Goal: Task Accomplishment & Management: Use online tool/utility

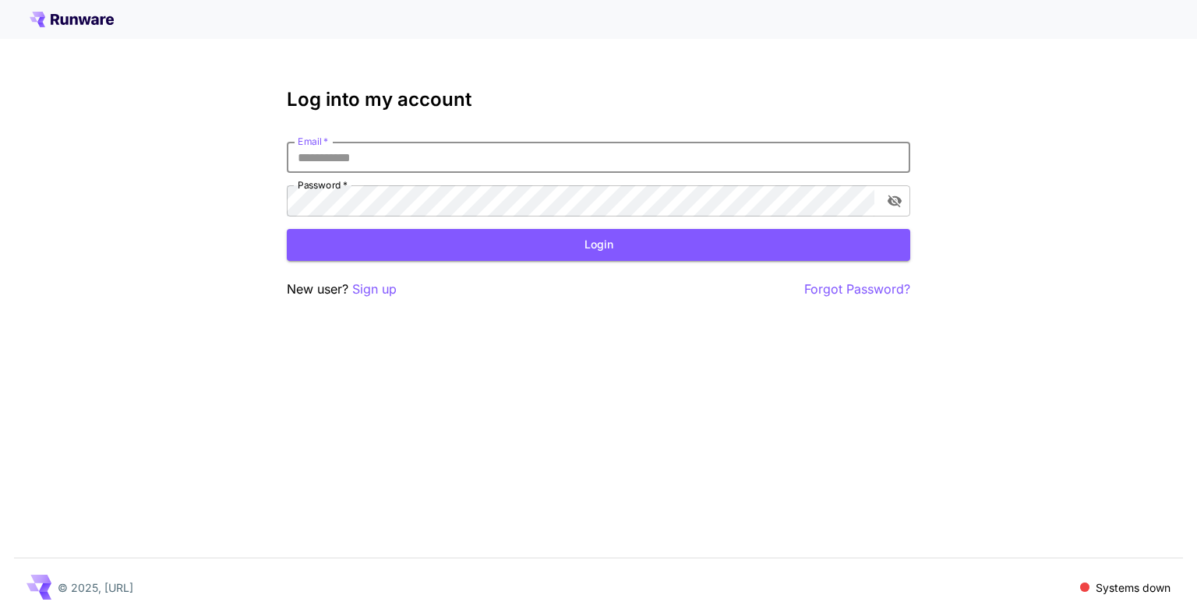
click at [701, 150] on input "Email   *" at bounding box center [599, 157] width 624 height 31
type input "**********"
click at [519, 249] on button "Login" at bounding box center [599, 245] width 624 height 32
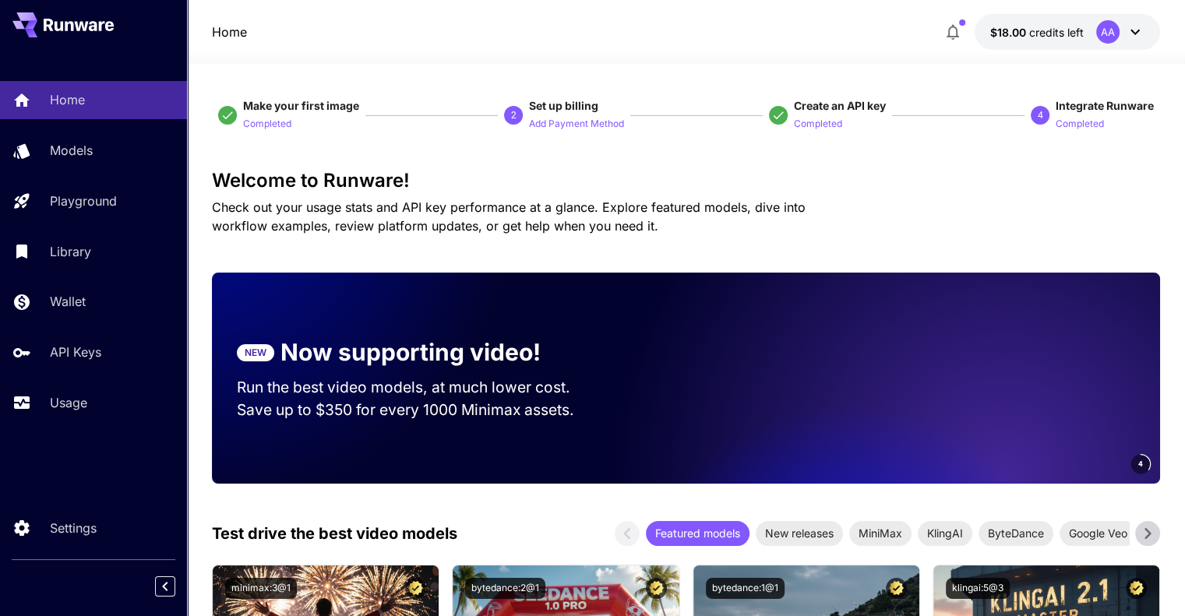
click at [1122, 36] on div "AA" at bounding box center [1121, 31] width 48 height 23
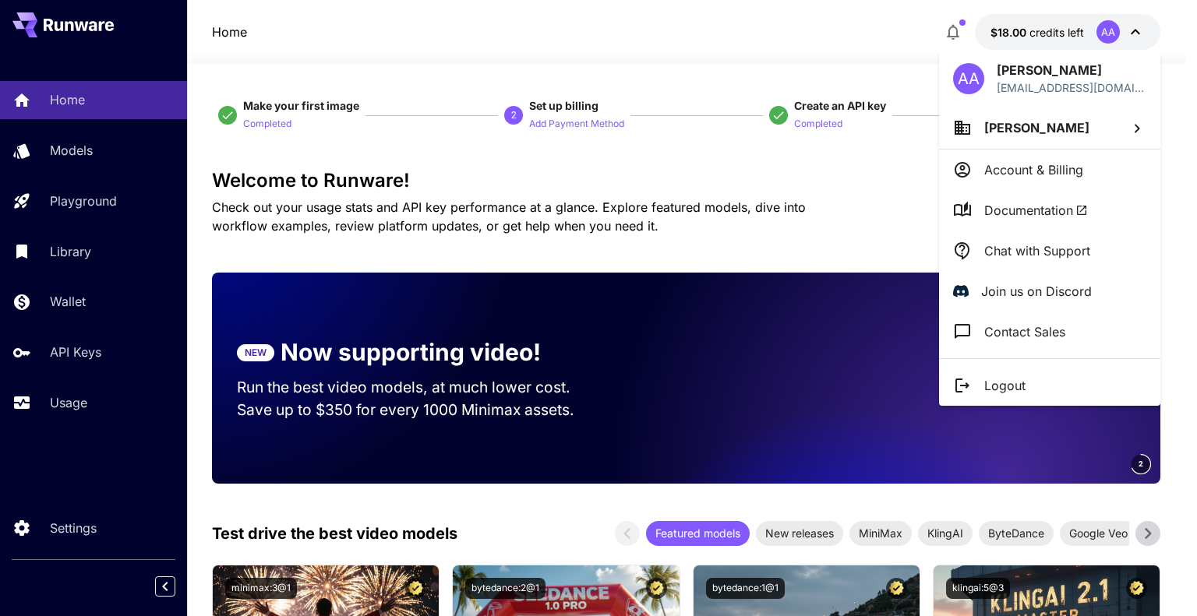
click at [1047, 133] on span "Abdallah Alqarni" at bounding box center [1036, 128] width 105 height 16
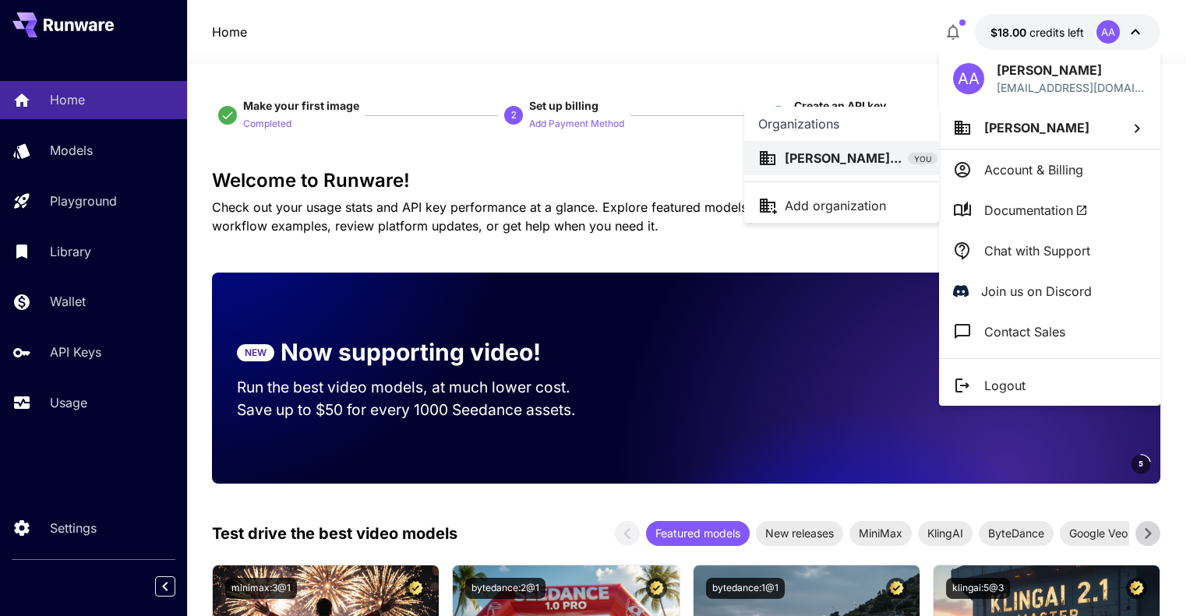
click at [597, 13] on div at bounding box center [598, 308] width 1197 height 616
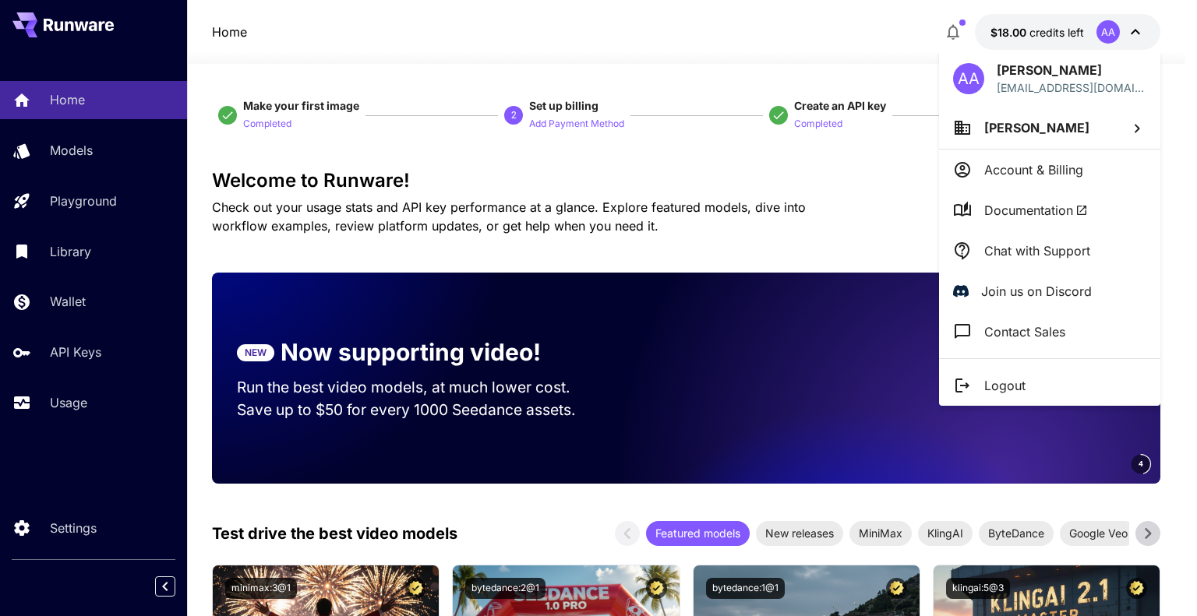
click at [97, 164] on div at bounding box center [598, 308] width 1197 height 616
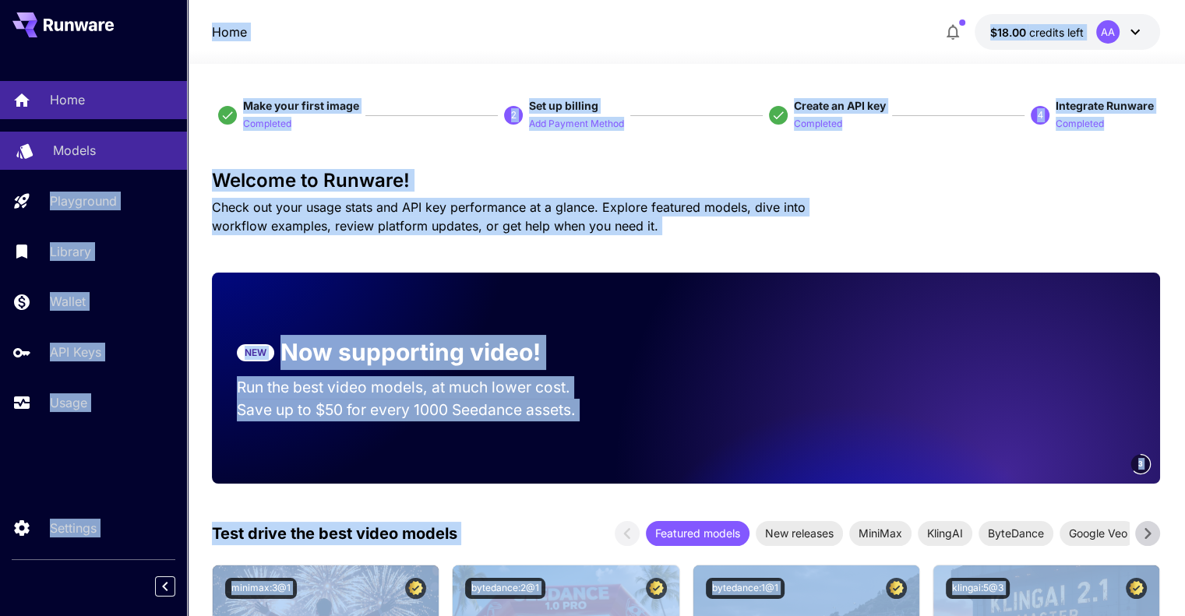
click at [101, 153] on div "Models" at bounding box center [114, 150] width 122 height 19
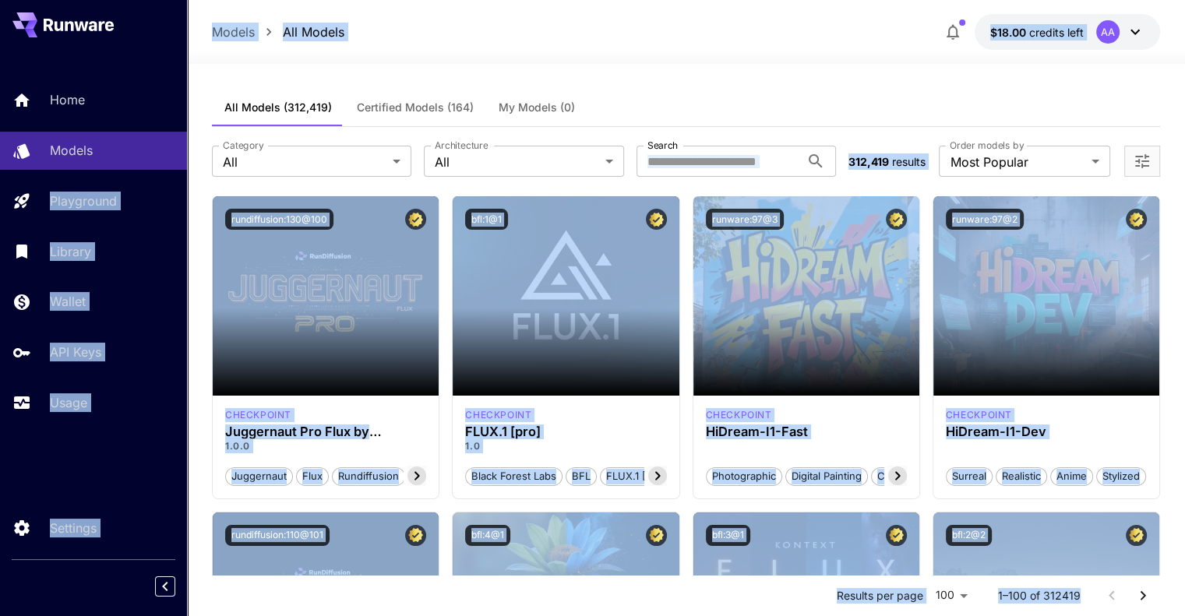
click at [430, 62] on div at bounding box center [686, 54] width 998 height 19
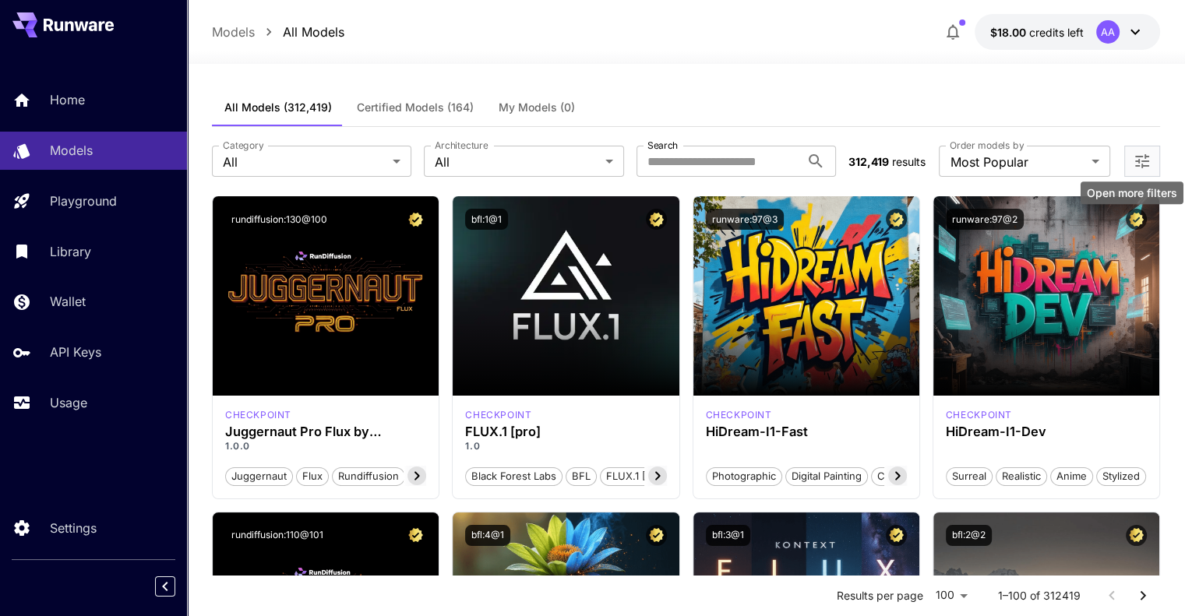
click at [1143, 161] on icon "Open more filters" at bounding box center [1143, 161] width 14 height 14
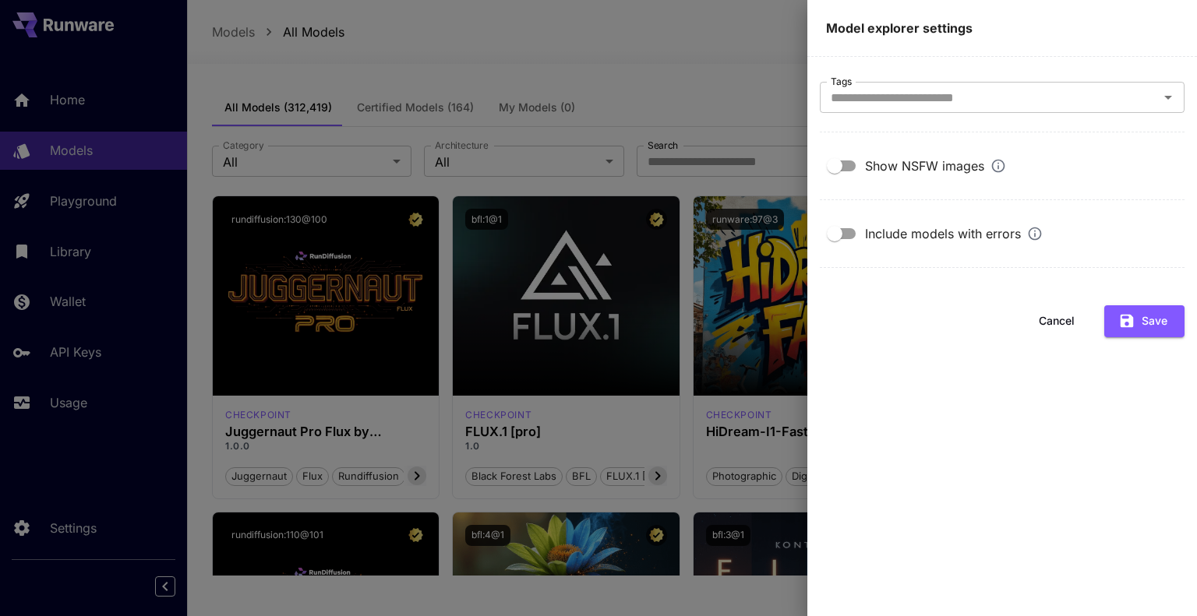
click at [927, 168] on div "Show NSFW images" at bounding box center [935, 166] width 141 height 19
click at [1023, 104] on input "Tags" at bounding box center [990, 98] width 330 height 22
click at [1079, 160] on div "Show NSFW images" at bounding box center [1002, 166] width 365 height 30
click at [1143, 328] on button "Save" at bounding box center [1144, 322] width 80 height 32
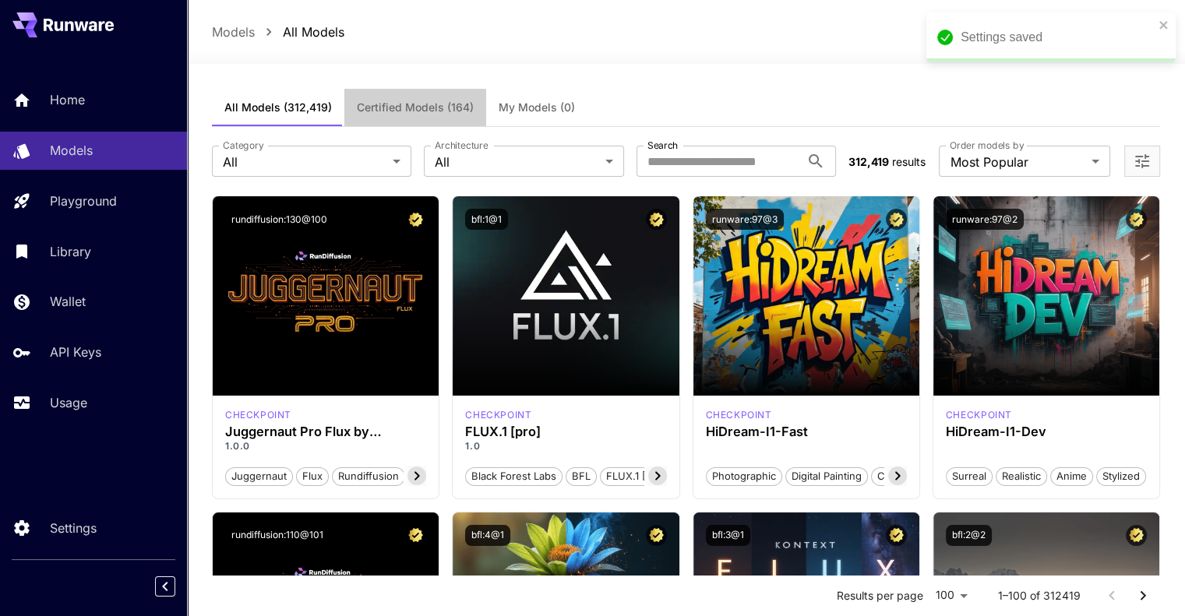
click at [449, 103] on span "Certified Models (164)" at bounding box center [415, 108] width 117 height 14
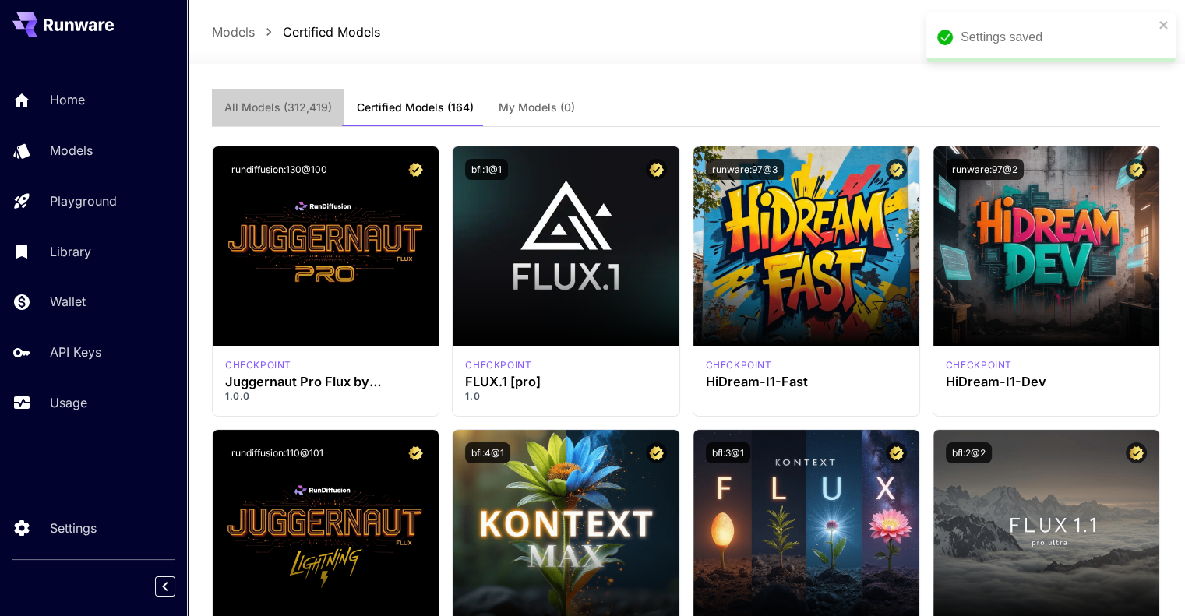
click at [313, 110] on span "All Models (312,419)" at bounding box center [278, 108] width 108 height 14
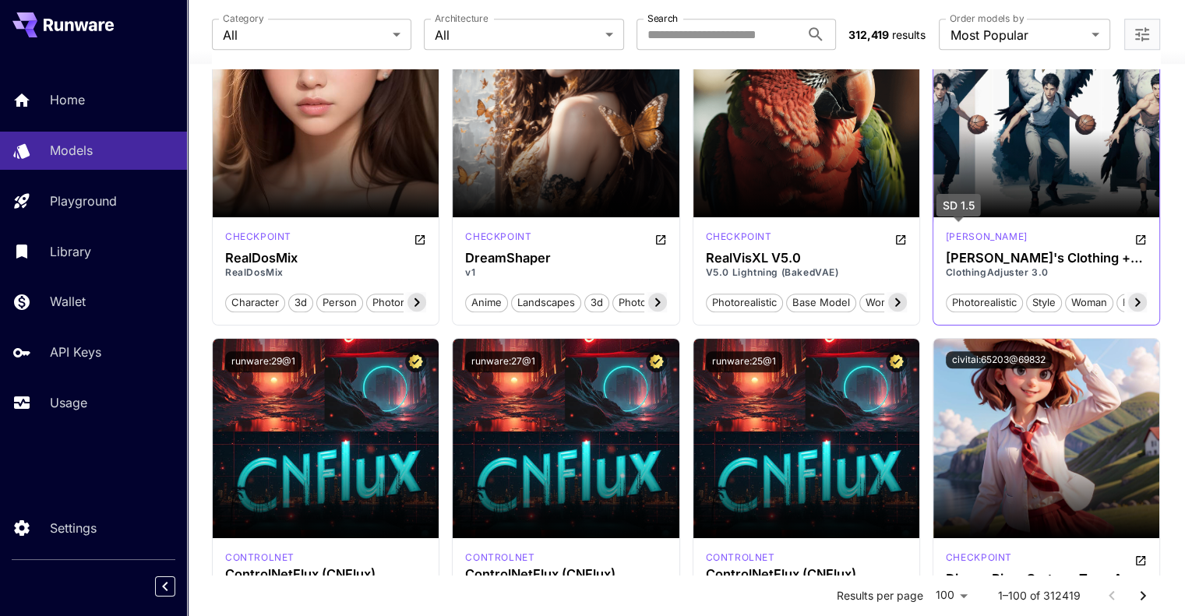
scroll to position [7326, 0]
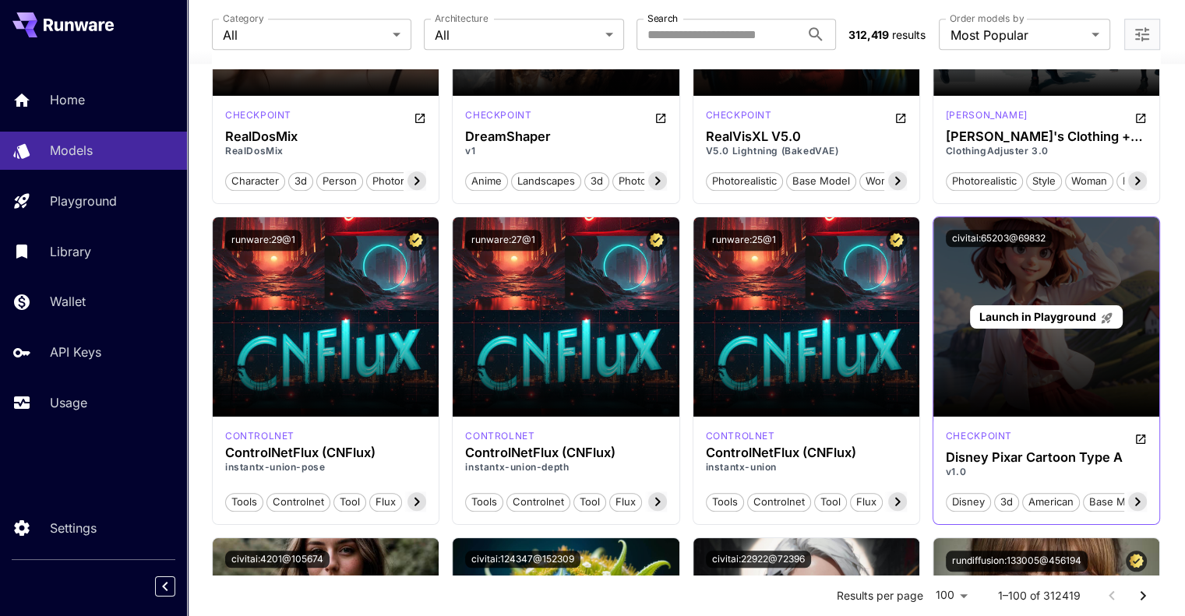
click at [1051, 320] on span "Launch in Playground" at bounding box center [1037, 316] width 117 height 13
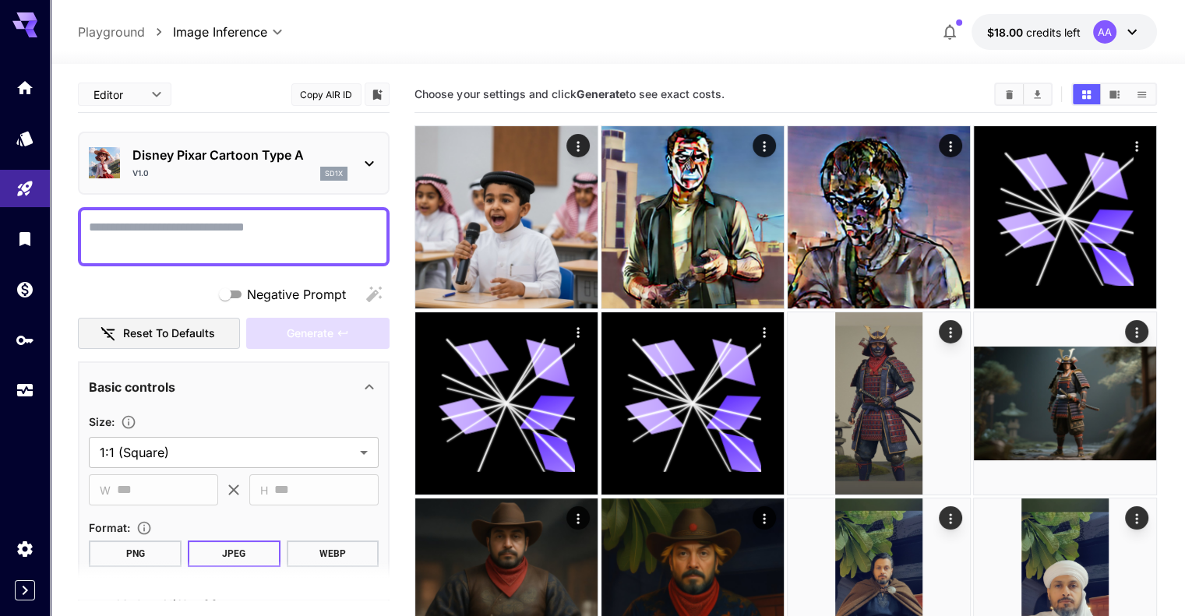
click at [364, 167] on icon at bounding box center [369, 163] width 19 height 19
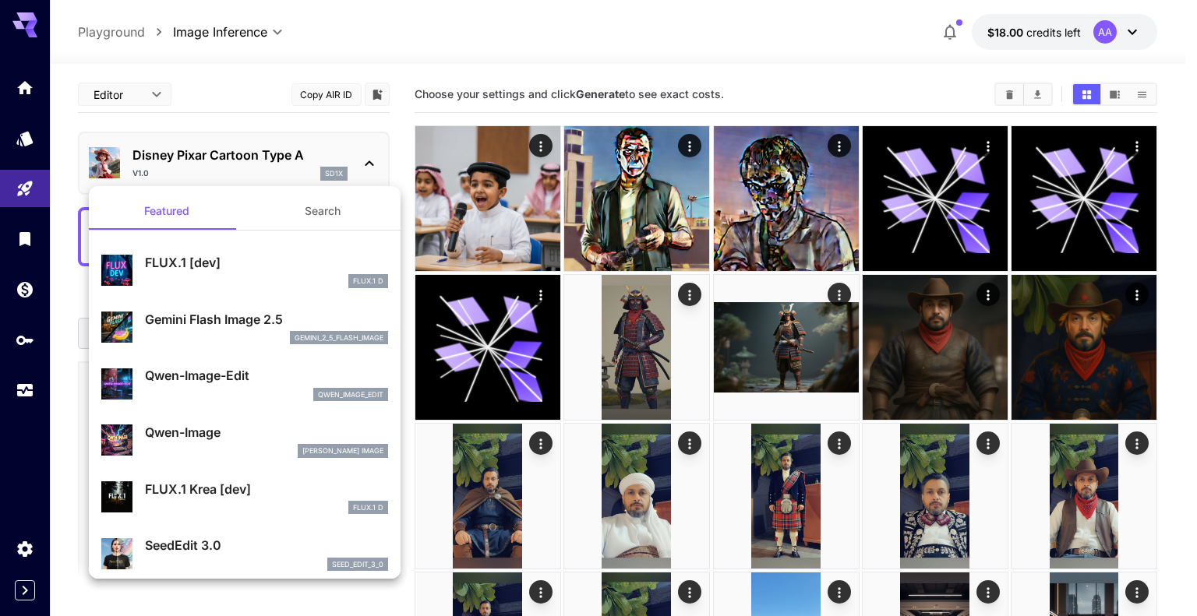
click at [393, 122] on div at bounding box center [598, 308] width 1197 height 616
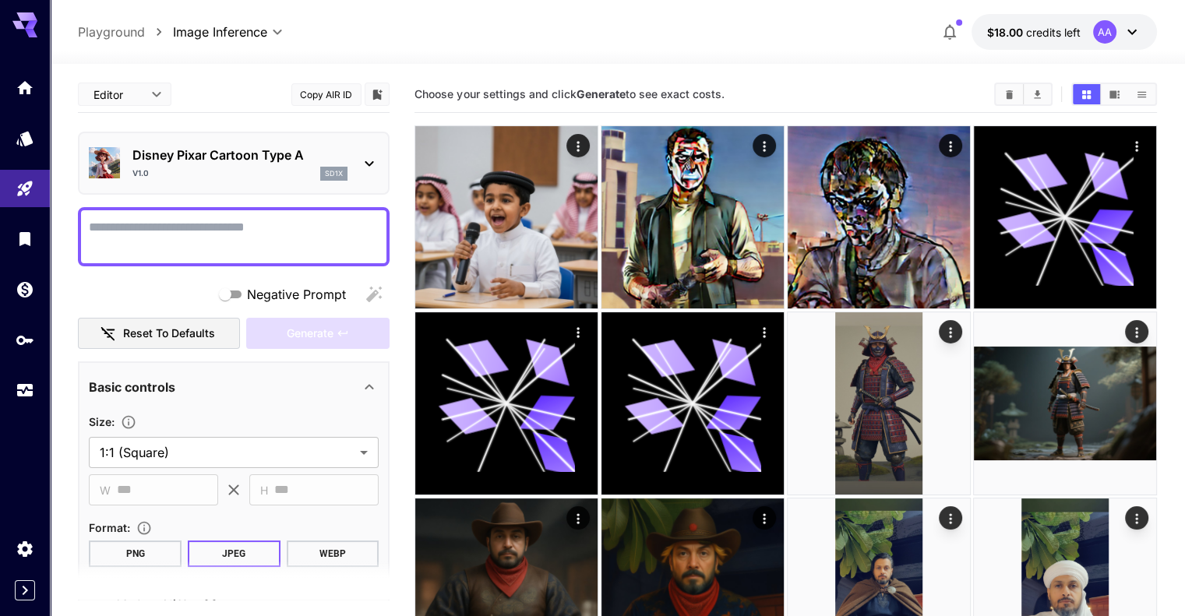
click at [256, 226] on textarea "Negative Prompt" at bounding box center [234, 236] width 290 height 37
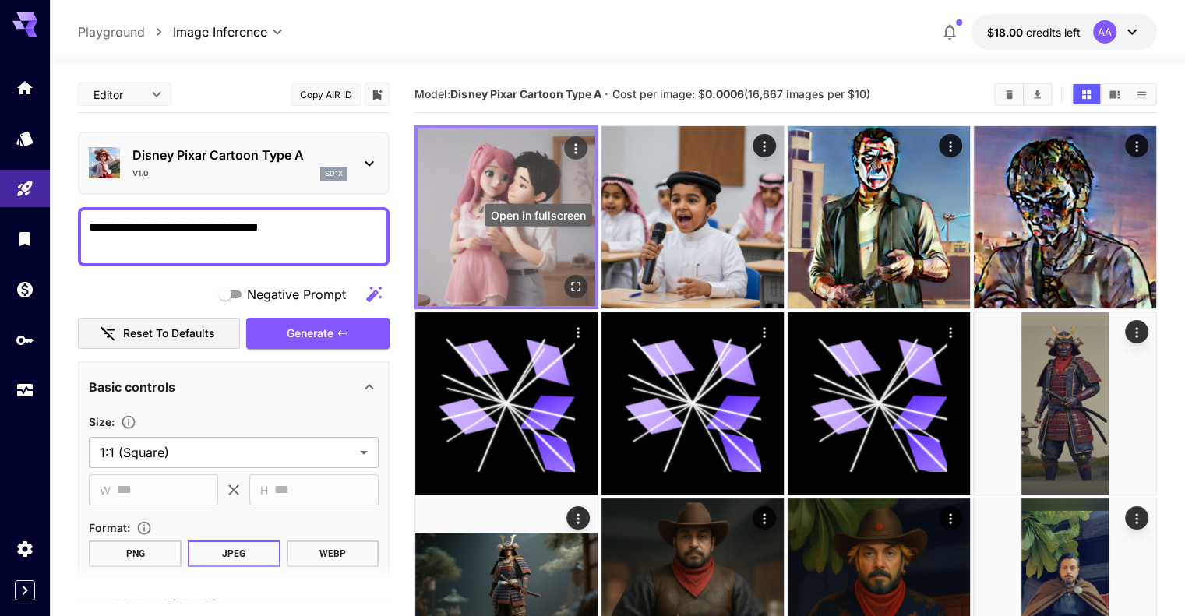
type textarea "**********"
click at [568, 279] on icon "Open in fullscreen" at bounding box center [576, 287] width 16 height 16
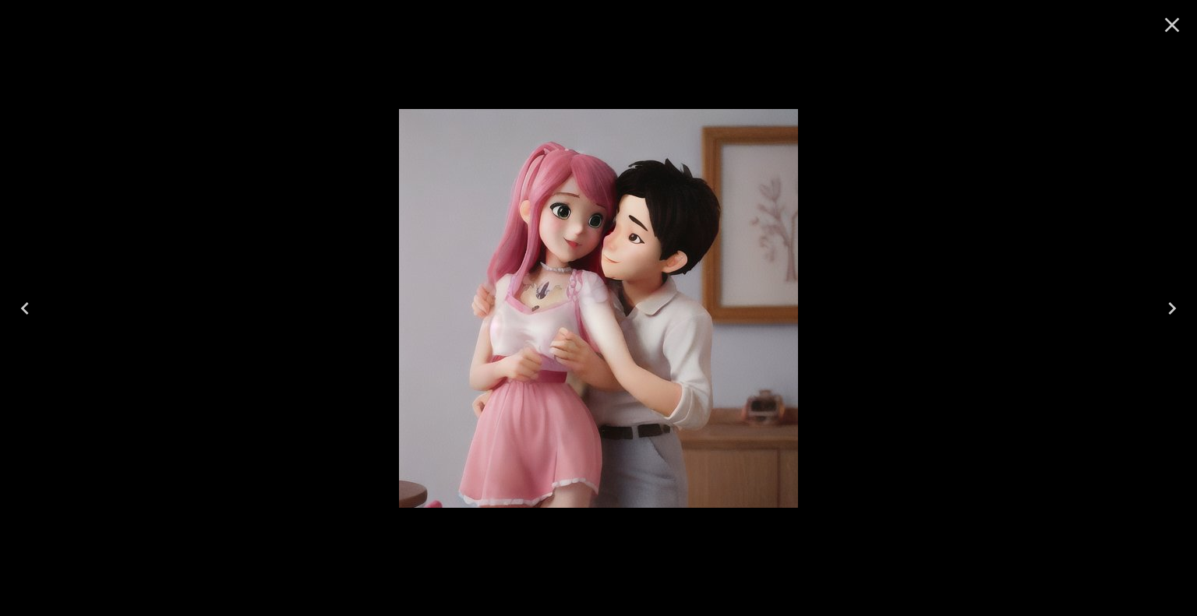
click at [1183, 24] on icon "Close" at bounding box center [1172, 24] width 25 height 25
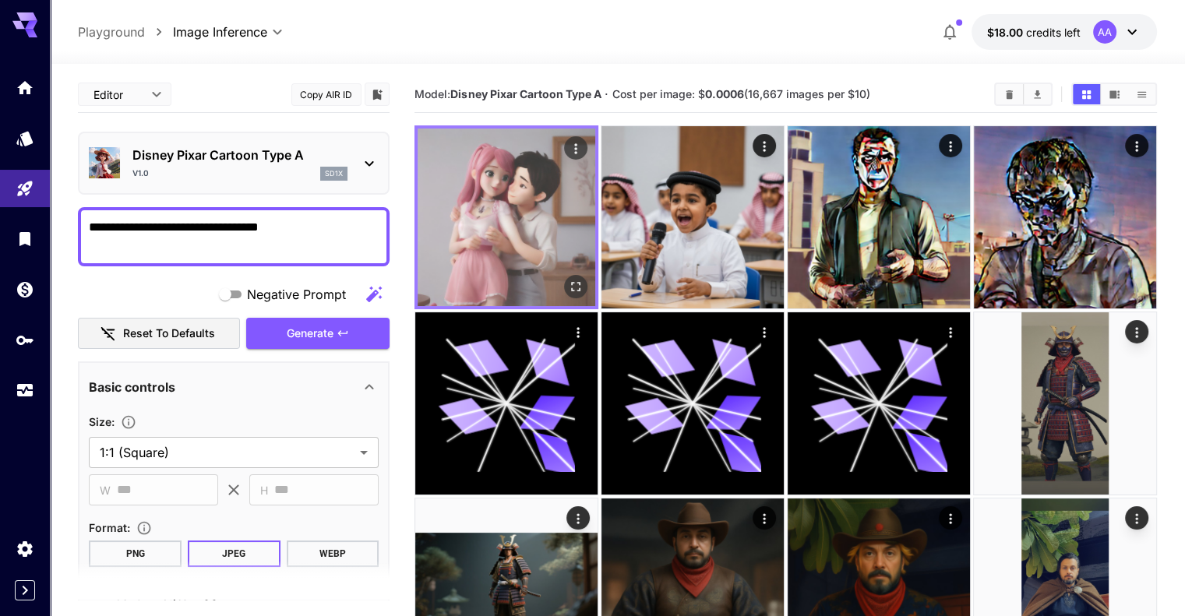
click at [574, 149] on icon "Actions" at bounding box center [575, 148] width 2 height 10
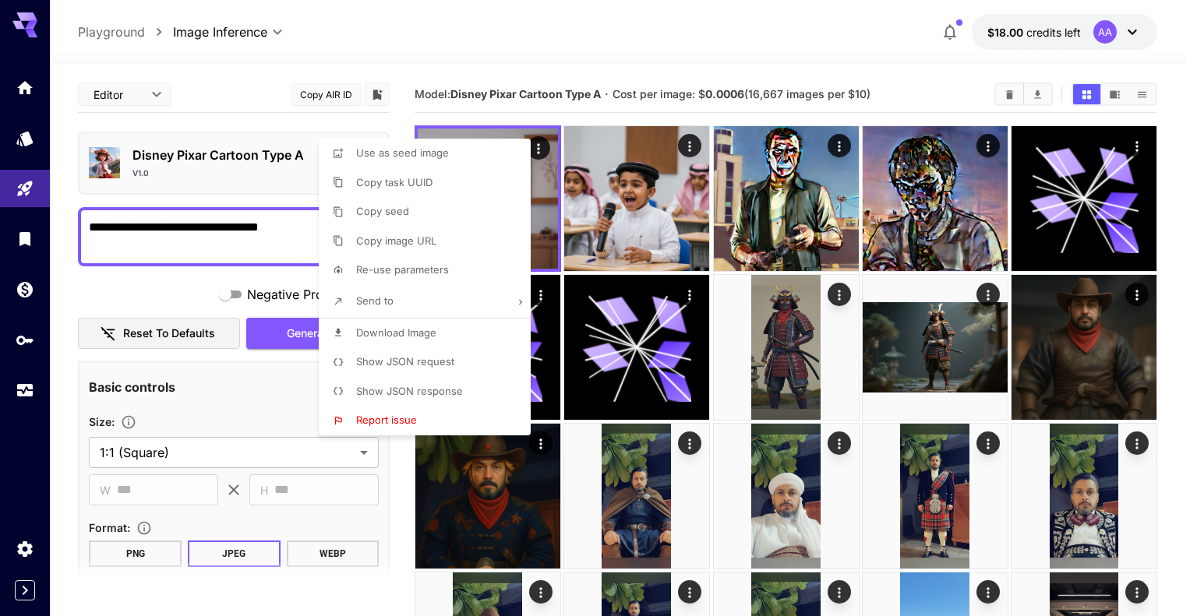
click at [712, 69] on div at bounding box center [598, 308] width 1197 height 616
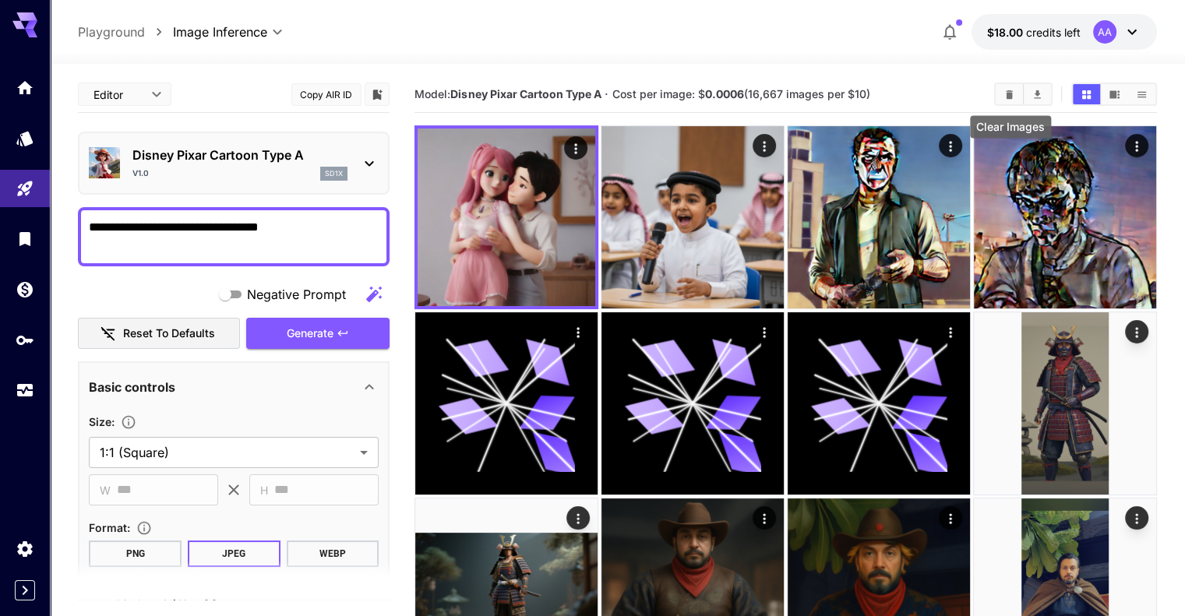
click at [1013, 94] on icon "Clear Images" at bounding box center [1009, 94] width 7 height 9
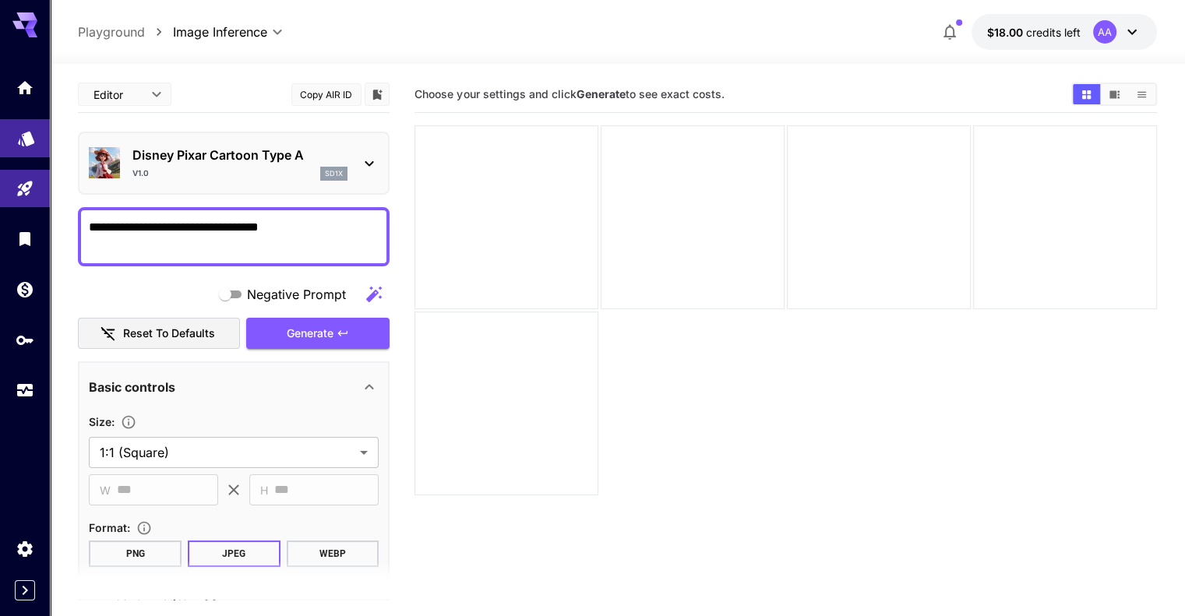
click at [24, 147] on link at bounding box center [25, 138] width 50 height 38
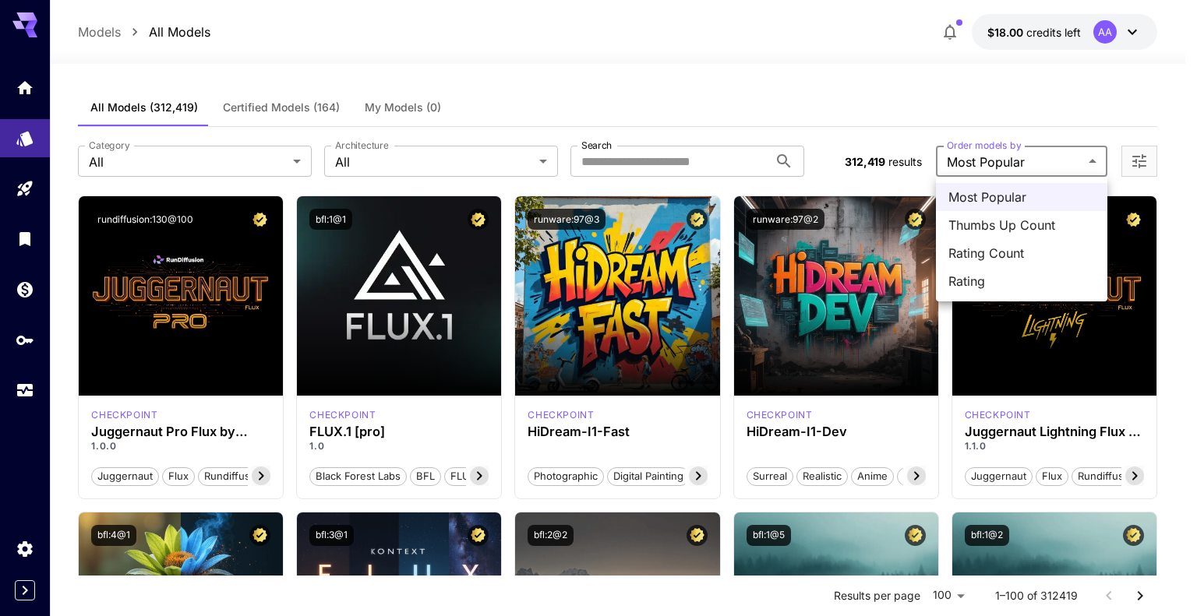
click at [1007, 288] on span "Rating" at bounding box center [1022, 281] width 147 height 19
type input "******"
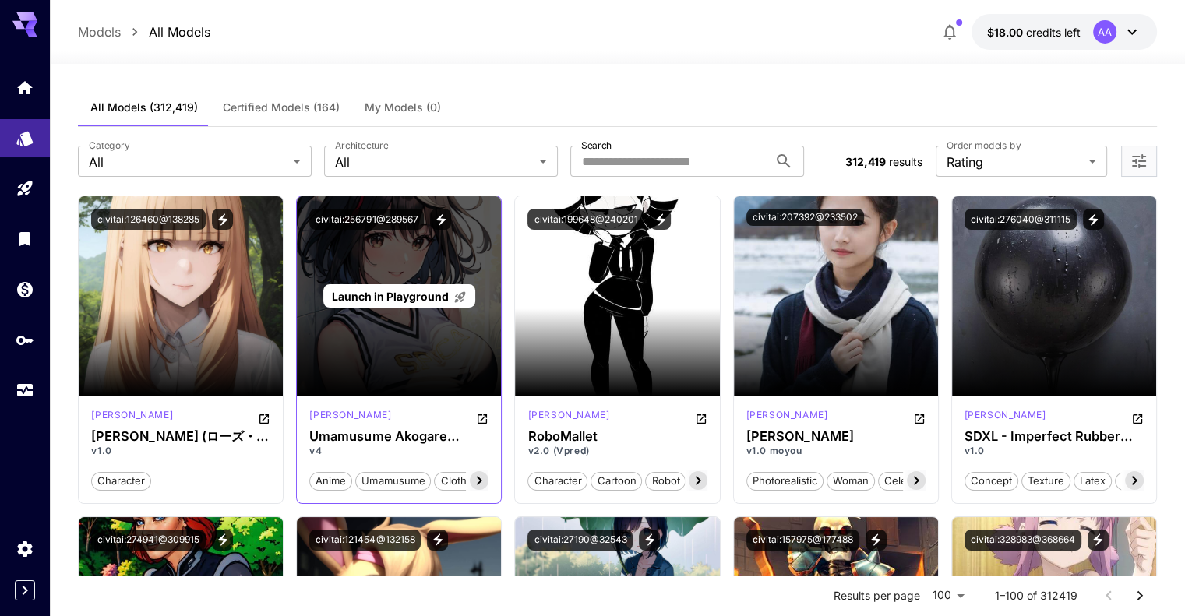
click at [409, 290] on span "Launch in Playground" at bounding box center [390, 296] width 117 height 13
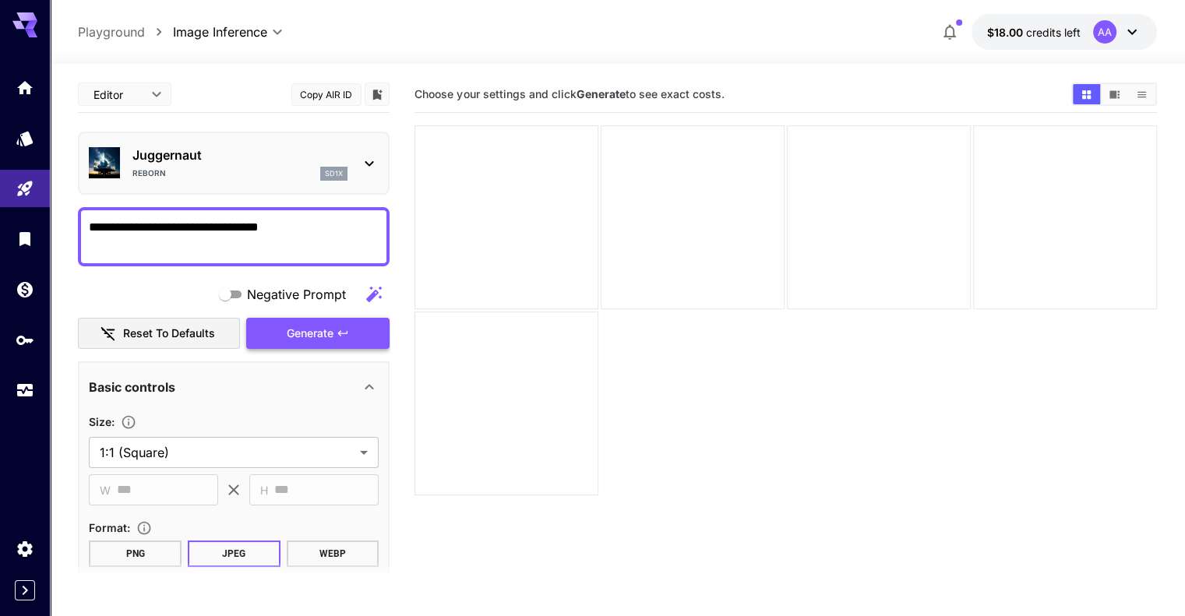
click at [323, 333] on span "Generate" at bounding box center [310, 333] width 47 height 19
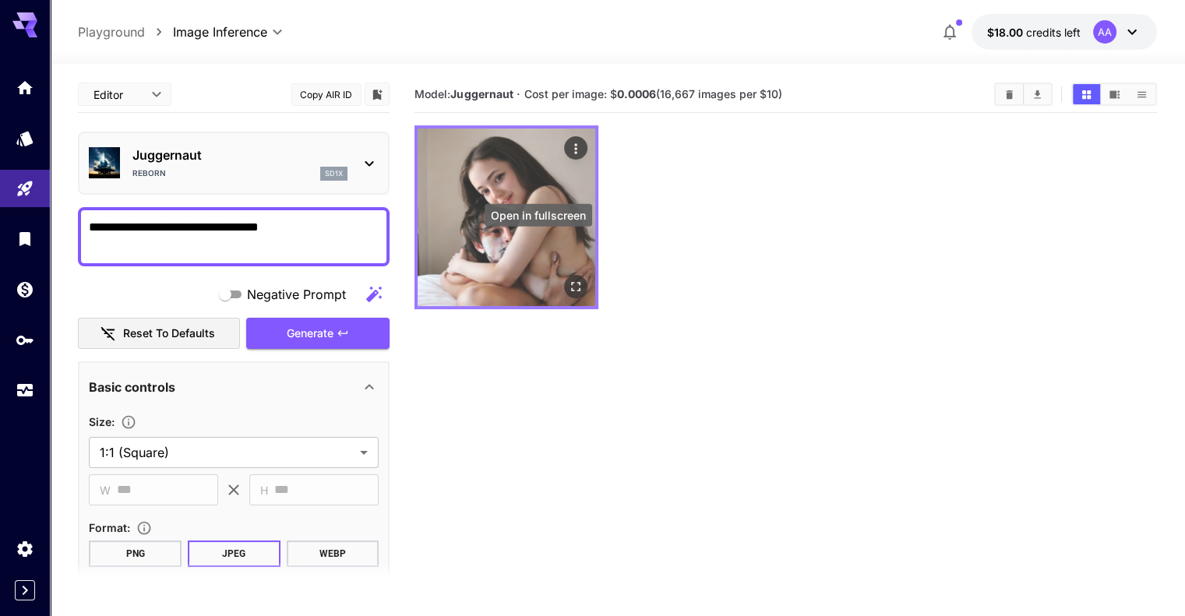
click at [568, 279] on icon "Open in fullscreen" at bounding box center [576, 287] width 16 height 16
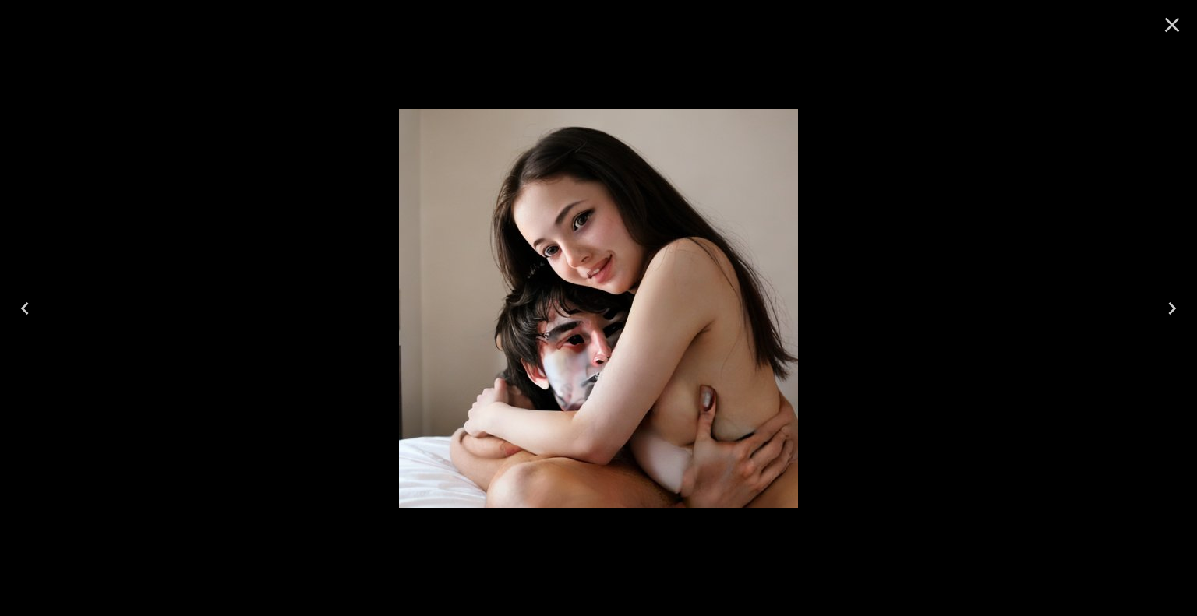
click at [1175, 15] on icon "Close" at bounding box center [1172, 24] width 25 height 25
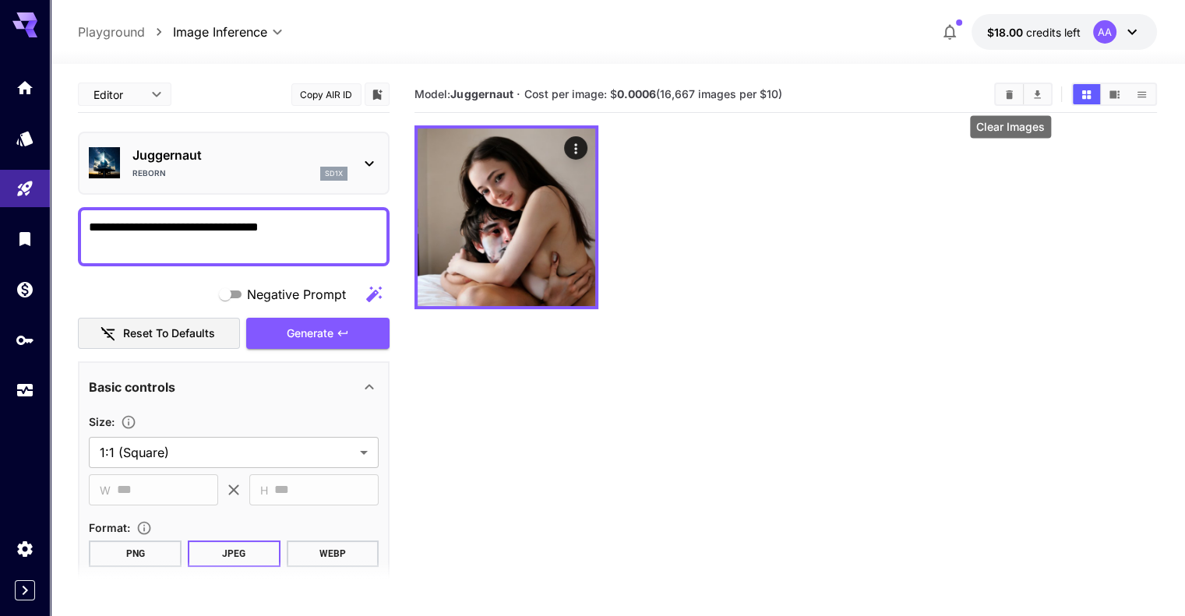
click at [1013, 93] on icon "Clear Images" at bounding box center [1009, 94] width 7 height 9
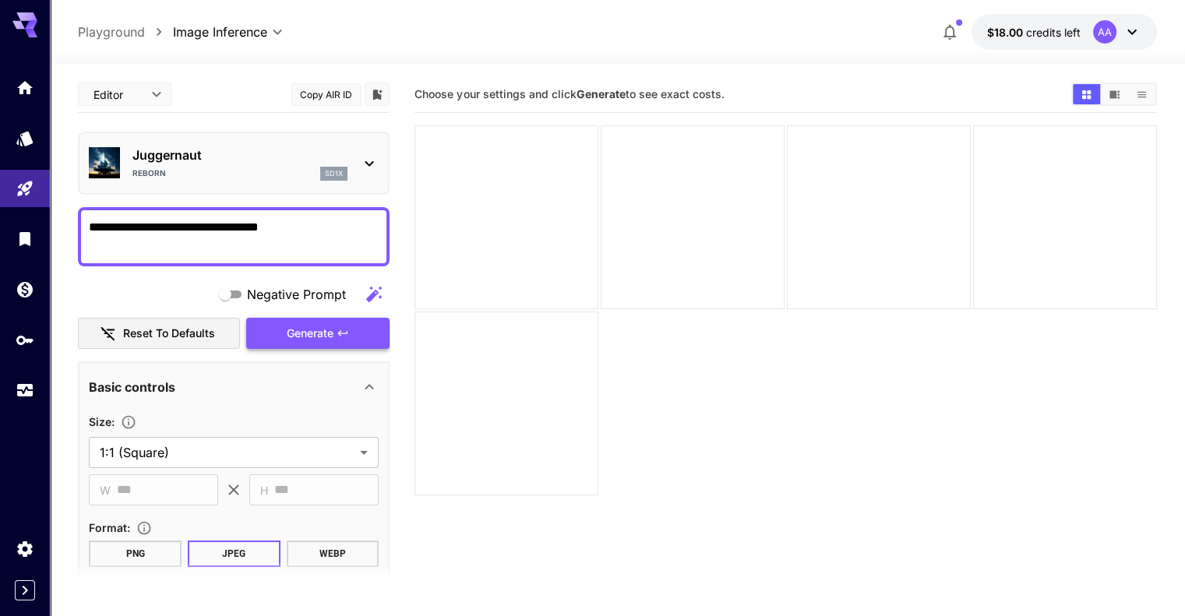
click at [314, 344] on button "Generate" at bounding box center [317, 334] width 143 height 32
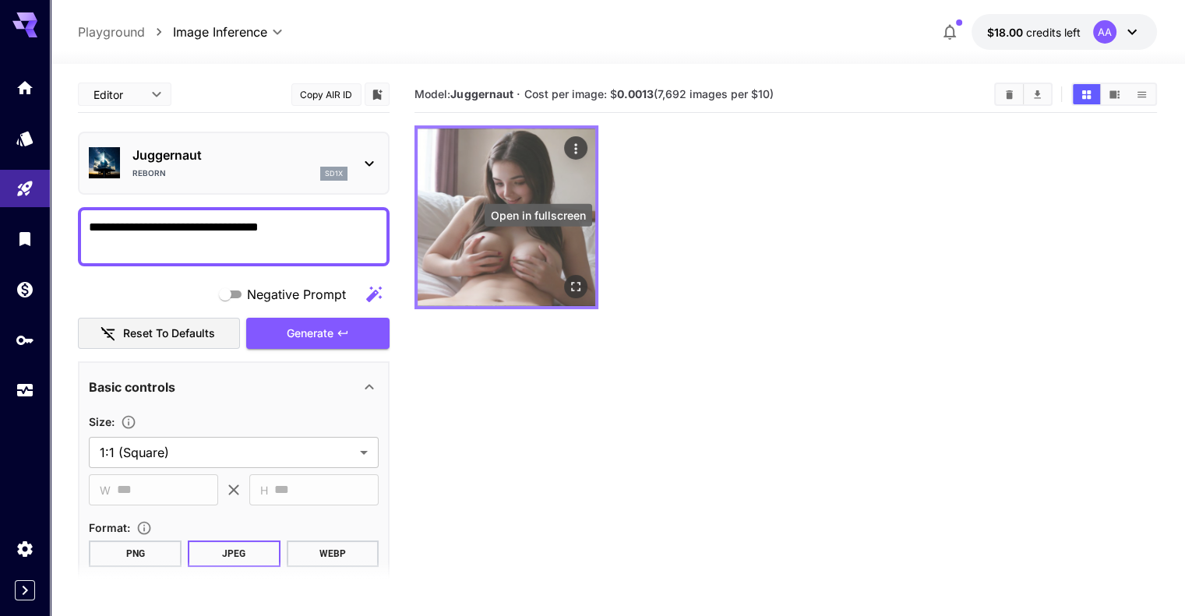
click at [571, 282] on icon "Open in fullscreen" at bounding box center [575, 286] width 9 height 9
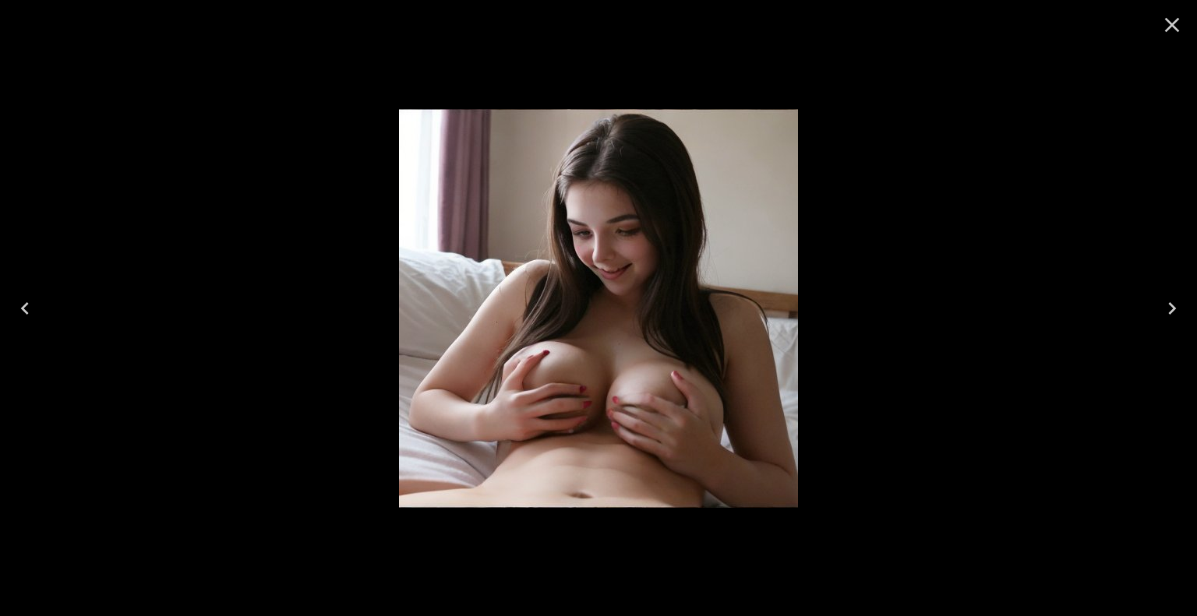
click at [1171, 21] on icon "Close" at bounding box center [1172, 24] width 25 height 25
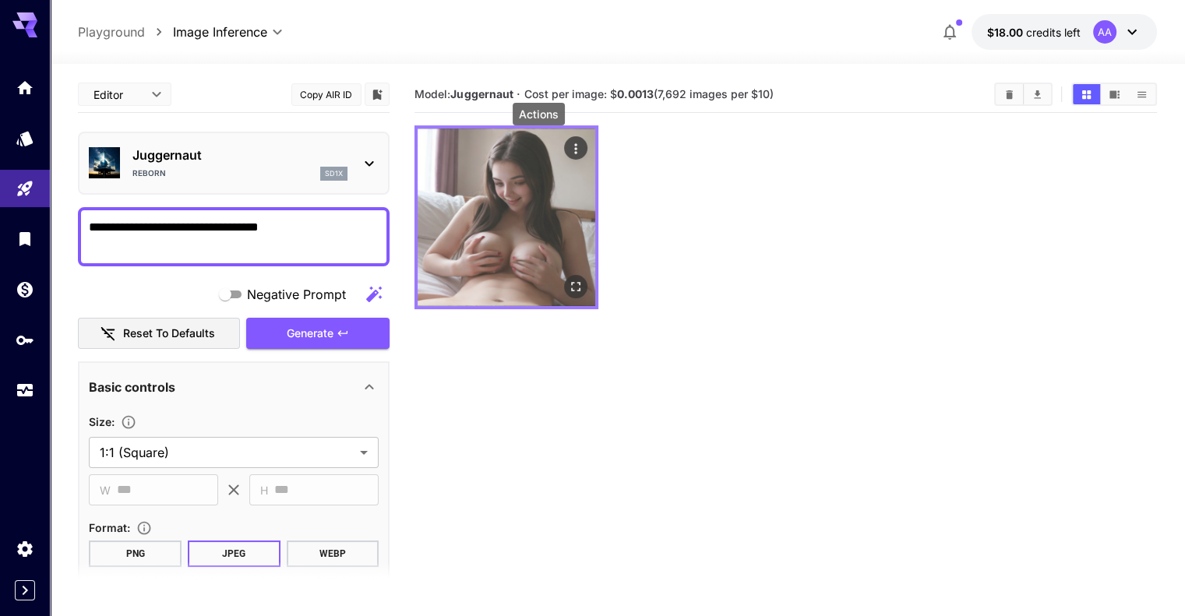
click at [568, 141] on icon "Actions" at bounding box center [576, 149] width 16 height 16
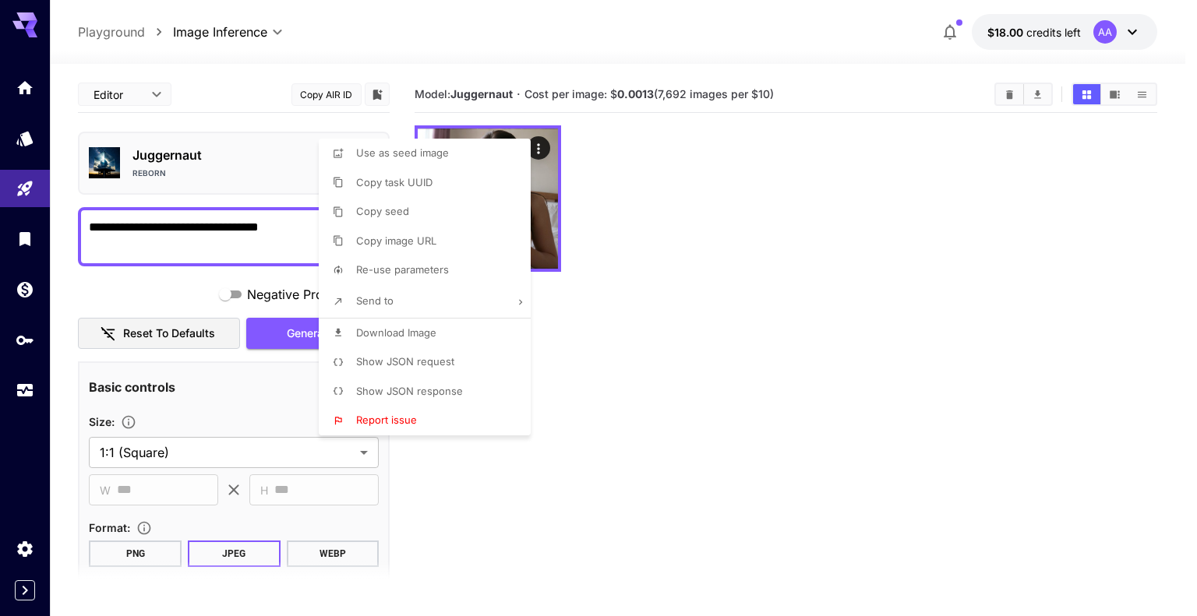
click at [1033, 102] on div at bounding box center [598, 308] width 1197 height 616
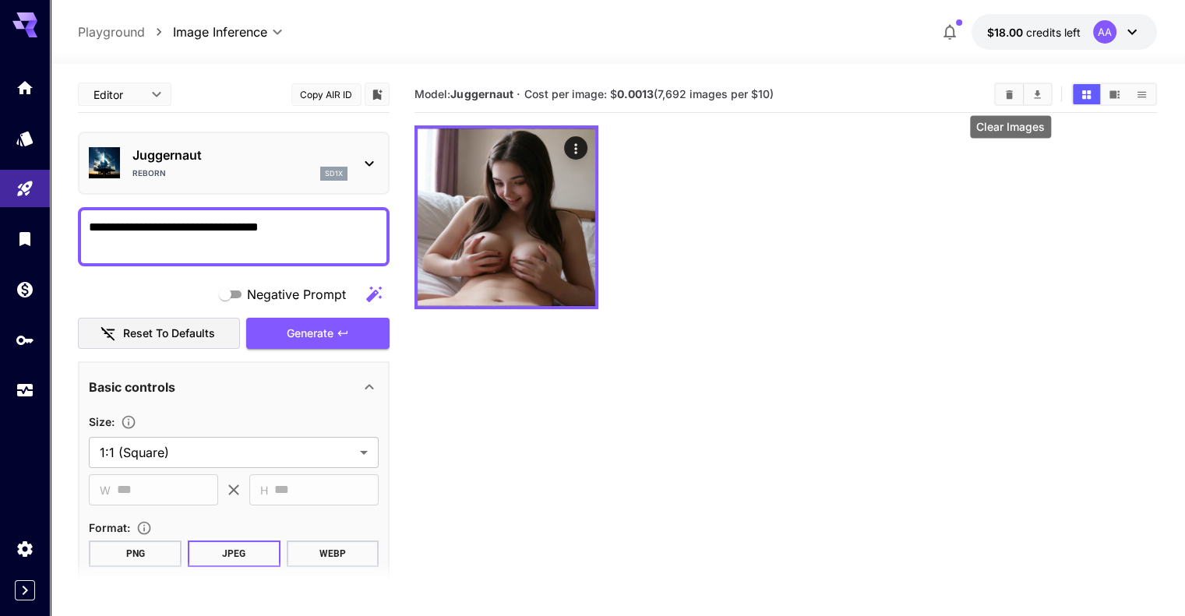
click at [1014, 99] on icon "Clear Images" at bounding box center [1010, 95] width 12 height 12
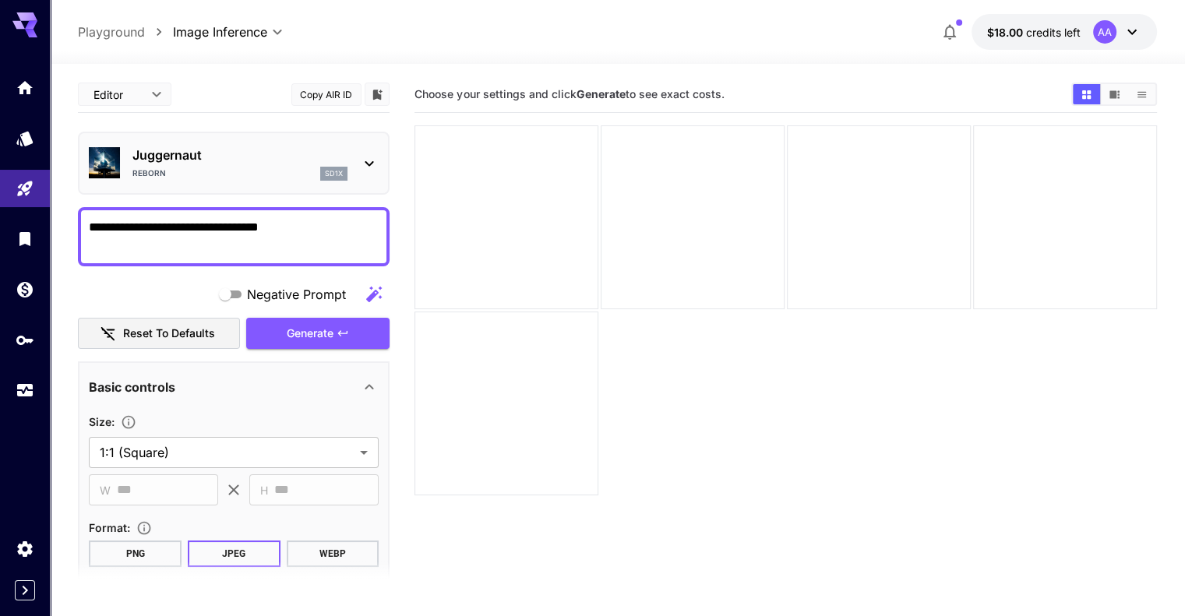
drag, startPoint x: 163, startPoint y: 228, endPoint x: 206, endPoint y: 267, distance: 58.5
click at [163, 228] on textarea "**********" at bounding box center [234, 236] width 290 height 37
click at [338, 224] on textarea "**********" at bounding box center [234, 236] width 290 height 37
type textarea "**********"
click at [359, 333] on button "Generate" at bounding box center [317, 334] width 143 height 32
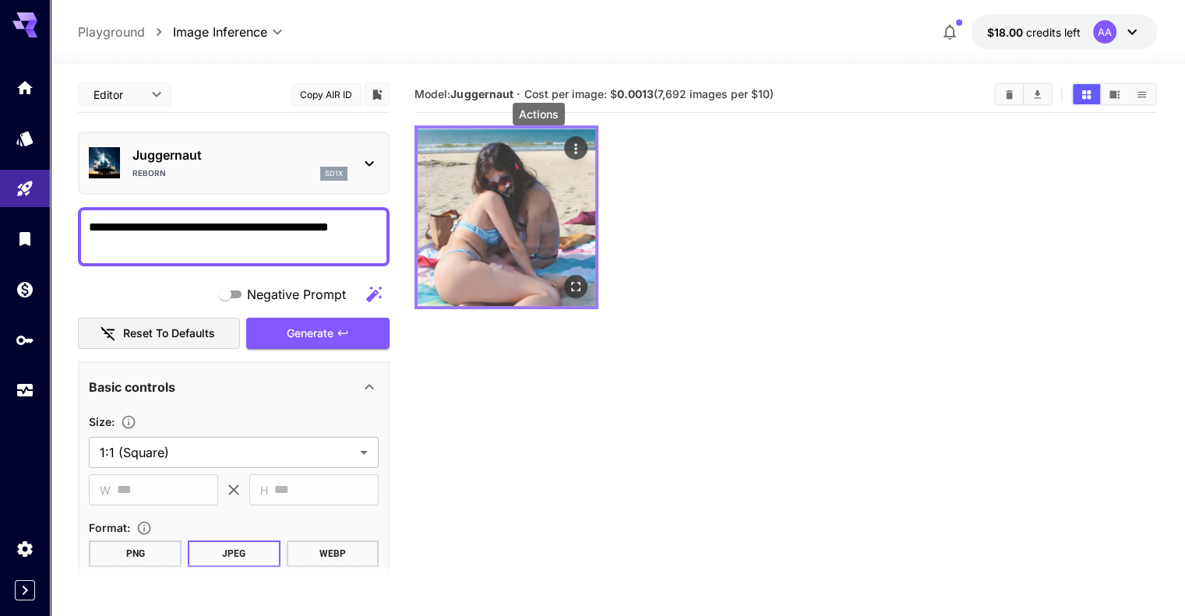
click at [568, 147] on icon "Actions" at bounding box center [576, 149] width 16 height 16
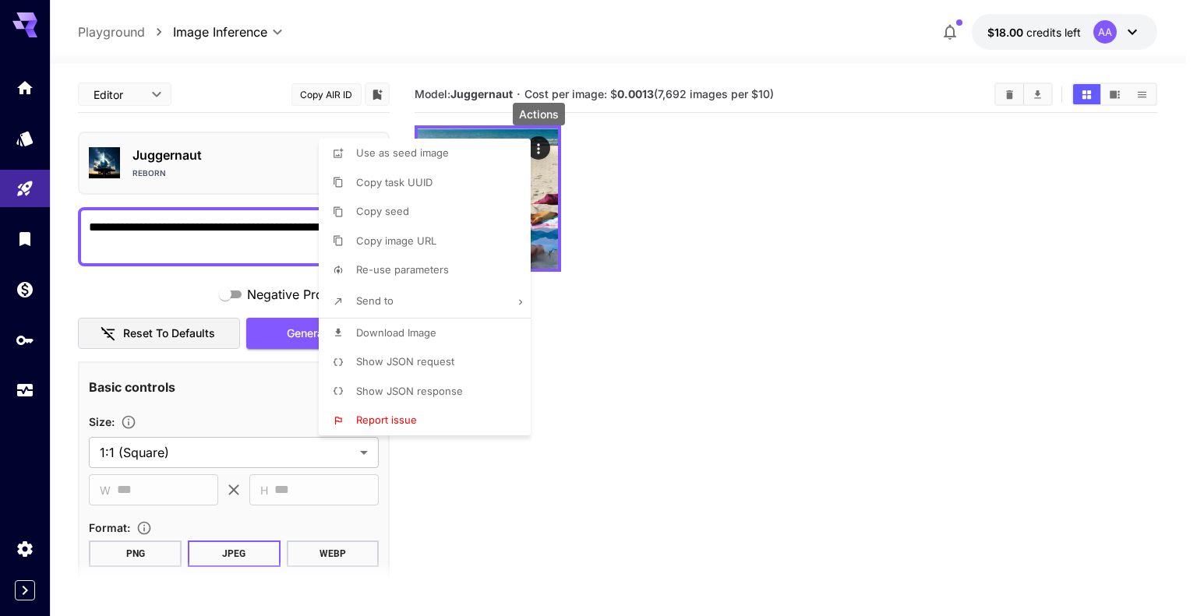
click at [758, 189] on div at bounding box center [598, 308] width 1197 height 616
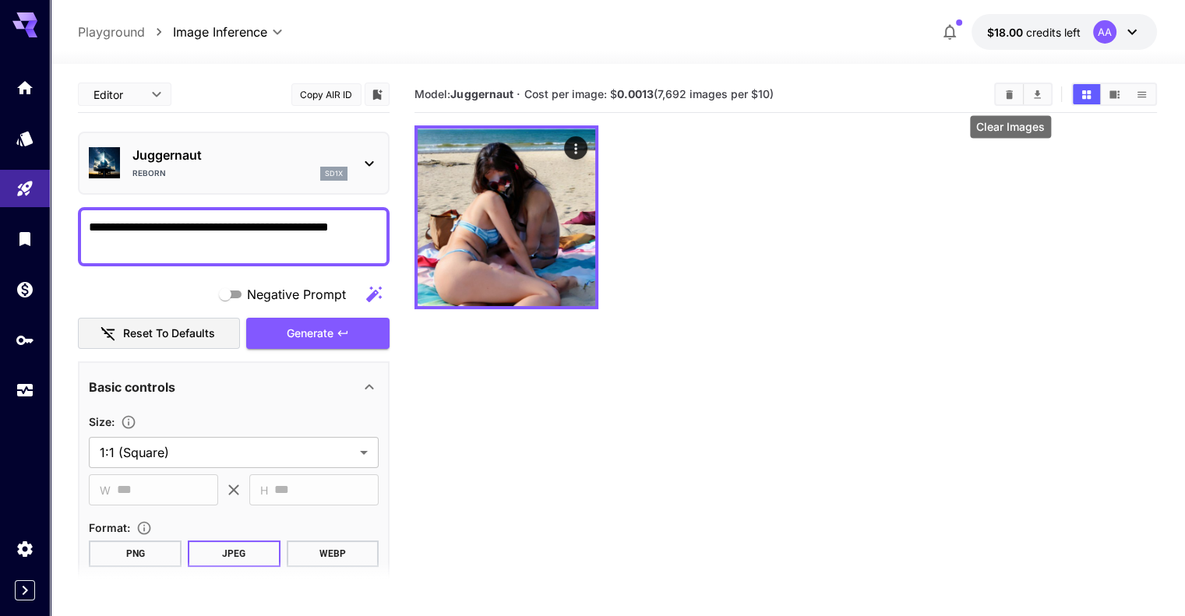
click at [1016, 93] on icon "Clear Images" at bounding box center [1010, 95] width 12 height 12
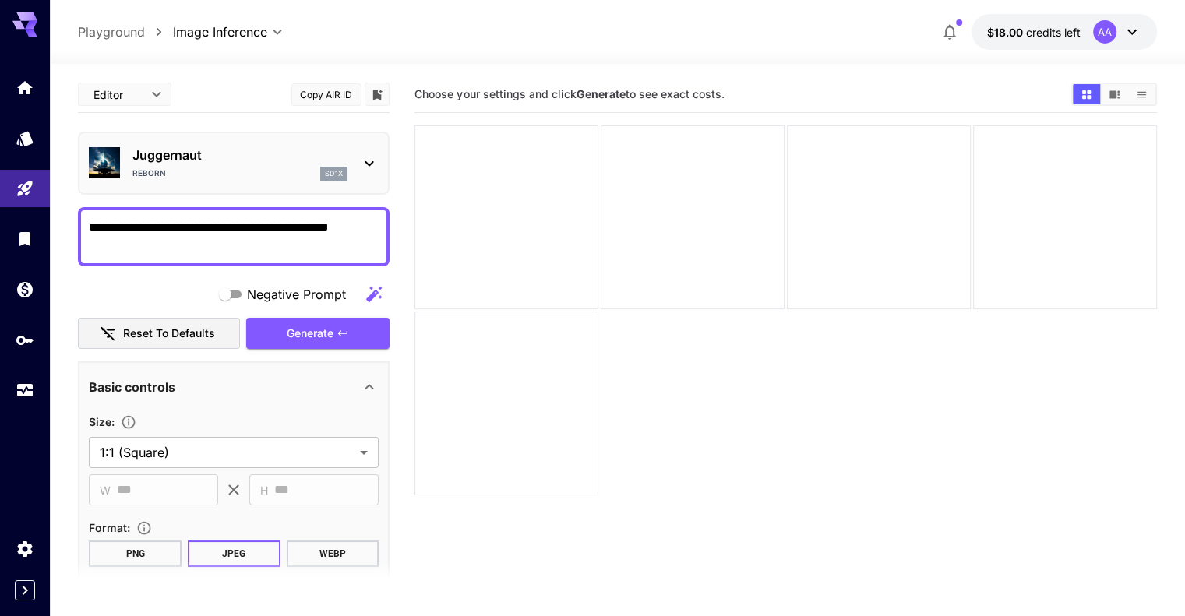
click at [22, 161] on div at bounding box center [25, 239] width 50 height 341
click at [23, 150] on link at bounding box center [25, 138] width 50 height 38
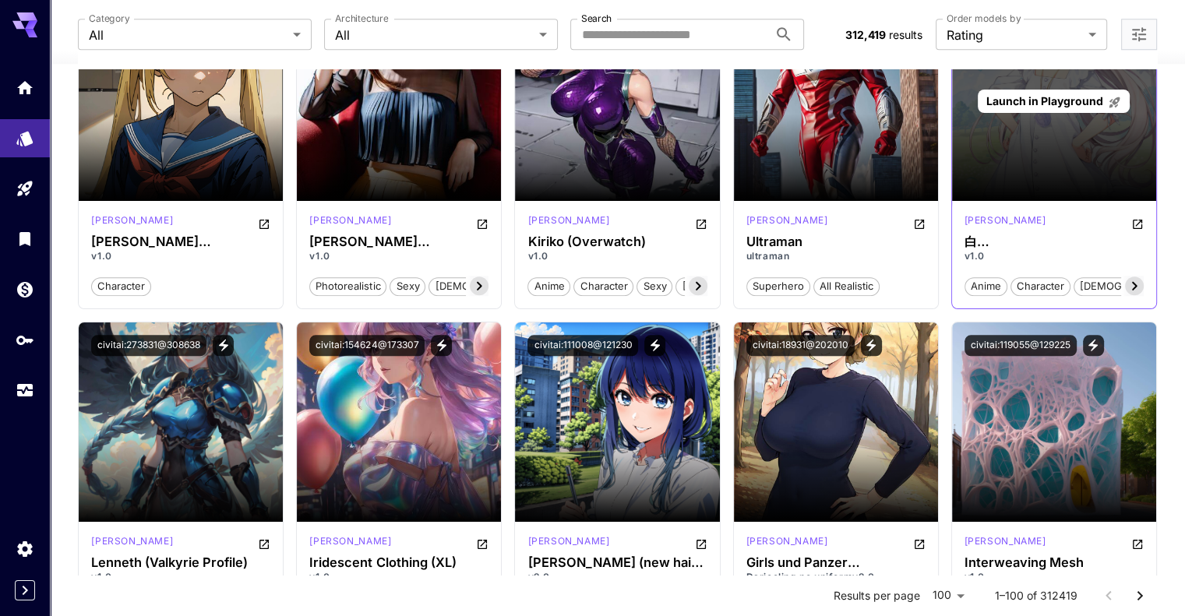
scroll to position [1403, 0]
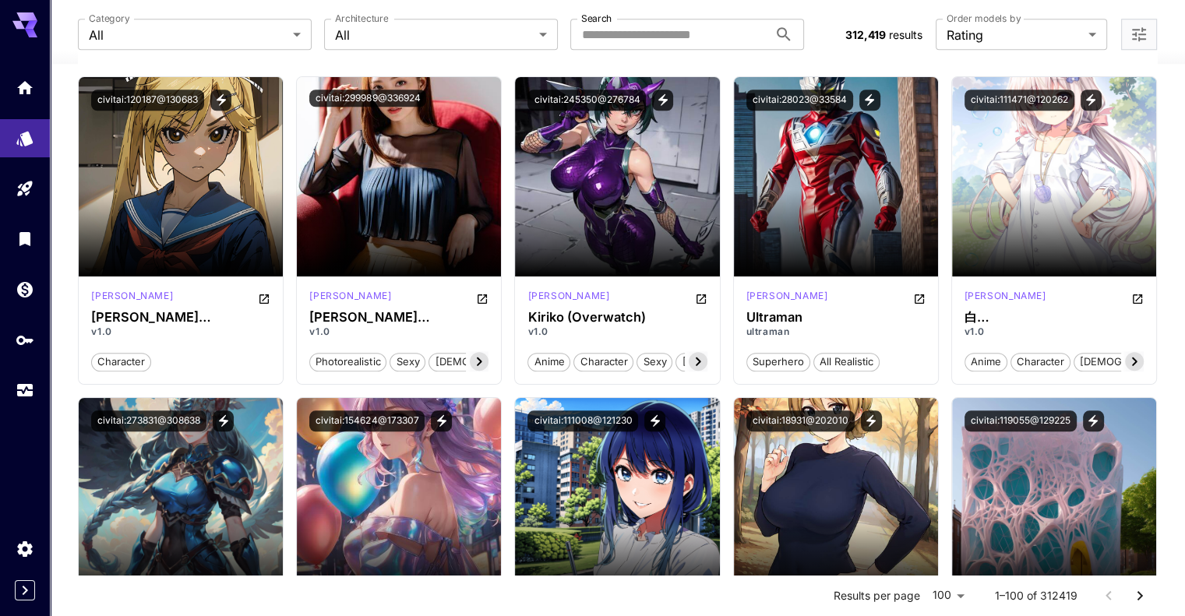
click at [1132, 43] on icon "Open more filters" at bounding box center [1139, 34] width 19 height 19
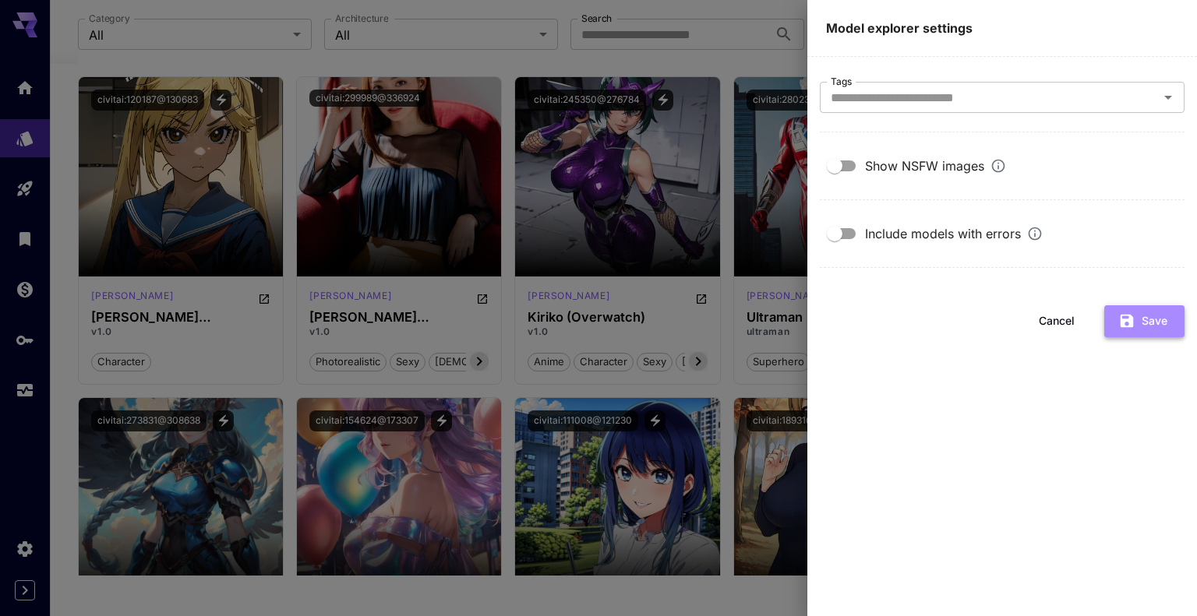
click at [1134, 306] on button "Save" at bounding box center [1144, 322] width 80 height 32
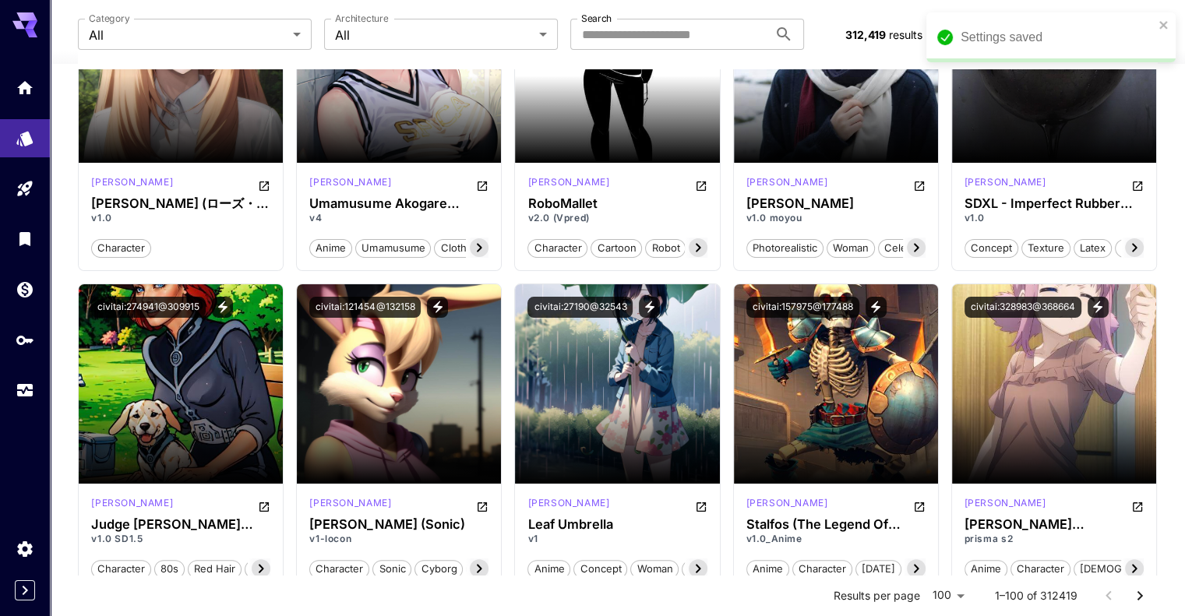
scroll to position [0, 0]
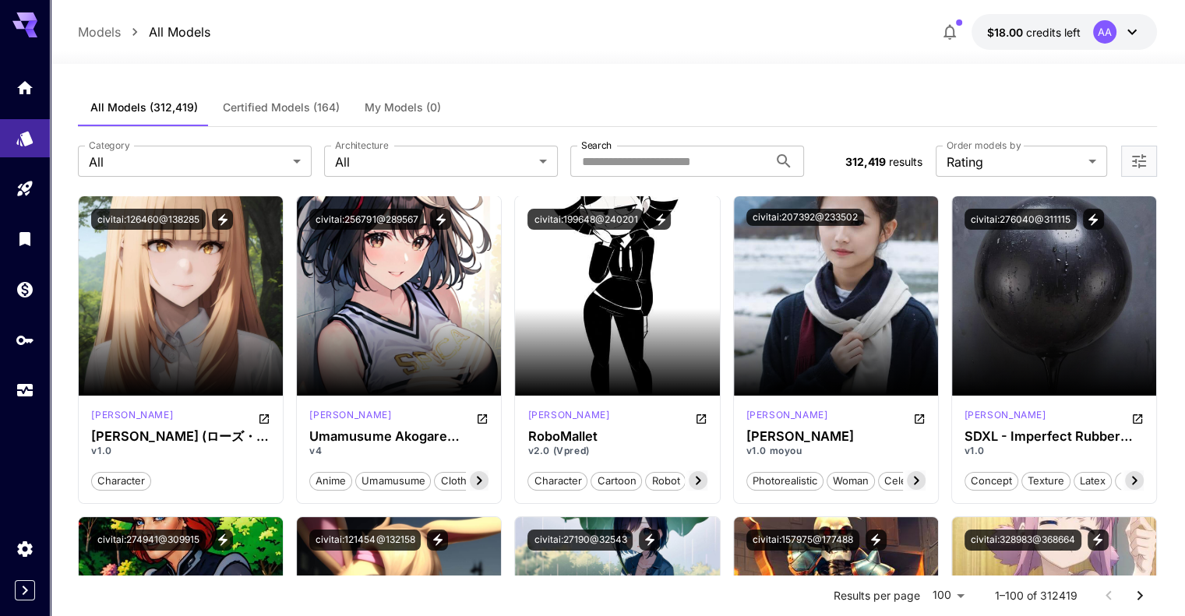
click at [283, 107] on span "Certified Models (164)" at bounding box center [281, 108] width 117 height 14
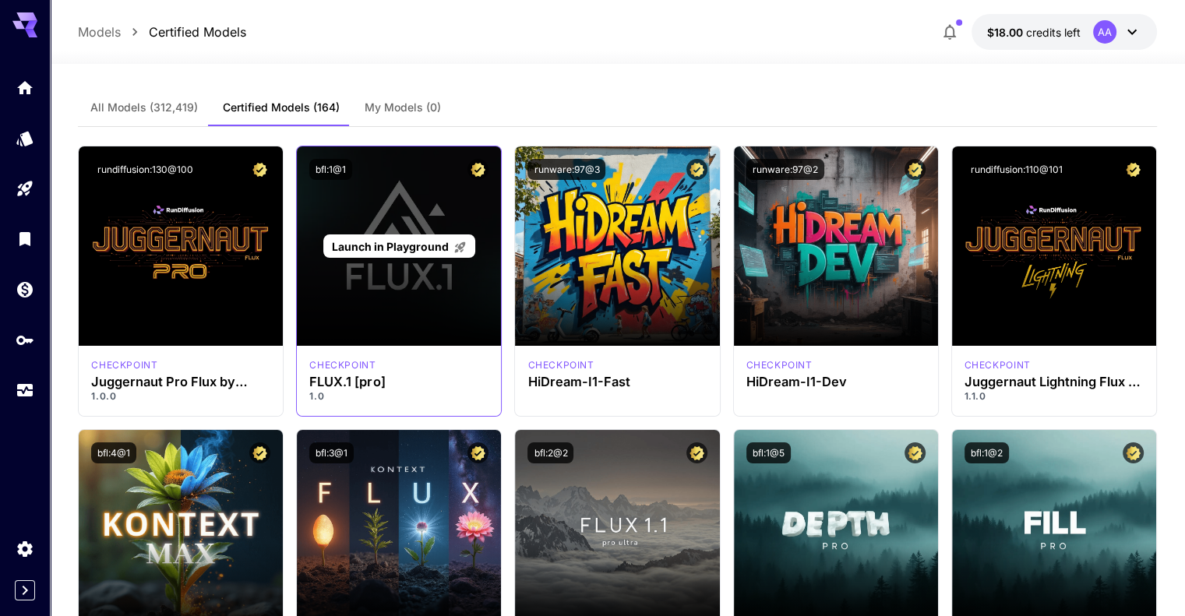
click at [407, 246] on span "Launch in Playground" at bounding box center [390, 246] width 117 height 13
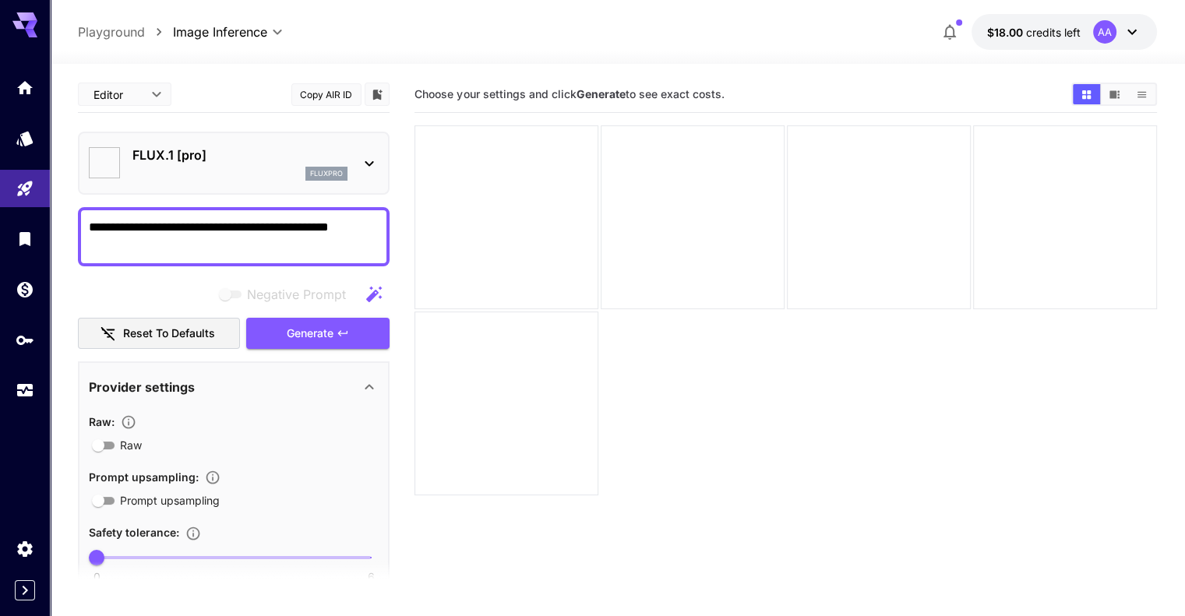
type input "**"
click at [344, 330] on icon "button" at bounding box center [343, 333] width 12 height 12
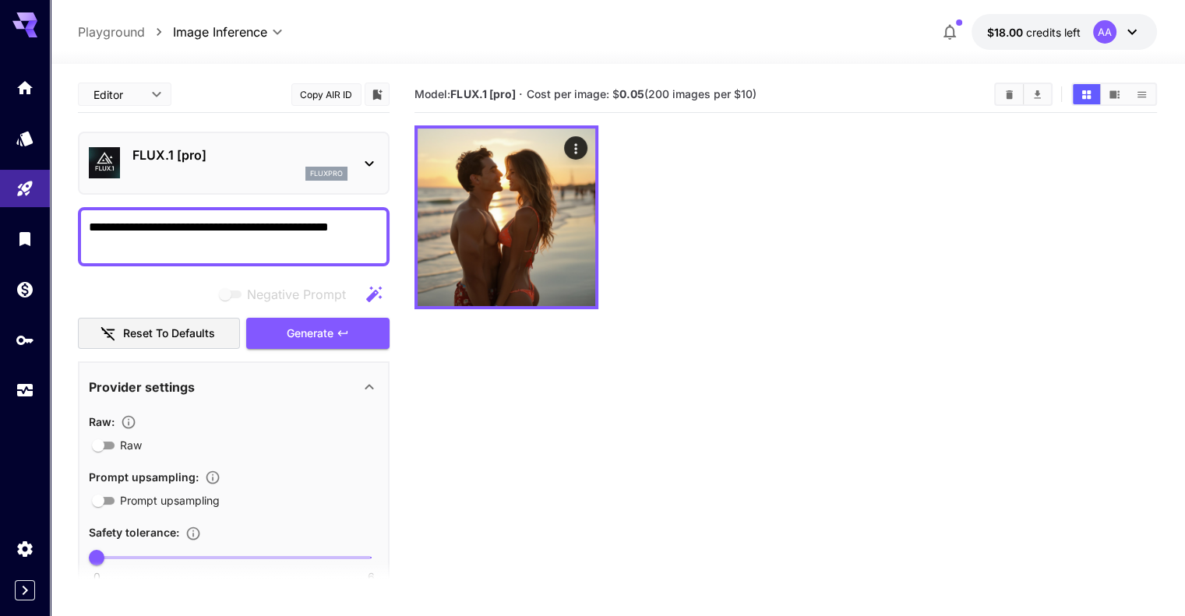
click at [1007, 91] on icon "Clear Images" at bounding box center [1010, 95] width 12 height 12
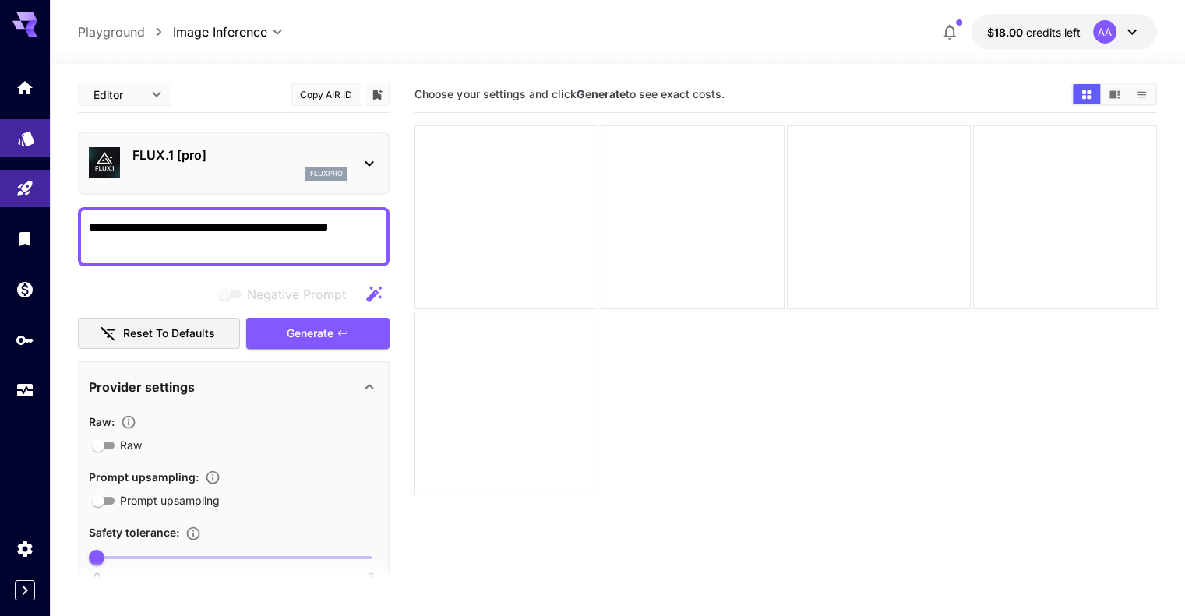
click at [32, 151] on link at bounding box center [25, 138] width 50 height 38
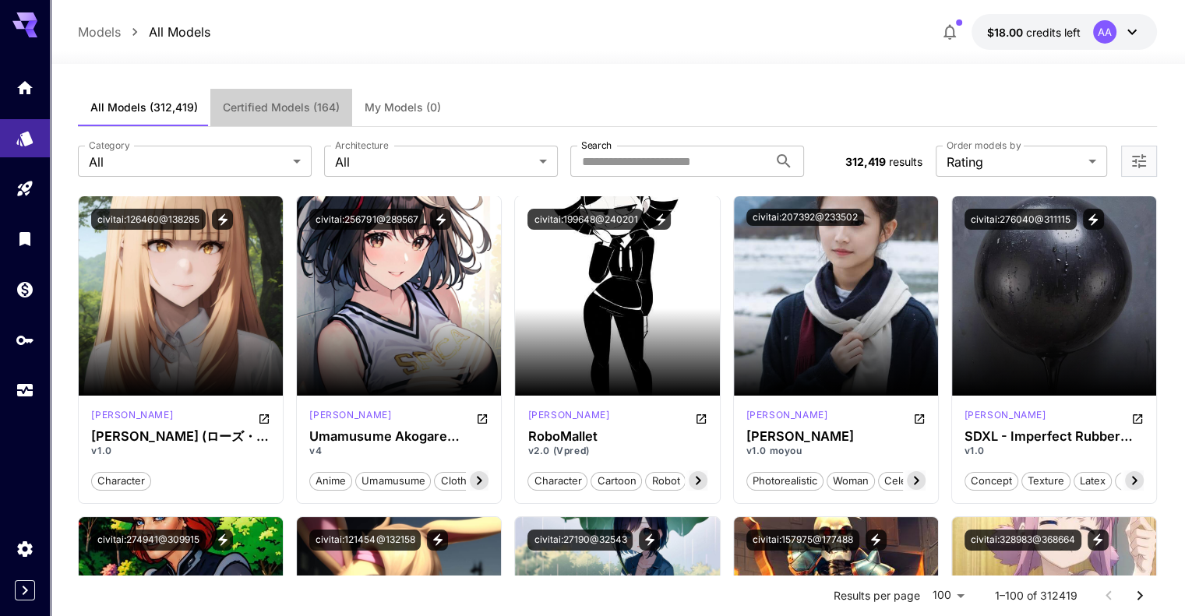
click at [332, 97] on button "Certified Models (164)" at bounding box center [281, 107] width 142 height 37
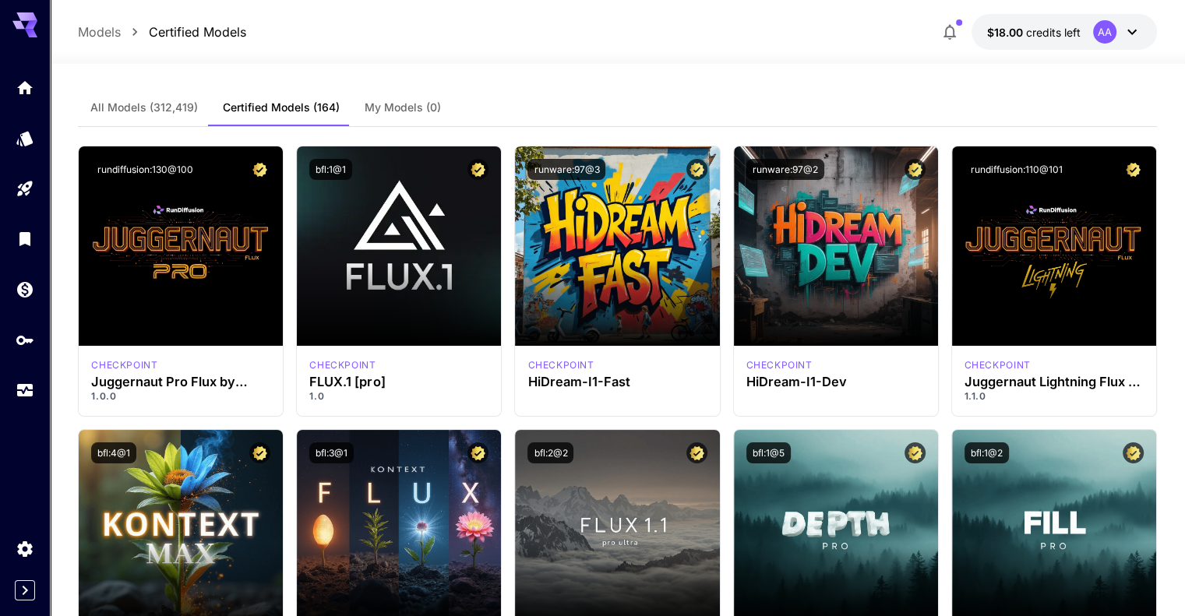
click at [155, 112] on span "All Models (312,419)" at bounding box center [144, 108] width 108 height 14
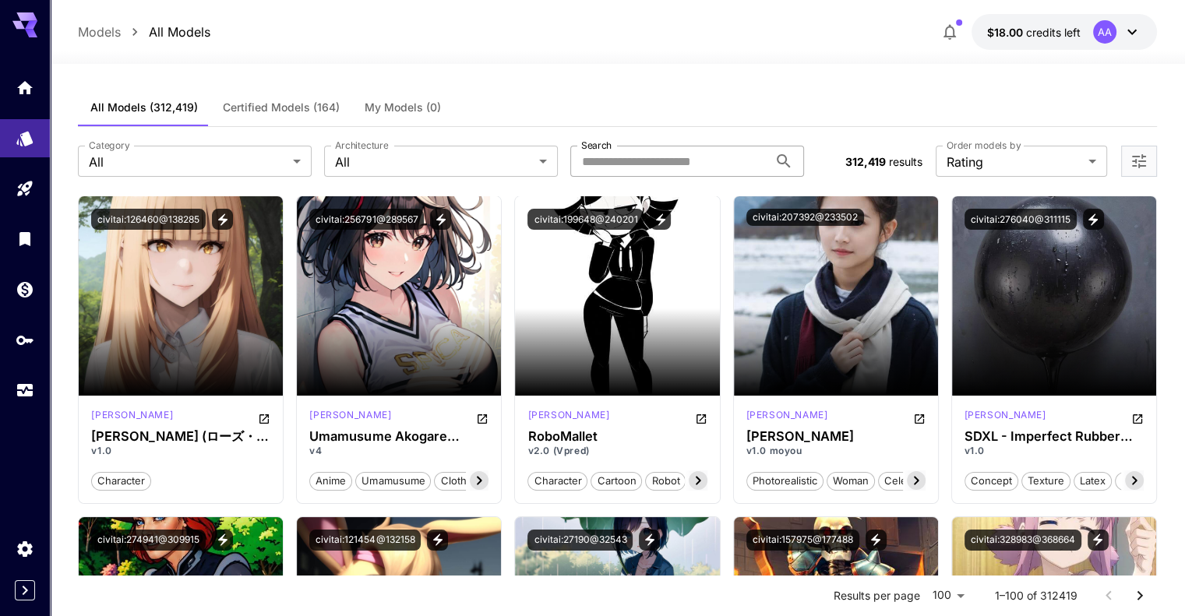
click at [608, 158] on input "Search" at bounding box center [670, 161] width 198 height 31
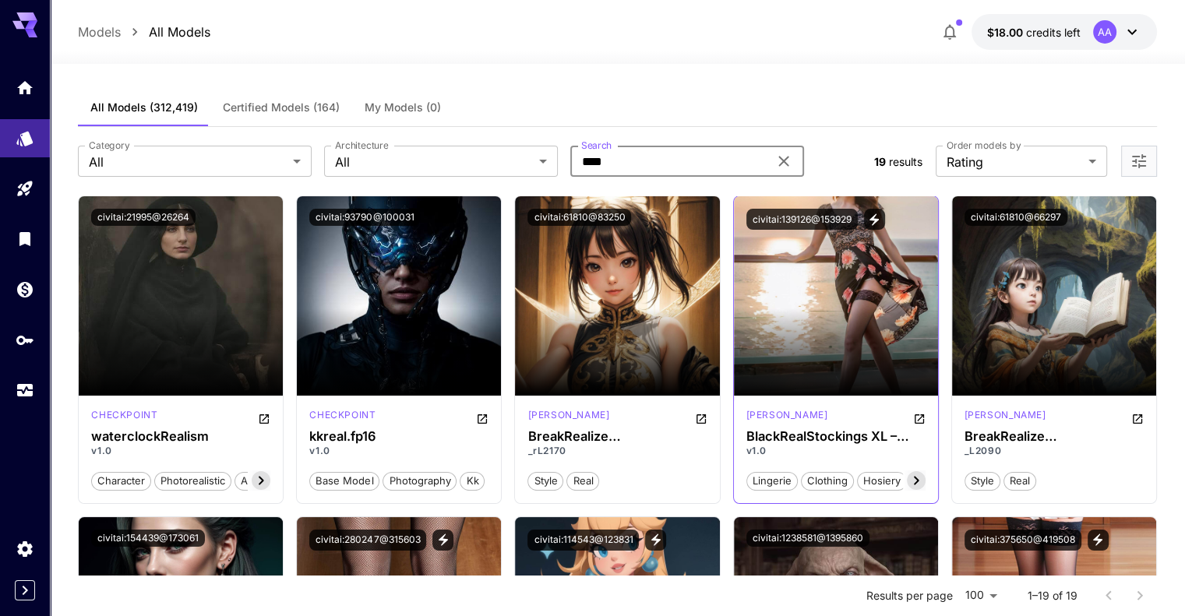
type input "****"
click at [919, 480] on icon at bounding box center [916, 481] width 19 height 19
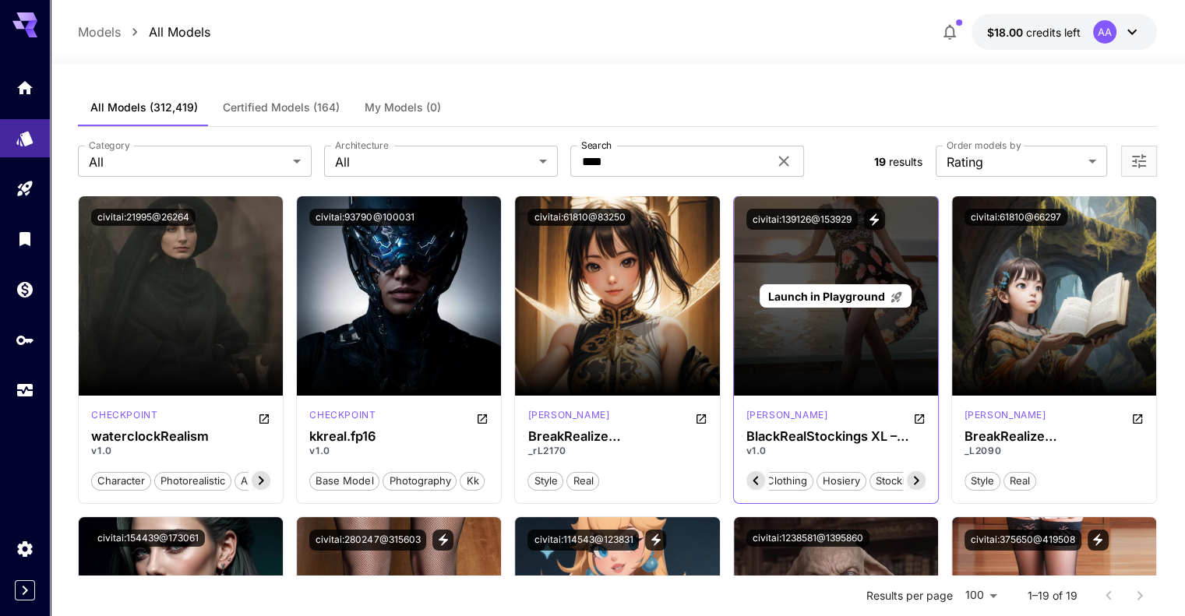
click at [836, 291] on span "Launch in Playground" at bounding box center [826, 296] width 117 height 13
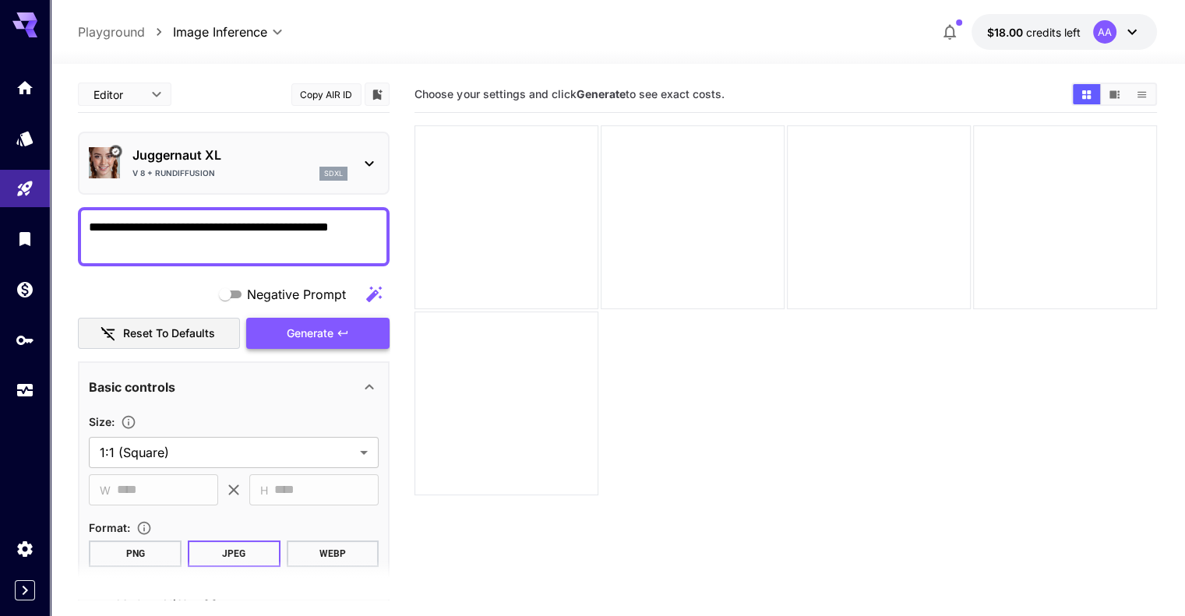
click at [355, 330] on button "Generate" at bounding box center [317, 334] width 143 height 32
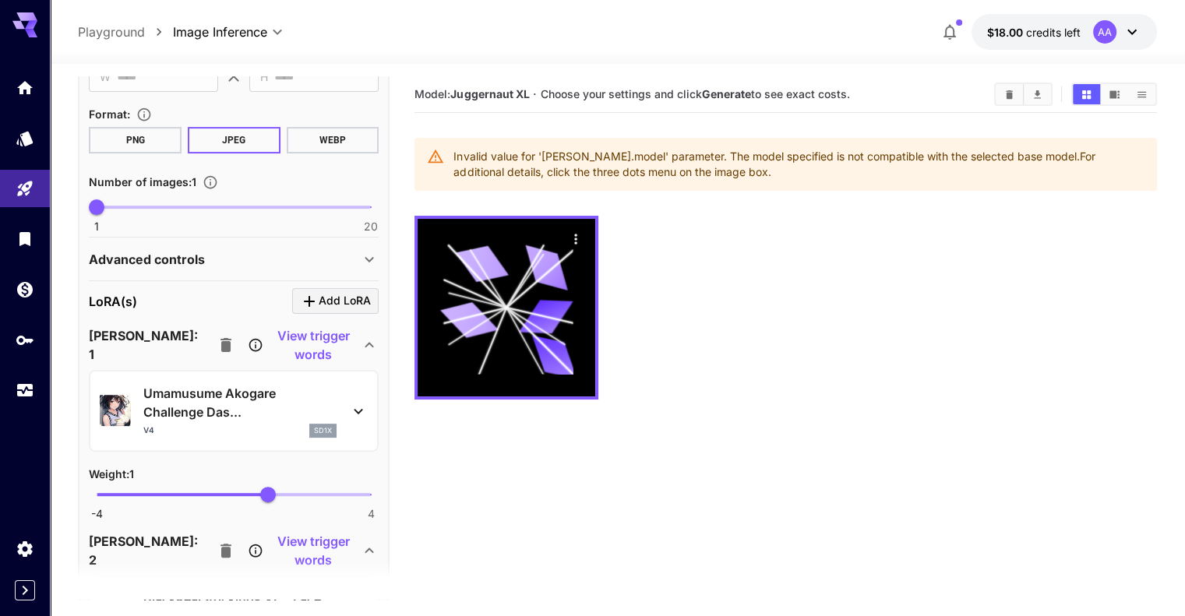
scroll to position [468, 0]
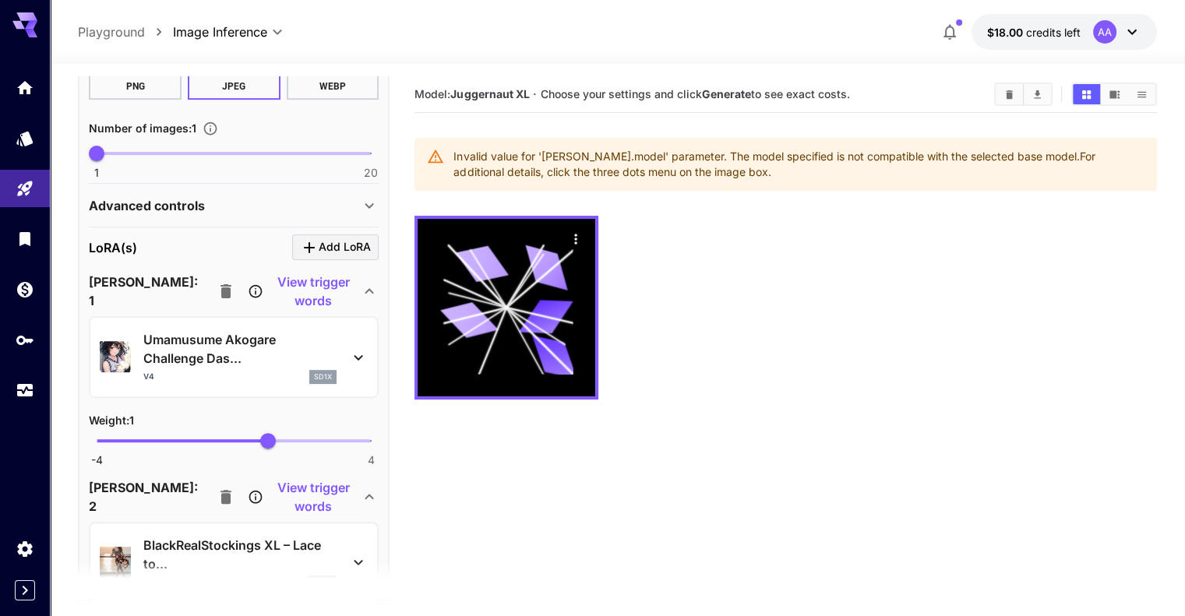
click at [360, 348] on icon at bounding box center [358, 357] width 19 height 19
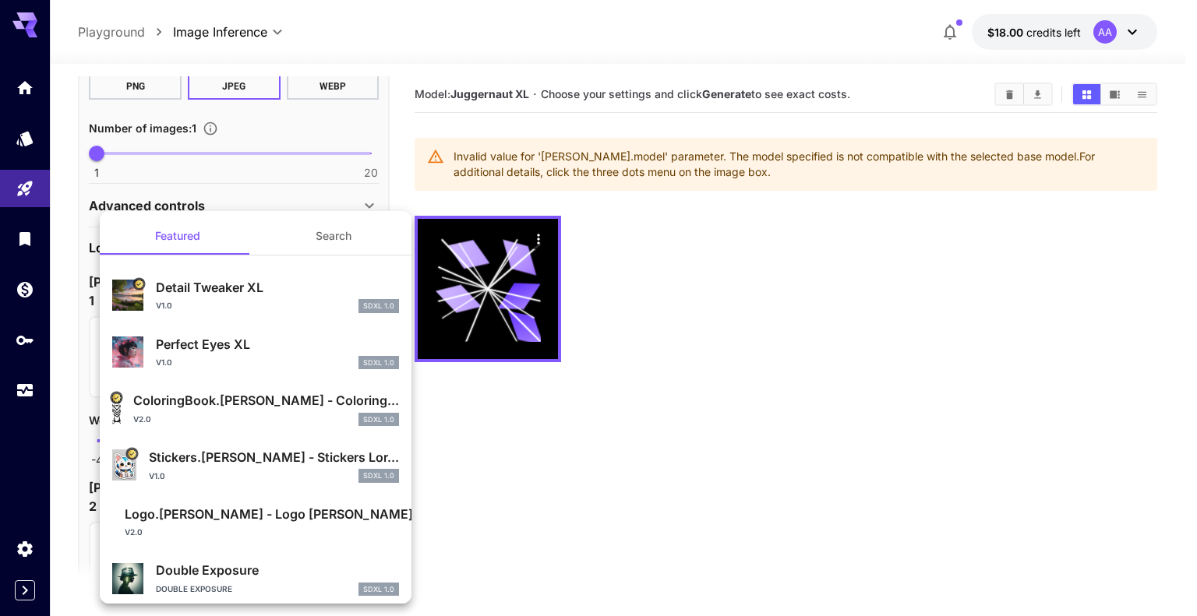
click at [477, 437] on div at bounding box center [598, 308] width 1197 height 616
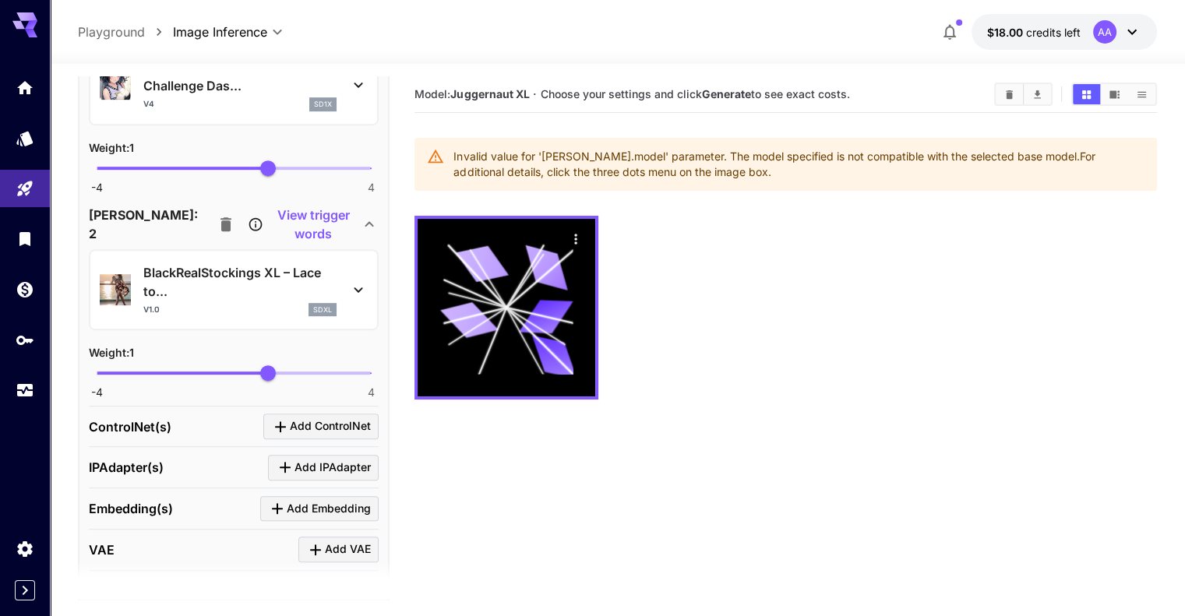
scroll to position [779, 0]
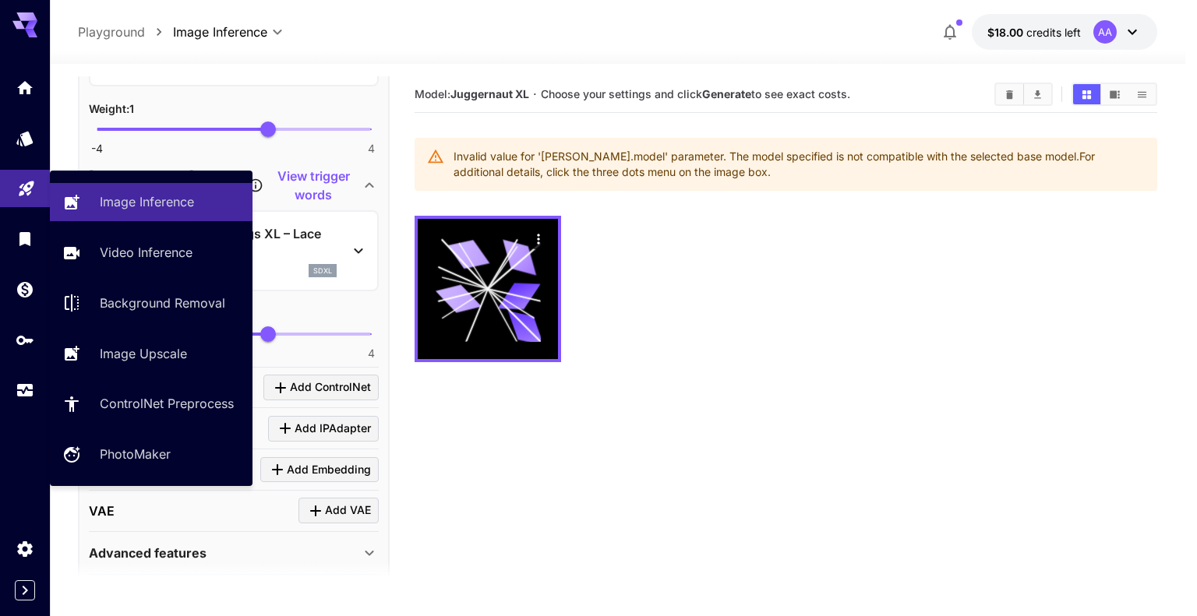
click at [31, 196] on link at bounding box center [25, 189] width 50 height 38
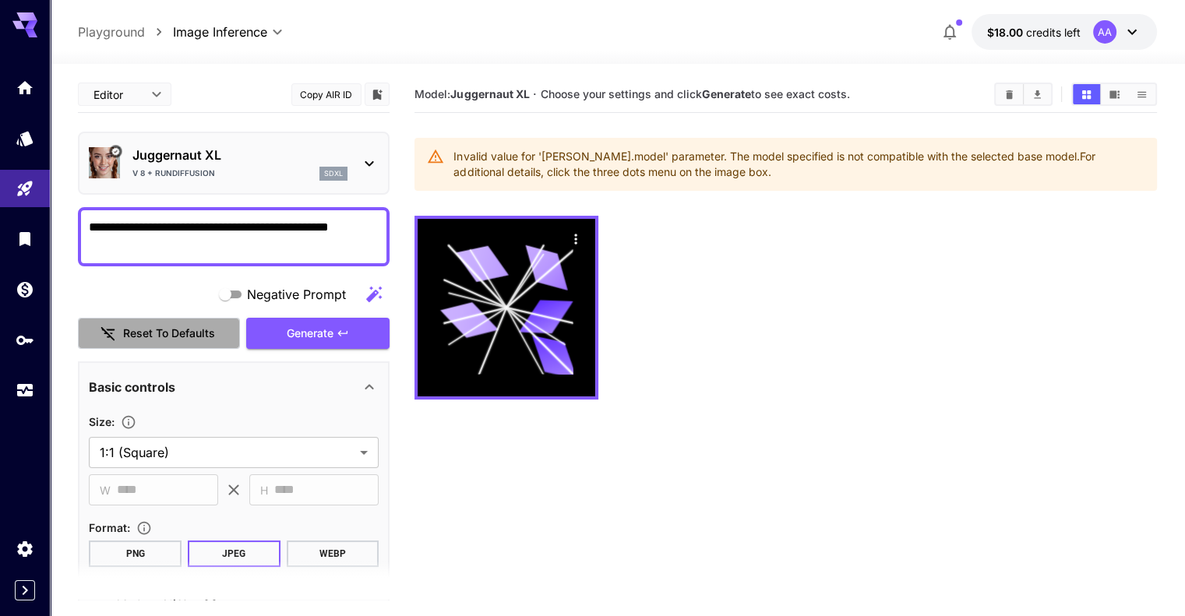
click at [181, 325] on button "Reset to defaults" at bounding box center [159, 334] width 162 height 32
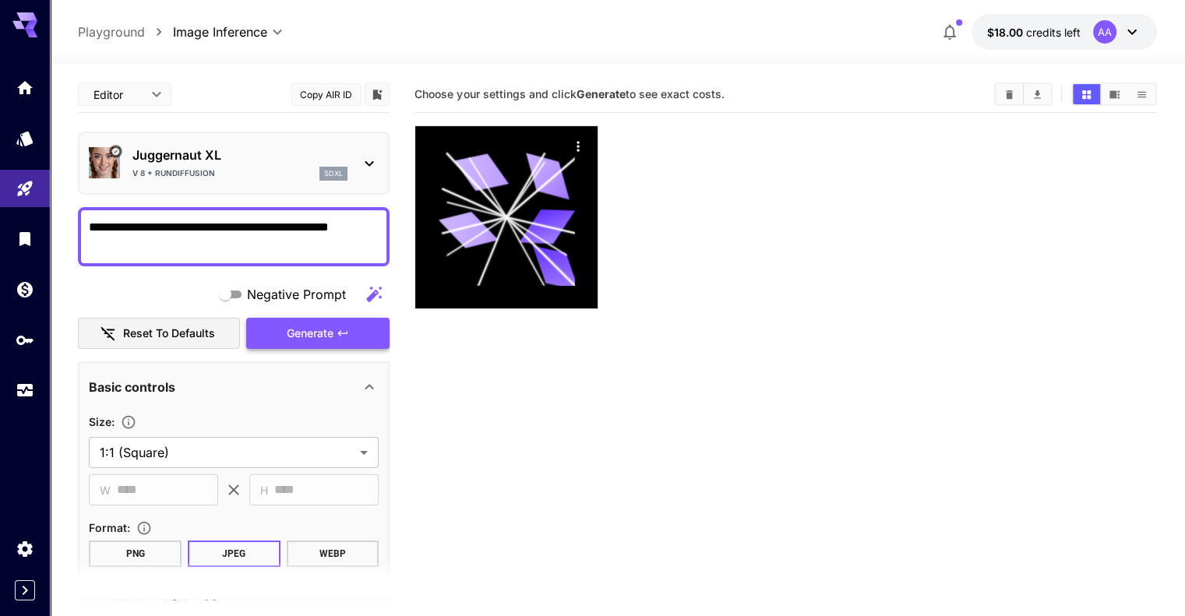
click at [341, 333] on icon "button" at bounding box center [342, 332] width 9 height 5
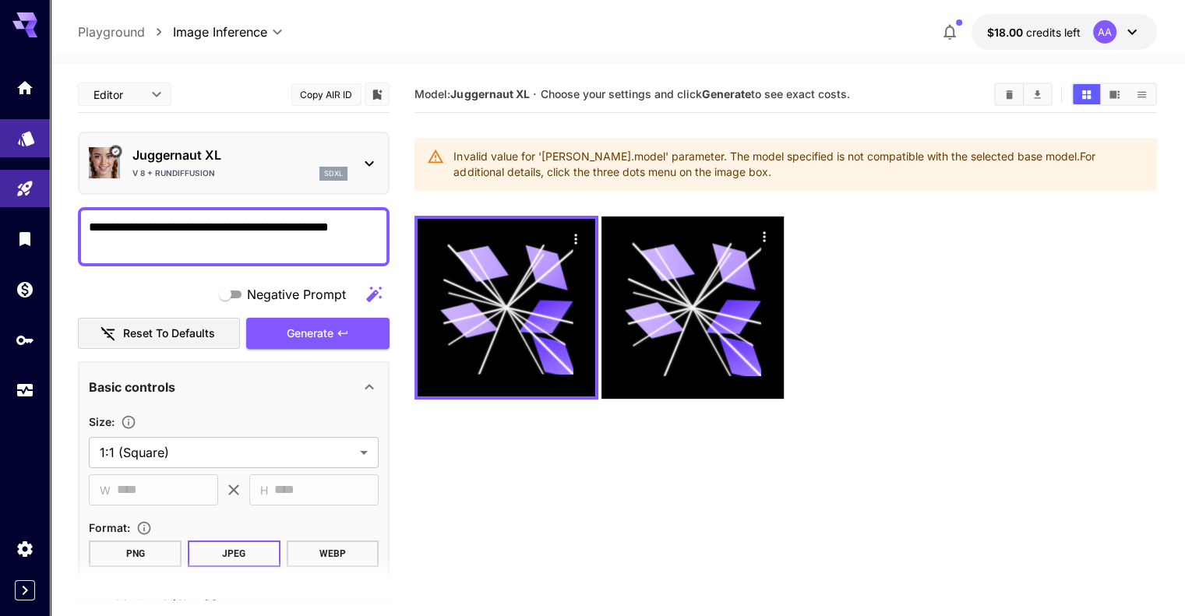
click at [41, 140] on link at bounding box center [25, 138] width 50 height 38
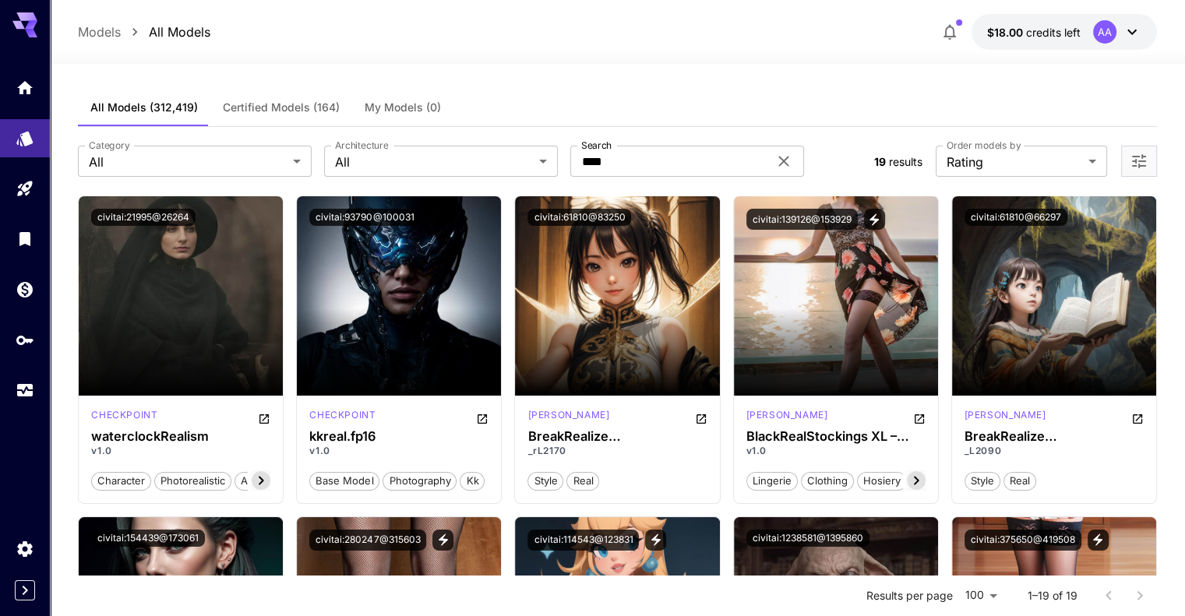
click at [305, 106] on span "Certified Models (164)" at bounding box center [281, 108] width 117 height 14
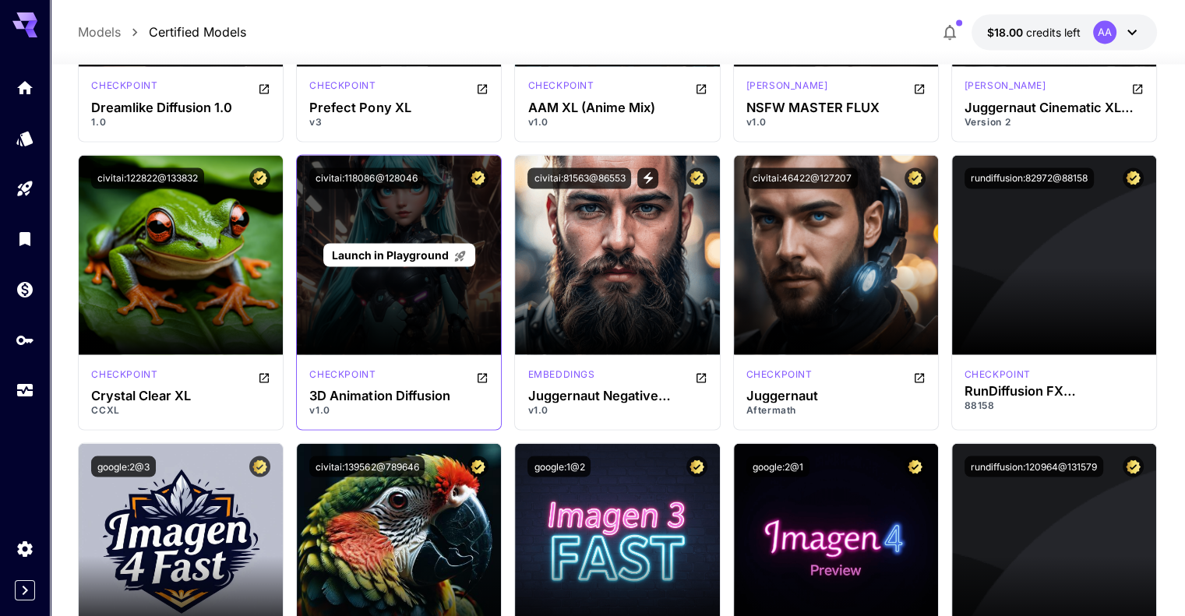
scroll to position [3029, 0]
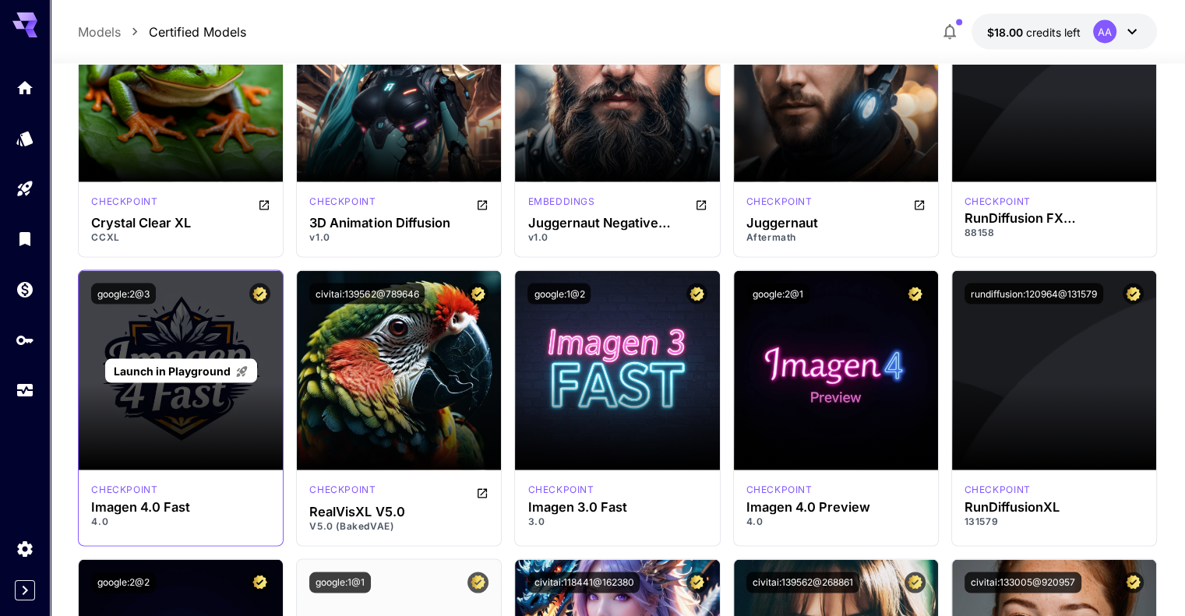
click at [168, 373] on span "Launch in Playground" at bounding box center [172, 371] width 117 height 13
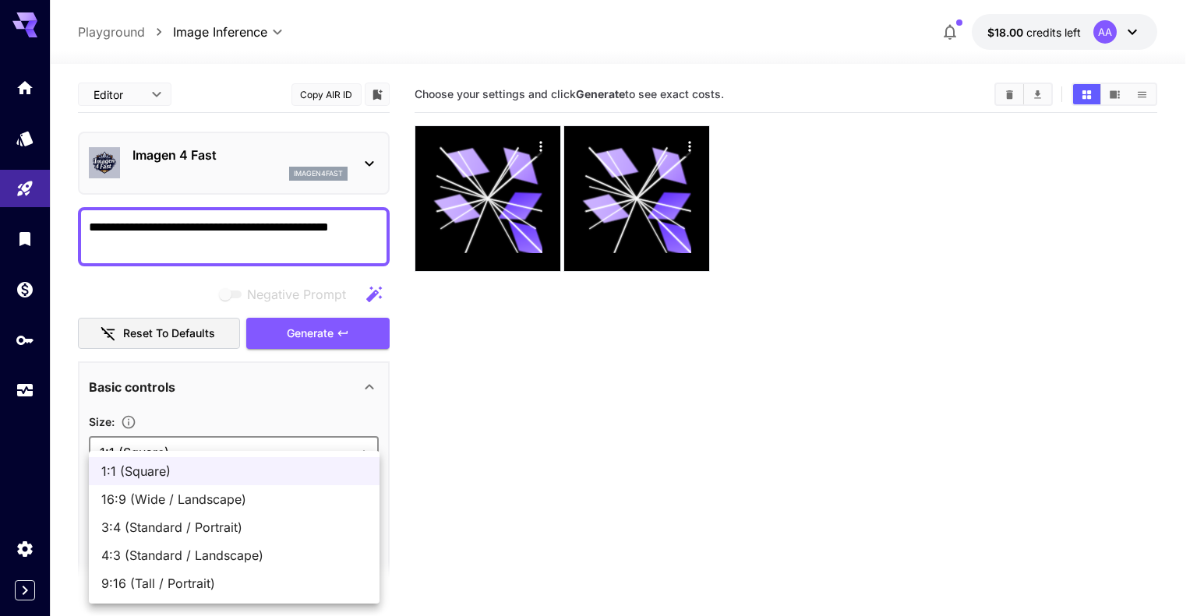
click at [313, 441] on body "**********" at bounding box center [598, 370] width 1197 height 740
click at [262, 505] on span "16:9 (Wide / Landscape)" at bounding box center [234, 499] width 266 height 19
type input "**********"
type input "****"
type input "***"
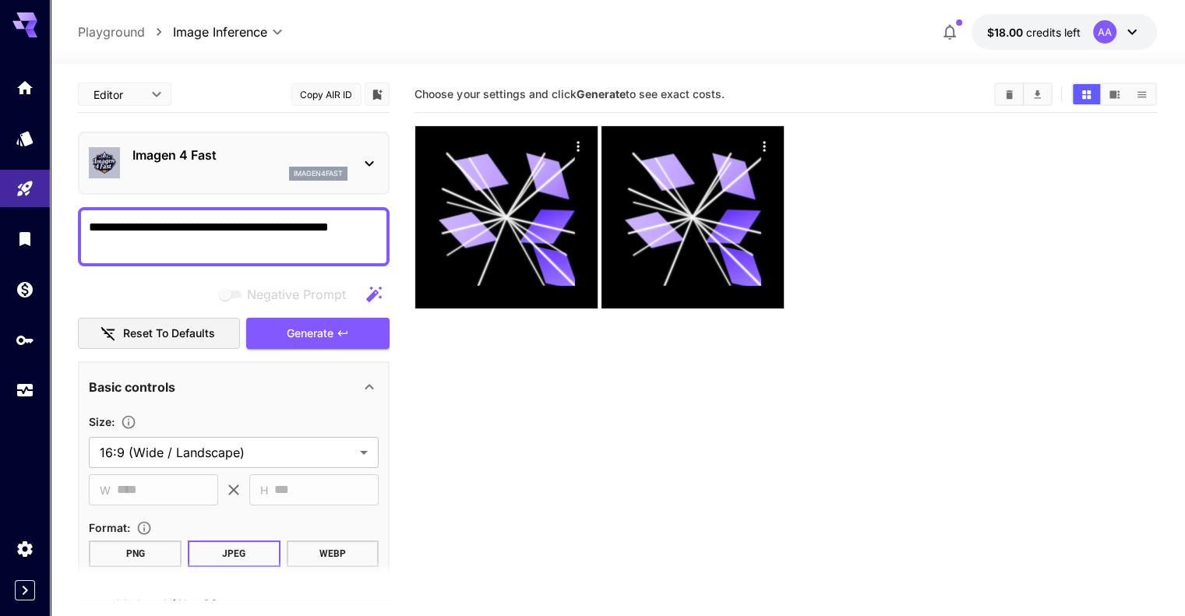
click at [156, 551] on button "PNG" at bounding box center [135, 554] width 93 height 26
click at [318, 339] on span "Generate" at bounding box center [310, 333] width 47 height 19
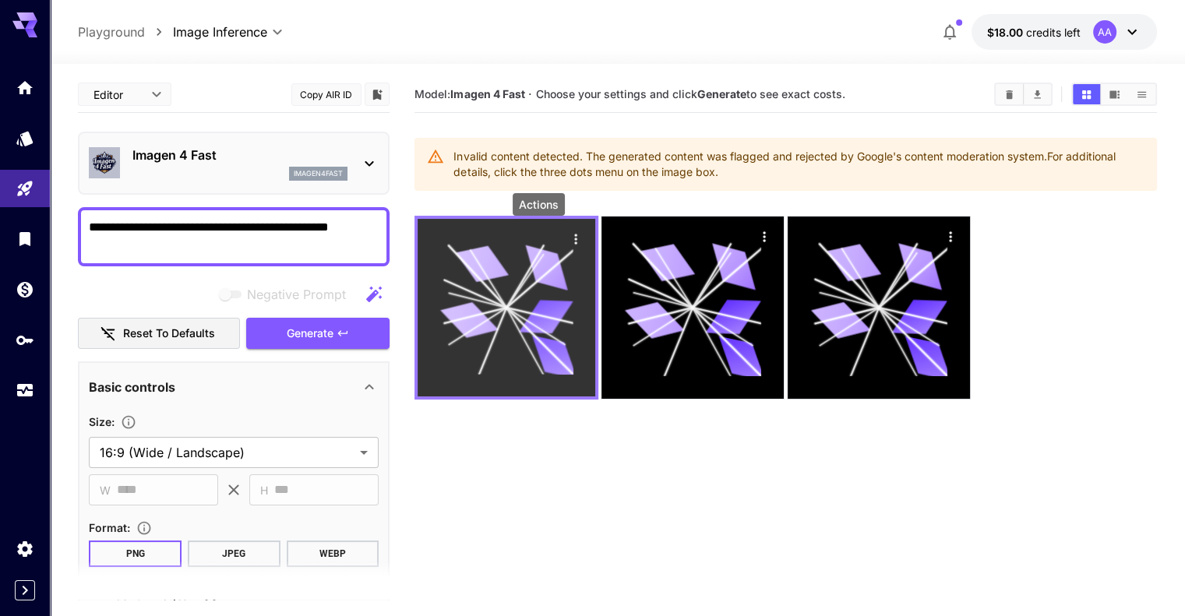
click at [568, 245] on icon "Actions" at bounding box center [576, 239] width 16 height 16
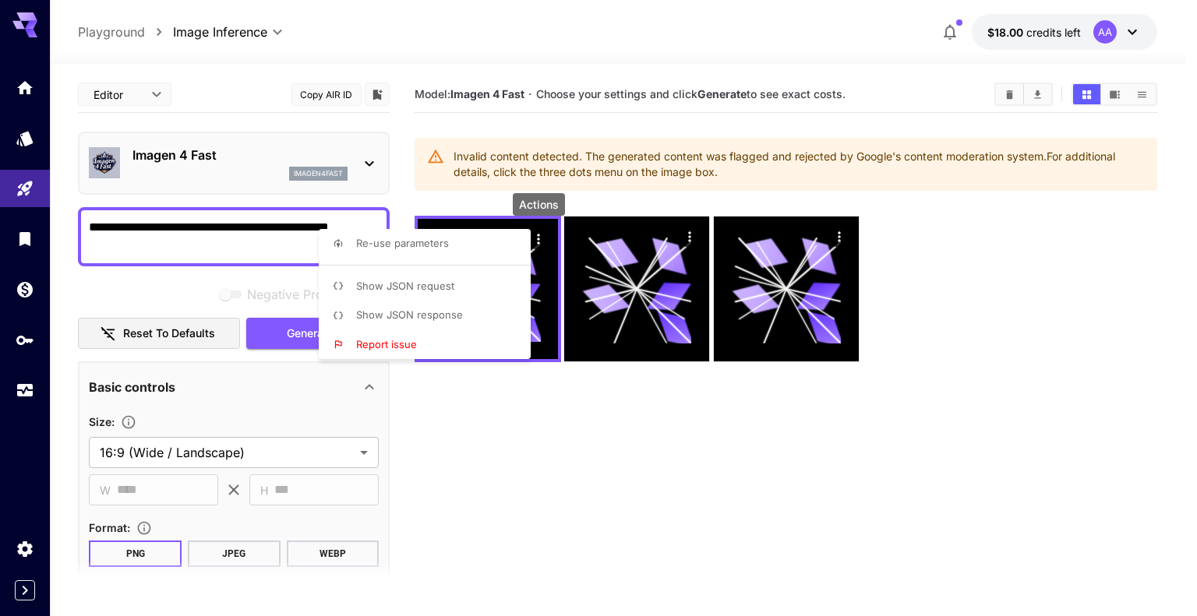
click at [483, 317] on li "Show JSON response" at bounding box center [429, 316] width 221 height 30
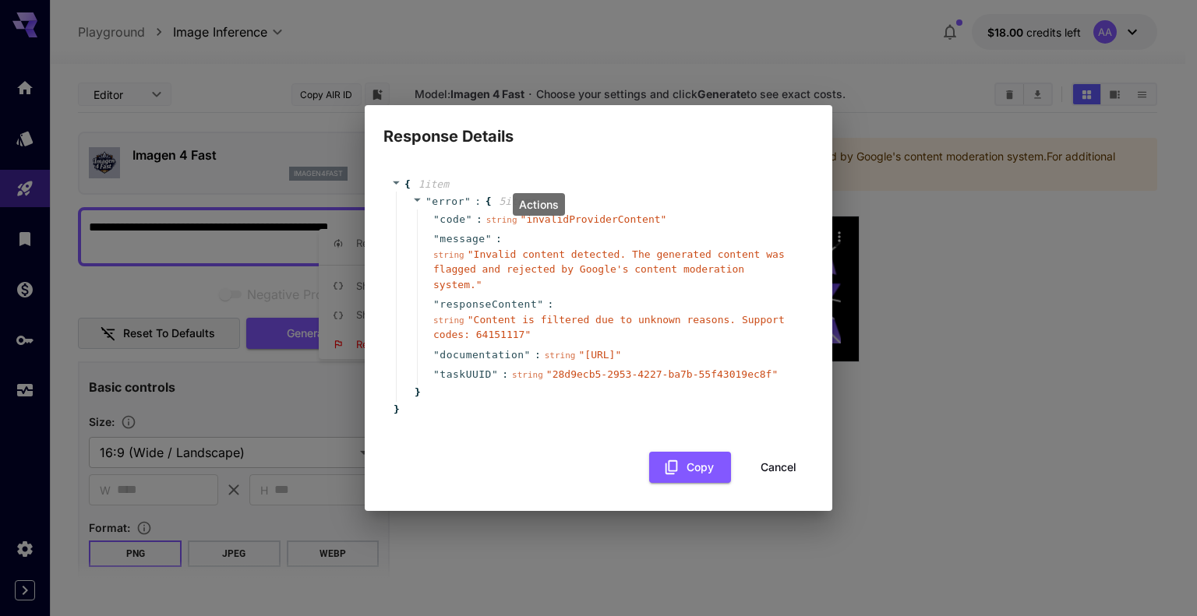
click at [625, 380] on span "" 28d9ecb5-2953-4227-ba7b-55f43019ec8f "" at bounding box center [661, 375] width 231 height 12
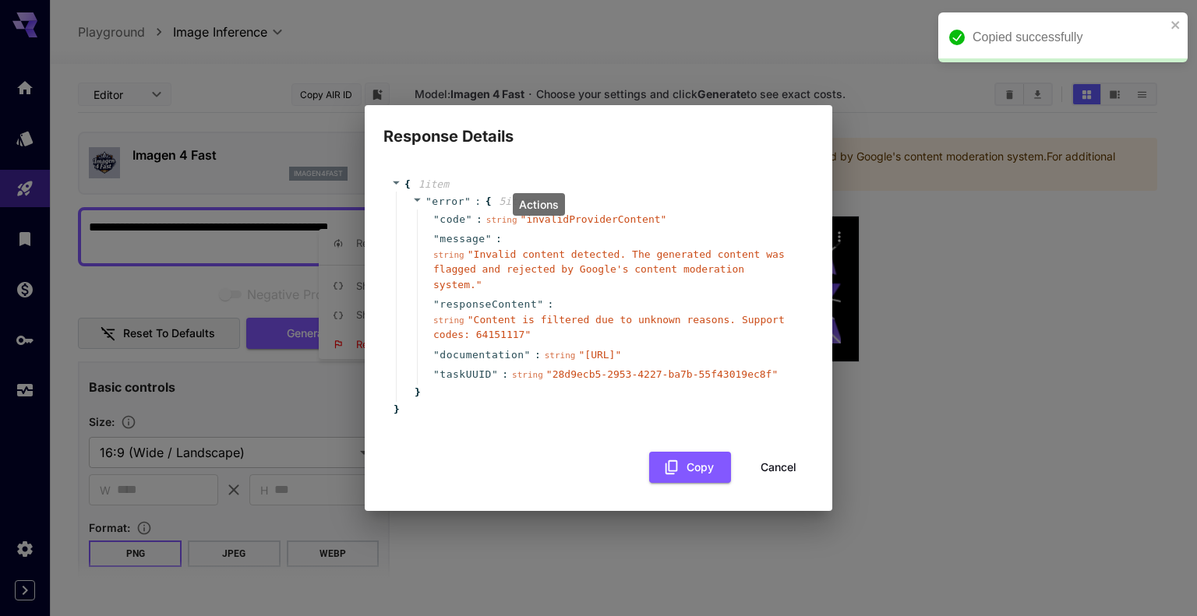
click at [578, 361] on span "" https://runware.ai/docs/en/getting-started/introduction#external-providers-co…" at bounding box center [599, 355] width 43 height 12
click at [784, 482] on button "Cancel" at bounding box center [779, 468] width 70 height 32
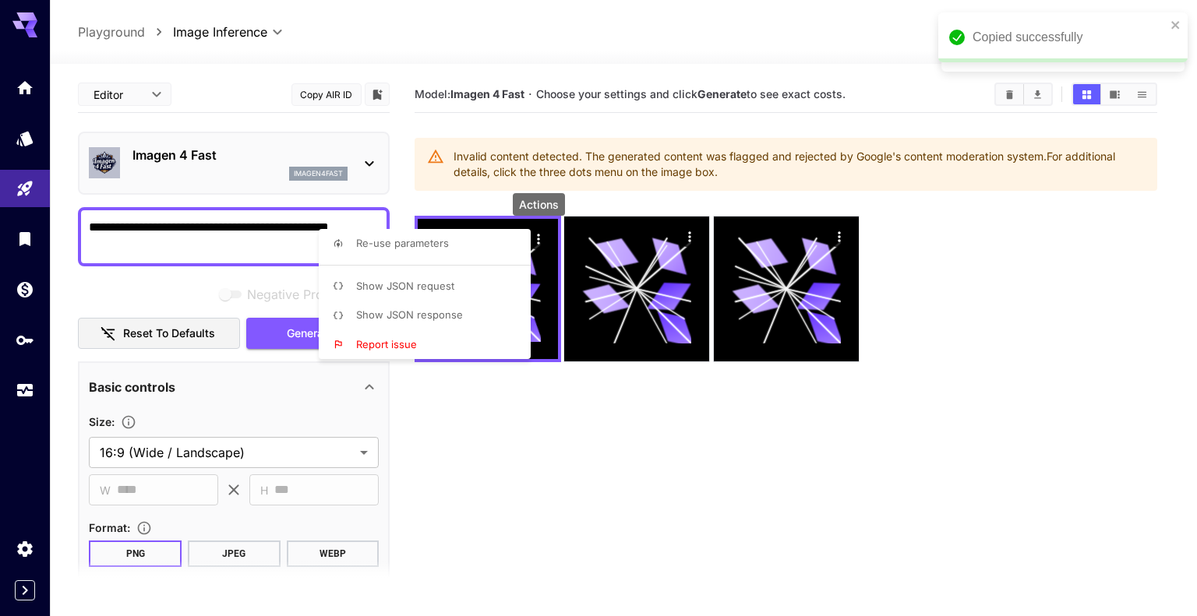
click at [449, 420] on div at bounding box center [598, 308] width 1197 height 616
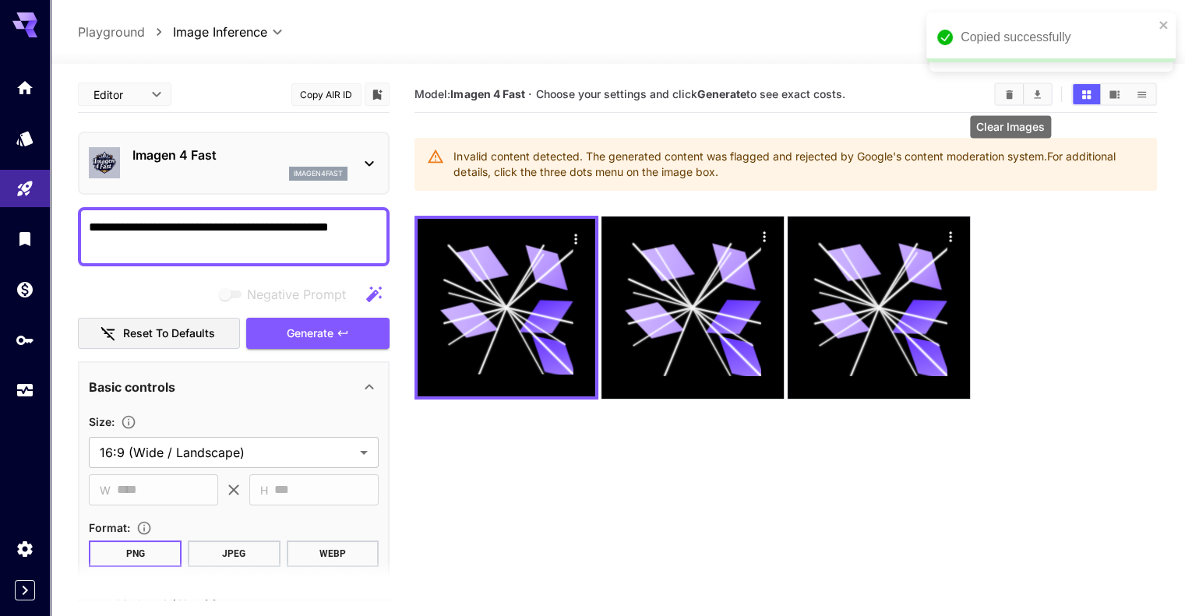
click at [1012, 97] on icon "Clear Images" at bounding box center [1009, 94] width 7 height 9
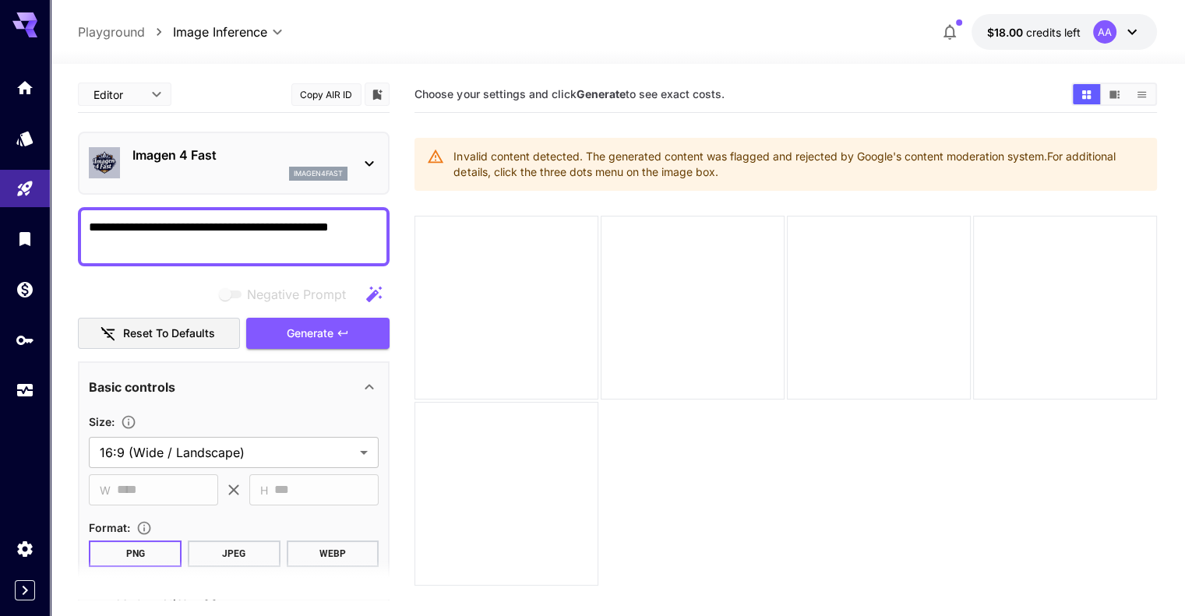
click at [206, 230] on textarea "**********" at bounding box center [234, 236] width 290 height 37
type textarea "**********"
click at [355, 330] on button "Generate" at bounding box center [317, 334] width 143 height 32
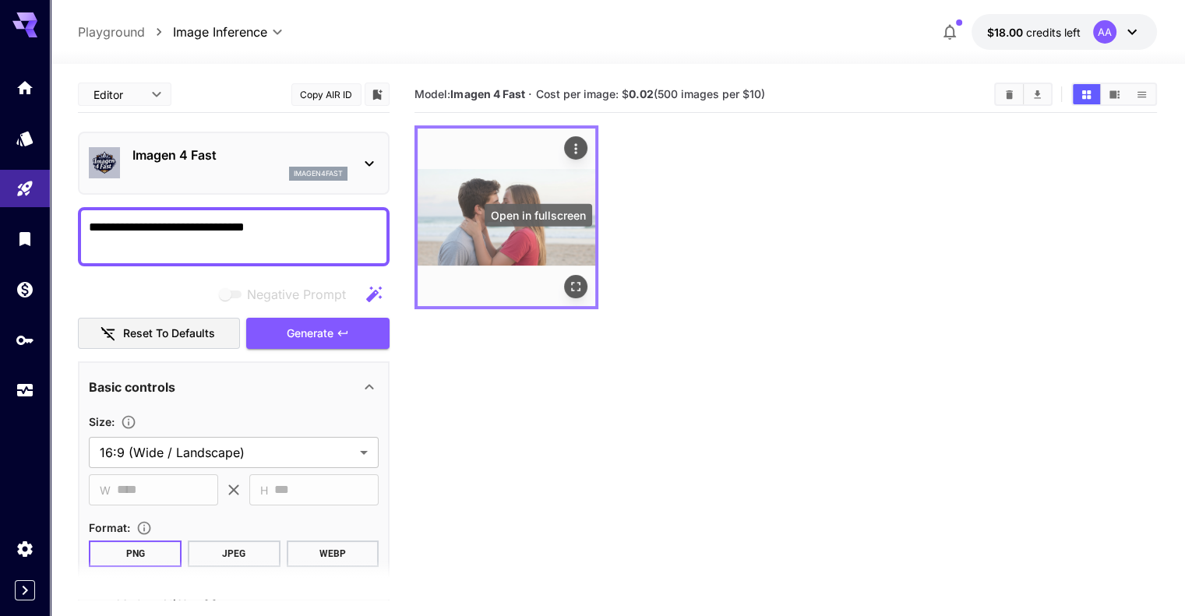
click at [571, 282] on icon "Open in fullscreen" at bounding box center [575, 286] width 9 height 9
click at [568, 279] on icon "Open in fullscreen" at bounding box center [576, 287] width 16 height 16
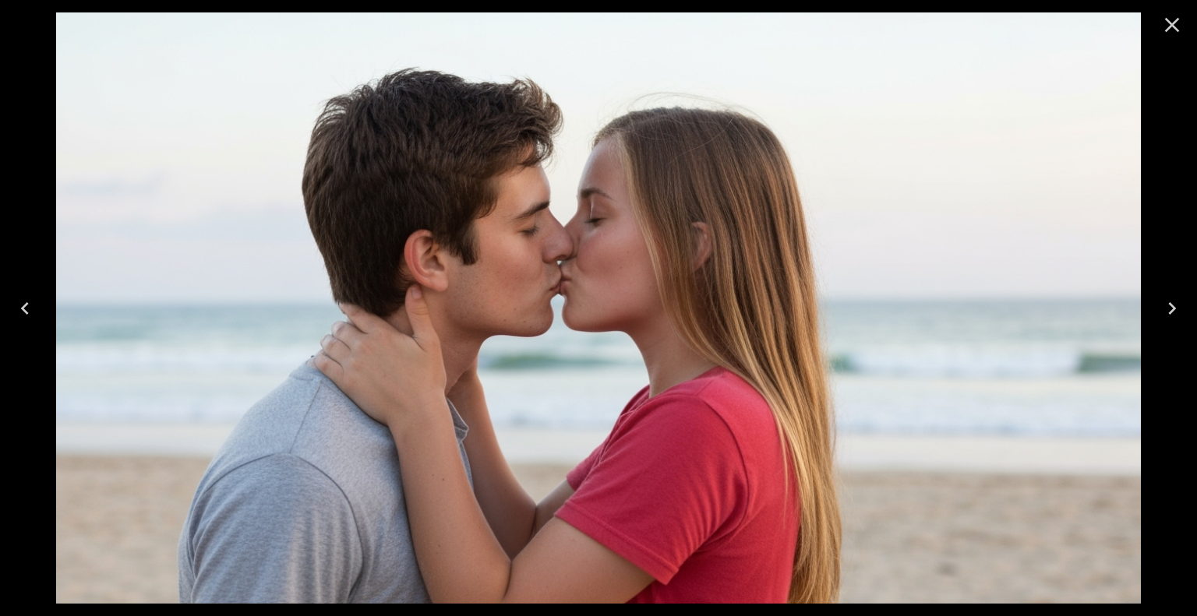
click at [1176, 28] on icon "Close" at bounding box center [1172, 25] width 15 height 15
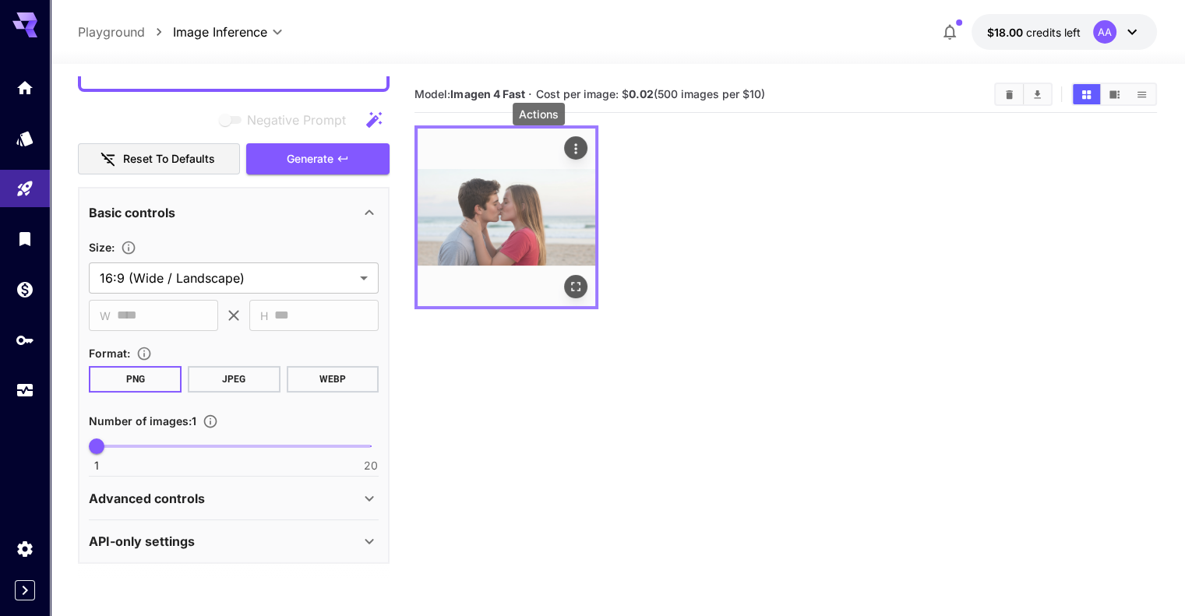
click at [568, 148] on icon "Actions" at bounding box center [576, 149] width 16 height 16
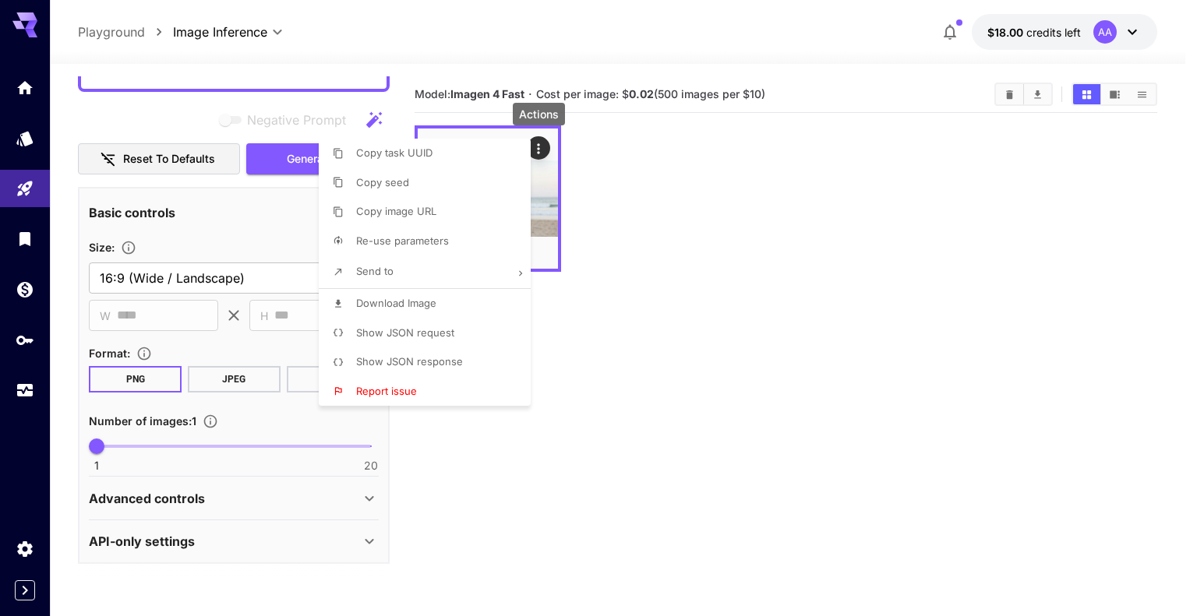
click at [419, 313] on li "Download Image" at bounding box center [429, 304] width 221 height 30
click at [677, 212] on div at bounding box center [598, 308] width 1197 height 616
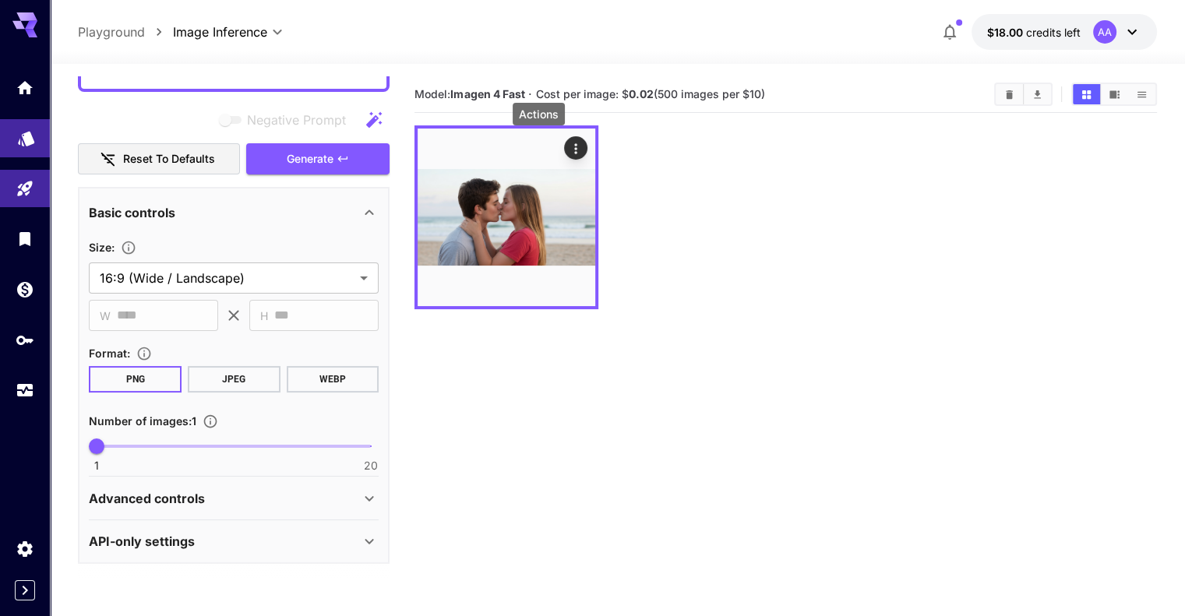
click at [13, 146] on link at bounding box center [25, 138] width 50 height 38
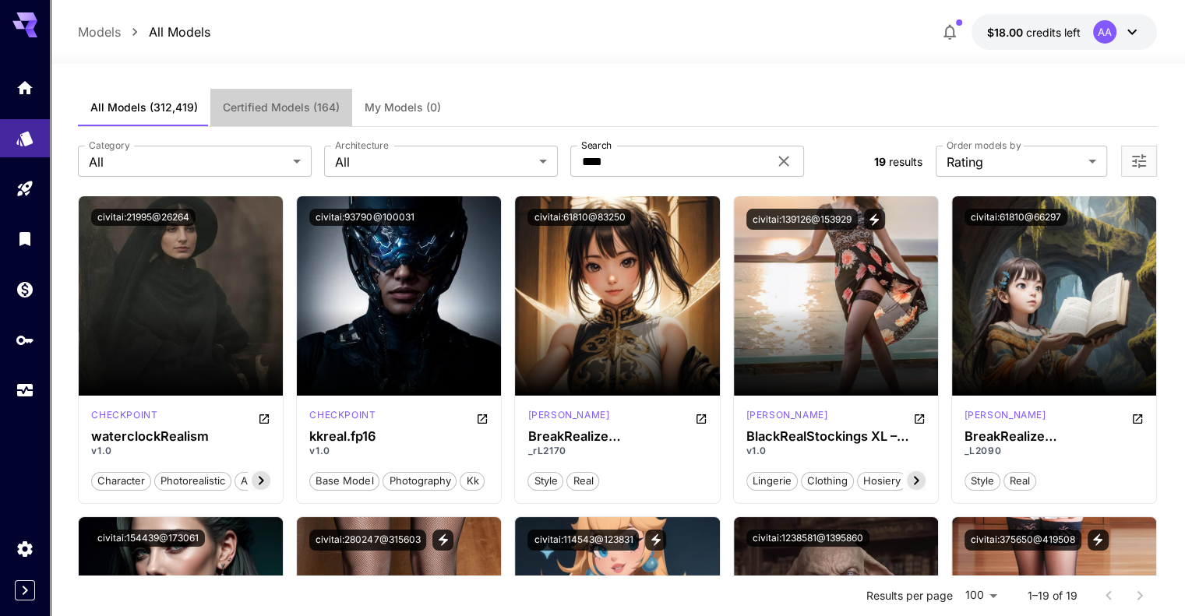
click at [297, 115] on button "Certified Models (164)" at bounding box center [281, 107] width 142 height 37
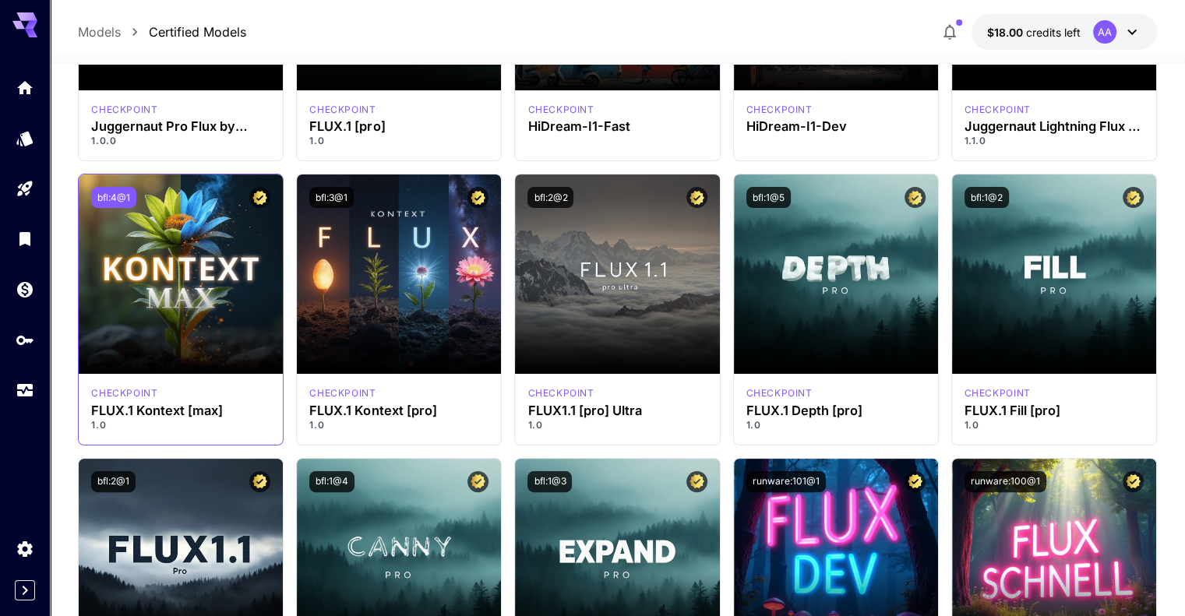
scroll to position [268, 0]
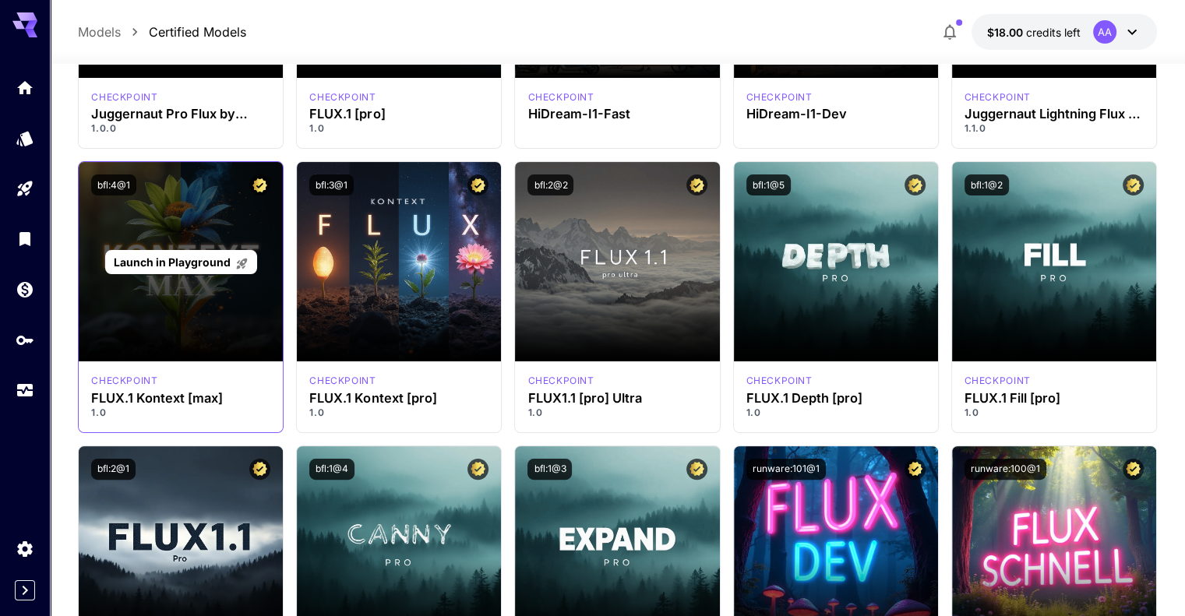
click at [182, 276] on div "Launch in Playground" at bounding box center [181, 262] width 204 height 200
click at [184, 265] on span "Launch in Playground" at bounding box center [172, 262] width 117 height 13
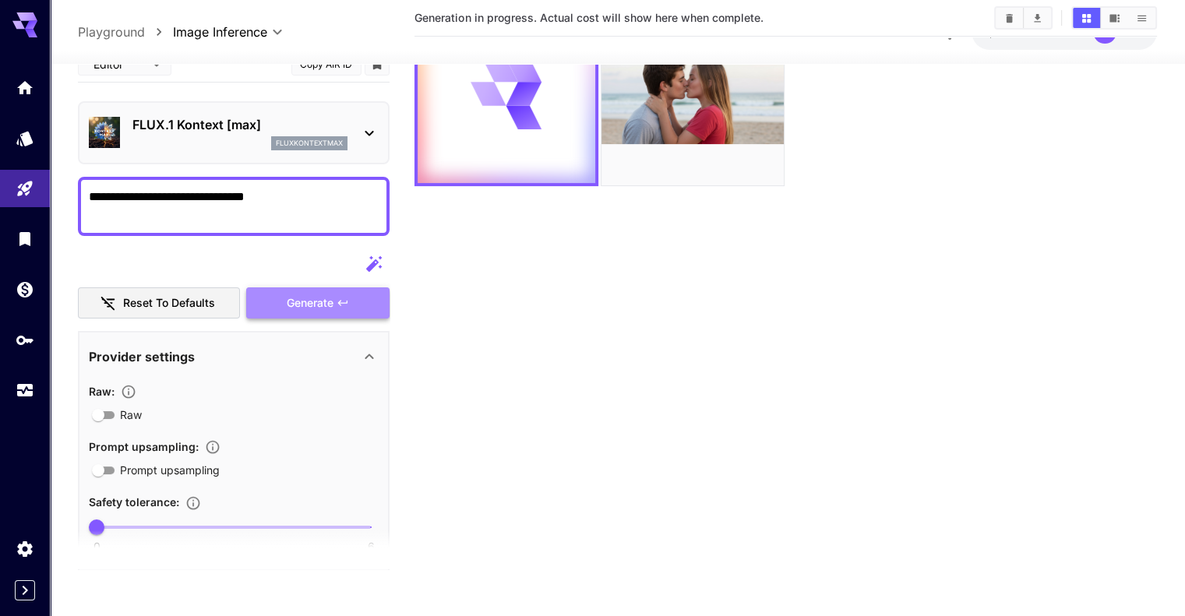
click at [295, 296] on span "Generate" at bounding box center [310, 302] width 47 height 19
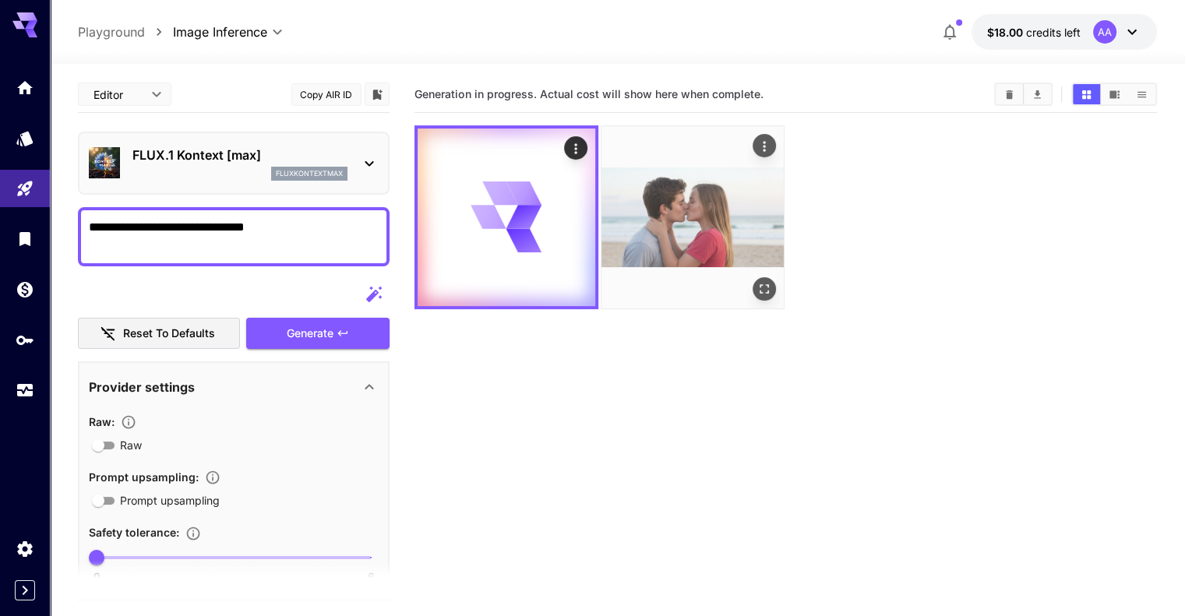
click at [602, 202] on img at bounding box center [693, 217] width 182 height 182
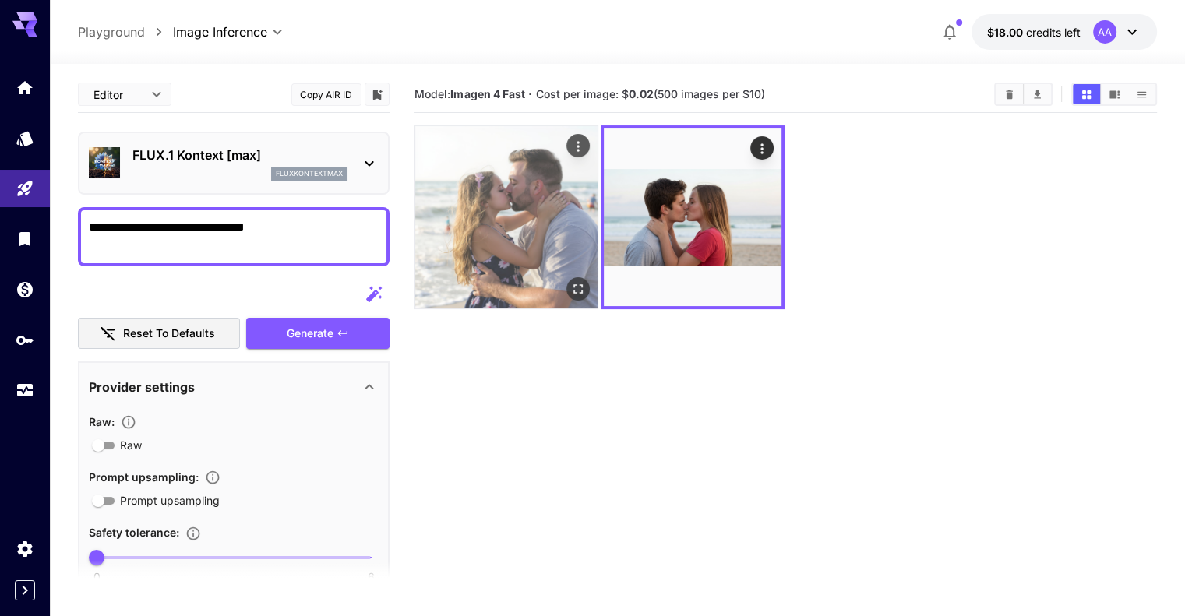
click at [506, 203] on img at bounding box center [506, 217] width 182 height 182
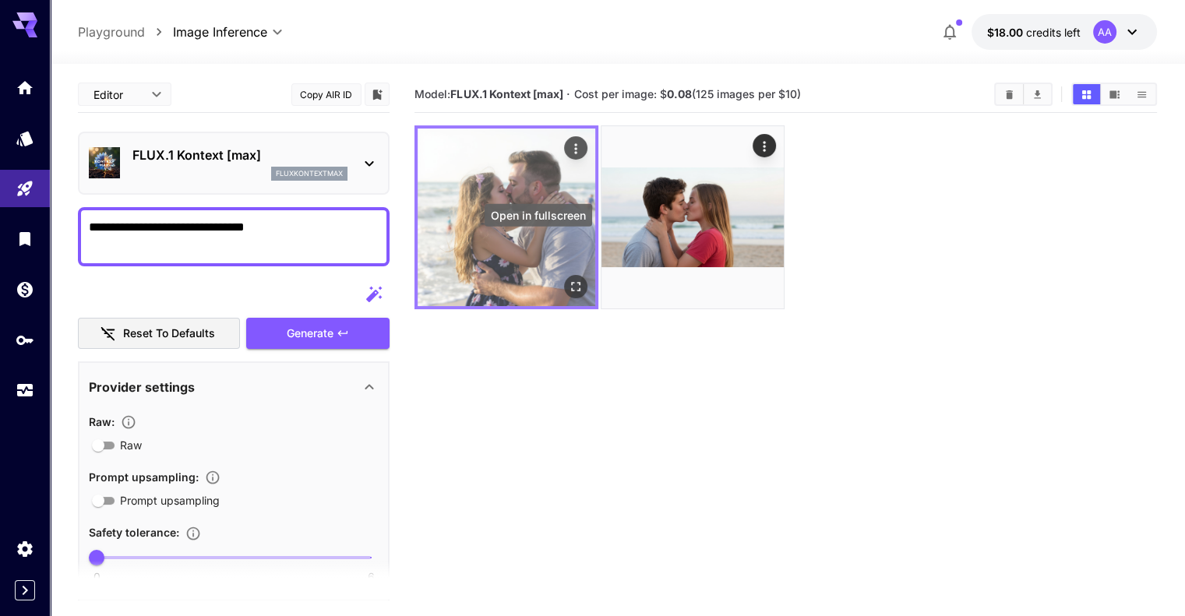
click at [571, 282] on icon "Open in fullscreen" at bounding box center [575, 286] width 9 height 9
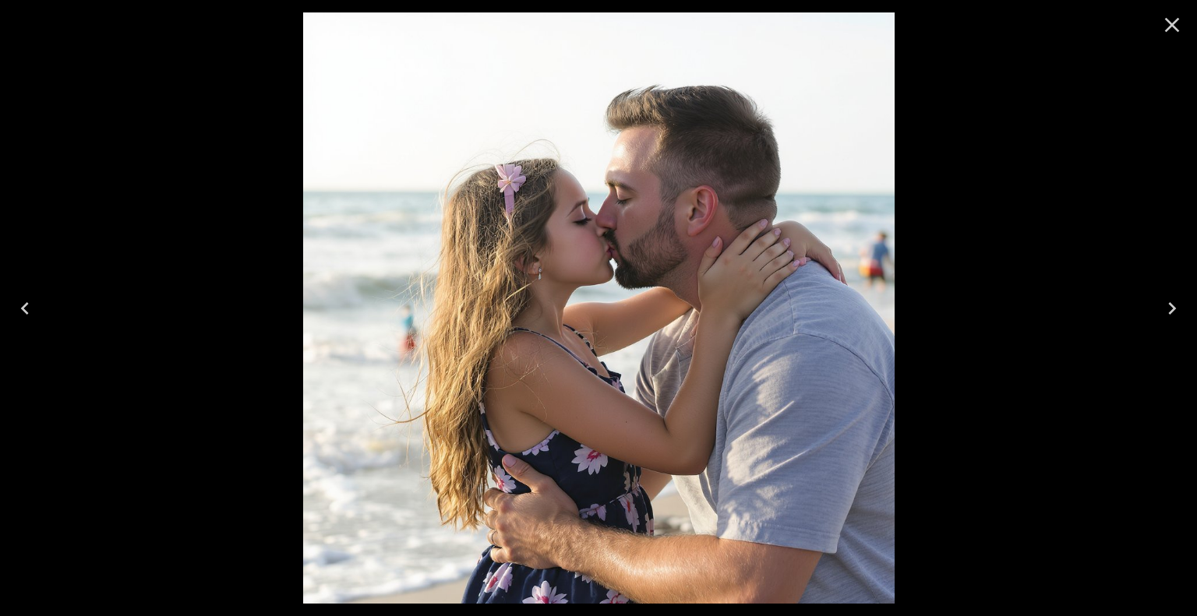
click at [1171, 26] on icon "Close" at bounding box center [1172, 25] width 15 height 15
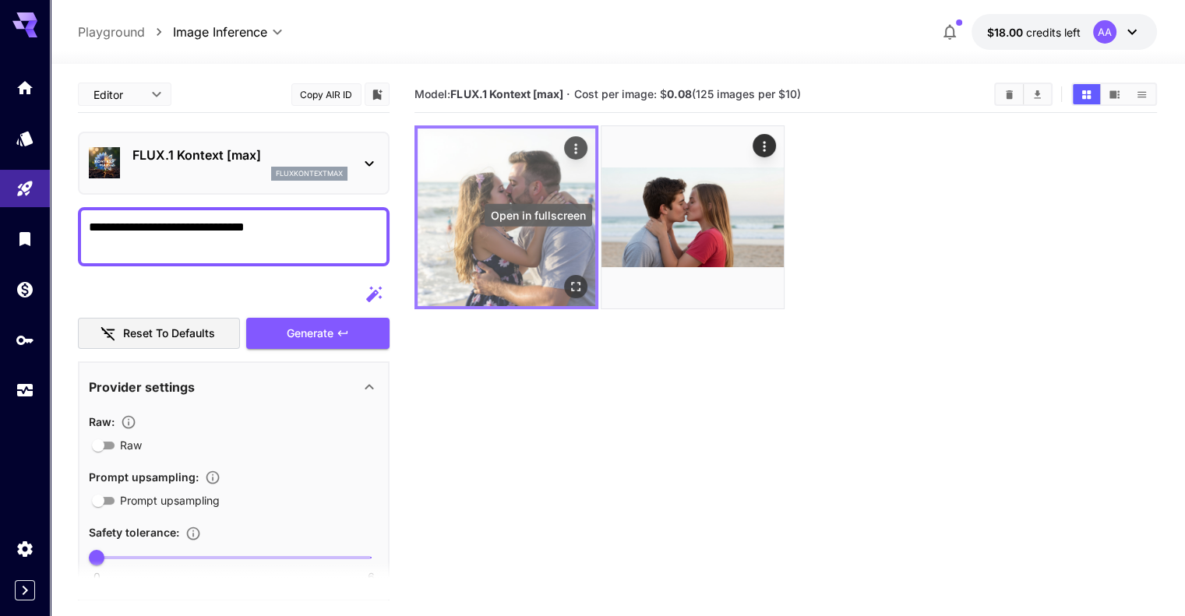
click at [568, 279] on icon "Open in fullscreen" at bounding box center [576, 287] width 16 height 16
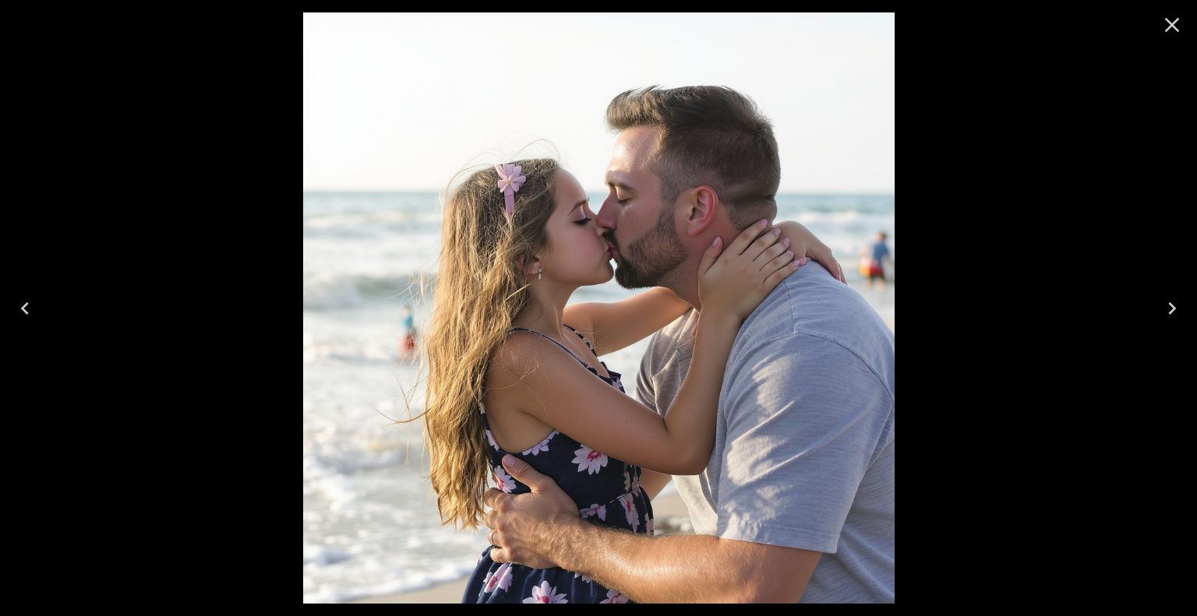
click at [1173, 21] on icon "Close" at bounding box center [1172, 24] width 25 height 25
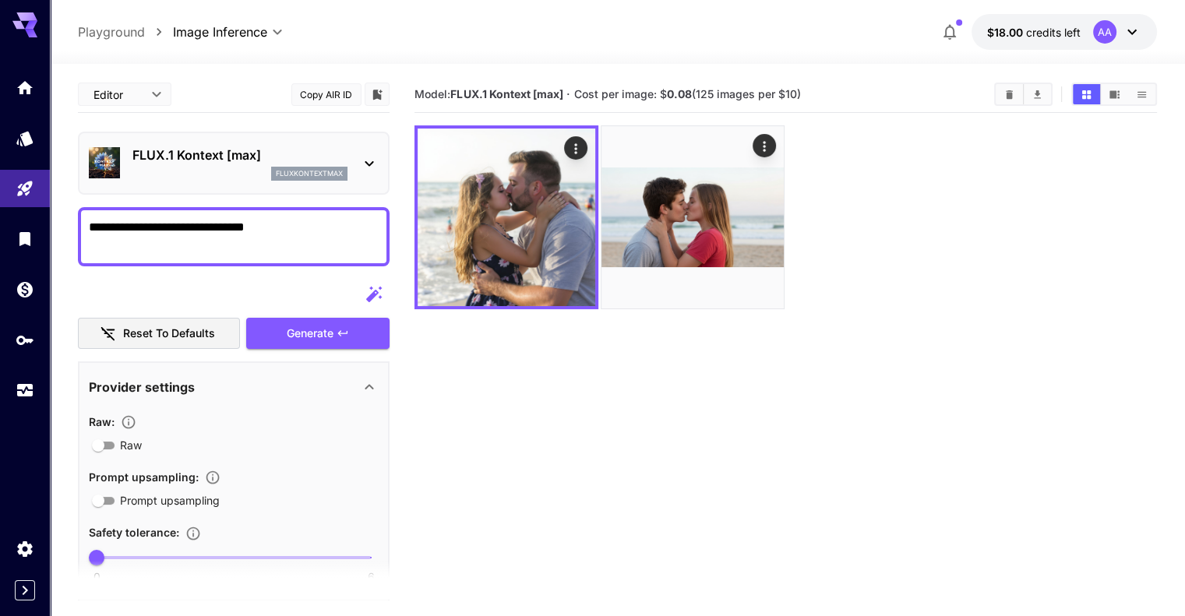
click at [91, 228] on textarea "**********" at bounding box center [234, 236] width 290 height 37
click at [225, 251] on textarea "**********" at bounding box center [234, 236] width 290 height 37
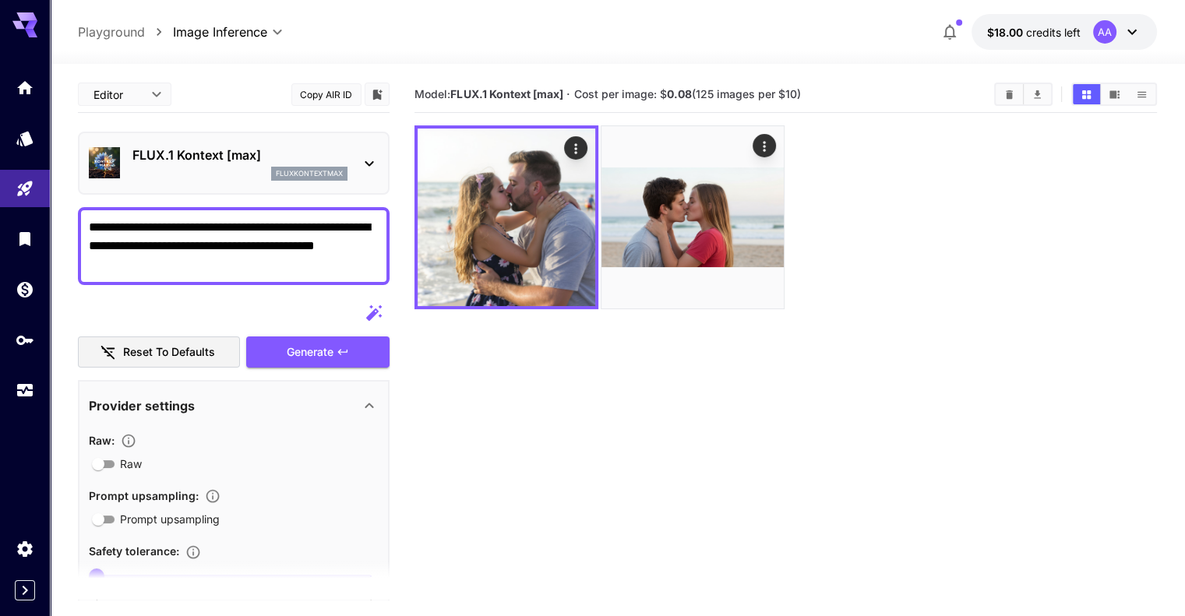
click at [334, 243] on textarea "**********" at bounding box center [234, 246] width 290 height 56
type textarea "**********"
click at [349, 347] on icon "button" at bounding box center [343, 352] width 12 height 12
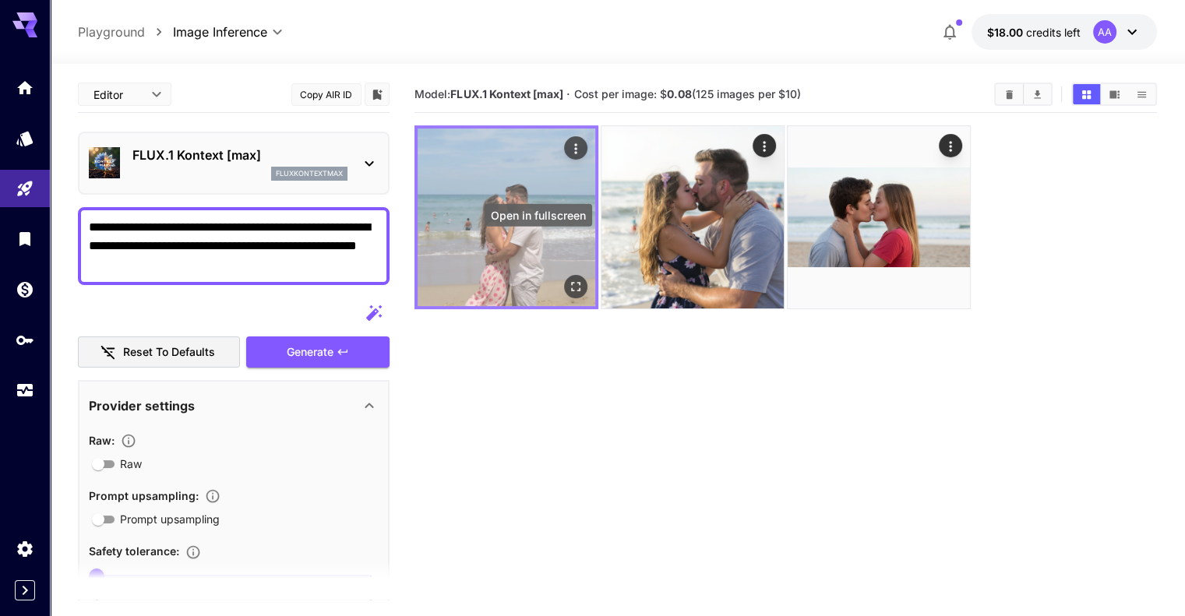
click at [568, 279] on icon "Open in fullscreen" at bounding box center [576, 287] width 16 height 16
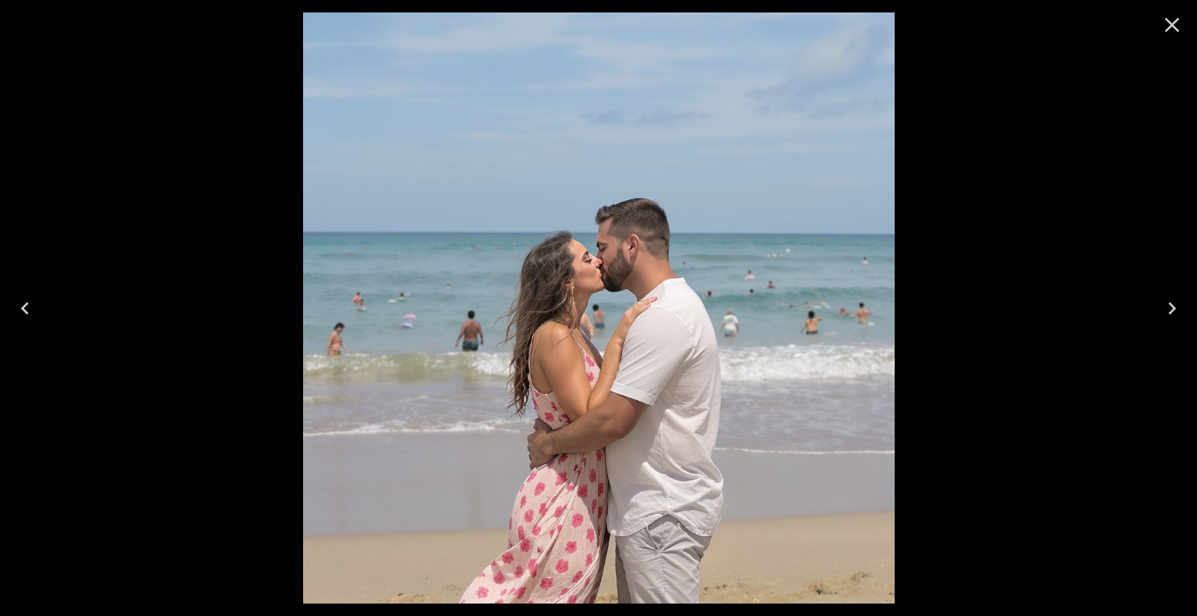
click at [1177, 17] on icon "Close" at bounding box center [1172, 24] width 25 height 25
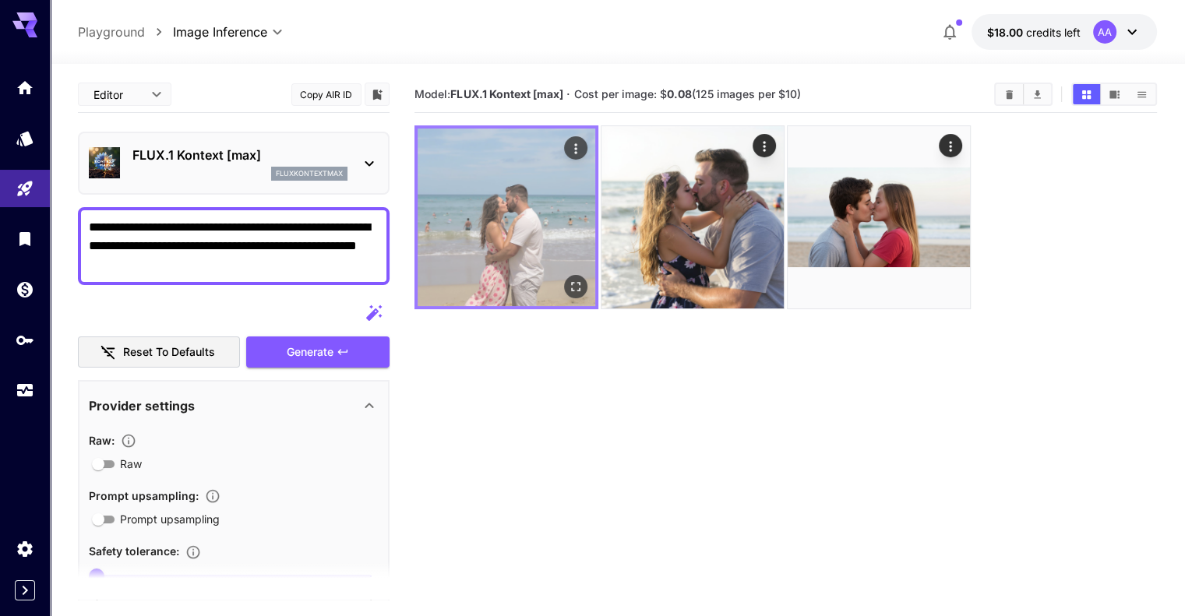
click at [483, 221] on img at bounding box center [507, 218] width 178 height 178
click at [564, 275] on button "Open in fullscreen" at bounding box center [575, 286] width 23 height 23
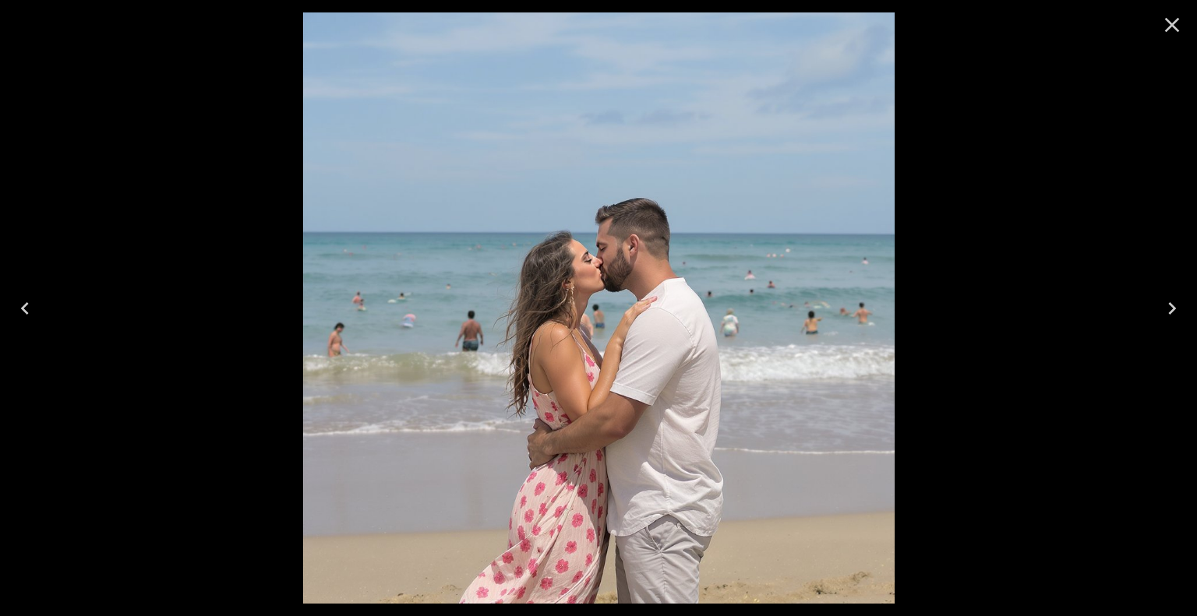
click at [614, 333] on img at bounding box center [599, 308] width 592 height 592
click at [1164, 21] on icon "Close" at bounding box center [1172, 24] width 25 height 25
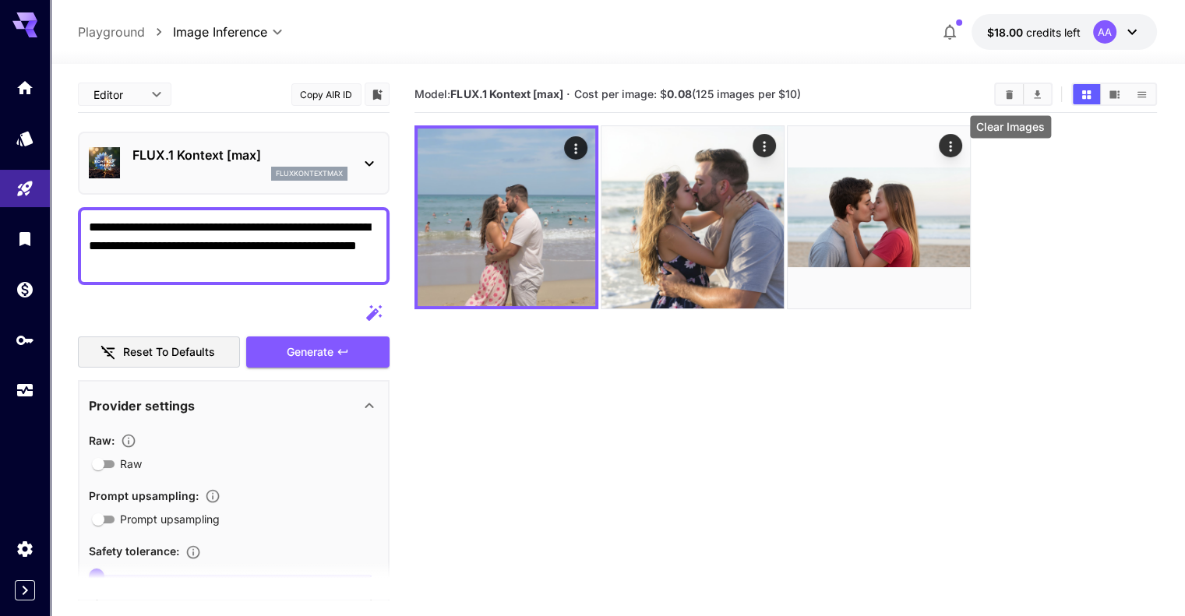
click at [1008, 98] on icon "Clear Images" at bounding box center [1010, 95] width 12 height 12
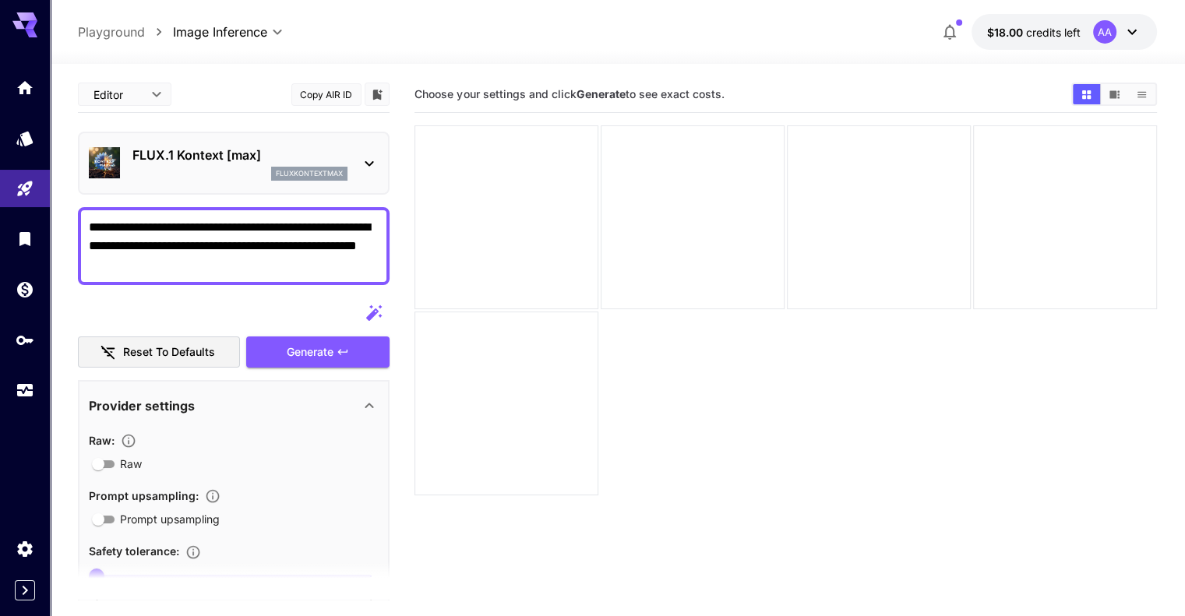
click at [368, 162] on icon at bounding box center [370, 163] width 9 height 5
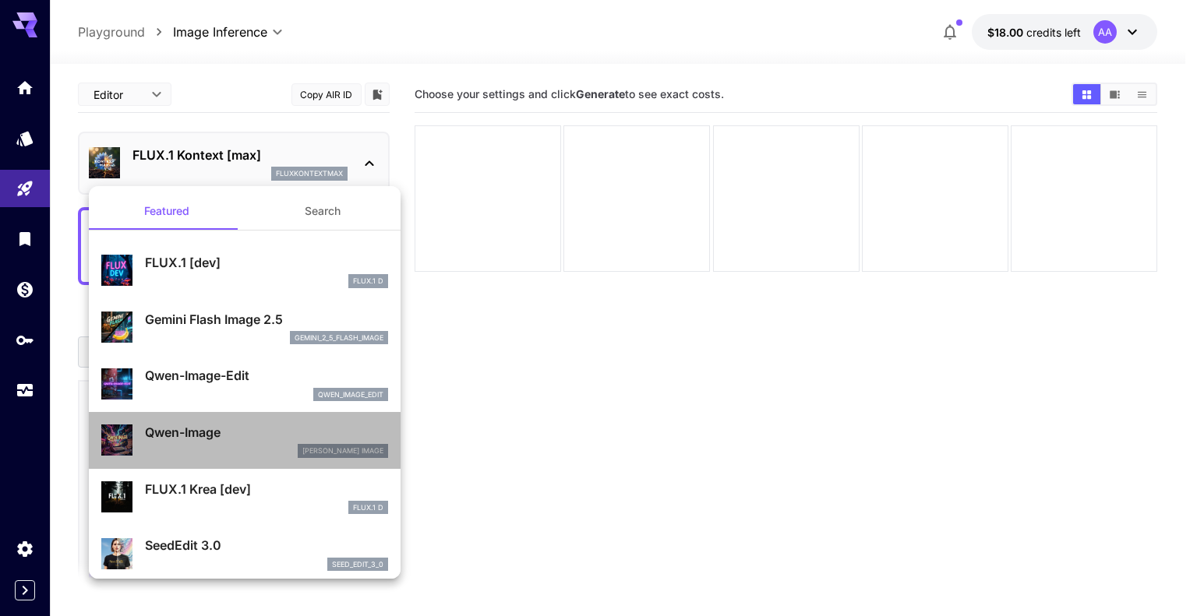
click at [249, 440] on p "Qwen-Image" at bounding box center [266, 432] width 243 height 19
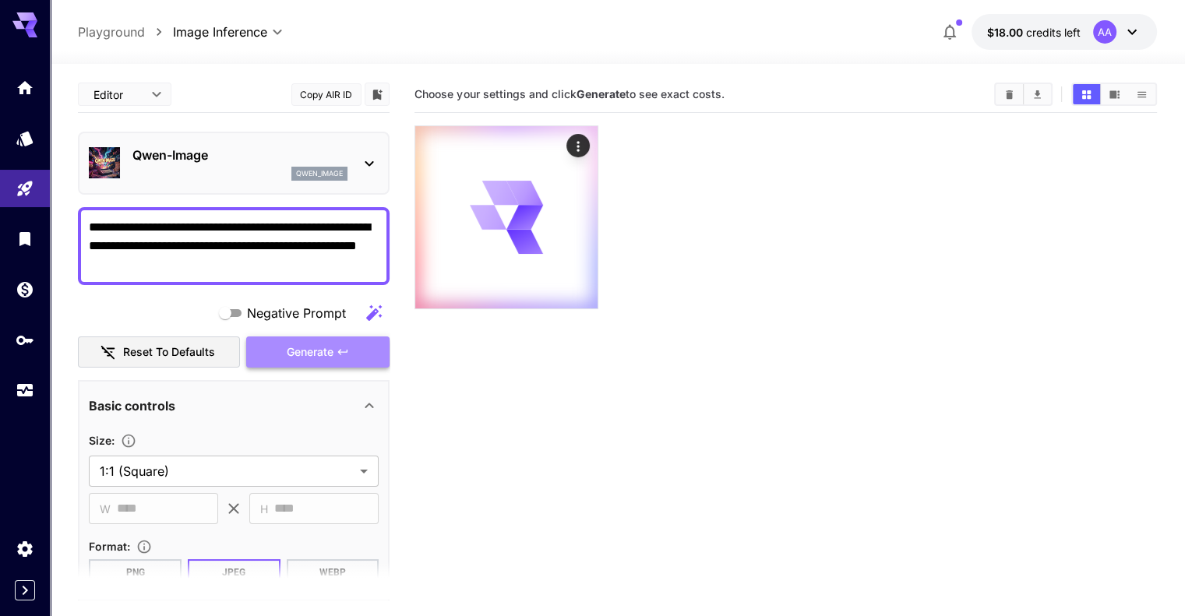
click at [359, 359] on button "Generate" at bounding box center [317, 353] width 143 height 32
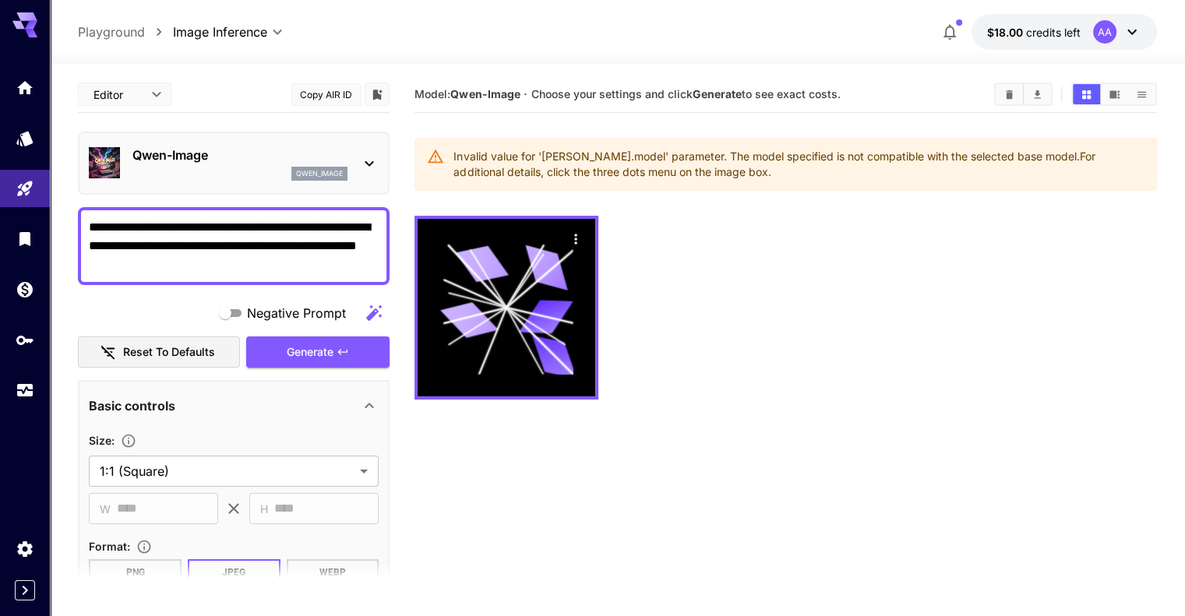
click at [371, 157] on icon at bounding box center [369, 163] width 19 height 19
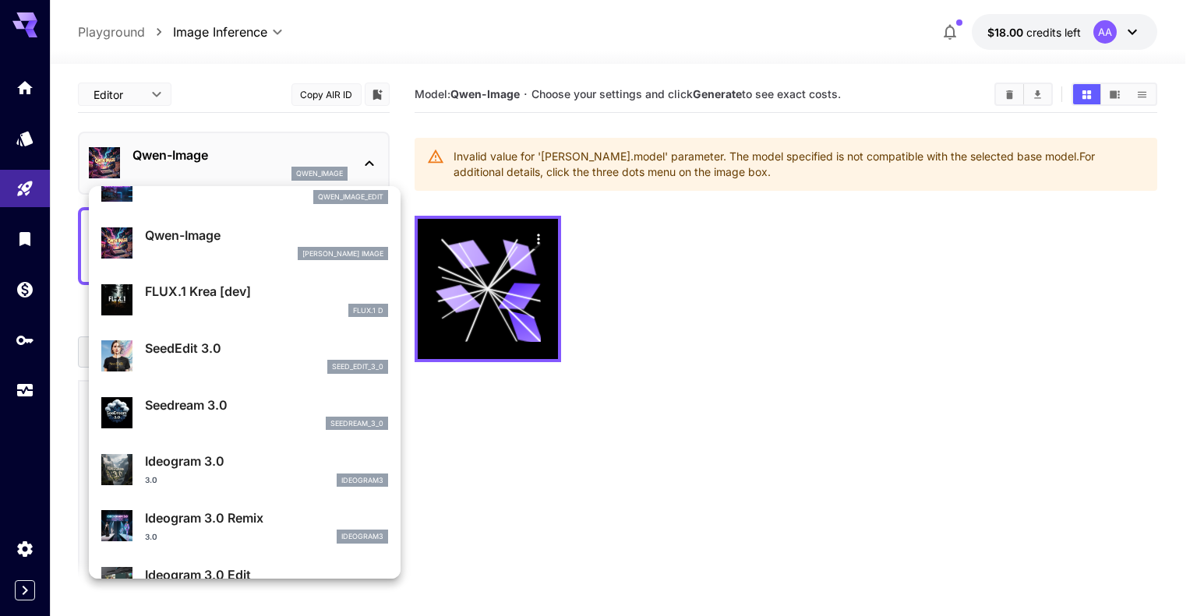
scroll to position [234, 0]
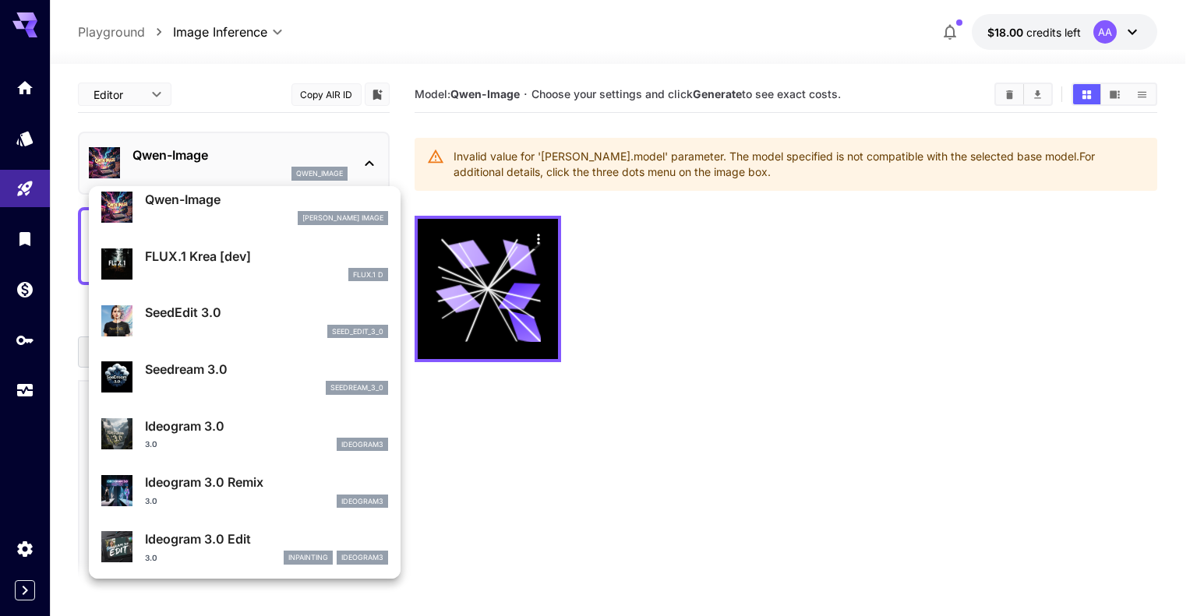
click at [284, 263] on p "FLUX.1 Krea [dev]" at bounding box center [266, 256] width 243 height 19
type input "**"
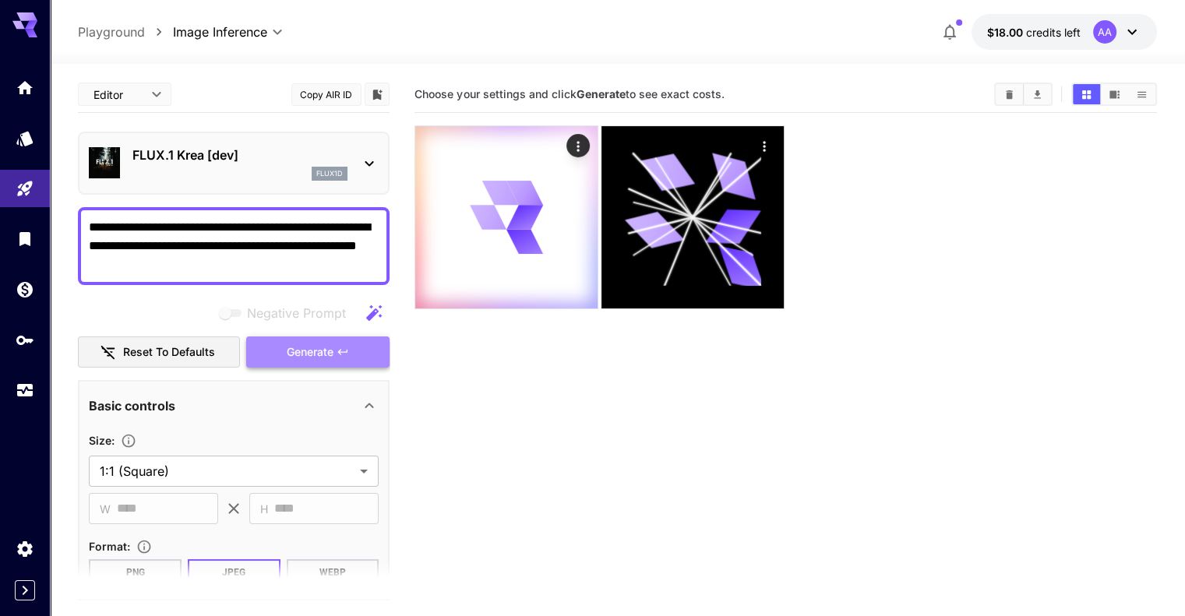
click at [346, 348] on icon "button" at bounding box center [343, 352] width 12 height 12
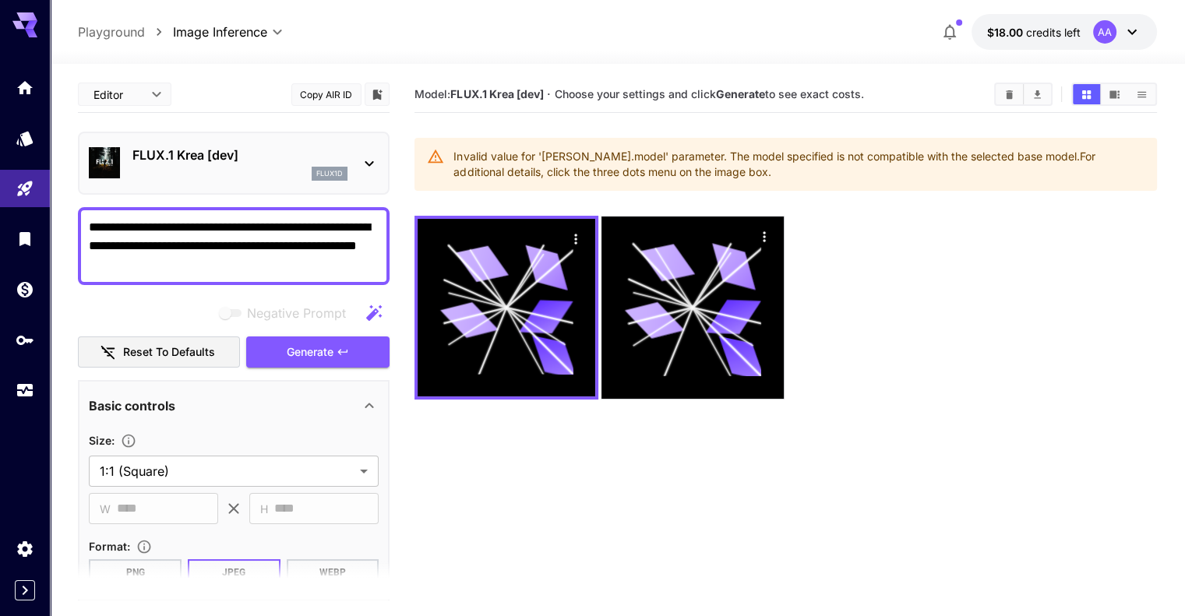
click at [362, 159] on icon at bounding box center [369, 163] width 19 height 19
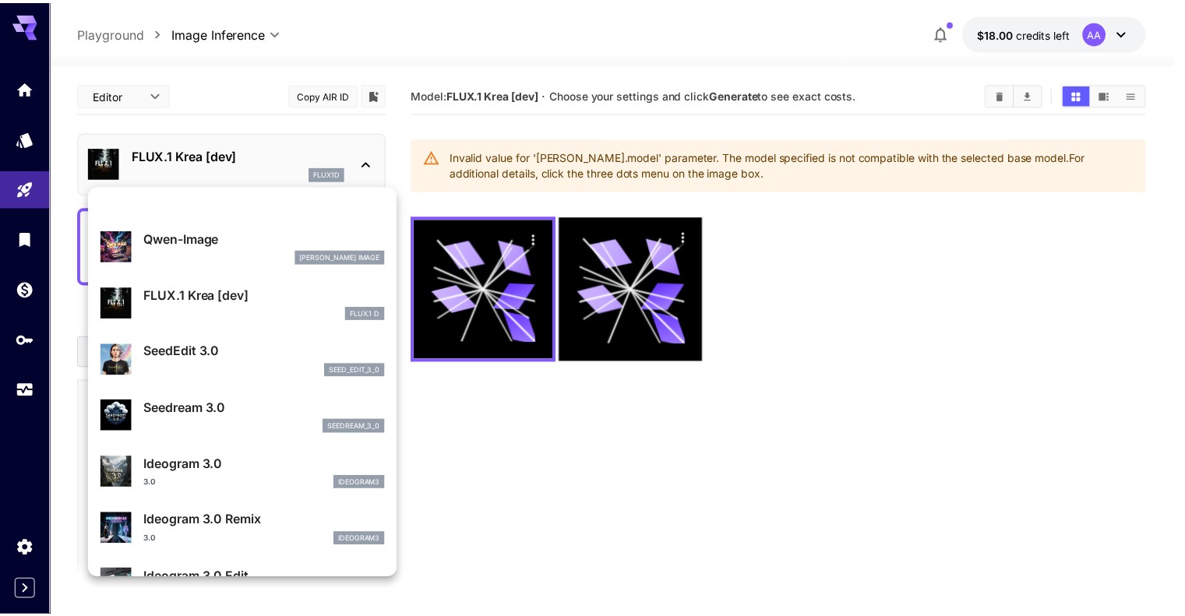
scroll to position [234, 0]
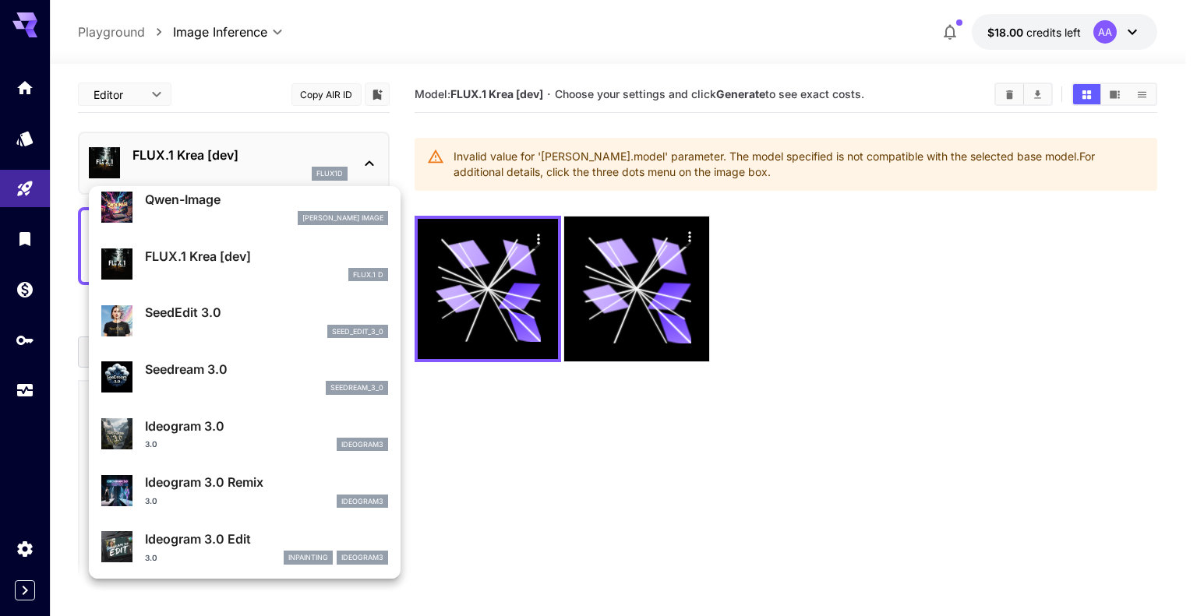
click at [283, 322] on div "SeedEdit 3.0 seed_edit_3_0" at bounding box center [266, 320] width 243 height 35
type input "***"
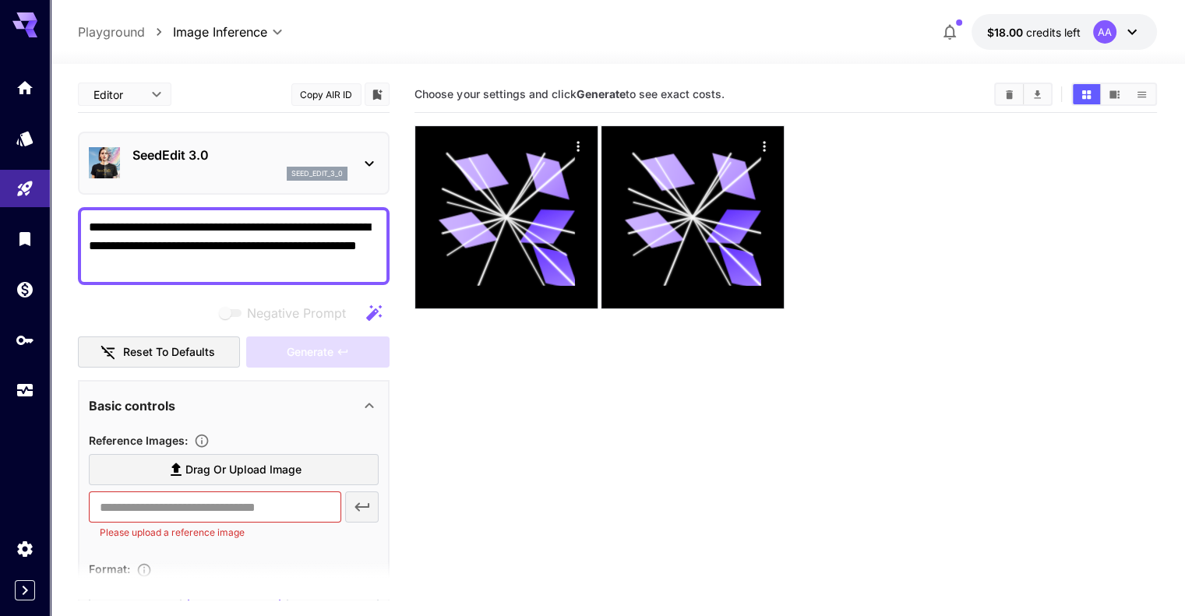
click at [324, 163] on p "SeedEdit 3.0" at bounding box center [239, 155] width 215 height 19
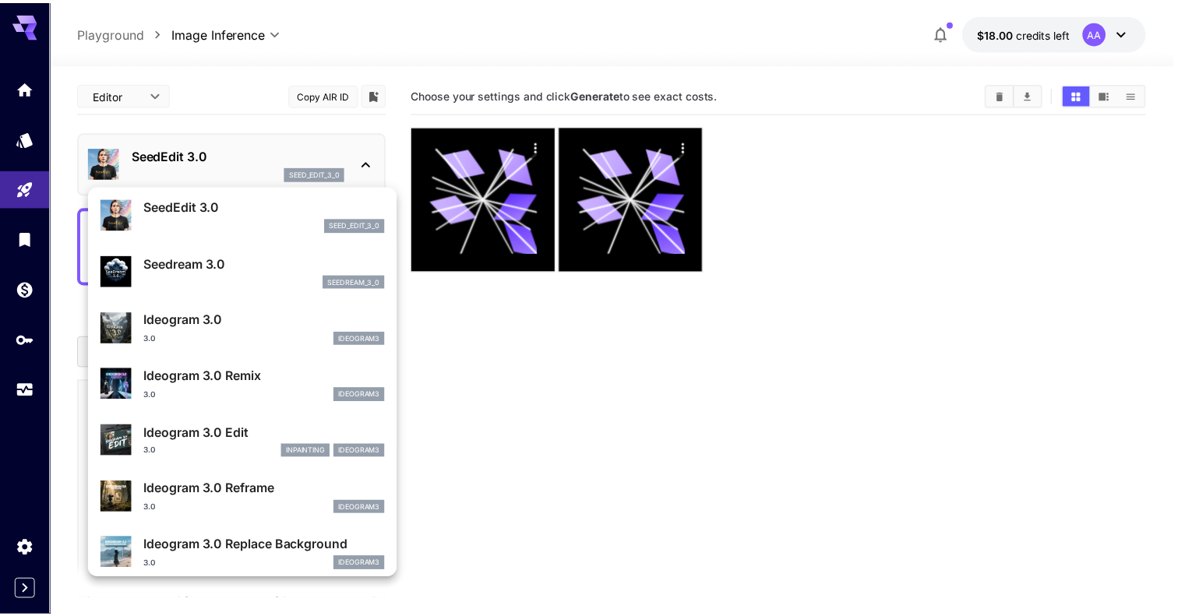
scroll to position [390, 0]
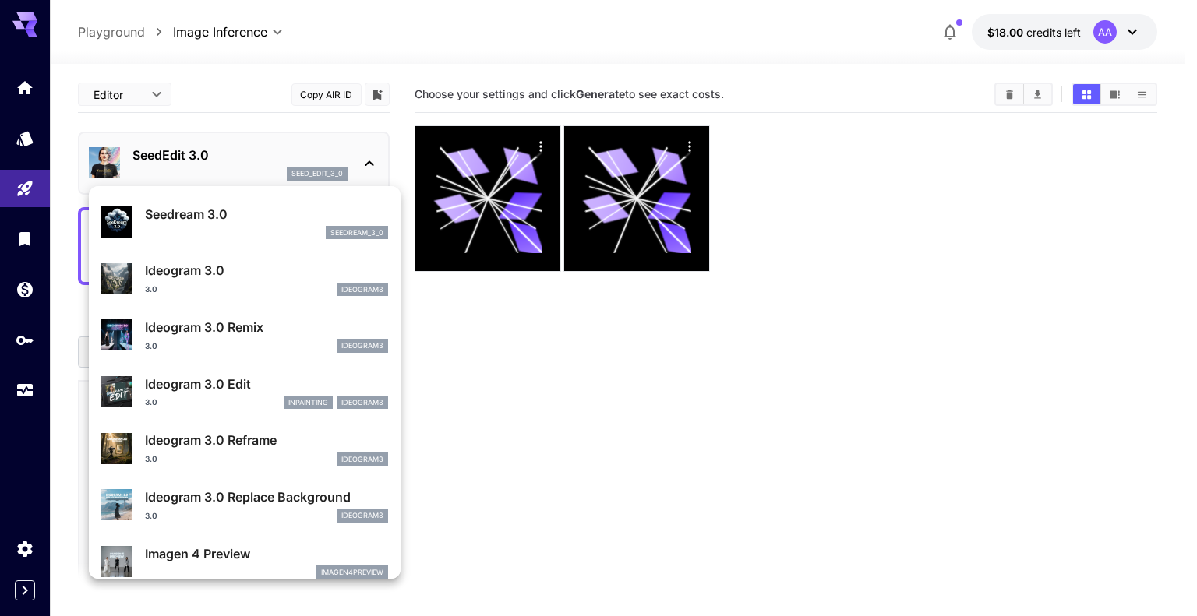
click at [249, 271] on p "Ideogram 3.0" at bounding box center [266, 270] width 243 height 19
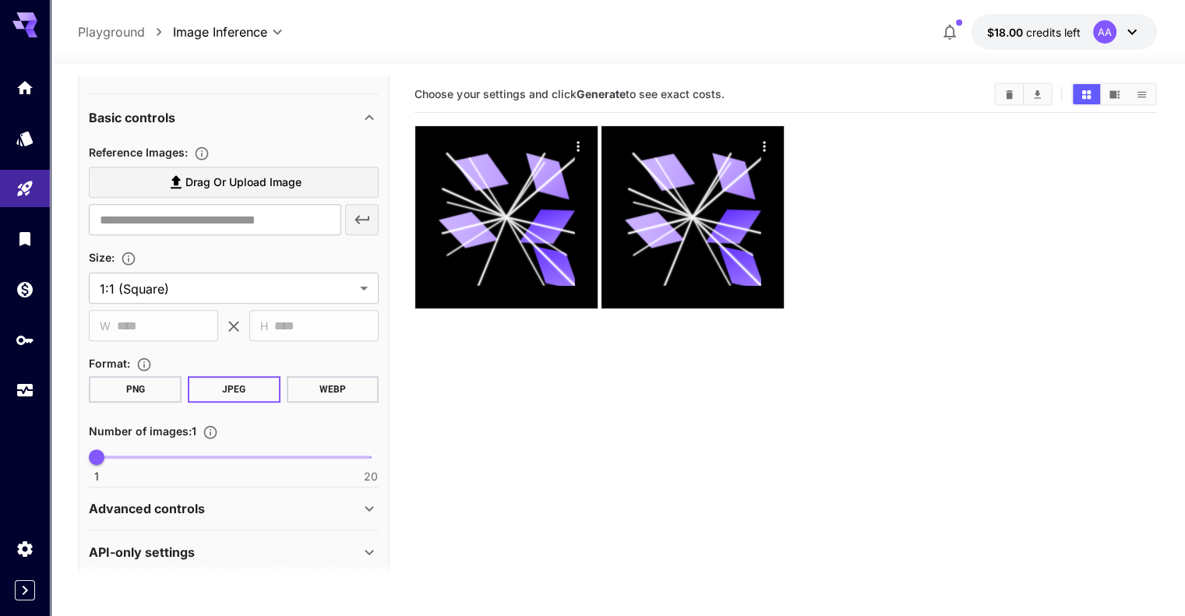
scroll to position [776, 0]
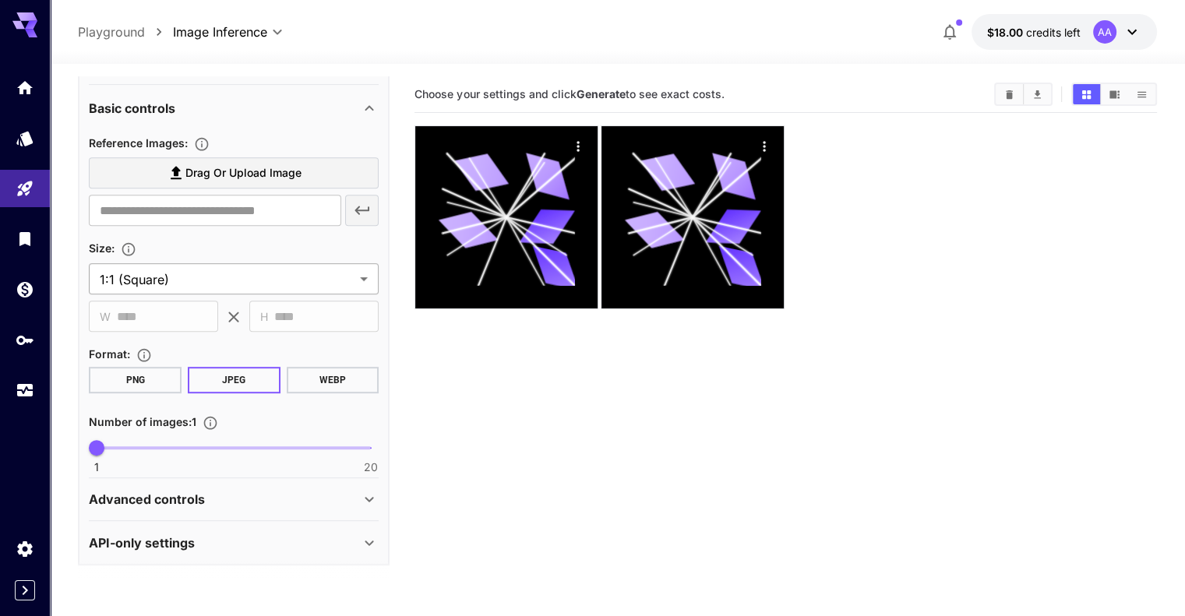
click at [235, 281] on body "**********" at bounding box center [592, 370] width 1185 height 740
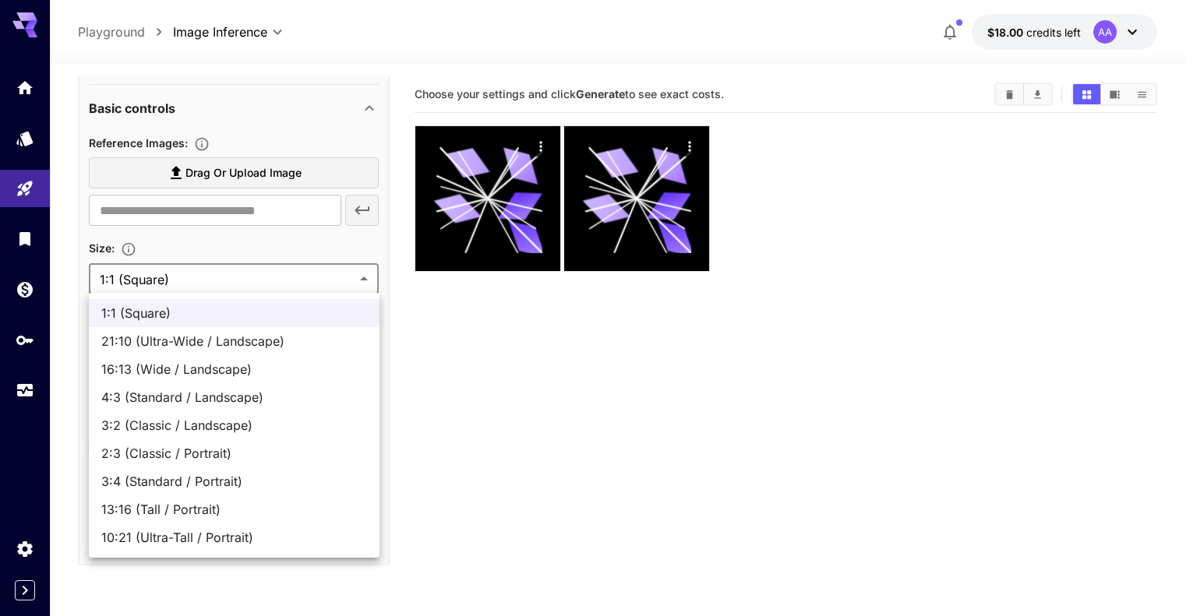
click at [253, 403] on span "4:3 (Standard / Landscape)" at bounding box center [234, 397] width 266 height 19
type input "**********"
type input "****"
type input "***"
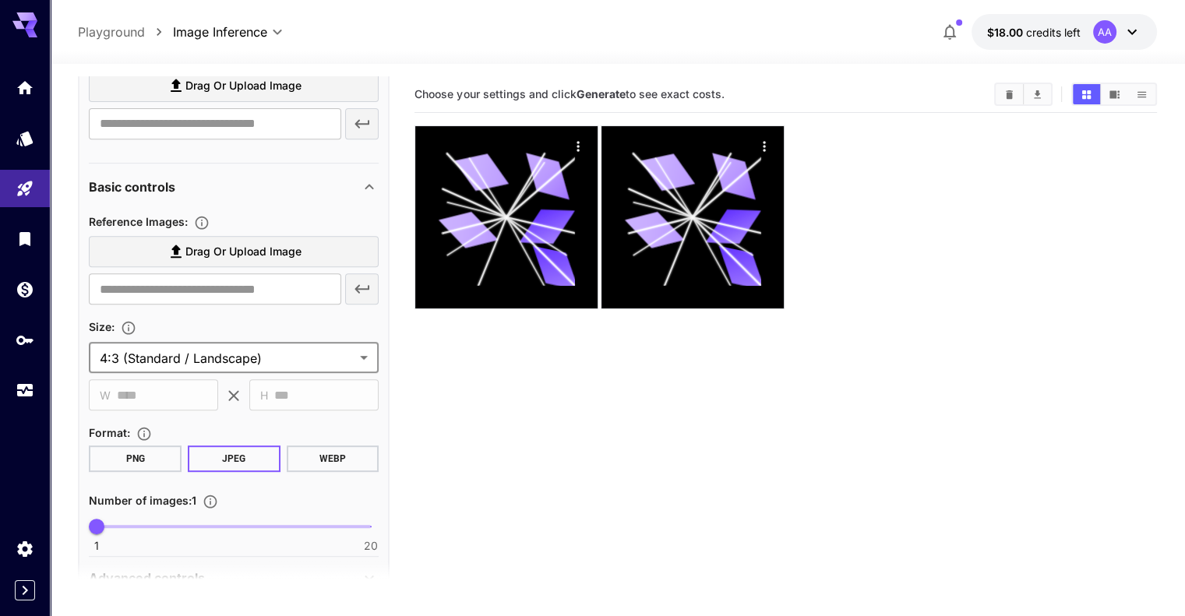
scroll to position [698, 0]
click at [150, 450] on button "PNG" at bounding box center [135, 458] width 93 height 26
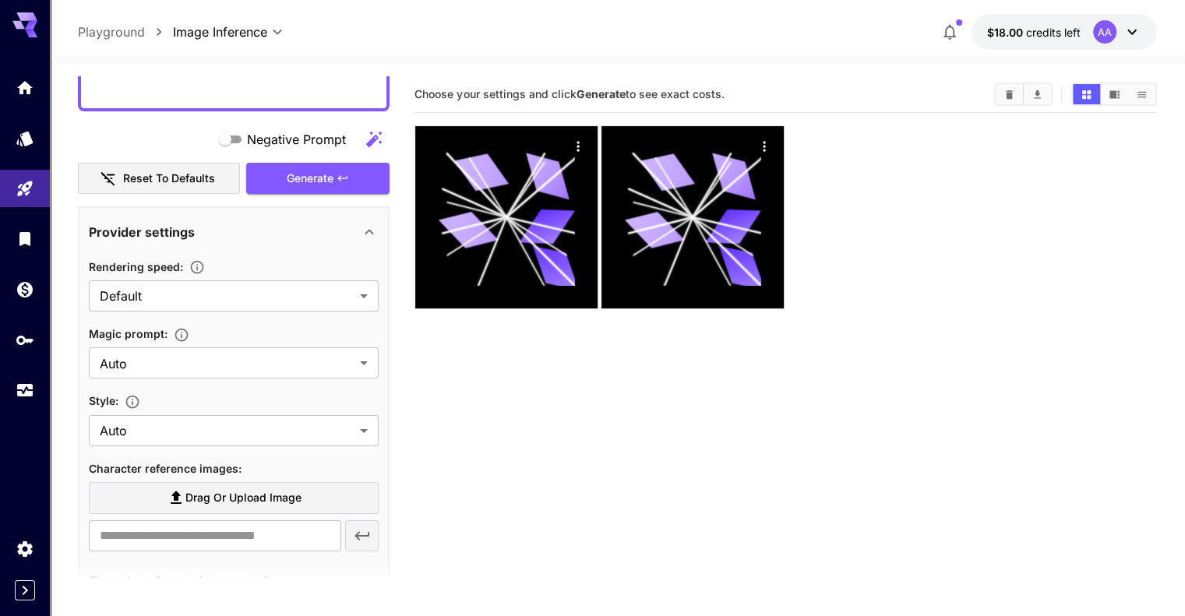
scroll to position [153, 0]
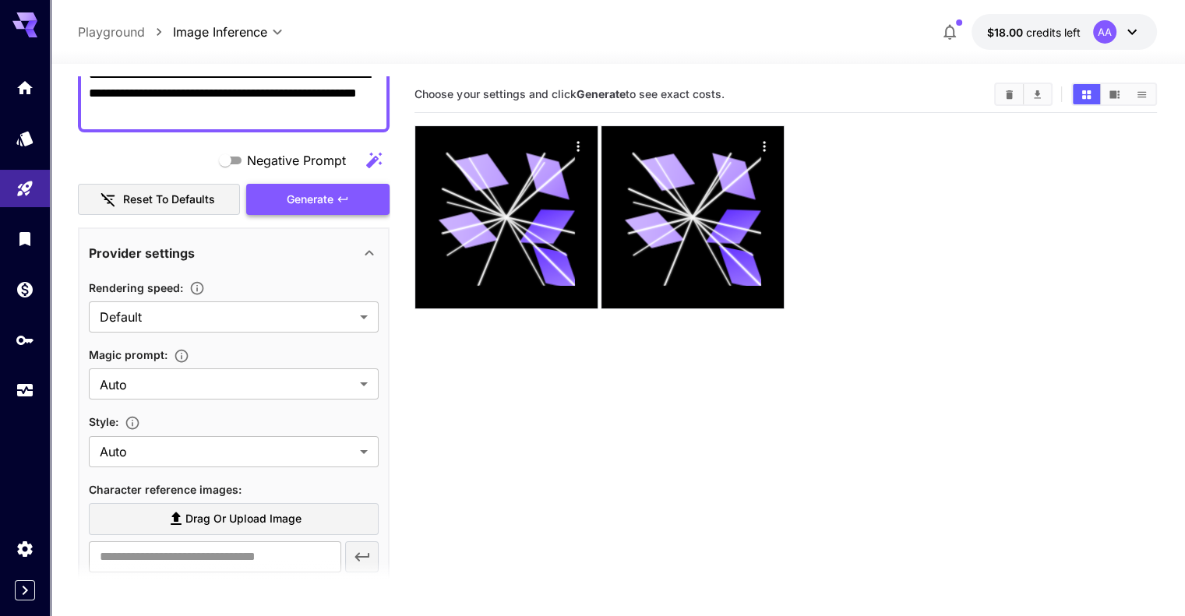
click at [327, 190] on span "Generate" at bounding box center [310, 199] width 47 height 19
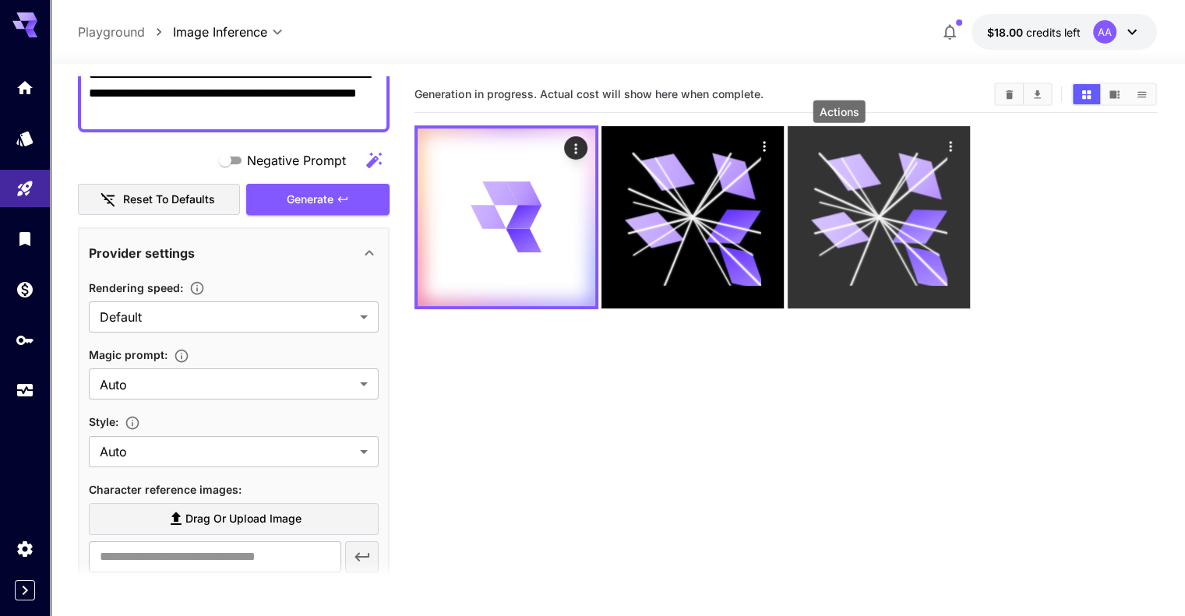
click at [943, 140] on icon "Actions" at bounding box center [951, 147] width 16 height 16
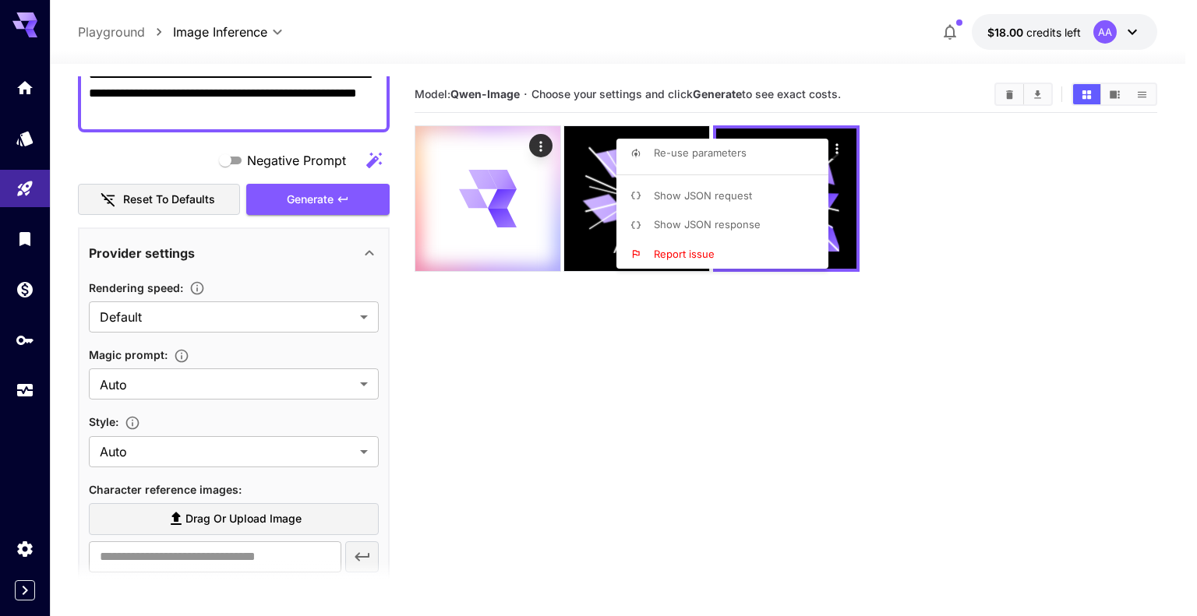
click at [948, 204] on div at bounding box center [598, 308] width 1197 height 616
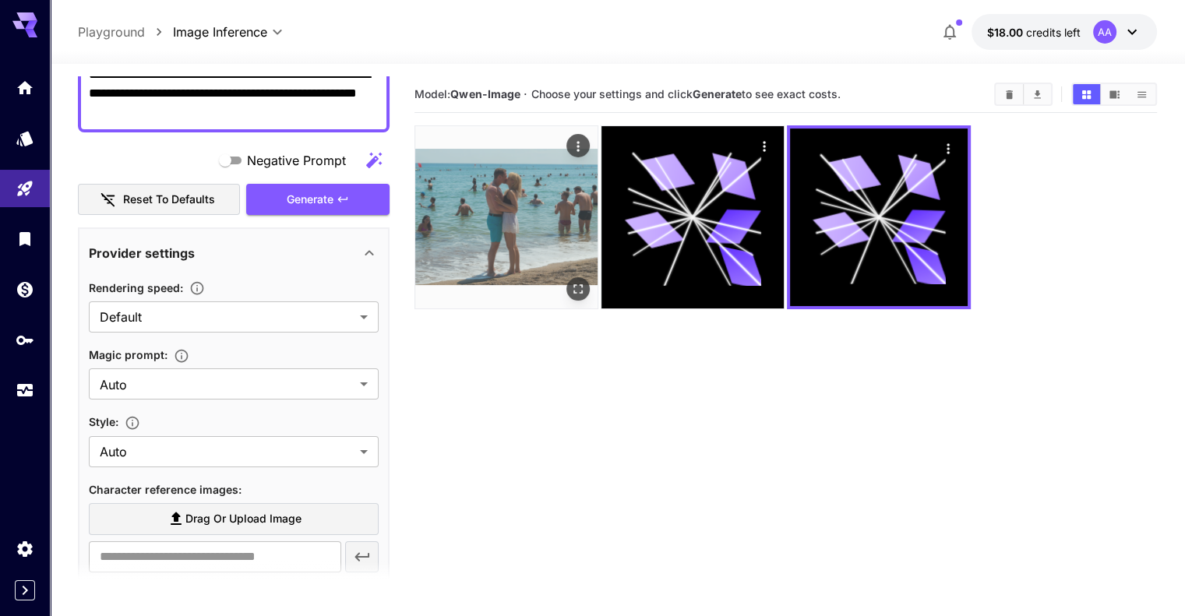
click at [500, 226] on img at bounding box center [506, 217] width 182 height 182
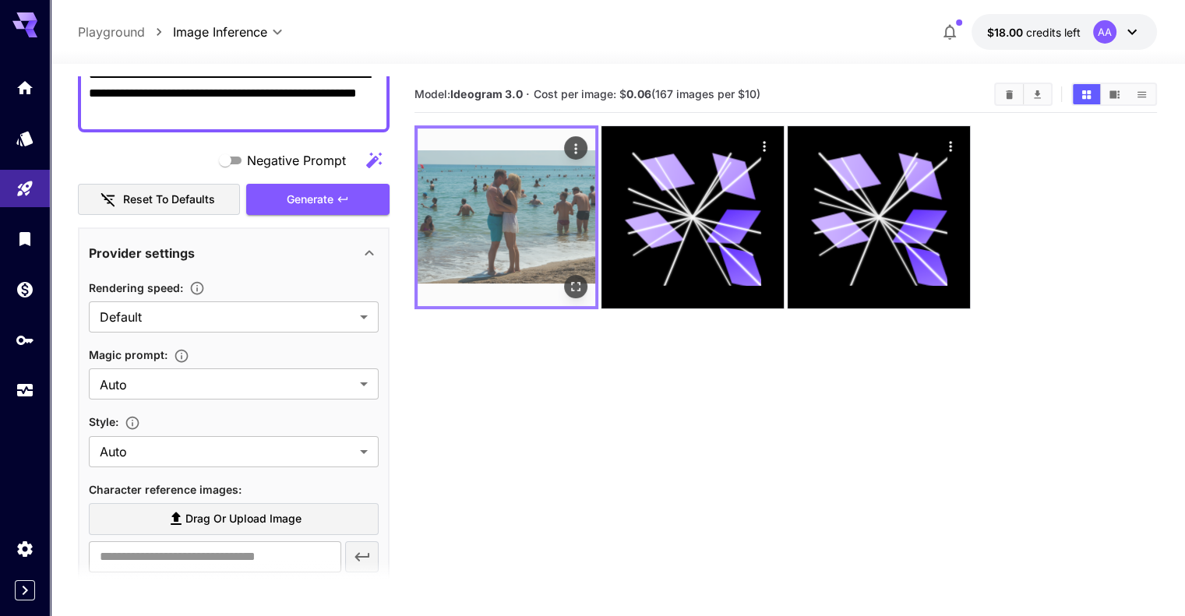
click at [568, 279] on icon "Open in fullscreen" at bounding box center [576, 287] width 16 height 16
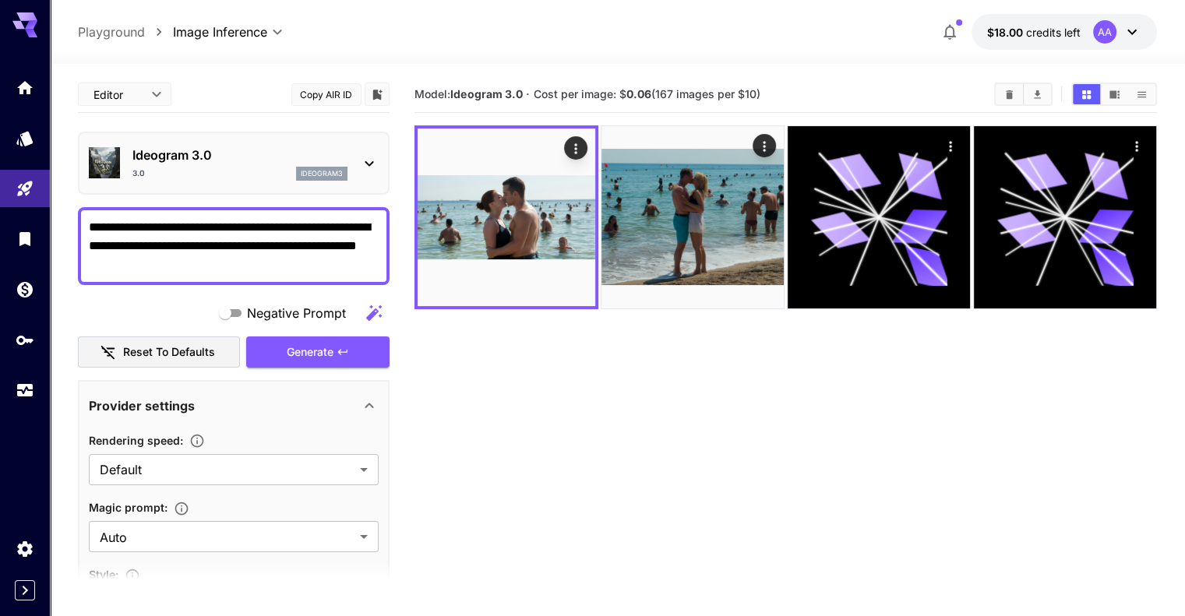
click at [334, 227] on textarea "**********" at bounding box center [234, 246] width 290 height 56
click at [353, 228] on textarea "**********" at bounding box center [234, 246] width 290 height 56
click at [346, 342] on button "Generate" at bounding box center [317, 353] width 143 height 32
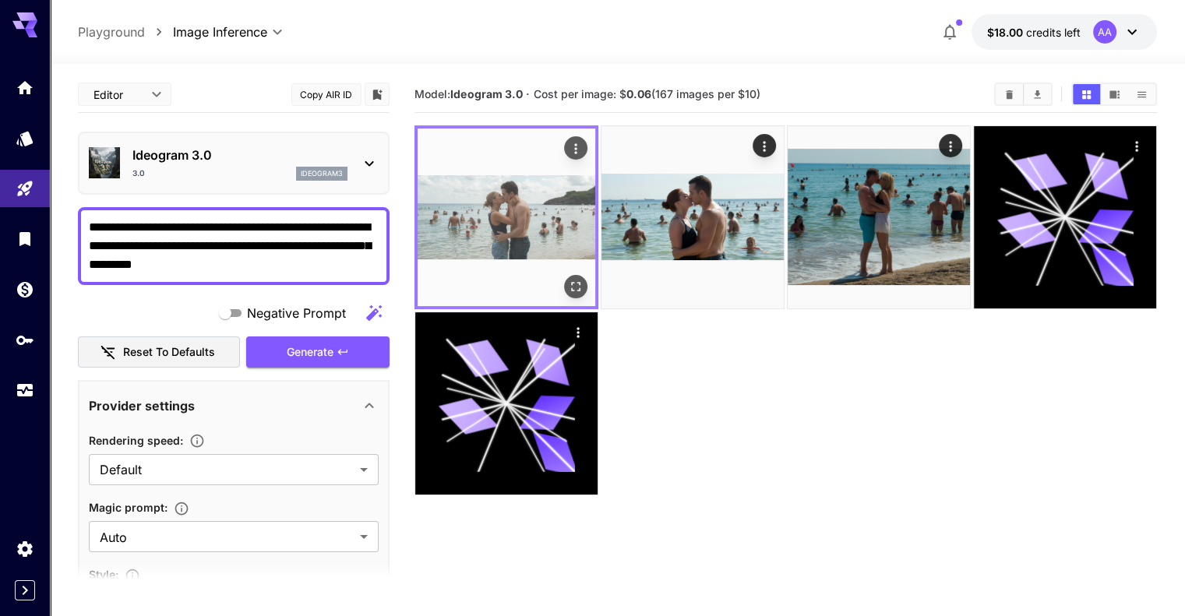
click at [518, 200] on img at bounding box center [507, 218] width 178 height 178
click at [571, 282] on icon "Open in fullscreen" at bounding box center [575, 286] width 9 height 9
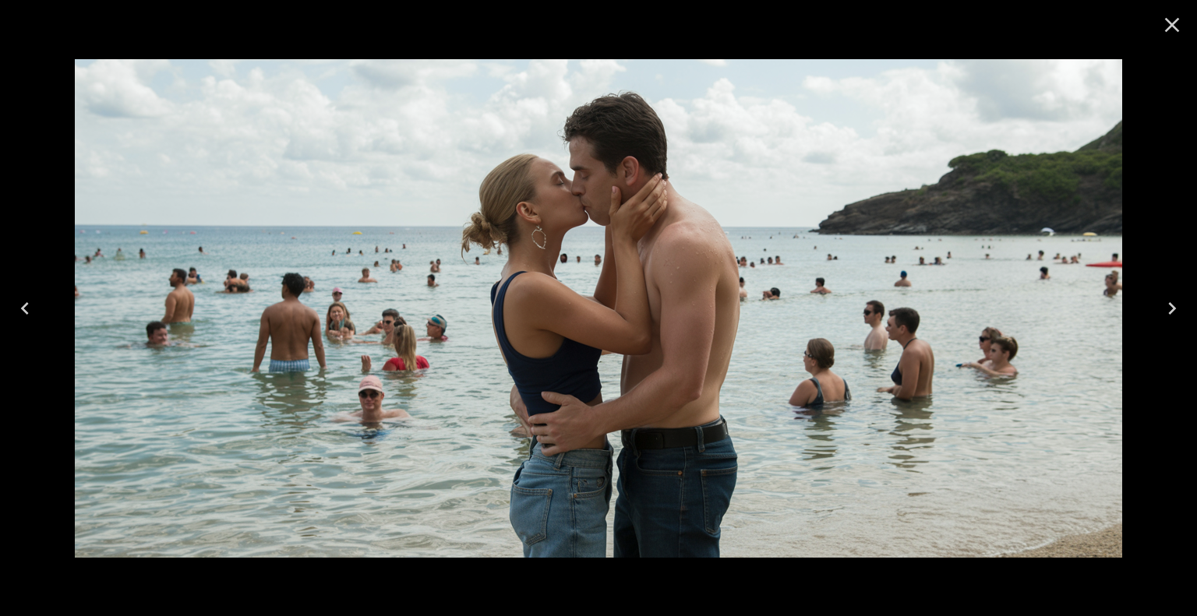
click at [1178, 16] on icon "Close" at bounding box center [1172, 24] width 25 height 25
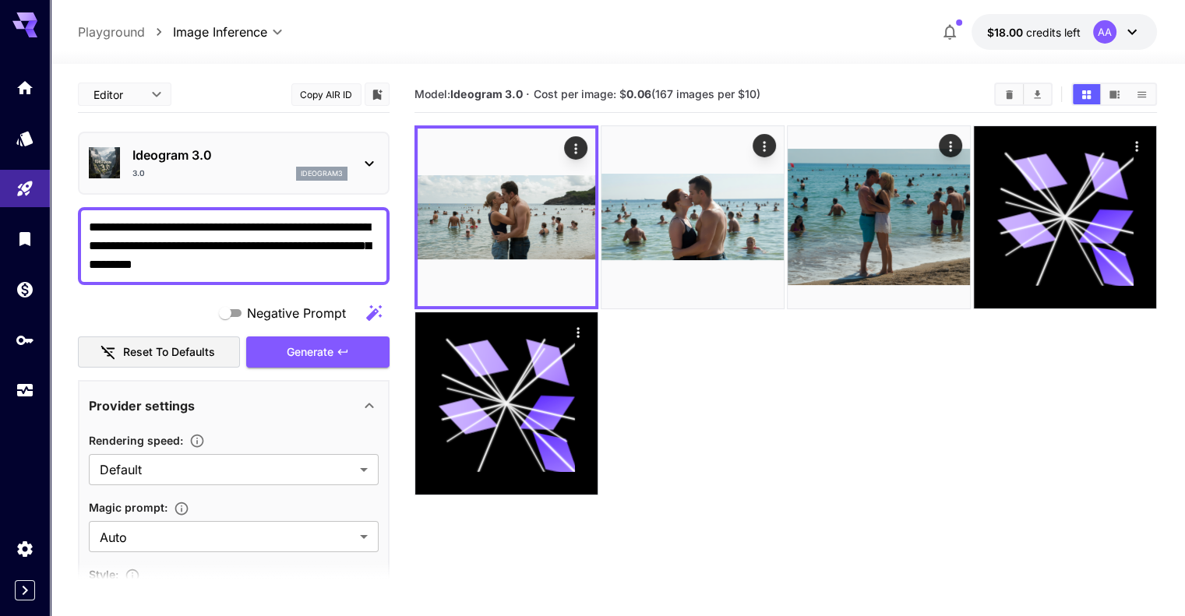
click at [269, 226] on textarea "**********" at bounding box center [234, 246] width 290 height 56
click at [288, 350] on span "Generate" at bounding box center [310, 352] width 47 height 19
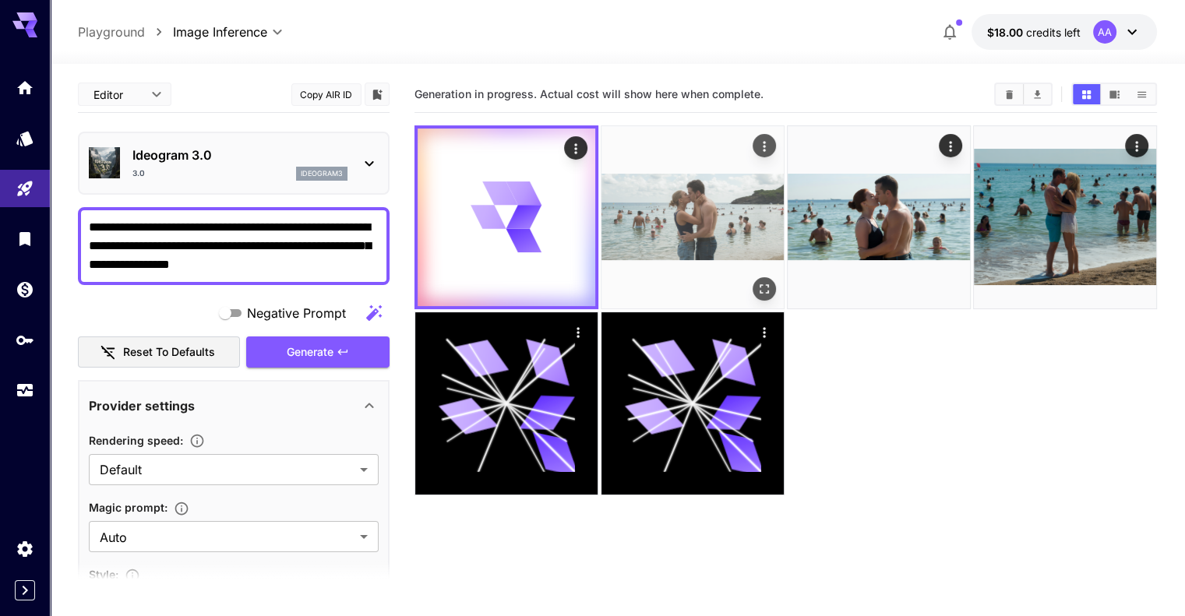
click at [639, 211] on img at bounding box center [693, 217] width 182 height 182
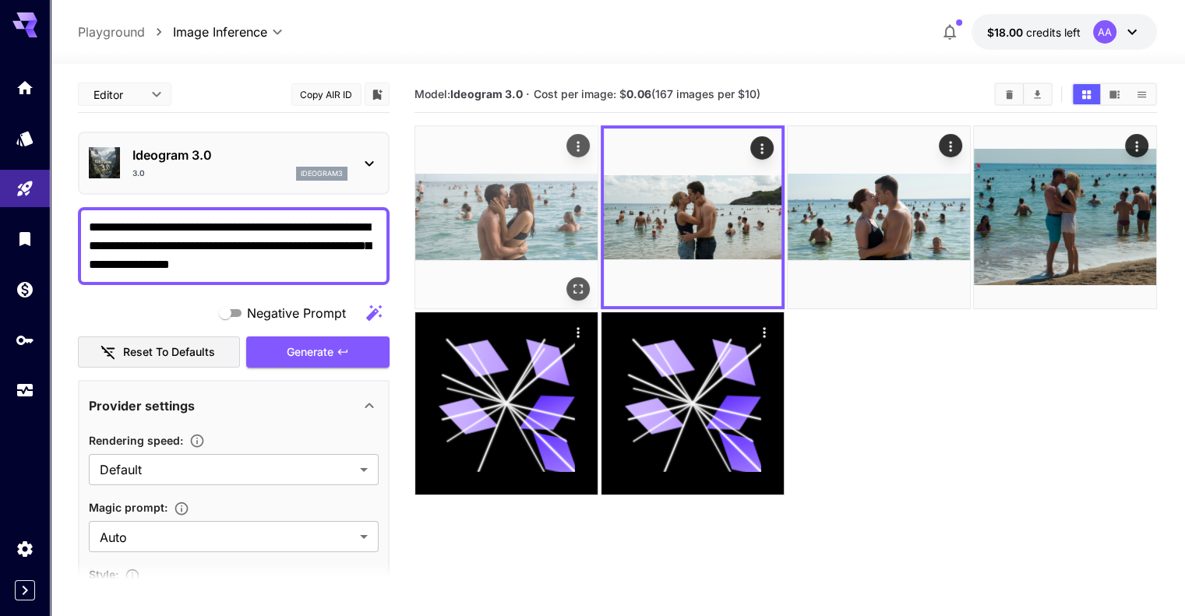
click at [514, 199] on img at bounding box center [506, 217] width 182 height 182
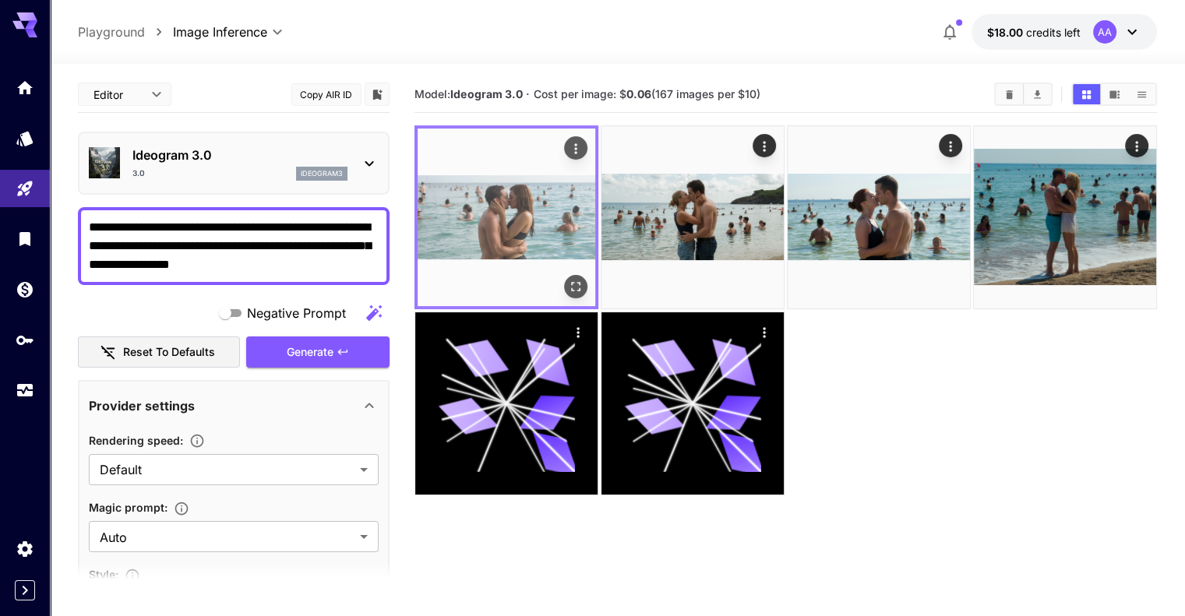
click at [568, 279] on icon "Open in fullscreen" at bounding box center [576, 287] width 16 height 16
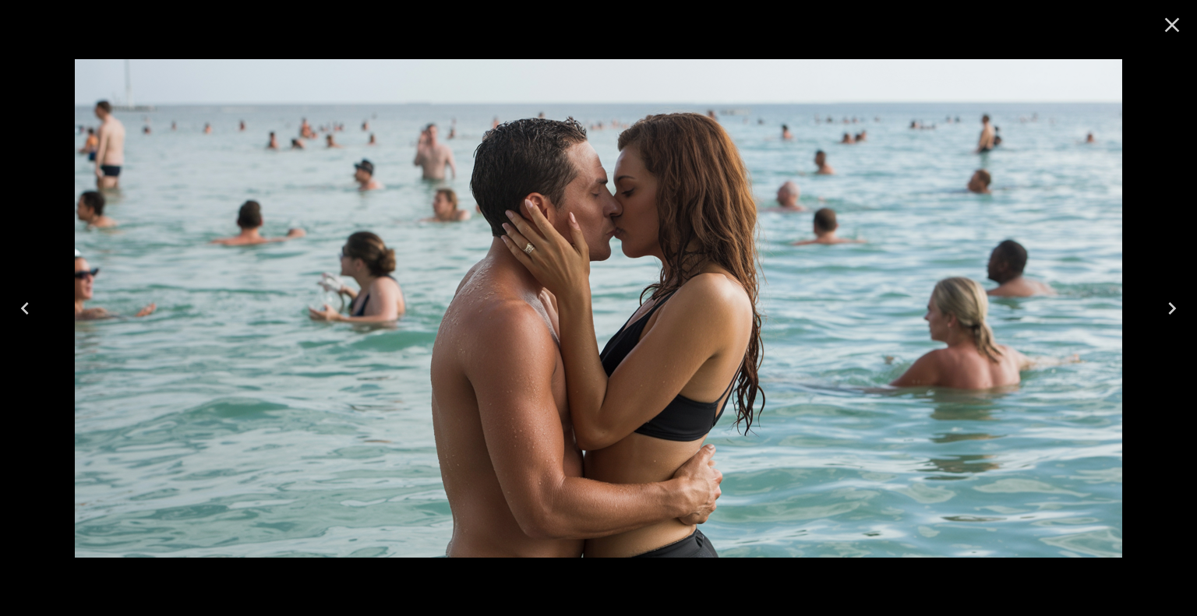
click at [1178, 26] on icon "Close" at bounding box center [1172, 24] width 25 height 25
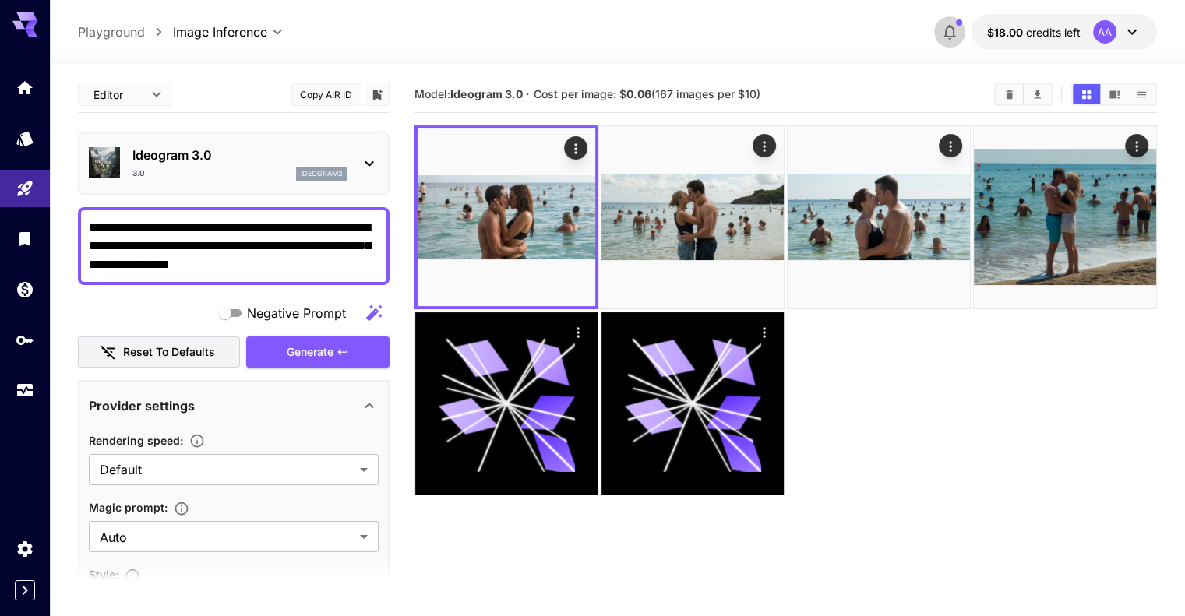
click at [960, 26] on button "button" at bounding box center [949, 31] width 31 height 31
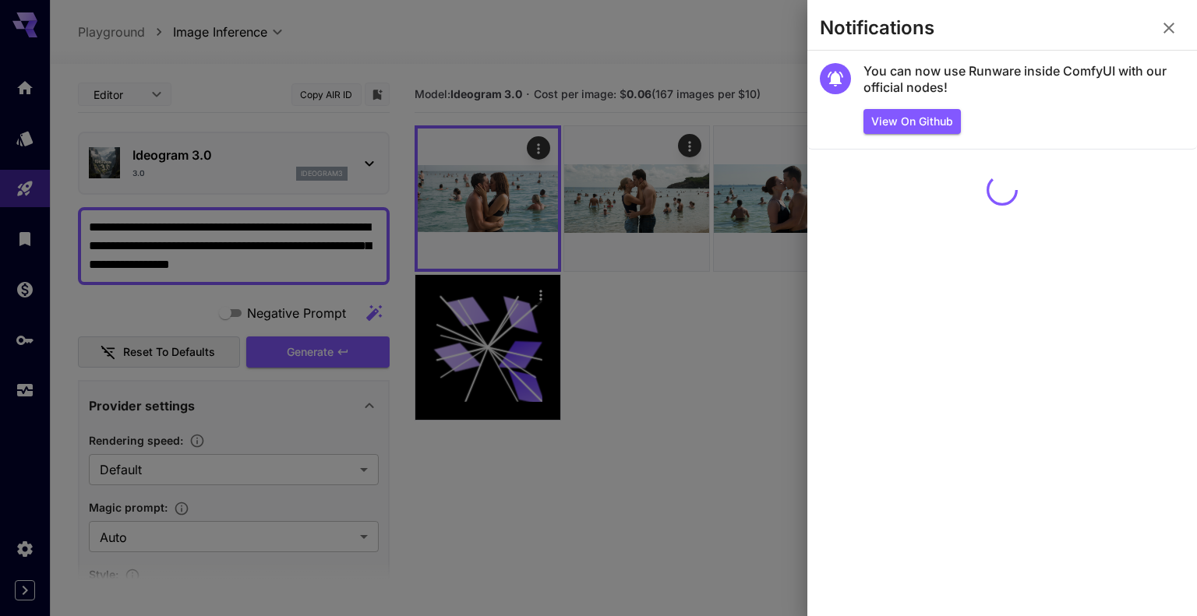
click at [691, 327] on div at bounding box center [598, 308] width 1197 height 616
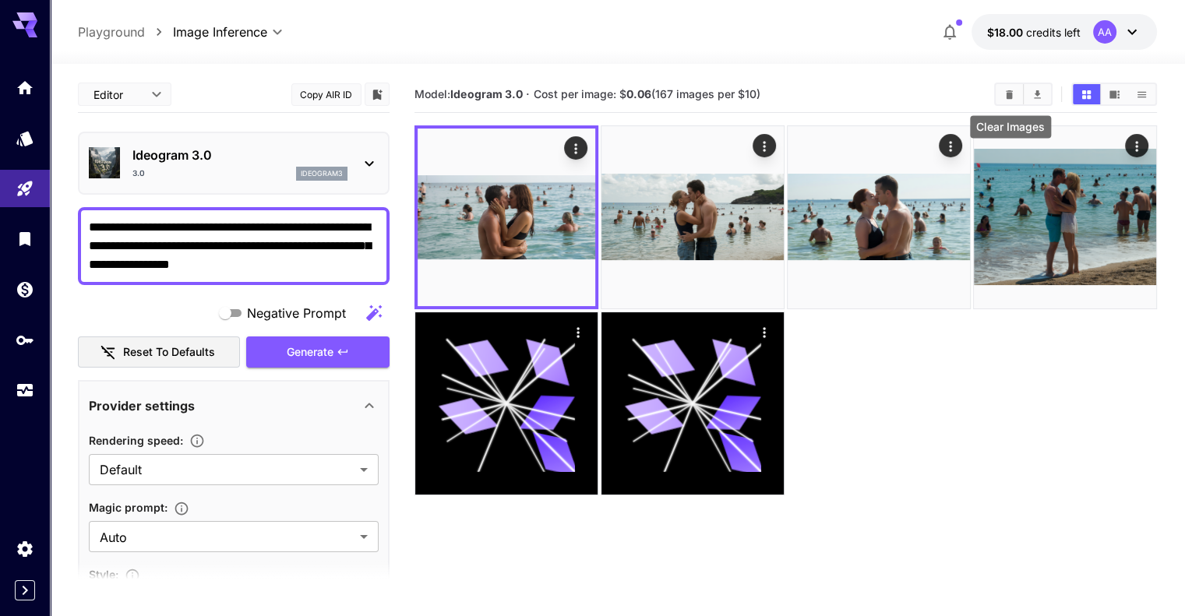
click at [1004, 90] on button "Clear Images" at bounding box center [1009, 94] width 27 height 20
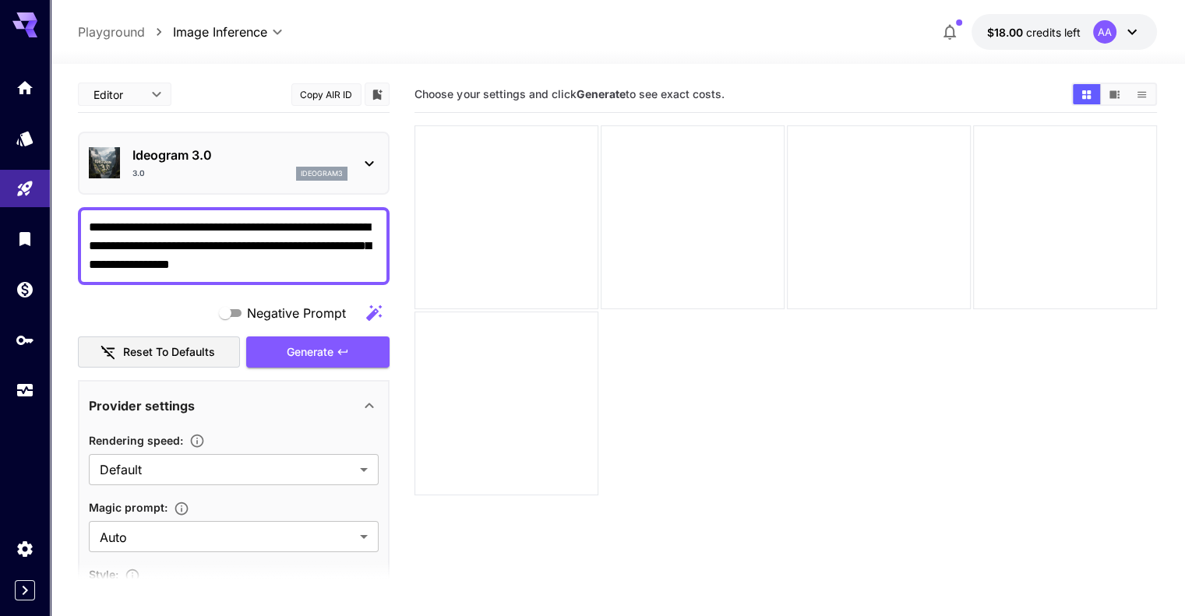
drag, startPoint x: 164, startPoint y: 224, endPoint x: 184, endPoint y: 226, distance: 19.6
click at [184, 226] on textarea "**********" at bounding box center [234, 246] width 290 height 56
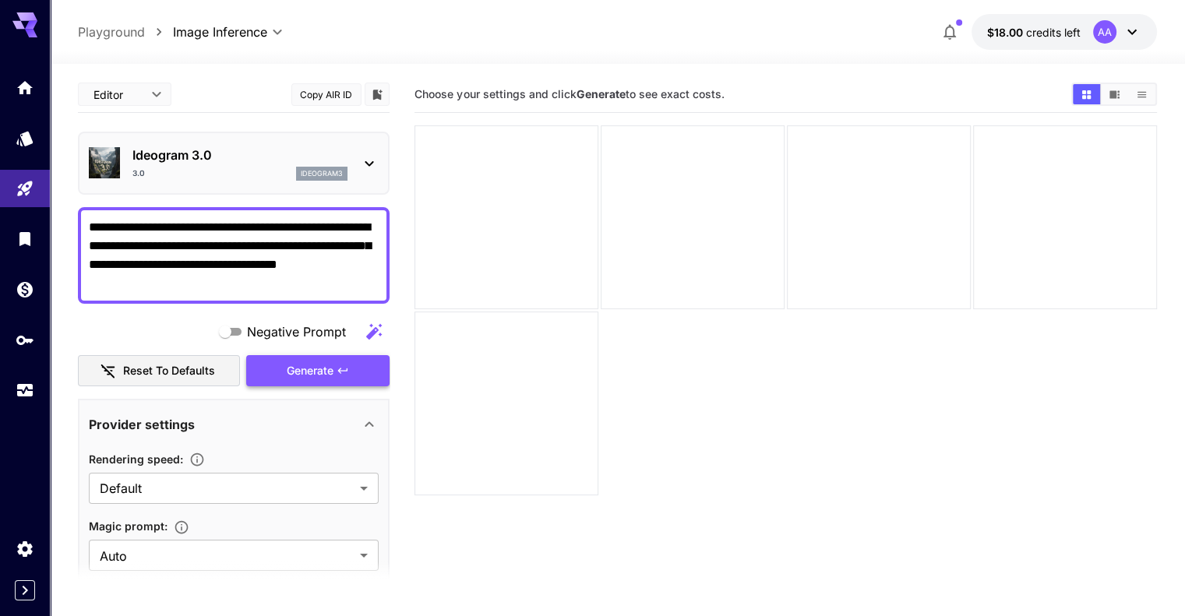
type textarea "**********"
click at [318, 370] on span "Generate" at bounding box center [310, 371] width 47 height 19
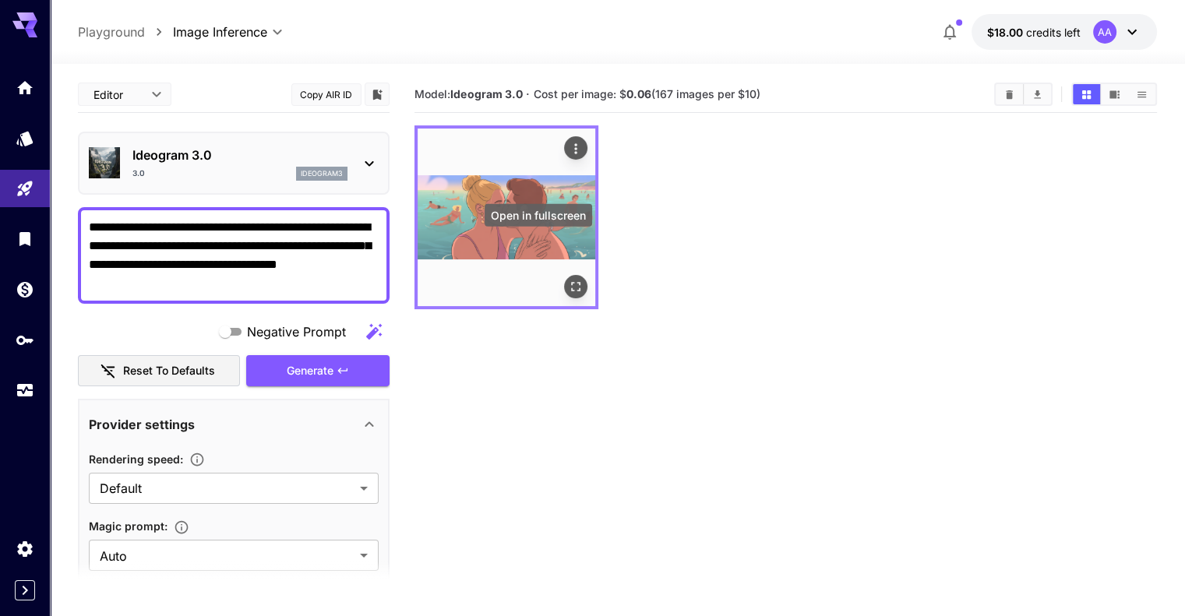
click at [568, 279] on icon "Open in fullscreen" at bounding box center [576, 287] width 16 height 16
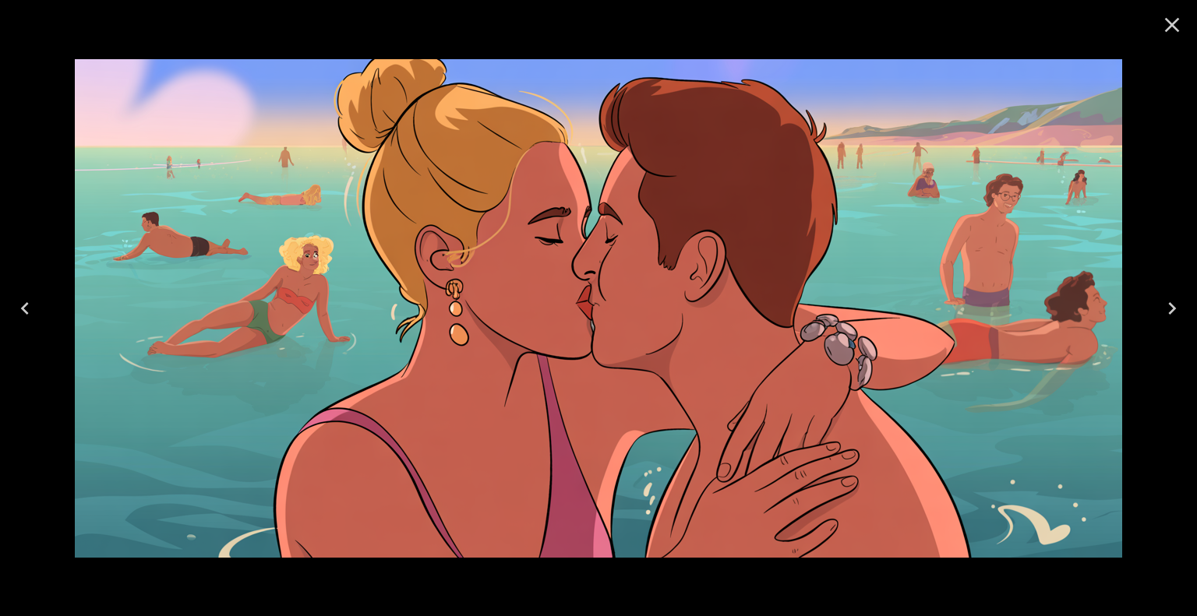
click at [1171, 21] on icon "Close" at bounding box center [1172, 24] width 25 height 25
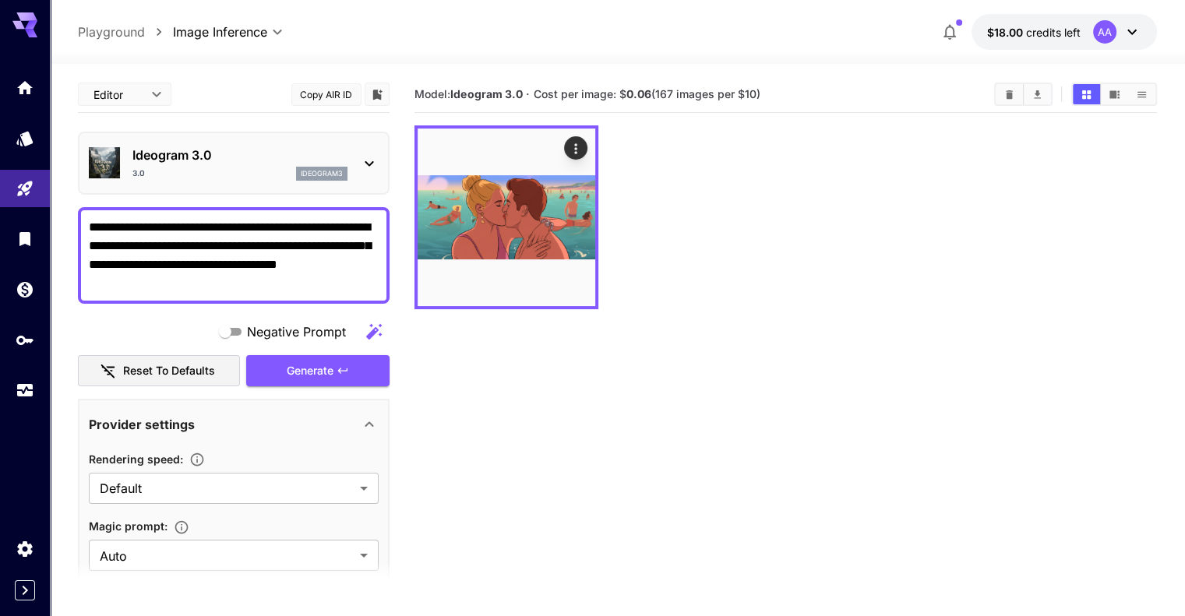
click at [291, 157] on p "Ideogram 3.0" at bounding box center [239, 155] width 215 height 19
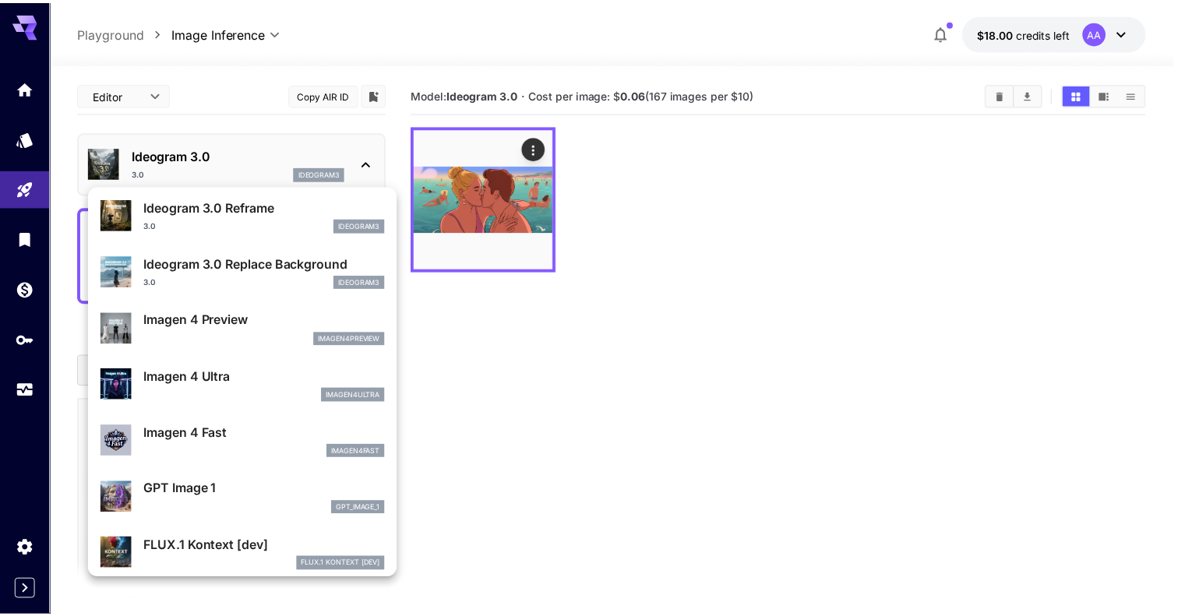
scroll to position [625, 0]
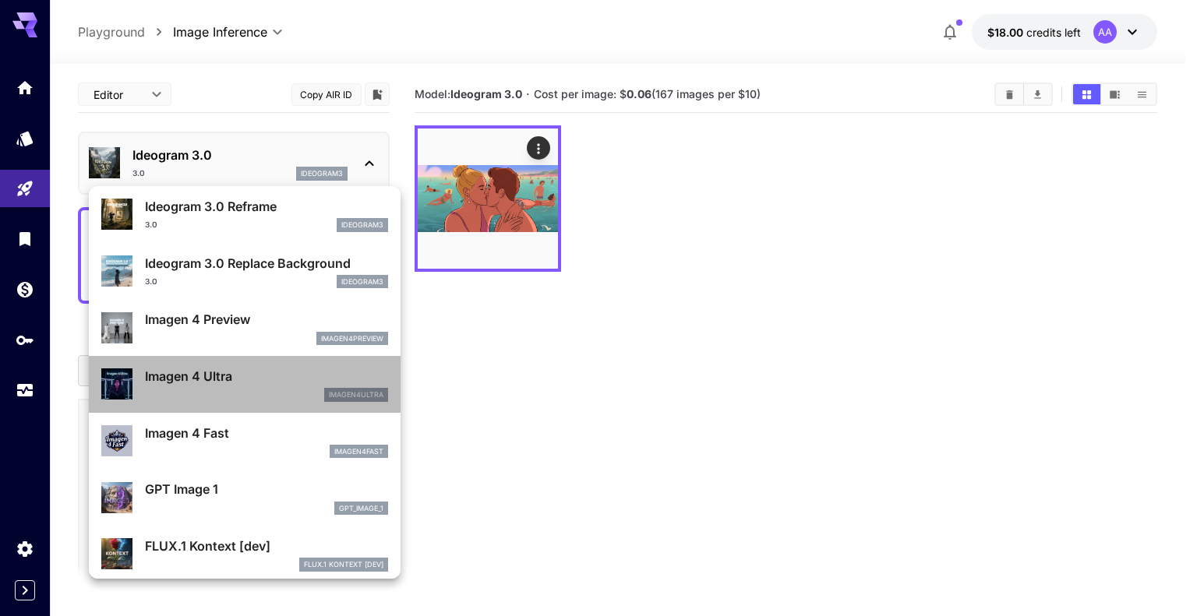
click at [265, 390] on div "imagen4ultra" at bounding box center [266, 395] width 243 height 14
type input "**********"
type input "****"
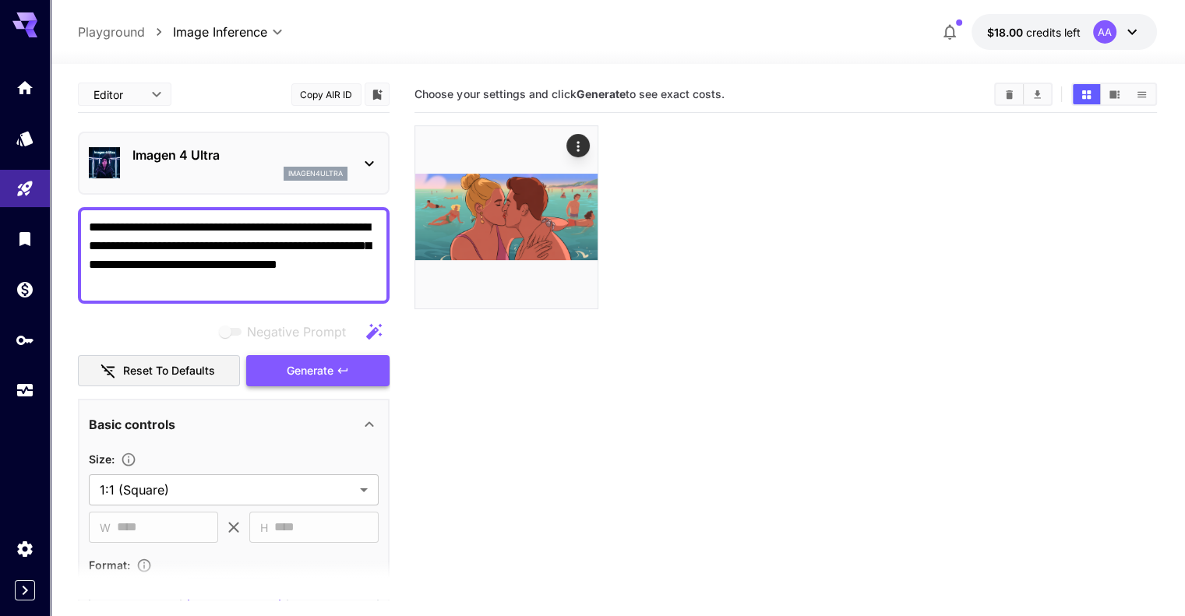
click at [347, 366] on icon "button" at bounding box center [343, 371] width 12 height 12
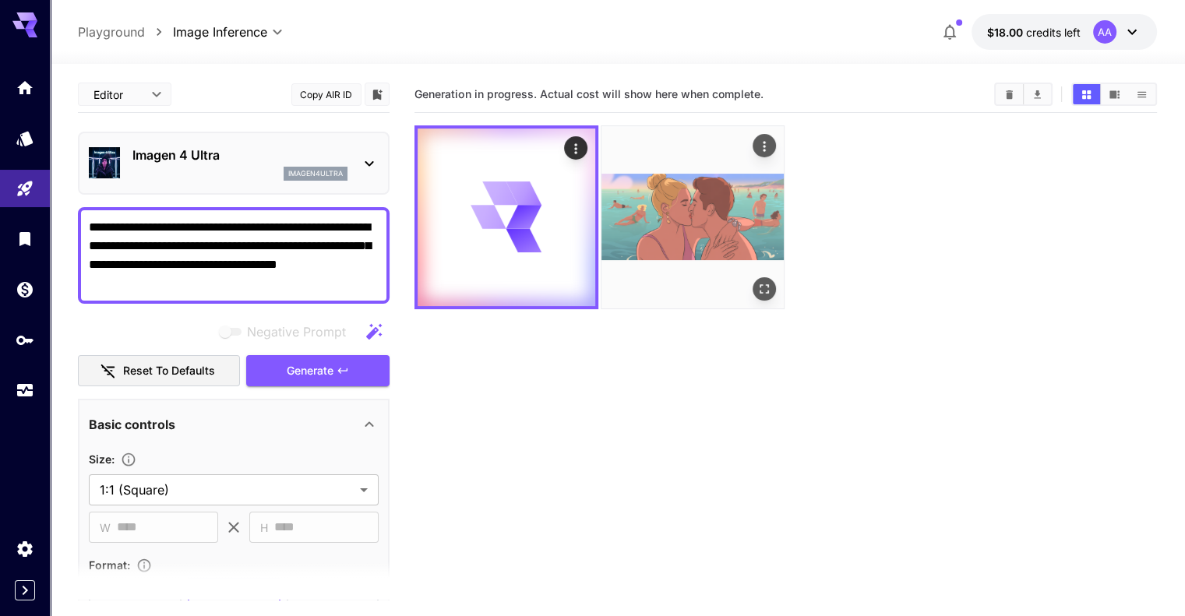
click at [628, 198] on img at bounding box center [693, 217] width 182 height 182
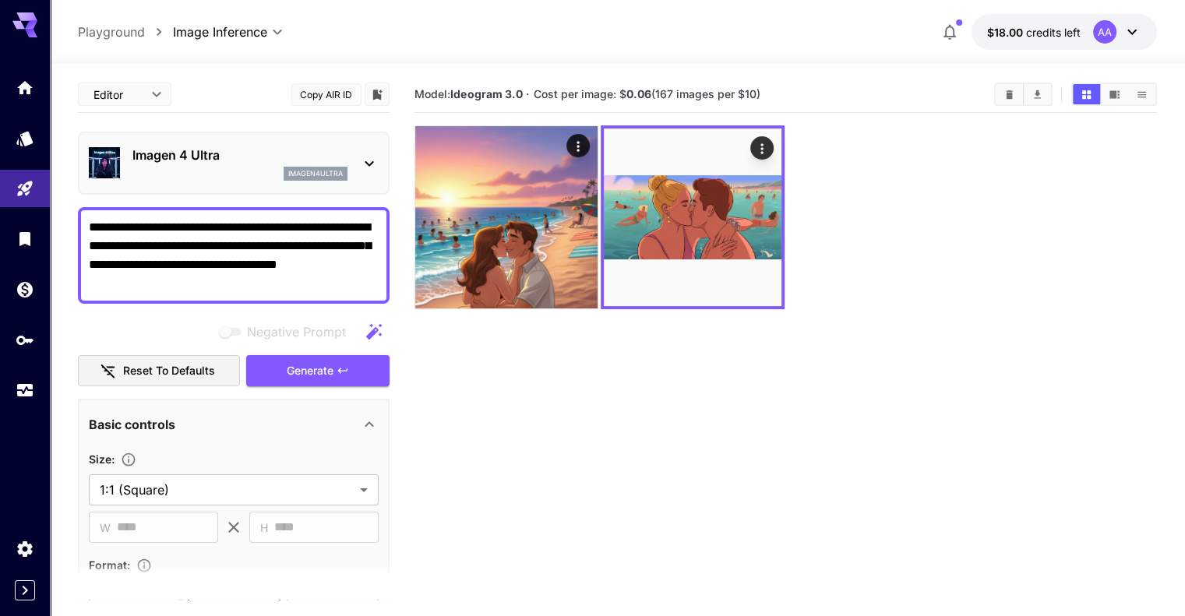
click at [526, 208] on img at bounding box center [506, 217] width 182 height 182
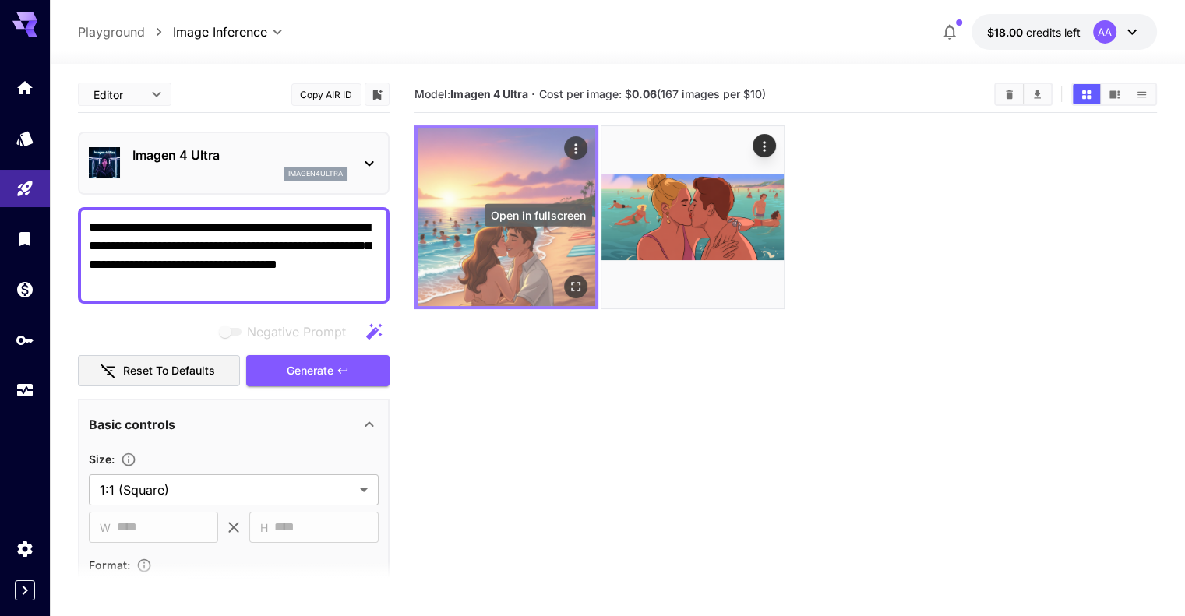
click at [568, 279] on icon "Open in fullscreen" at bounding box center [576, 287] width 16 height 16
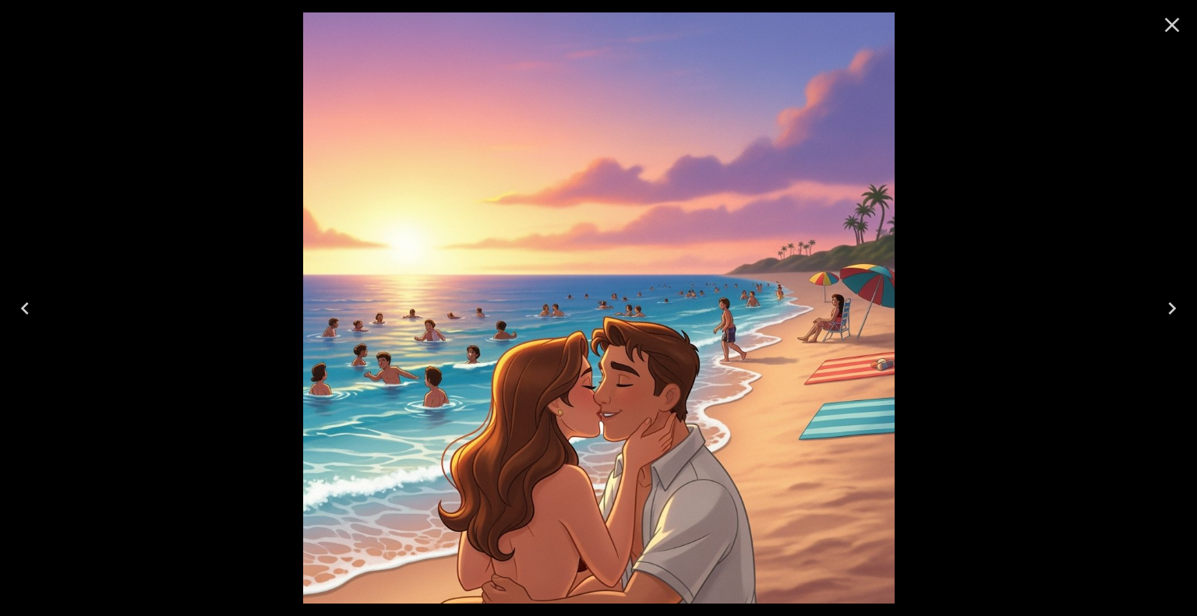
click at [1175, 24] on icon "Close" at bounding box center [1172, 24] width 25 height 25
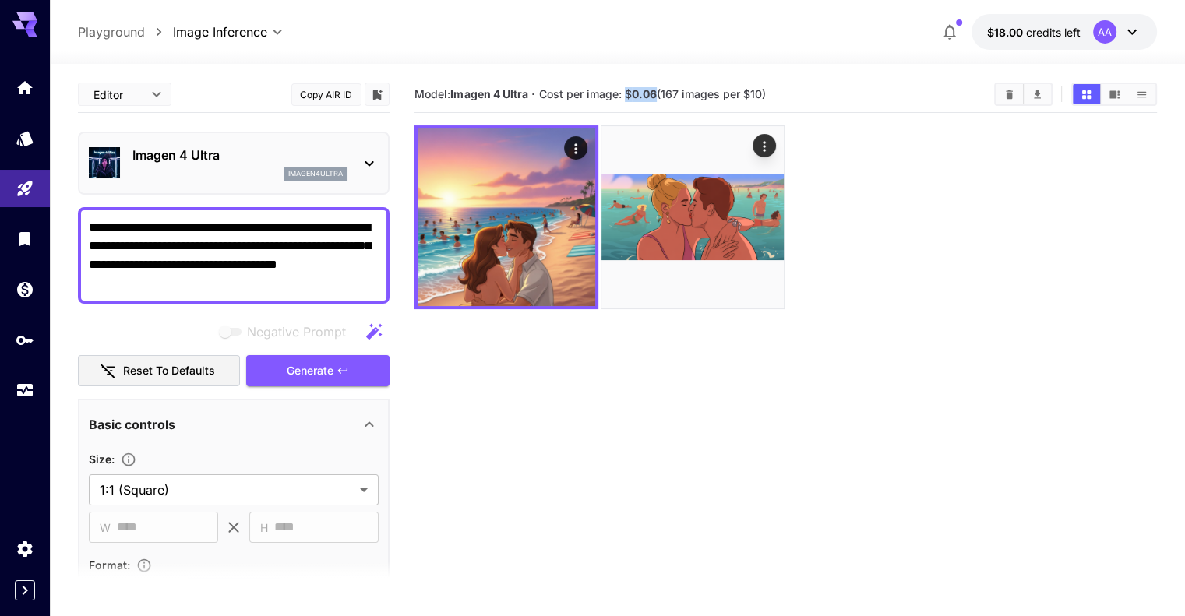
drag, startPoint x: 628, startPoint y: 97, endPoint x: 659, endPoint y: 93, distance: 31.5
click at [659, 93] on span "Cost per image: $ 0.06 (167 images per $10)" at bounding box center [652, 93] width 227 height 13
click at [242, 486] on body "**********" at bounding box center [592, 370] width 1185 height 740
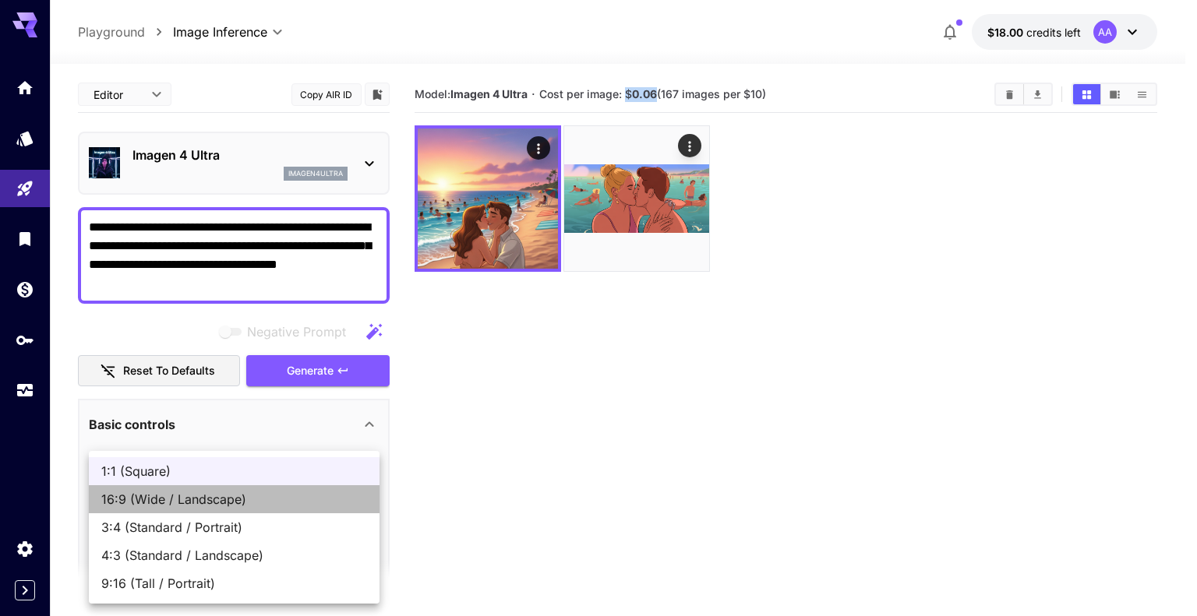
click at [234, 493] on span "16:9 (Wide / Landscape)" at bounding box center [234, 499] width 266 height 19
type input "**********"
type input "****"
type input "***"
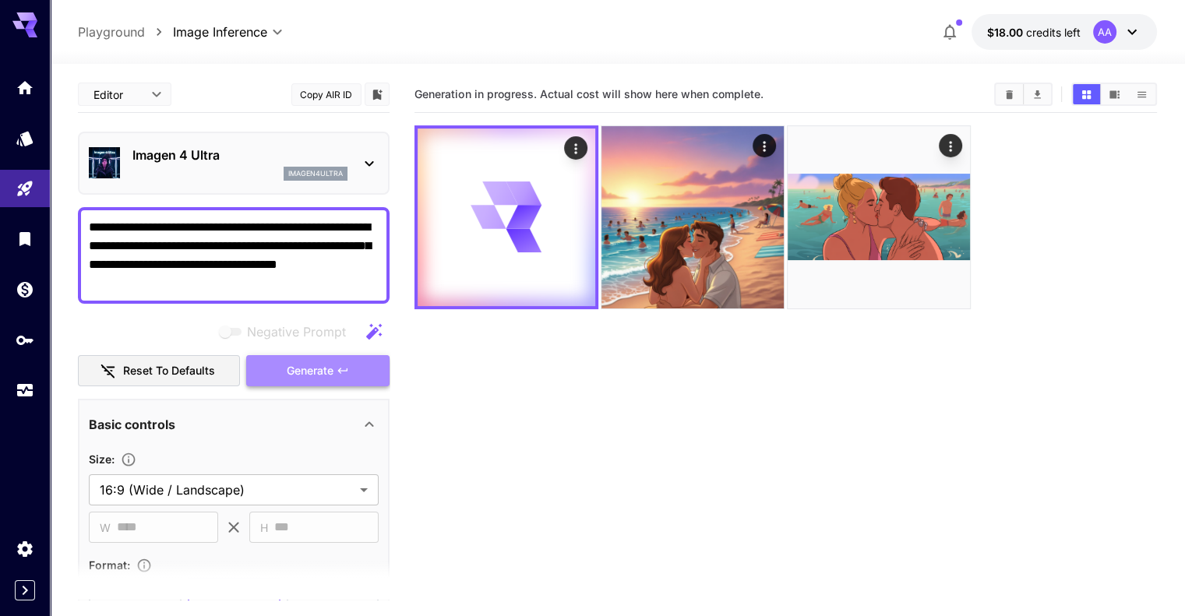
click at [306, 370] on span "Generate" at bounding box center [310, 371] width 47 height 19
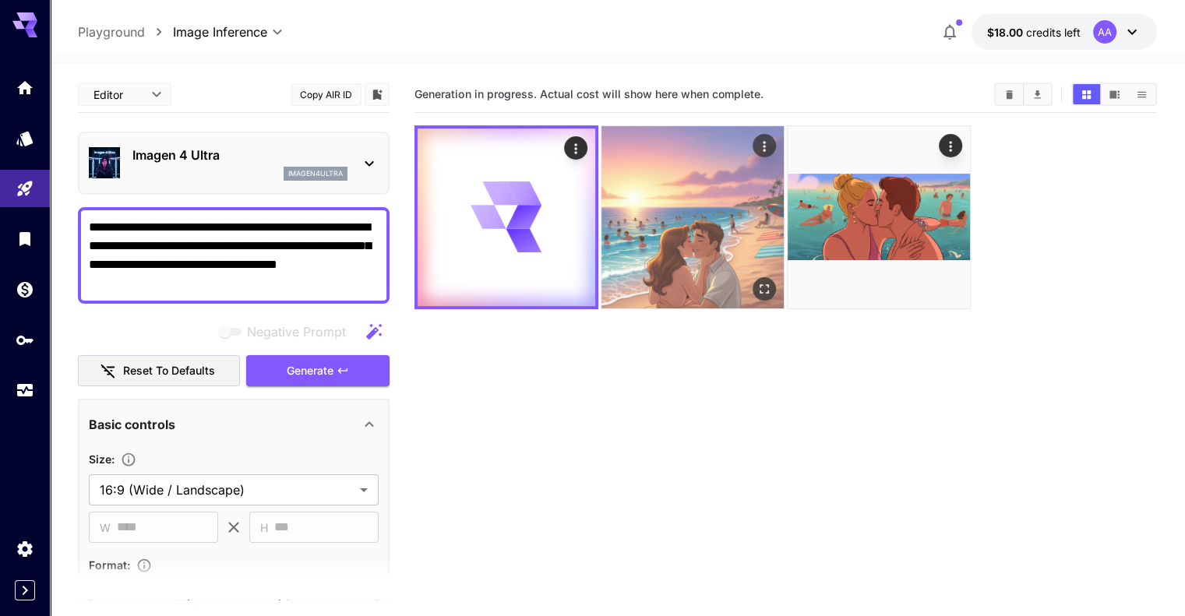
click at [637, 236] on img at bounding box center [693, 217] width 182 height 182
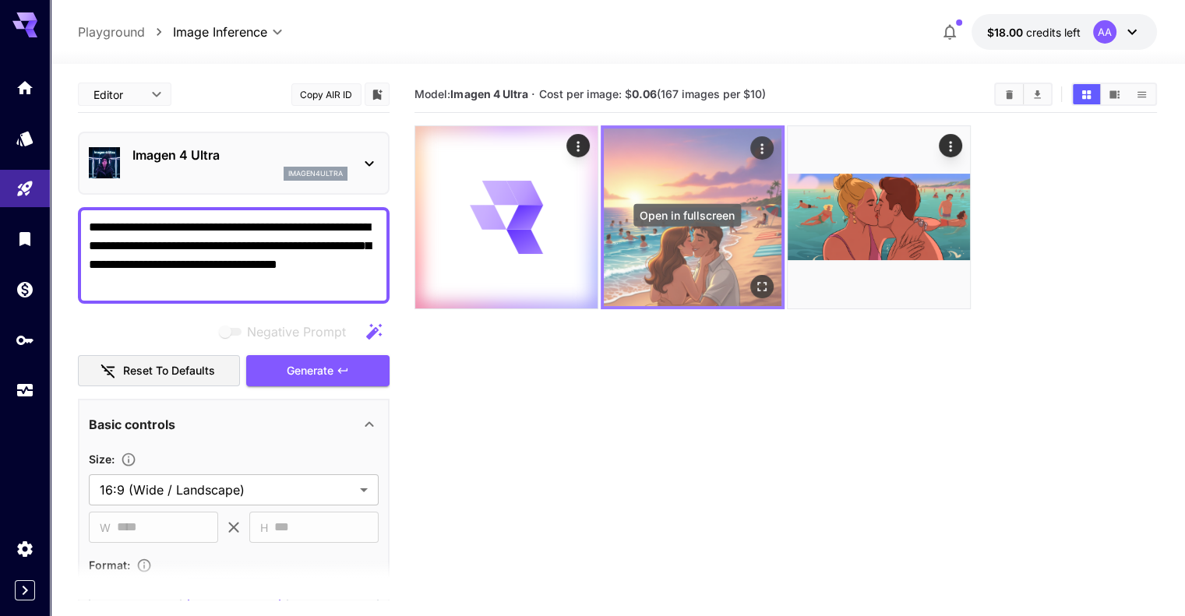
click at [751, 275] on button "Open in fullscreen" at bounding box center [762, 286] width 23 height 23
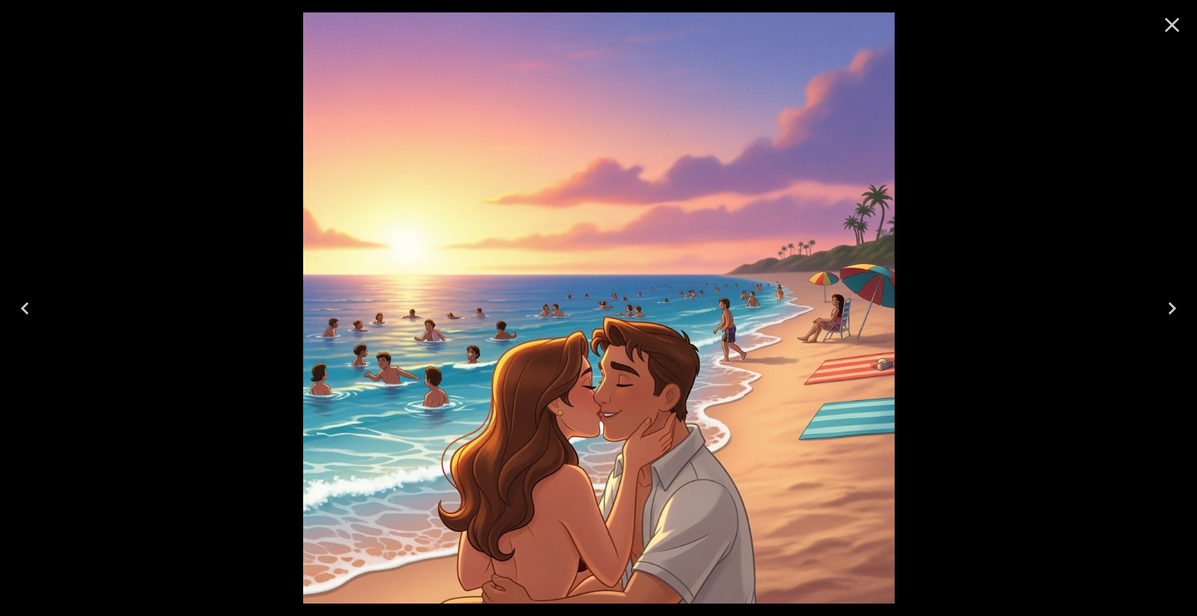
click at [1171, 18] on icon "Close" at bounding box center [1172, 24] width 25 height 25
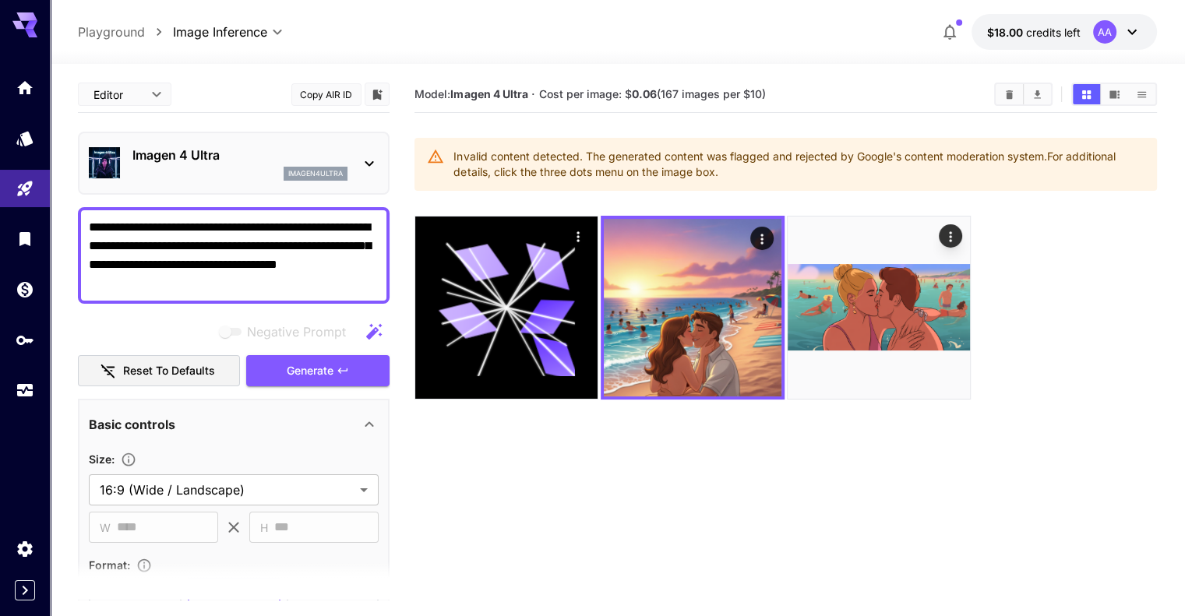
click at [157, 250] on textarea "**********" at bounding box center [234, 255] width 290 height 75
type textarea "**********"
click at [321, 366] on span "Generate" at bounding box center [310, 371] width 47 height 19
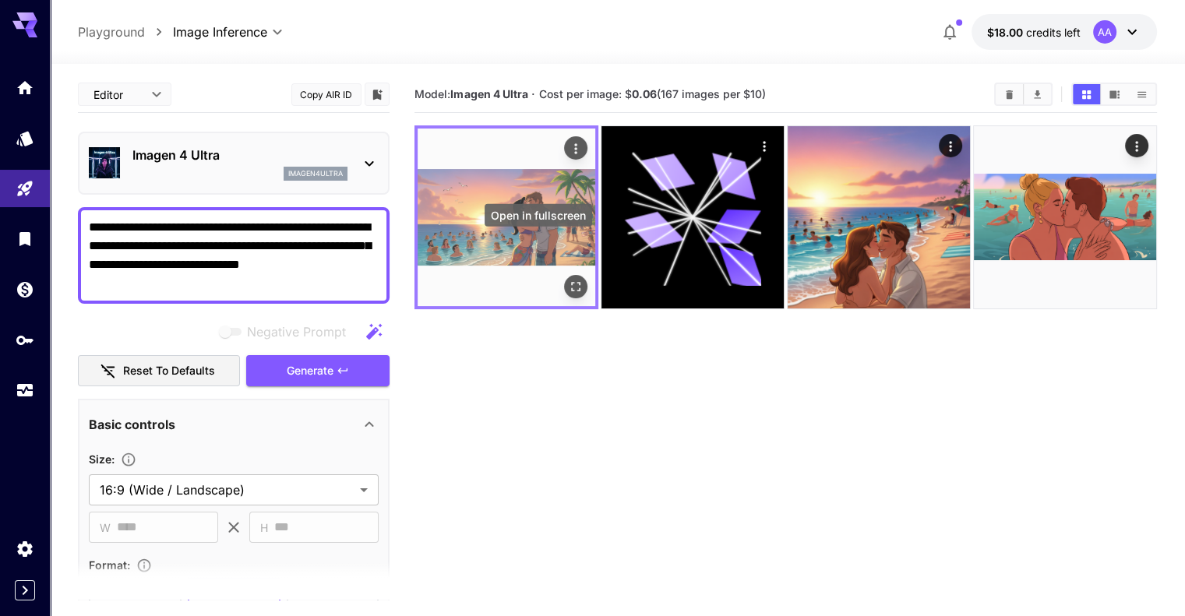
click at [568, 279] on icon "Open in fullscreen" at bounding box center [576, 287] width 16 height 16
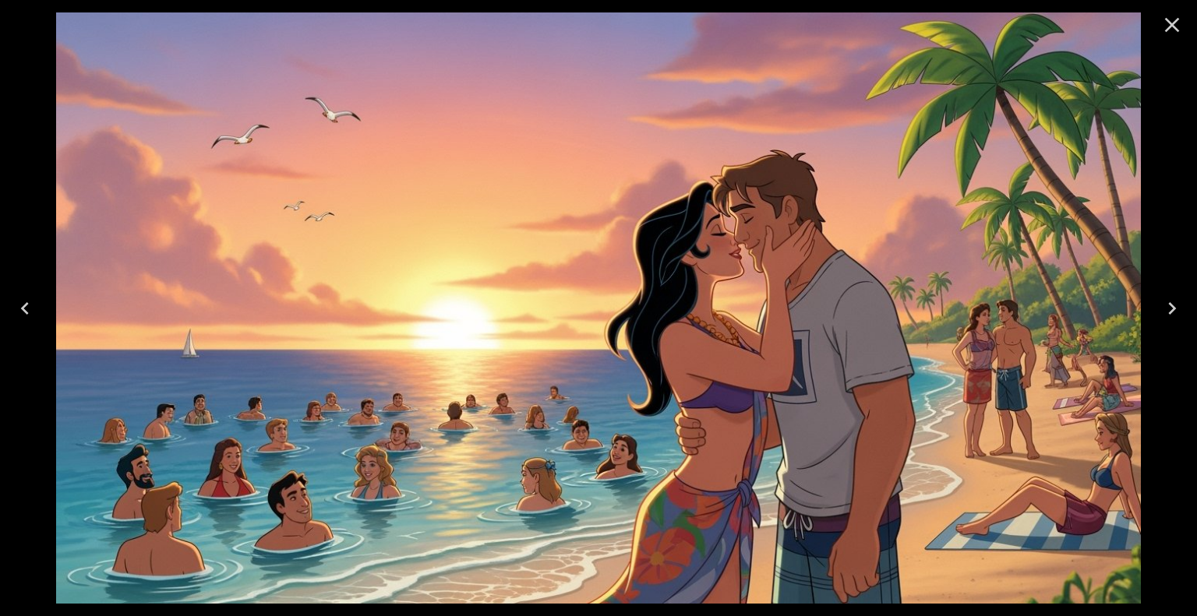
click at [1171, 24] on icon "Close" at bounding box center [1172, 25] width 15 height 15
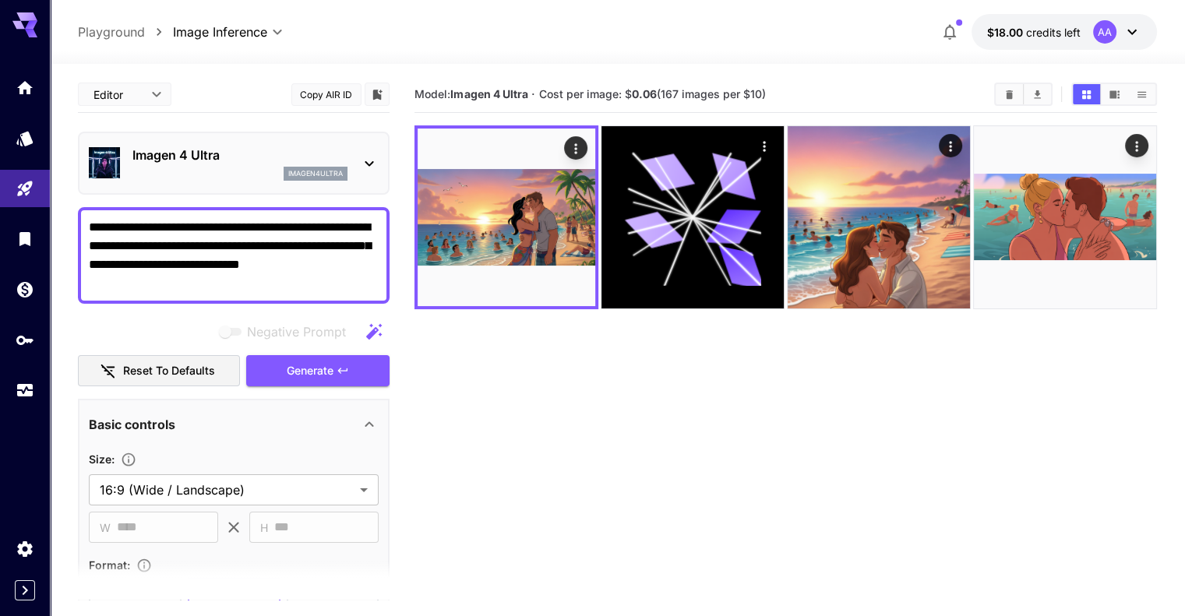
click at [307, 94] on button "Copy AIR ID" at bounding box center [326, 94] width 70 height 23
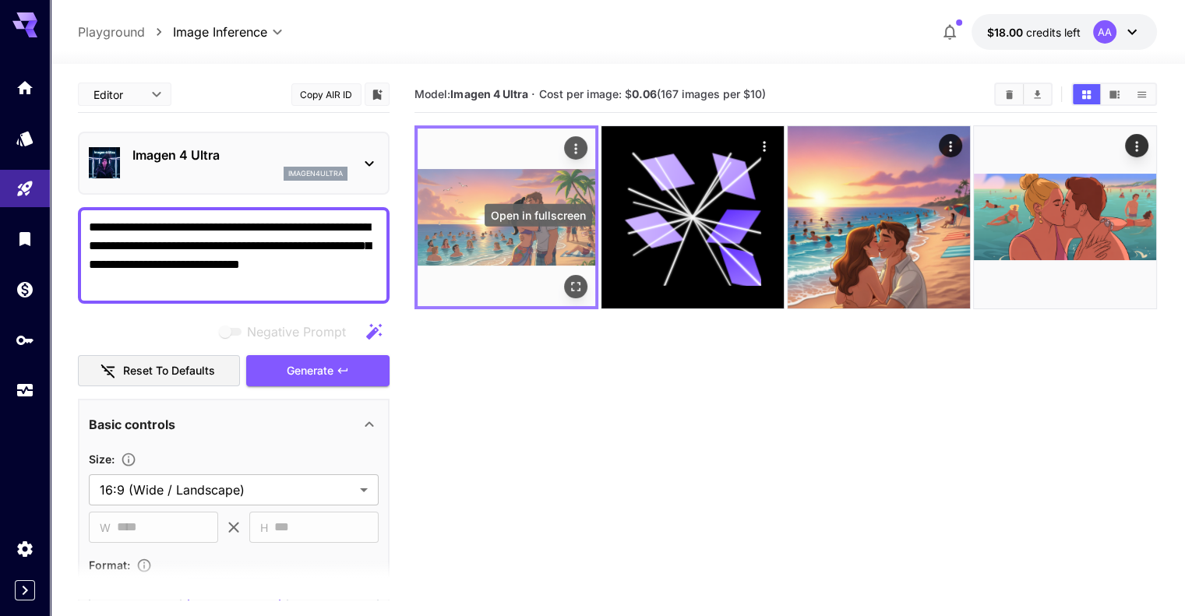
click at [568, 279] on icon "Open in fullscreen" at bounding box center [576, 287] width 16 height 16
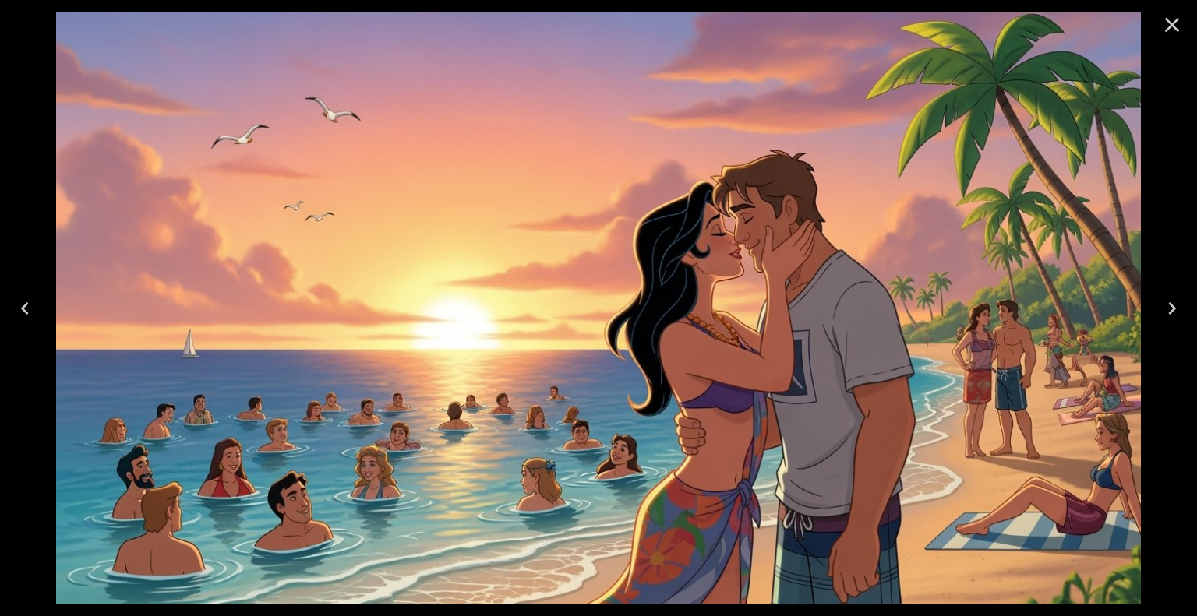
drag, startPoint x: 1169, startPoint y: 21, endPoint x: 1161, endPoint y: 21, distance: 8.6
click at [1169, 21] on icon "Close" at bounding box center [1172, 25] width 15 height 15
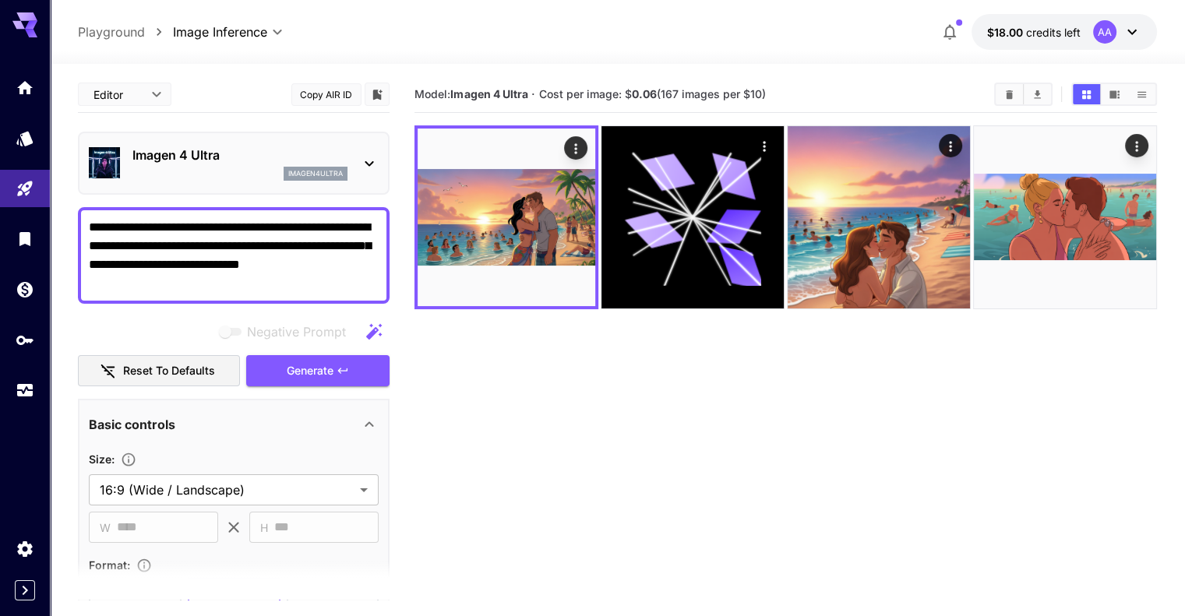
click at [263, 267] on textarea "**********" at bounding box center [234, 255] width 290 height 75
click at [305, 226] on textarea "**********" at bounding box center [234, 255] width 290 height 75
drag, startPoint x: 318, startPoint y: 226, endPoint x: 371, endPoint y: 305, distance: 94.9
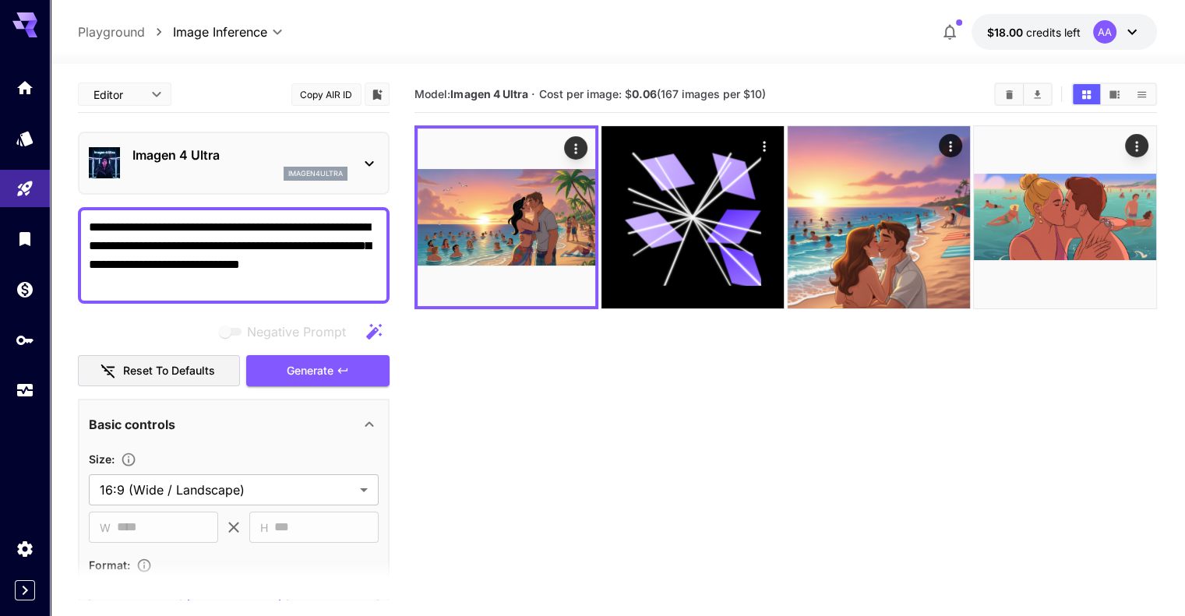
click at [371, 305] on div "**********" at bounding box center [234, 426] width 312 height 700
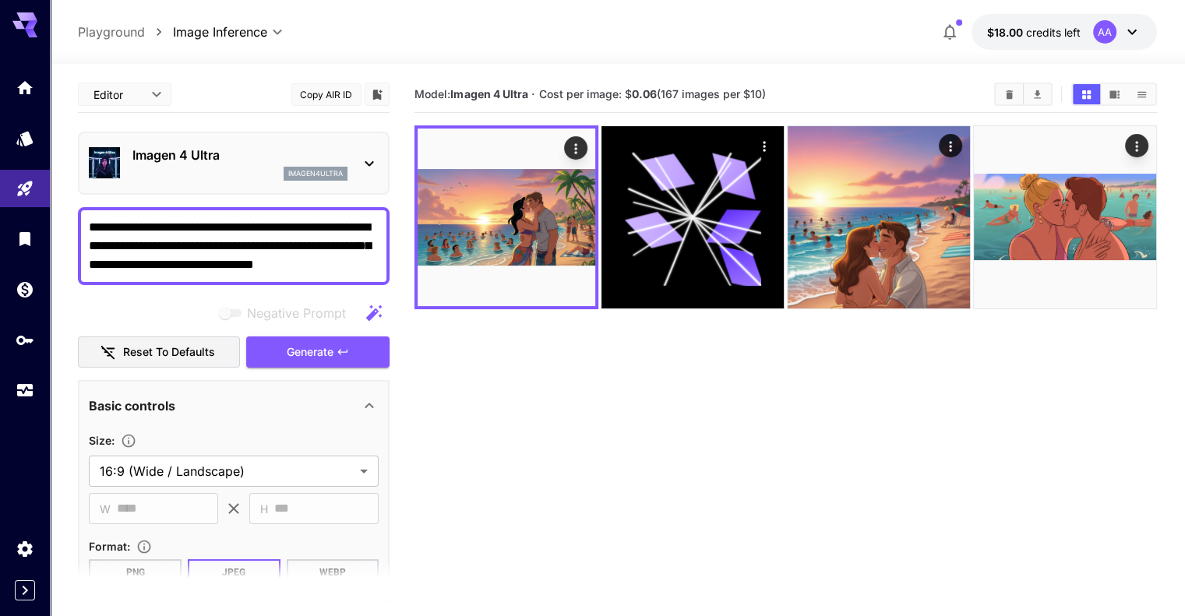
click at [367, 265] on textarea "**********" at bounding box center [234, 246] width 290 height 56
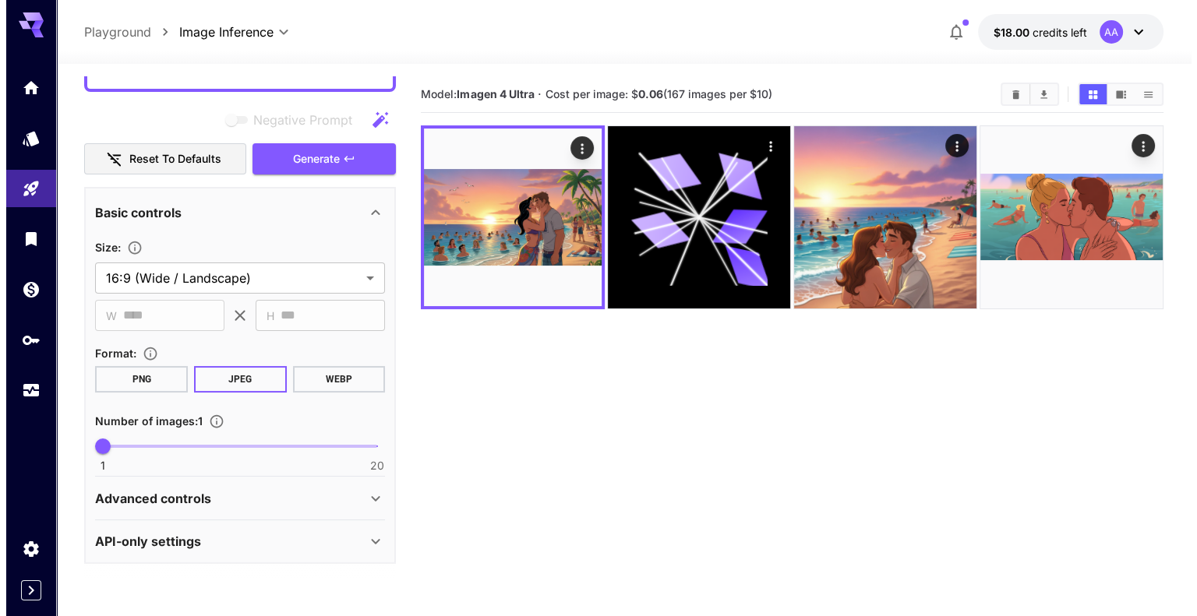
scroll to position [56, 0]
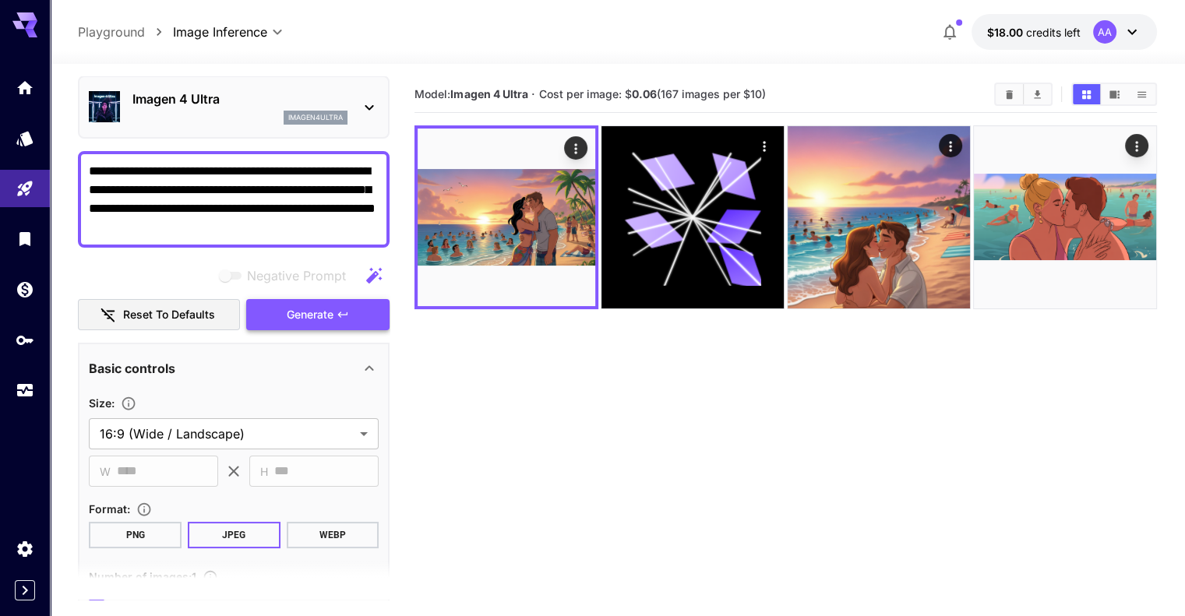
type textarea "**********"
click at [320, 312] on span "Generate" at bounding box center [310, 315] width 47 height 19
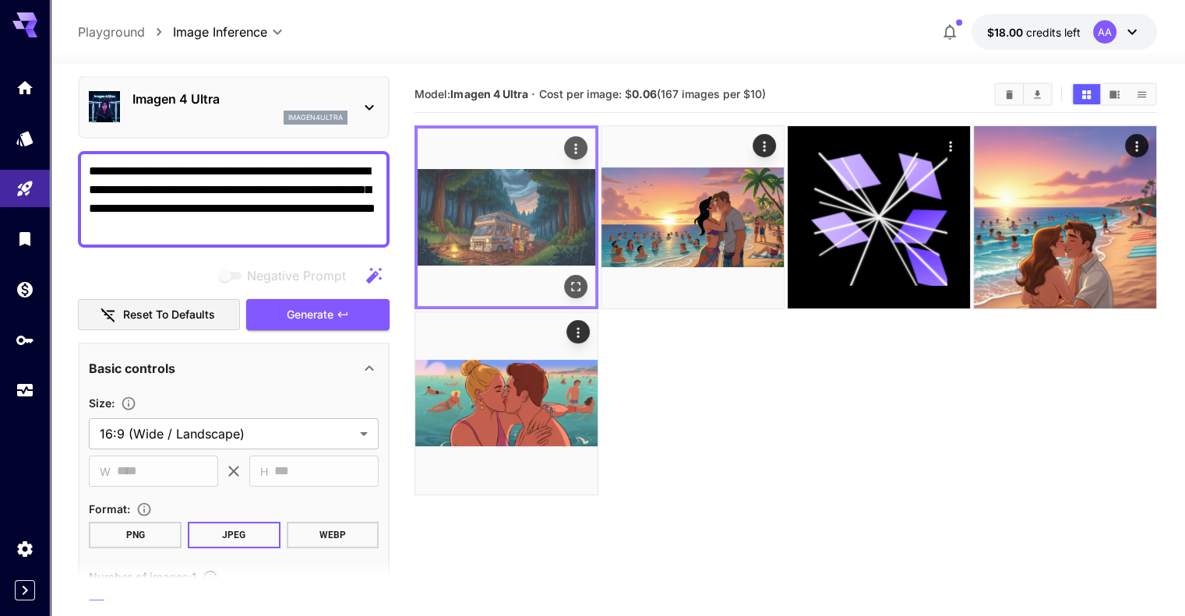
click at [477, 185] on img at bounding box center [507, 218] width 178 height 178
click at [568, 279] on icon "Open in fullscreen" at bounding box center [576, 287] width 16 height 16
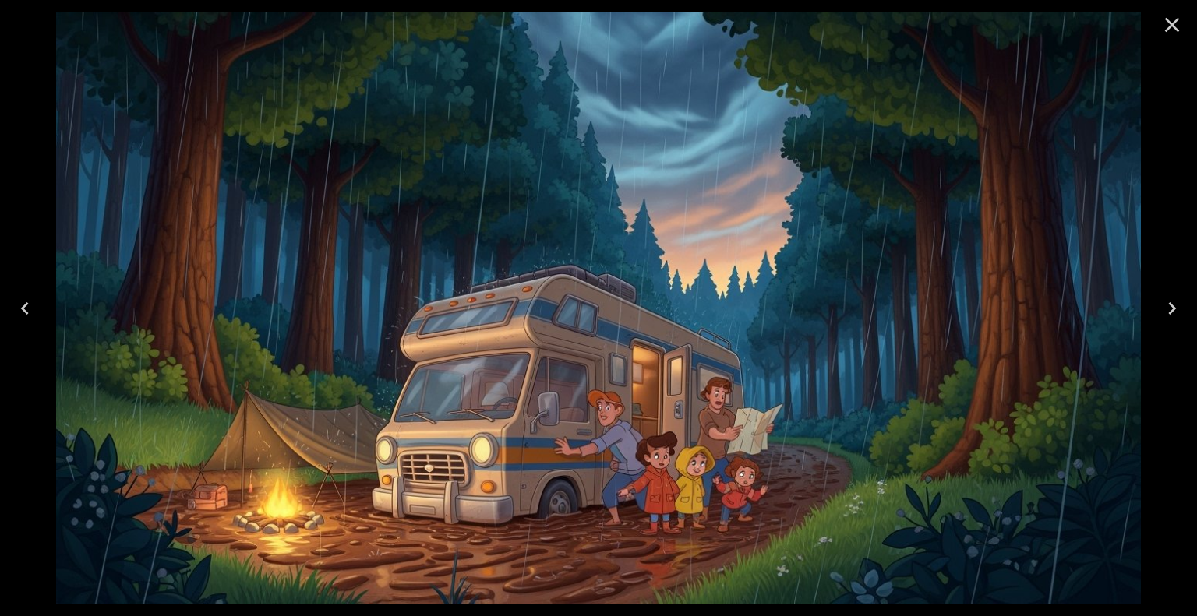
scroll to position [56, 0]
click at [665, 514] on img at bounding box center [598, 308] width 1085 height 592
click at [1182, 30] on icon "Close" at bounding box center [1172, 24] width 25 height 25
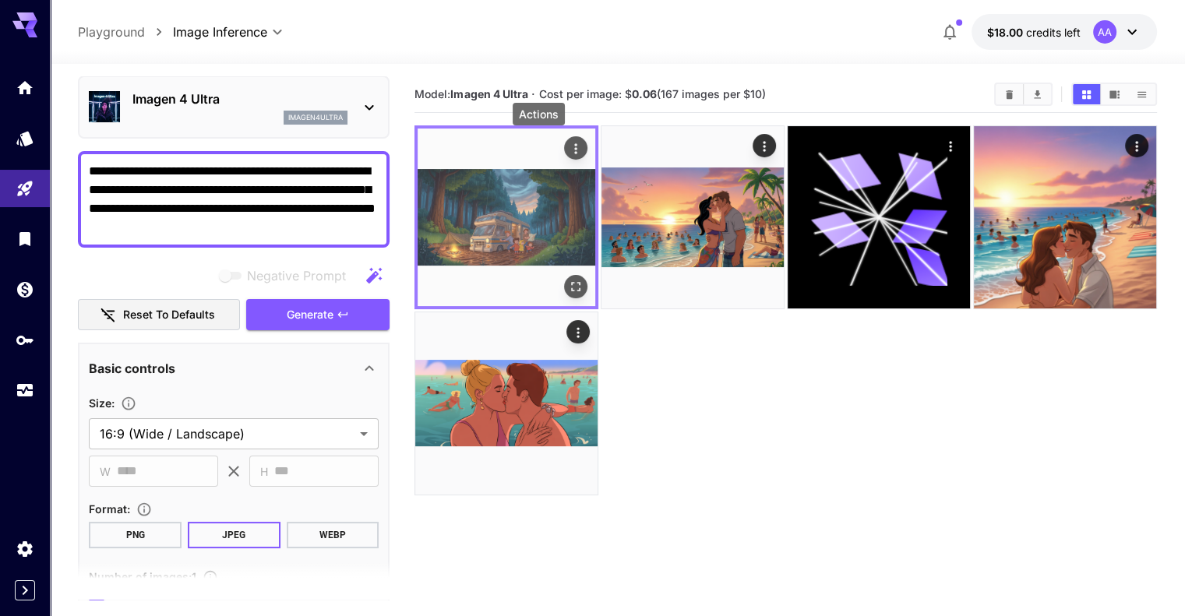
click at [568, 150] on icon "Actions" at bounding box center [576, 149] width 16 height 16
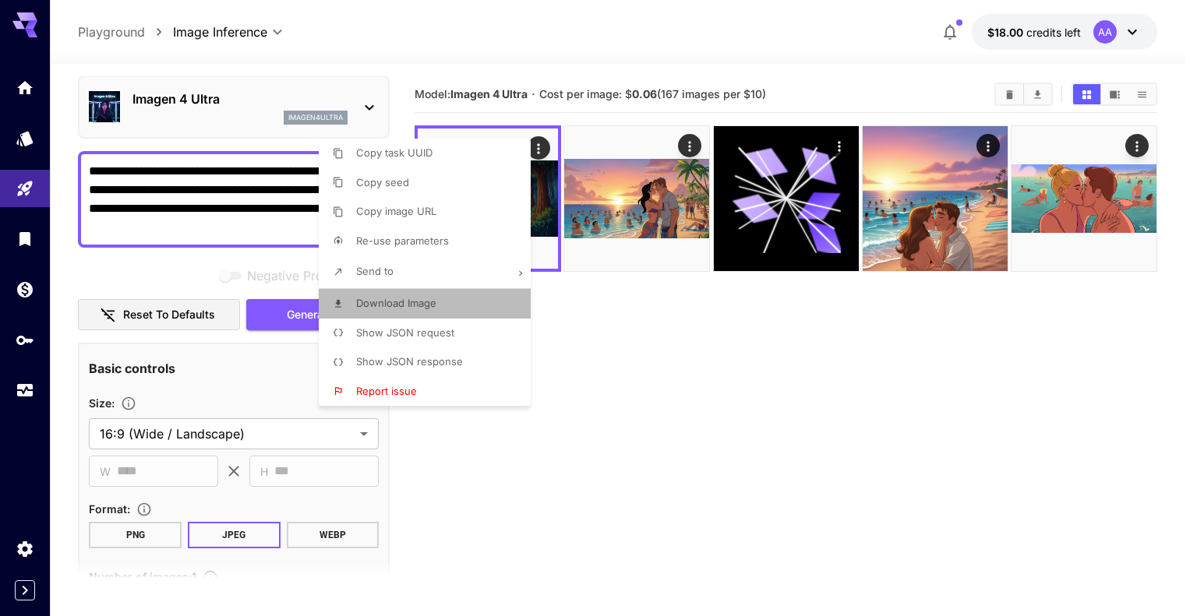
click at [433, 300] on span "Download Image" at bounding box center [396, 303] width 80 height 12
click at [585, 346] on div at bounding box center [598, 308] width 1197 height 616
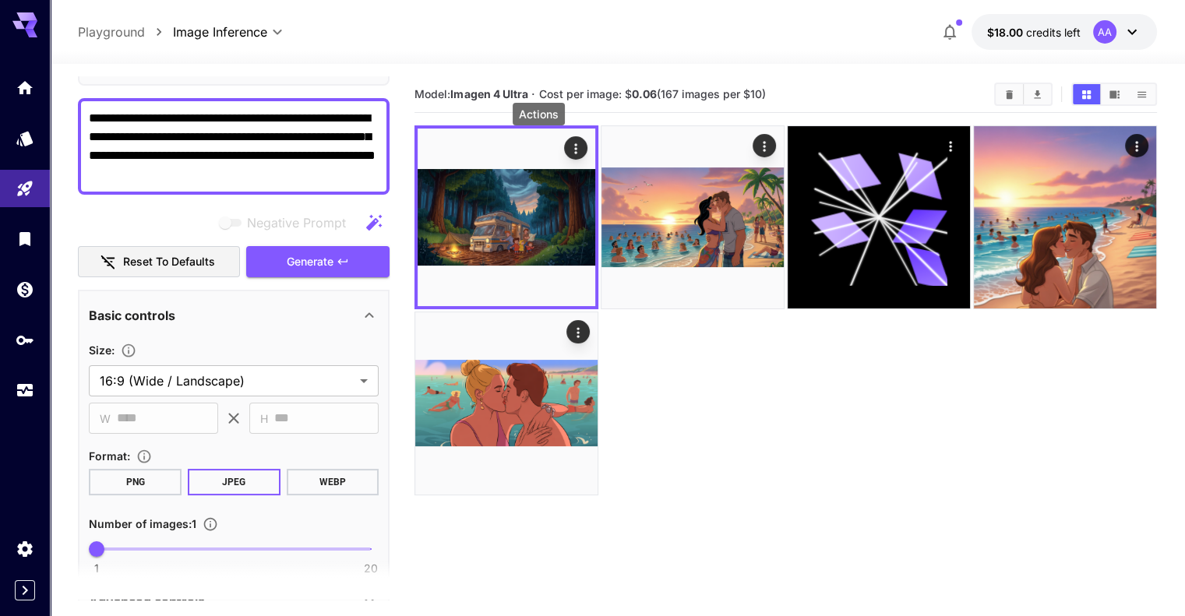
scroll to position [134, 0]
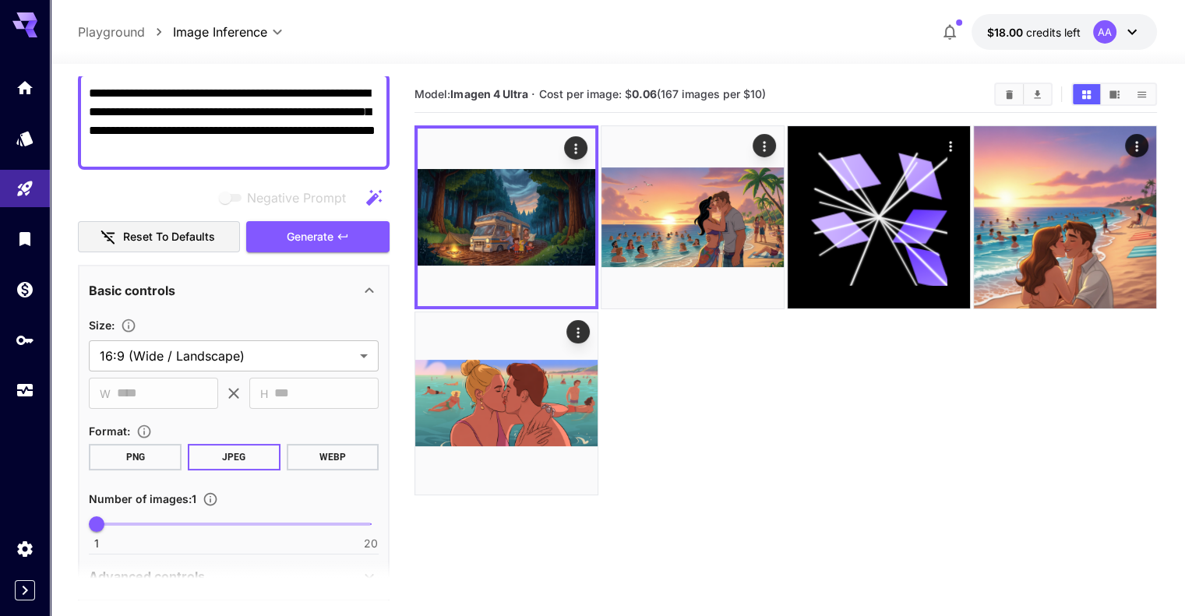
click at [118, 448] on button "PNG" at bounding box center [135, 457] width 93 height 26
click at [327, 453] on button "WEBP" at bounding box center [333, 457] width 93 height 26
click at [330, 235] on span "Generate" at bounding box center [310, 237] width 47 height 19
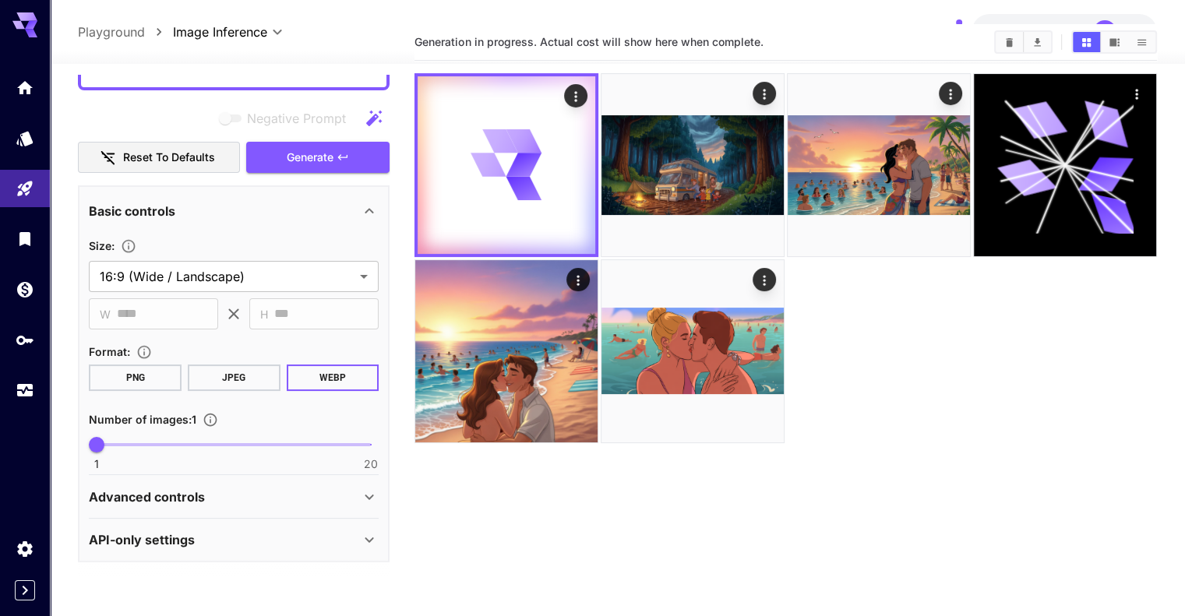
scroll to position [123, 0]
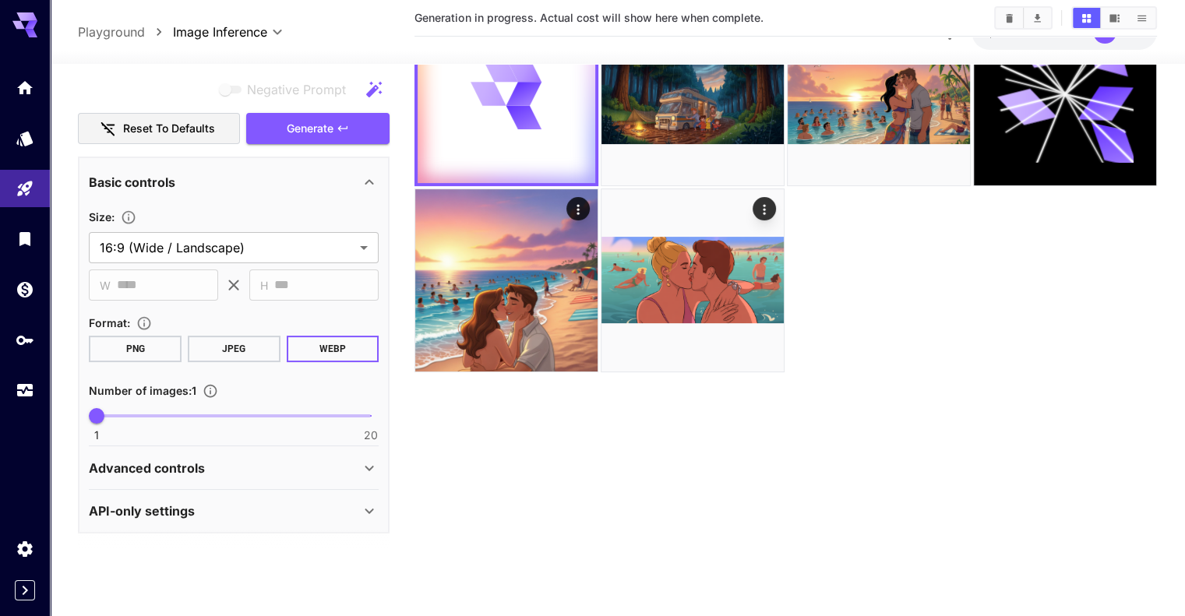
click at [367, 465] on icon at bounding box center [369, 467] width 19 height 19
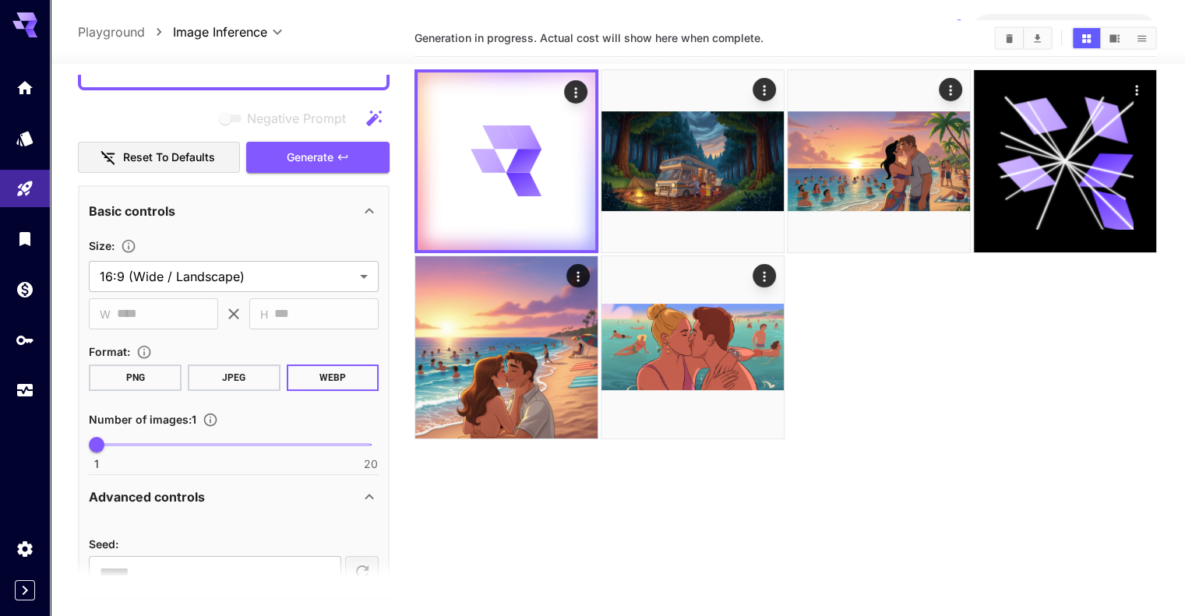
scroll to position [0, 0]
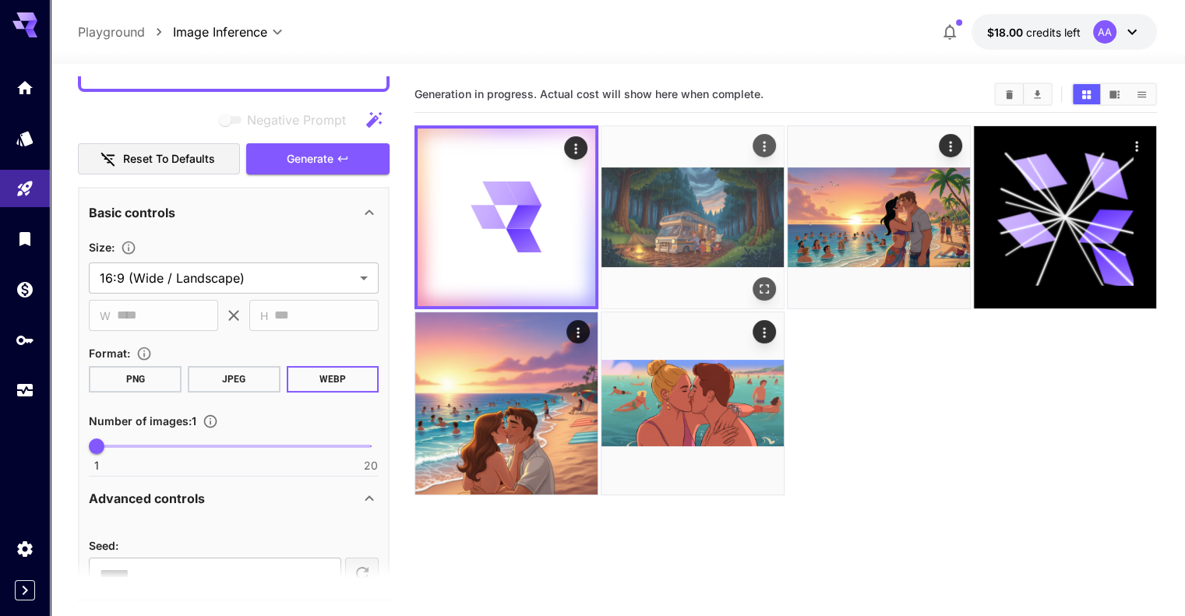
click at [645, 210] on img at bounding box center [693, 217] width 182 height 182
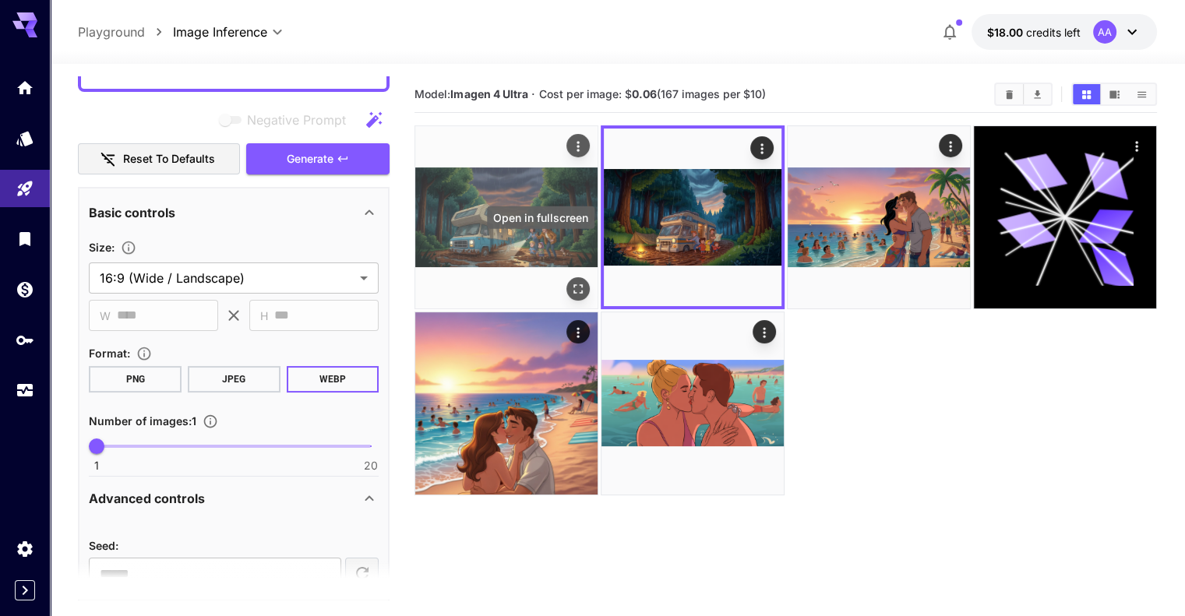
click at [574, 284] on icon "Open in fullscreen" at bounding box center [578, 288] width 9 height 9
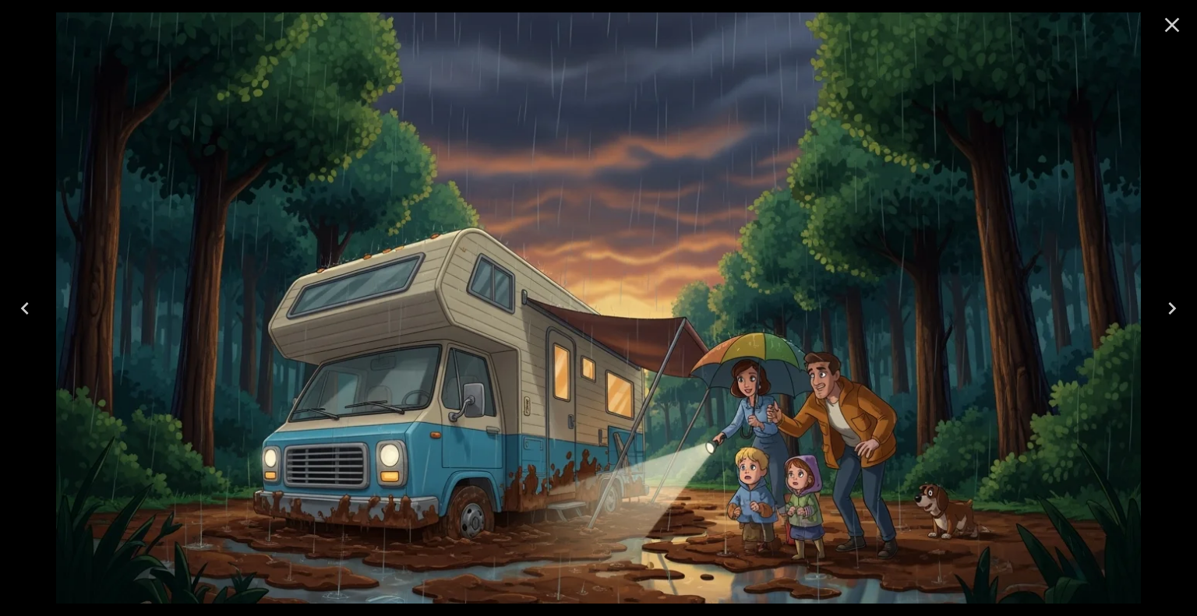
click at [1178, 21] on icon "Close" at bounding box center [1172, 24] width 25 height 25
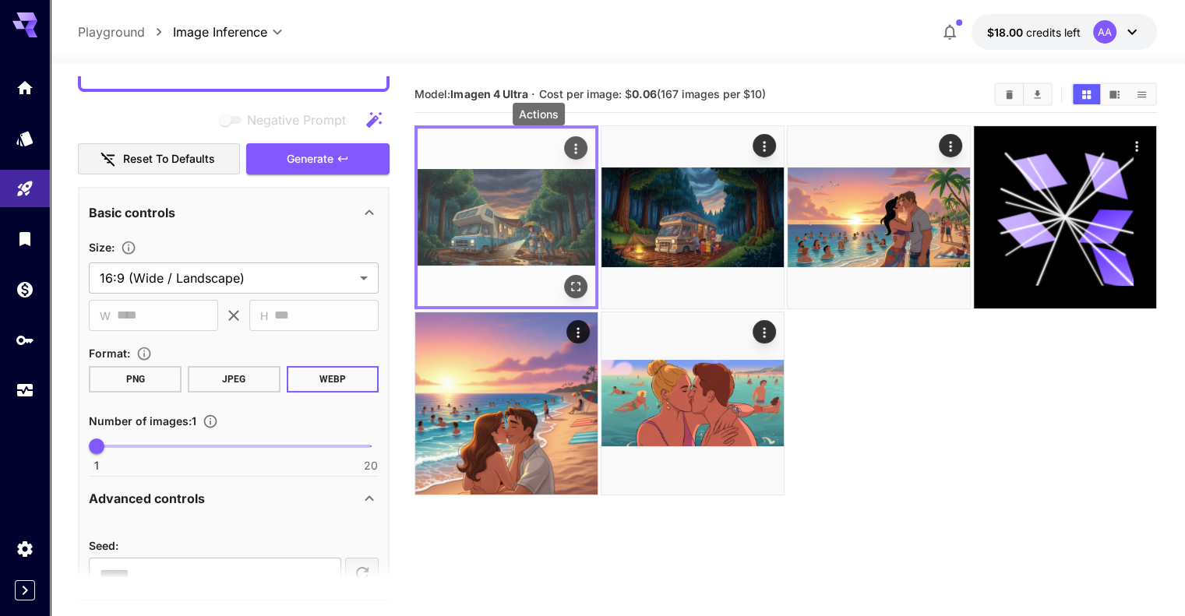
click at [574, 146] on icon "Actions" at bounding box center [575, 148] width 2 height 10
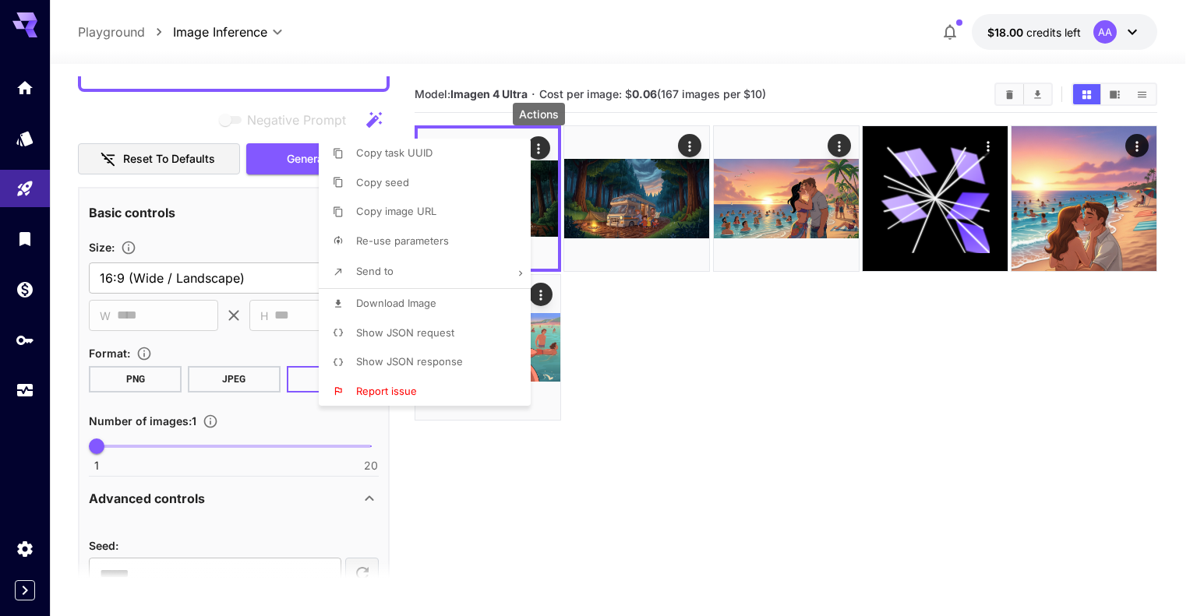
click at [469, 302] on li "Download Image" at bounding box center [429, 304] width 221 height 30
click at [715, 393] on div at bounding box center [598, 308] width 1197 height 616
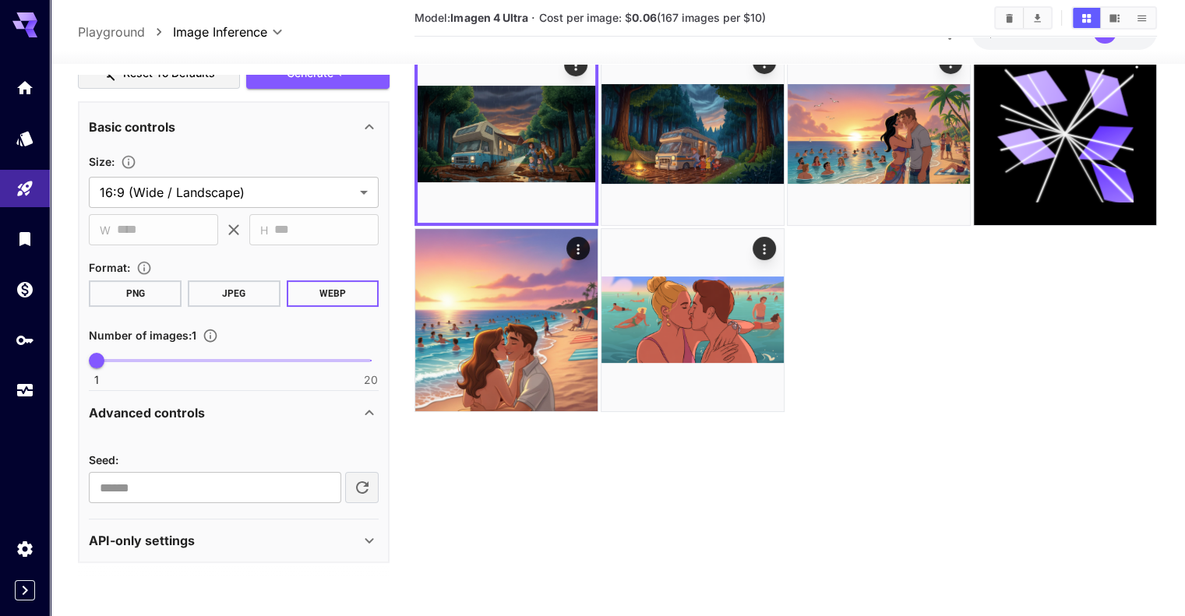
scroll to position [123, 0]
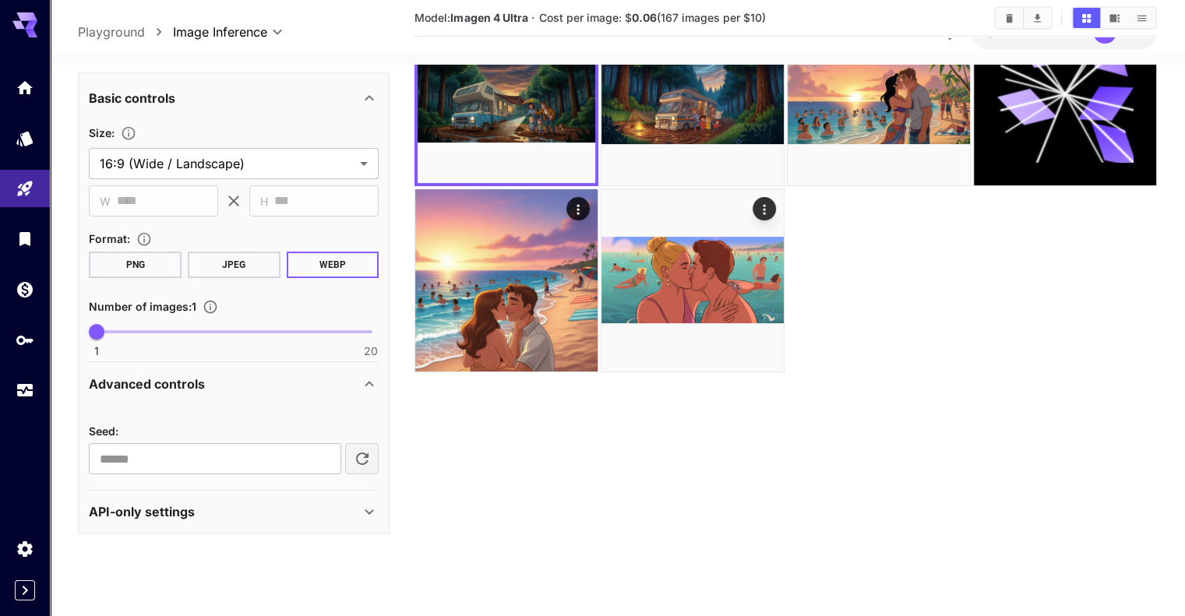
click at [151, 270] on button "PNG" at bounding box center [135, 264] width 93 height 26
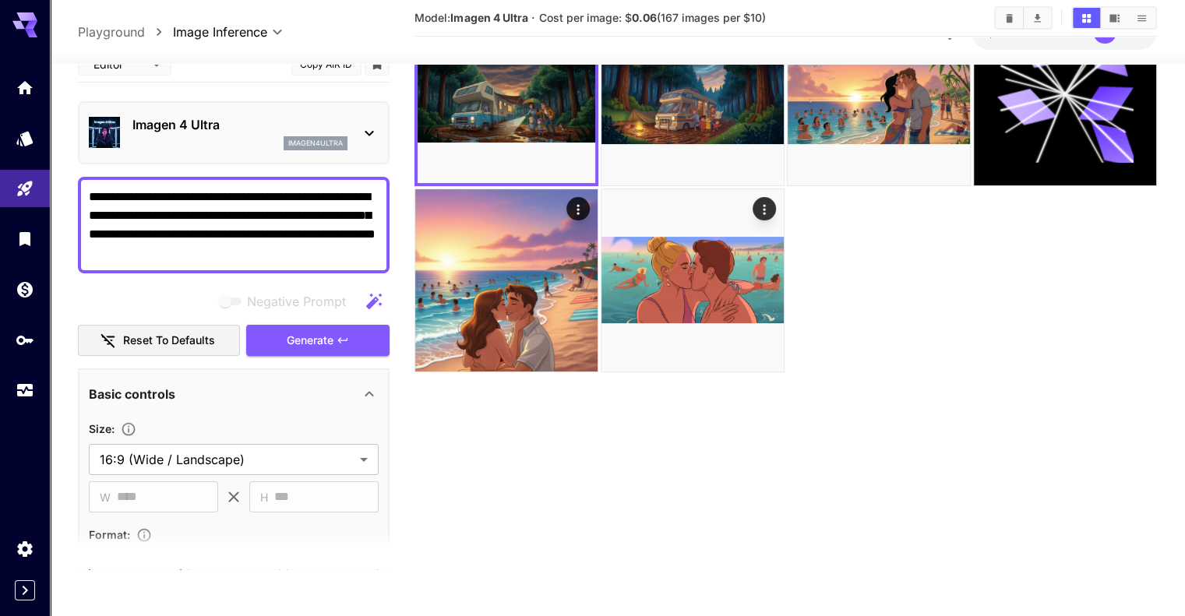
scroll to position [0, 0]
click at [312, 337] on span "Generate" at bounding box center [310, 339] width 47 height 19
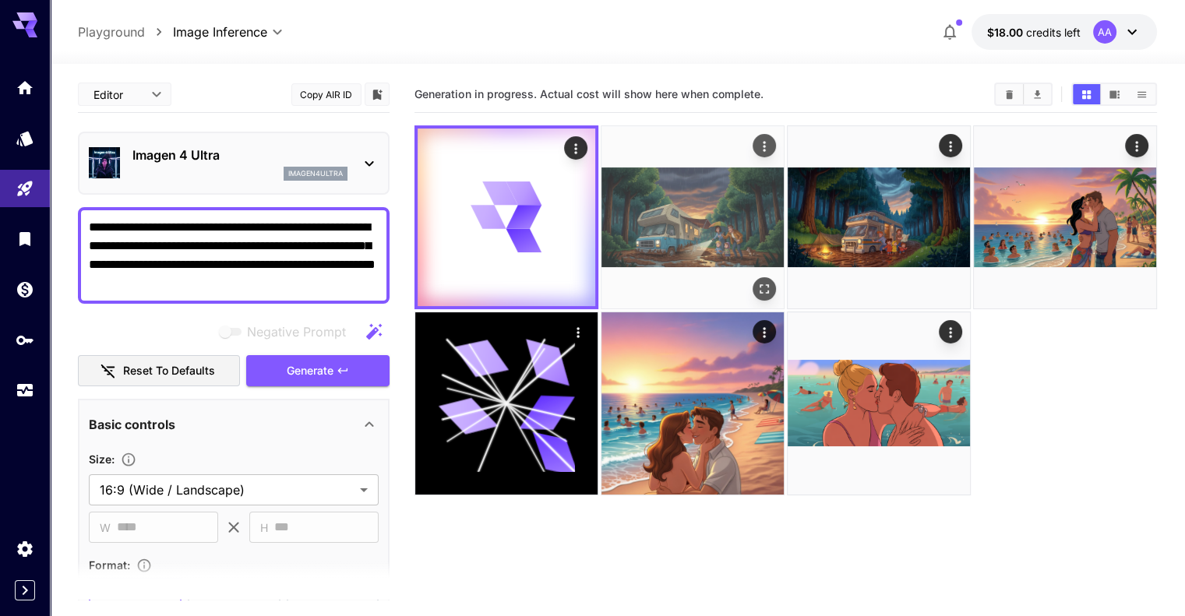
click at [757, 281] on icon "Open in fullscreen" at bounding box center [765, 289] width 16 height 16
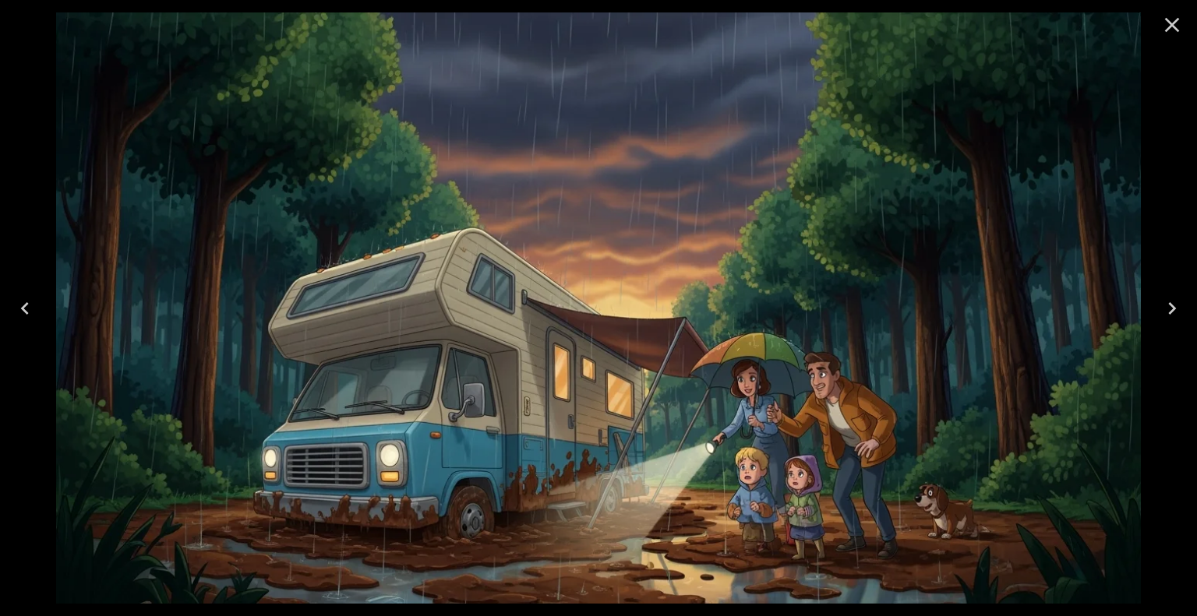
click at [1168, 19] on icon "Close" at bounding box center [1172, 24] width 25 height 25
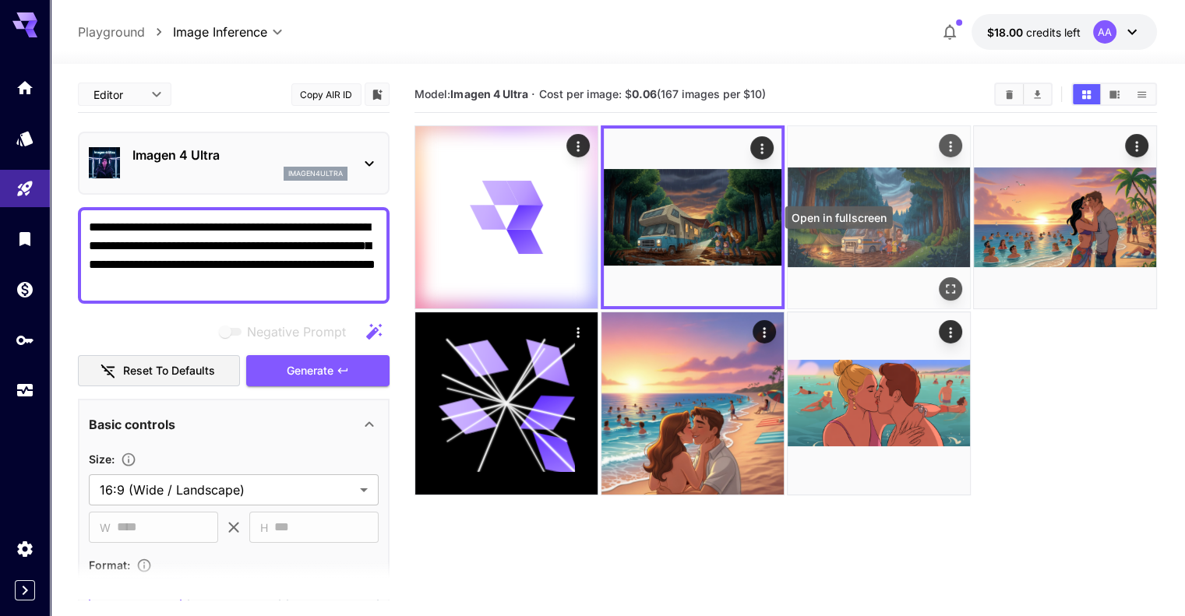
click at [943, 281] on icon "Open in fullscreen" at bounding box center [951, 289] width 16 height 16
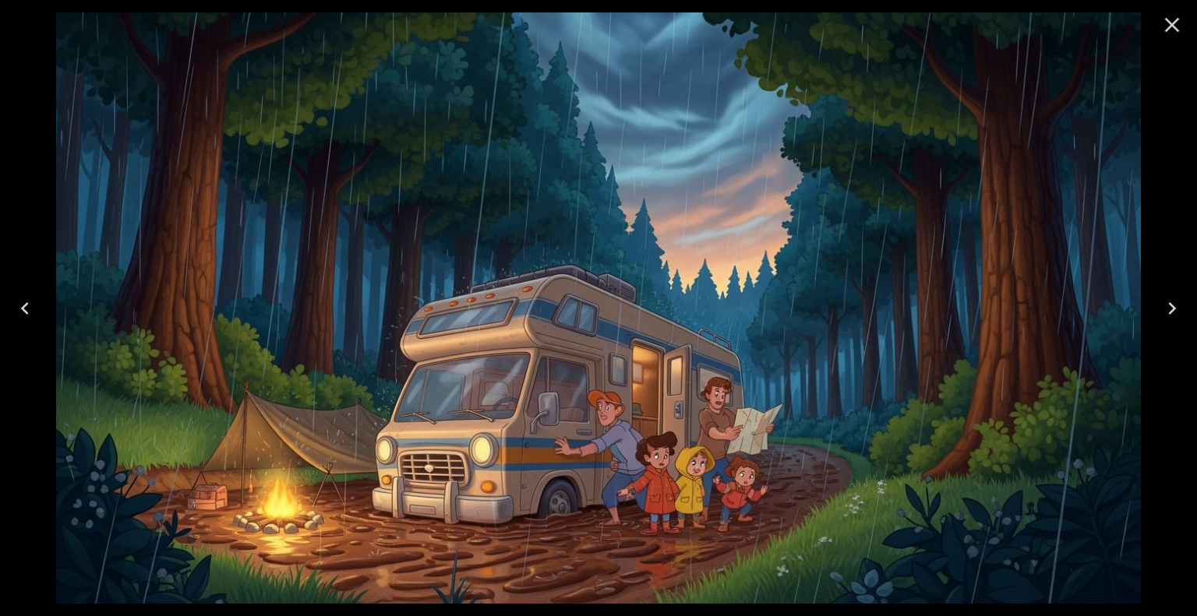
click at [1175, 34] on icon "Close" at bounding box center [1172, 24] width 25 height 25
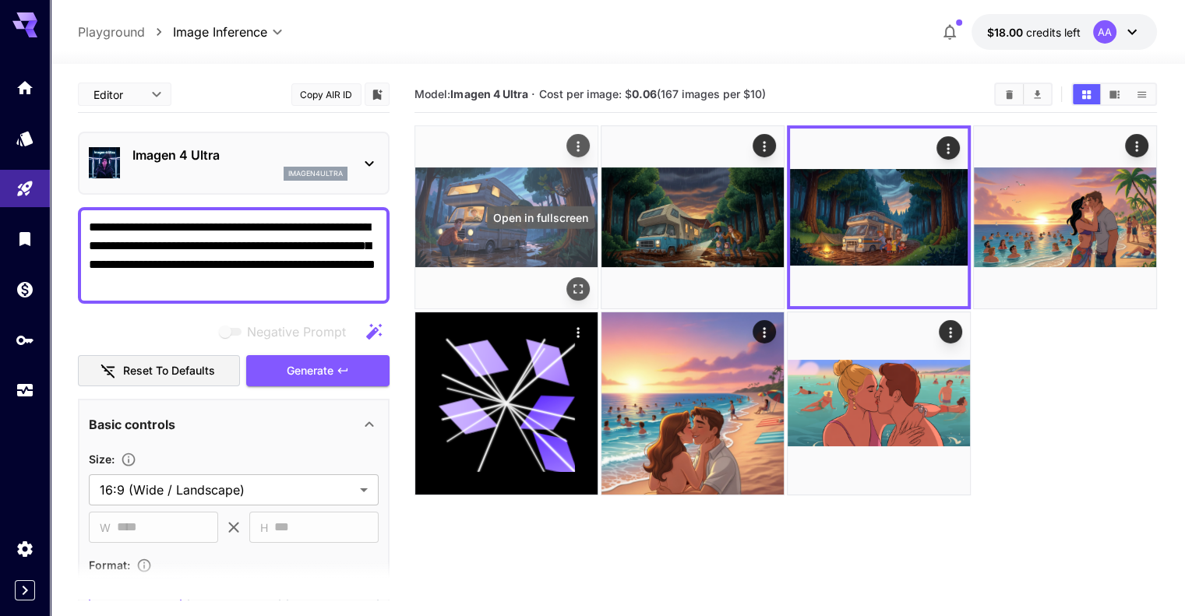
click at [571, 281] on icon "Open in fullscreen" at bounding box center [579, 289] width 16 height 16
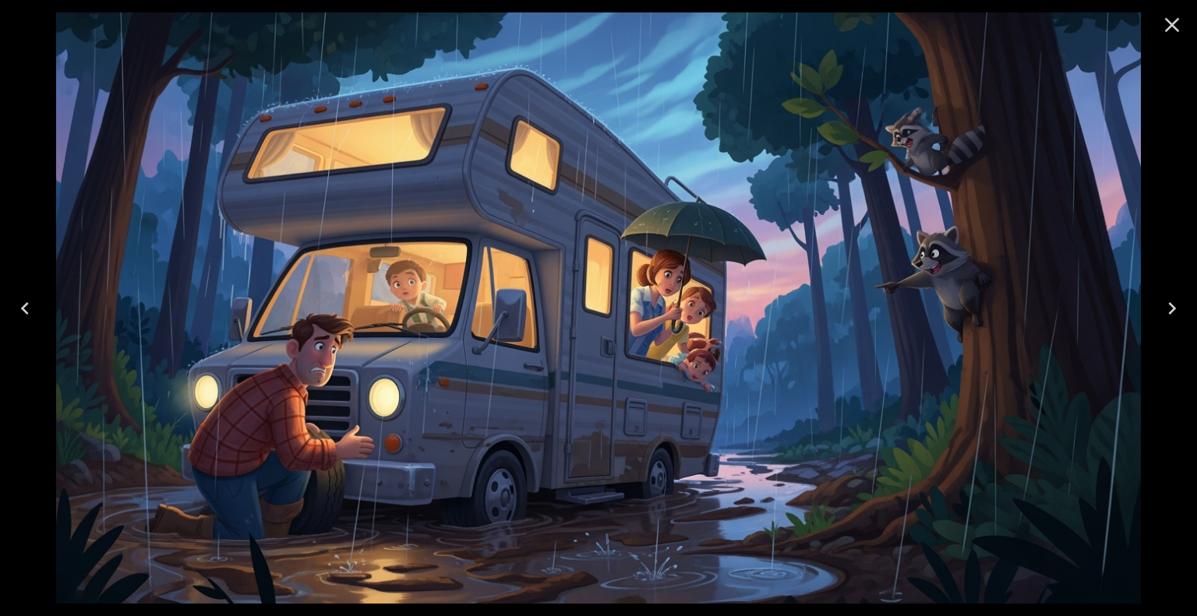
click at [1171, 26] on icon "Close" at bounding box center [1172, 25] width 15 height 15
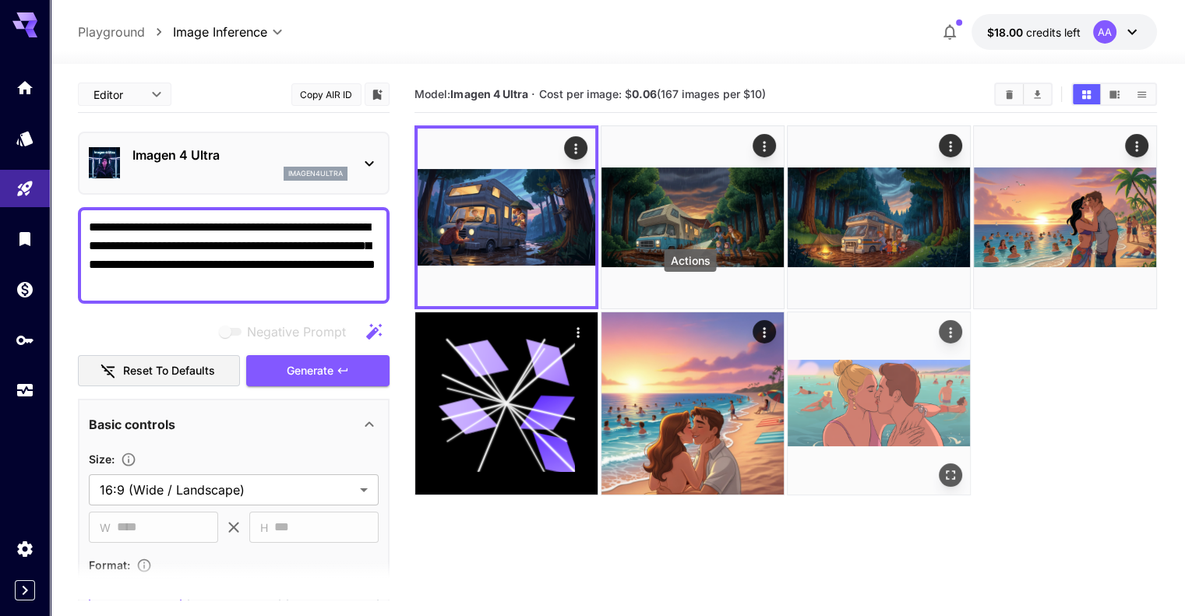
click at [943, 325] on icon "Actions" at bounding box center [951, 333] width 16 height 16
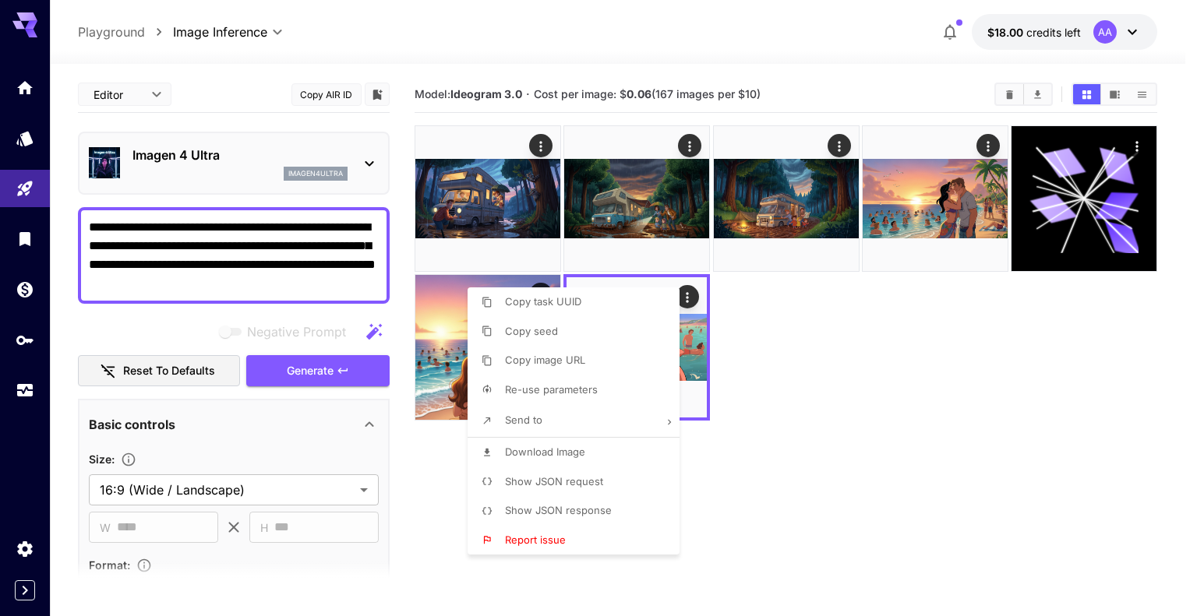
click at [818, 331] on div at bounding box center [598, 308] width 1197 height 616
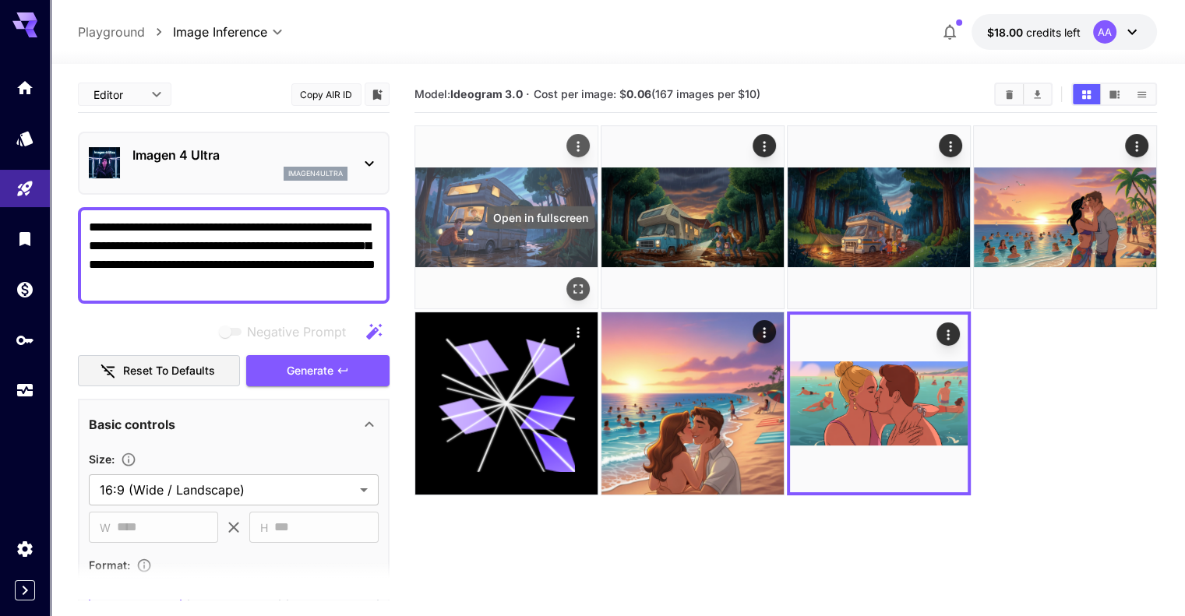
click at [571, 281] on icon "Open in fullscreen" at bounding box center [579, 289] width 16 height 16
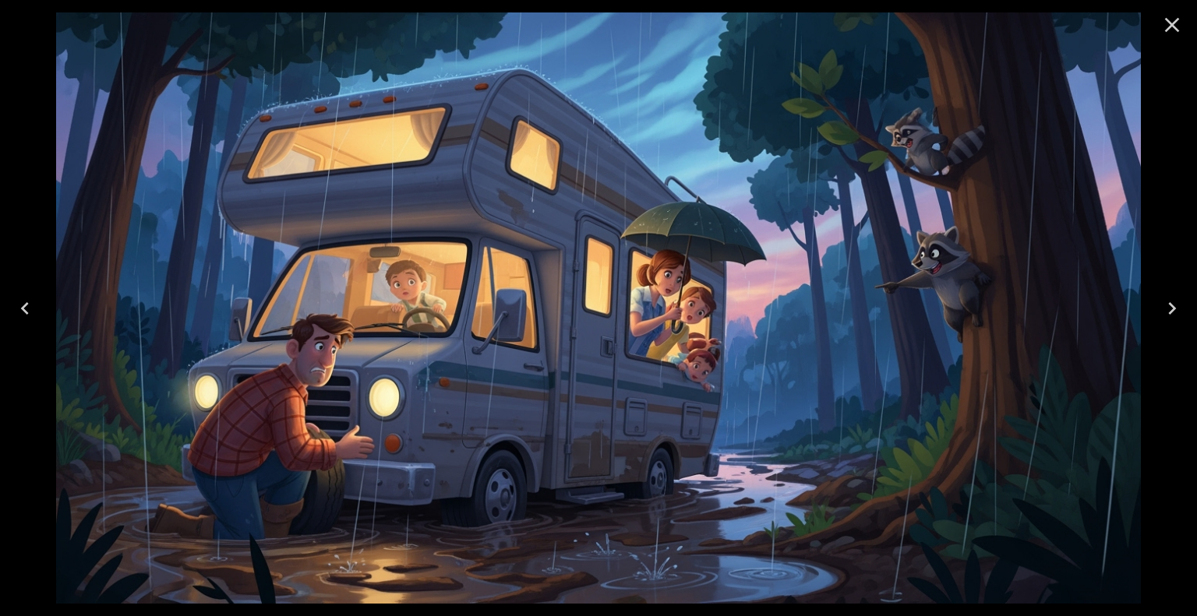
click at [1166, 21] on icon "Close" at bounding box center [1172, 24] width 25 height 25
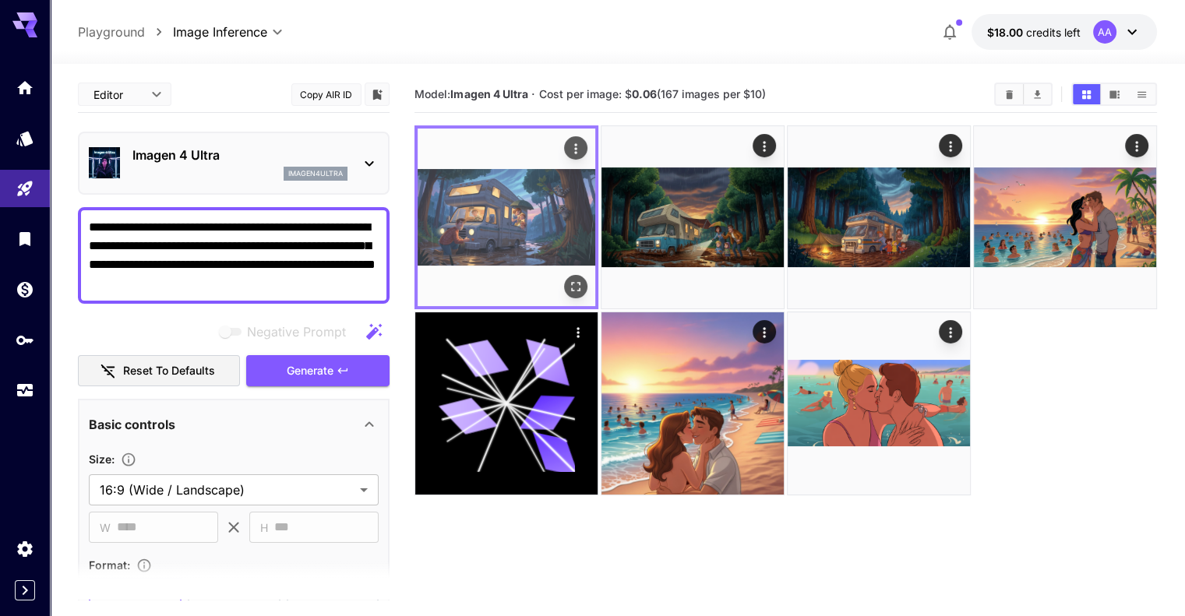
click at [568, 146] on icon "Actions" at bounding box center [576, 149] width 16 height 16
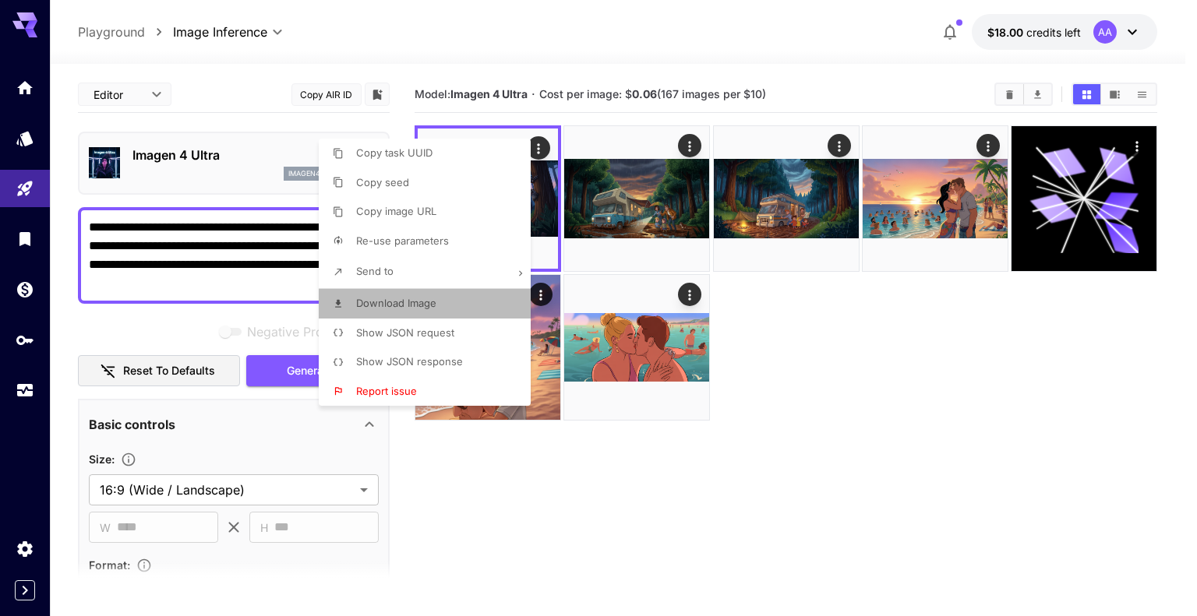
click at [465, 308] on li "Download Image" at bounding box center [429, 304] width 221 height 30
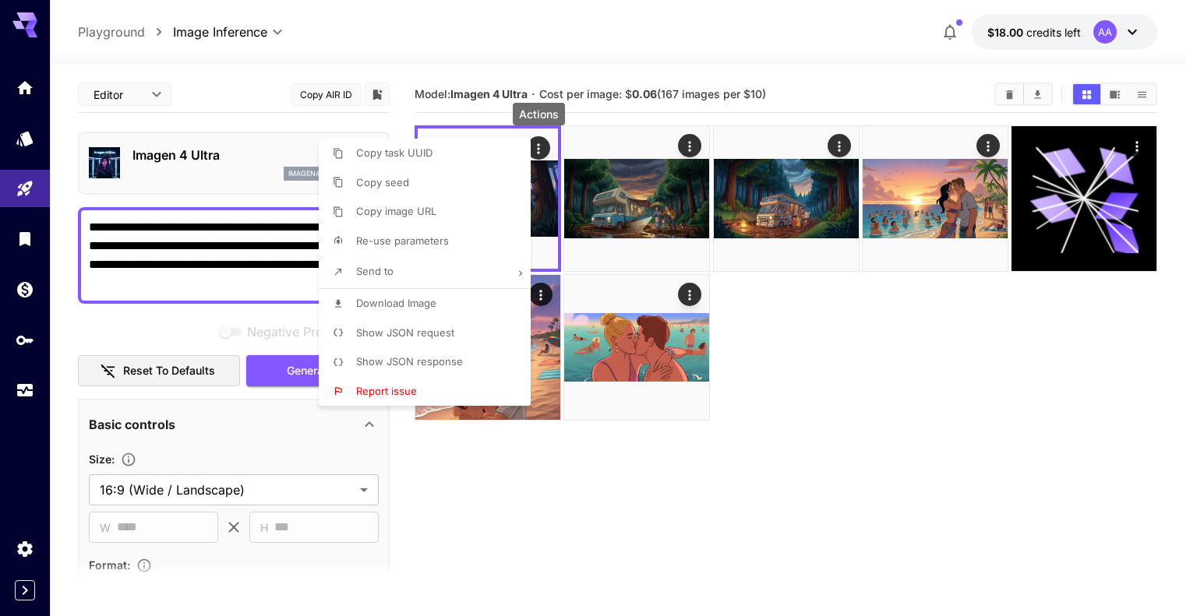
click at [817, 199] on div at bounding box center [598, 308] width 1197 height 616
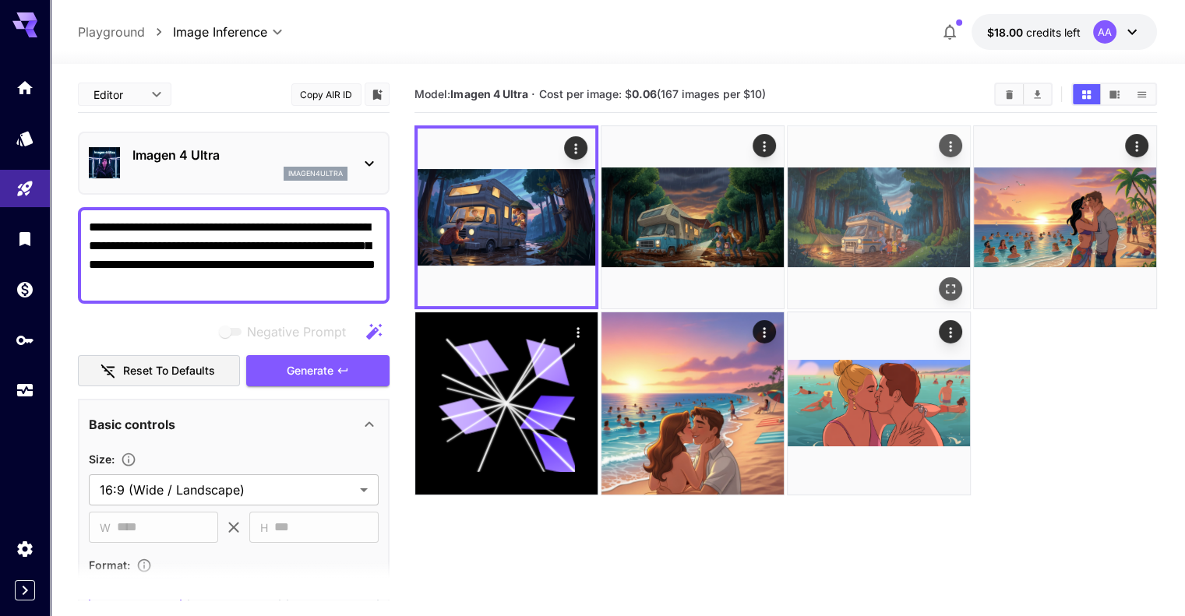
click at [822, 208] on img at bounding box center [879, 217] width 182 height 182
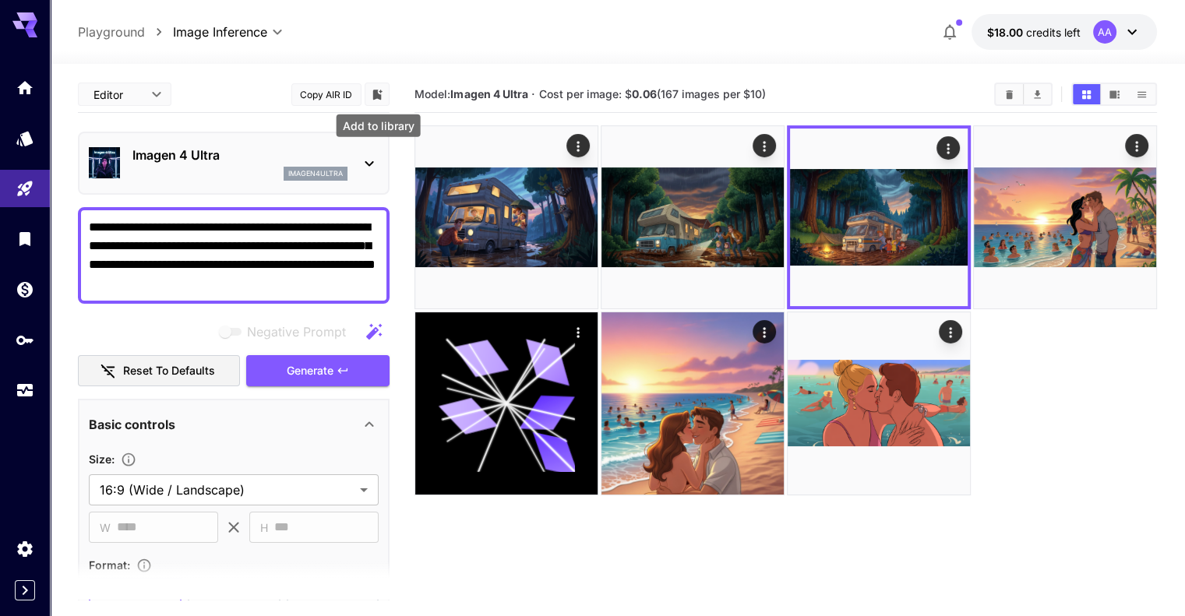
click at [381, 94] on icon "Add to library" at bounding box center [377, 95] width 14 height 14
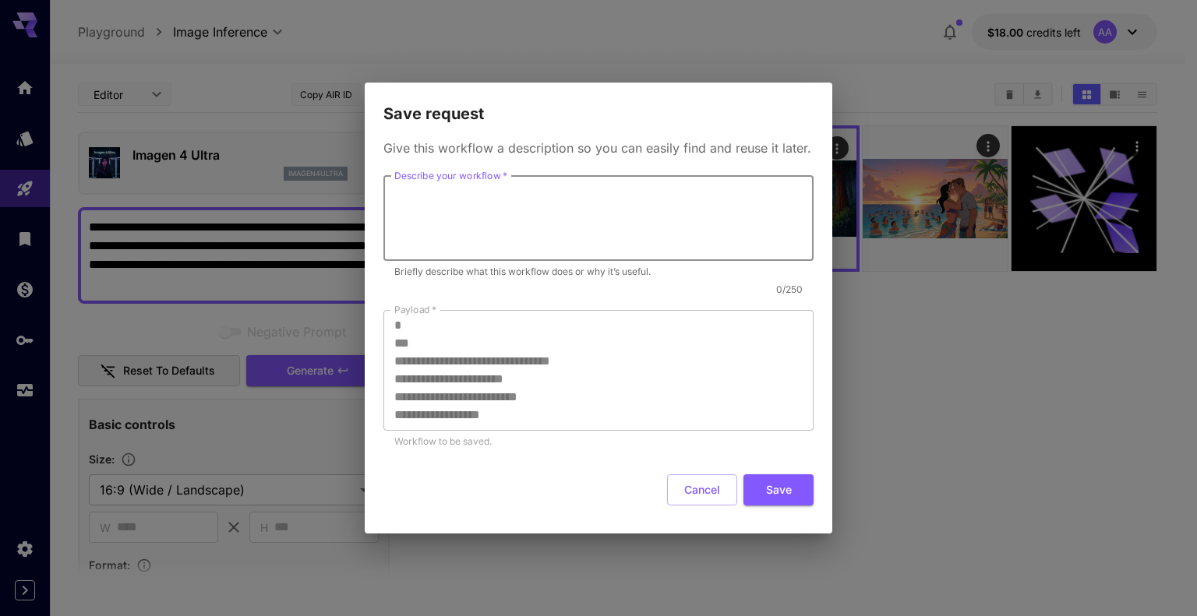
click at [511, 200] on textarea "Describe your workflow   *" at bounding box center [598, 218] width 408 height 72
type textarea "**********"
click at [784, 498] on button "Save" at bounding box center [779, 491] width 70 height 32
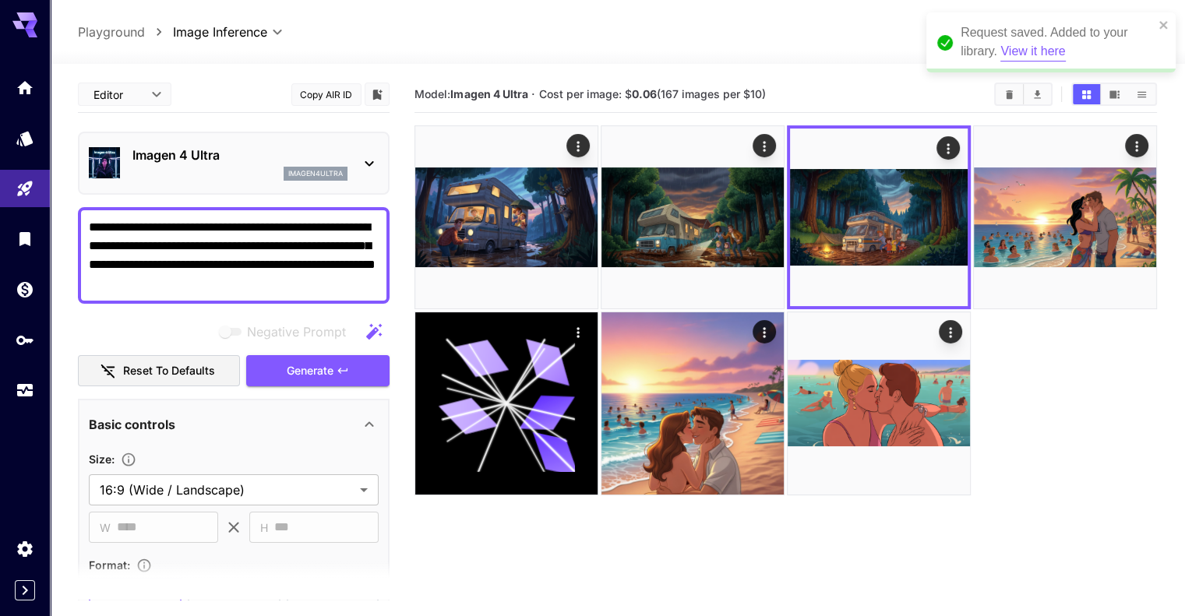
click at [1048, 52] on button "View it here" at bounding box center [1033, 51] width 65 height 19
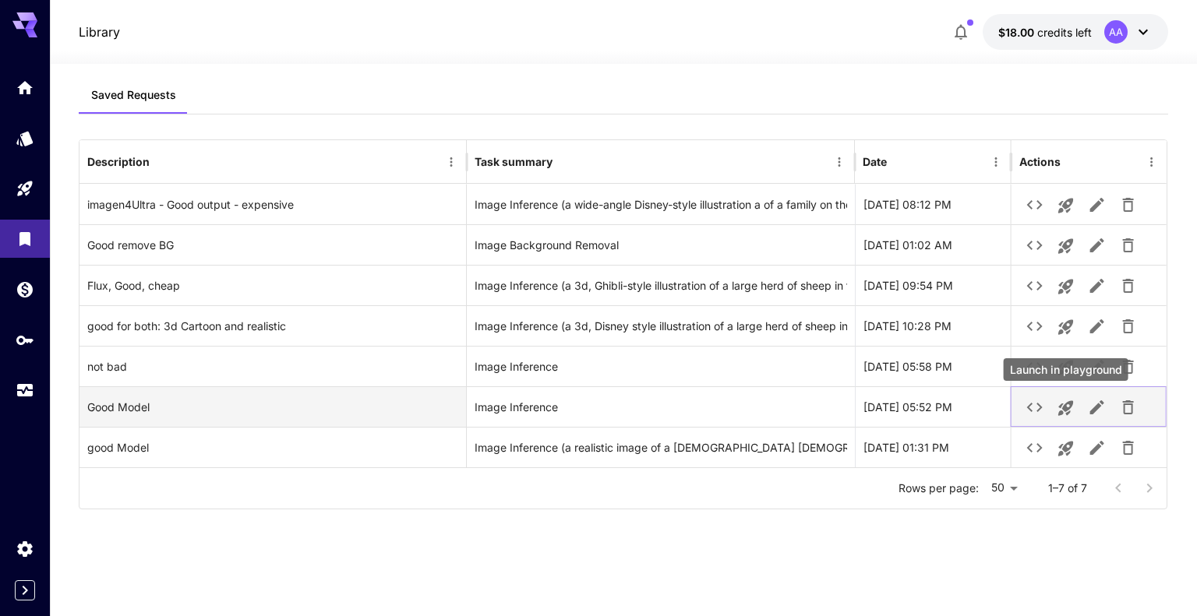
click at [1066, 409] on icon "Launch in playground" at bounding box center [1065, 408] width 15 height 15
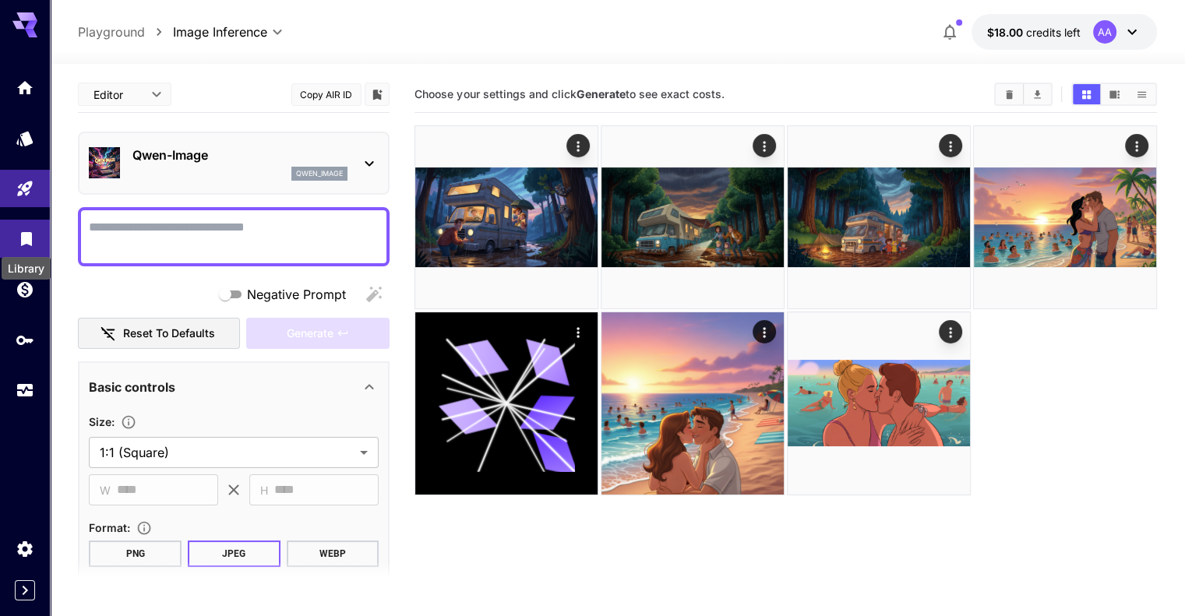
click at [23, 244] on icon "Library" at bounding box center [26, 234] width 19 height 19
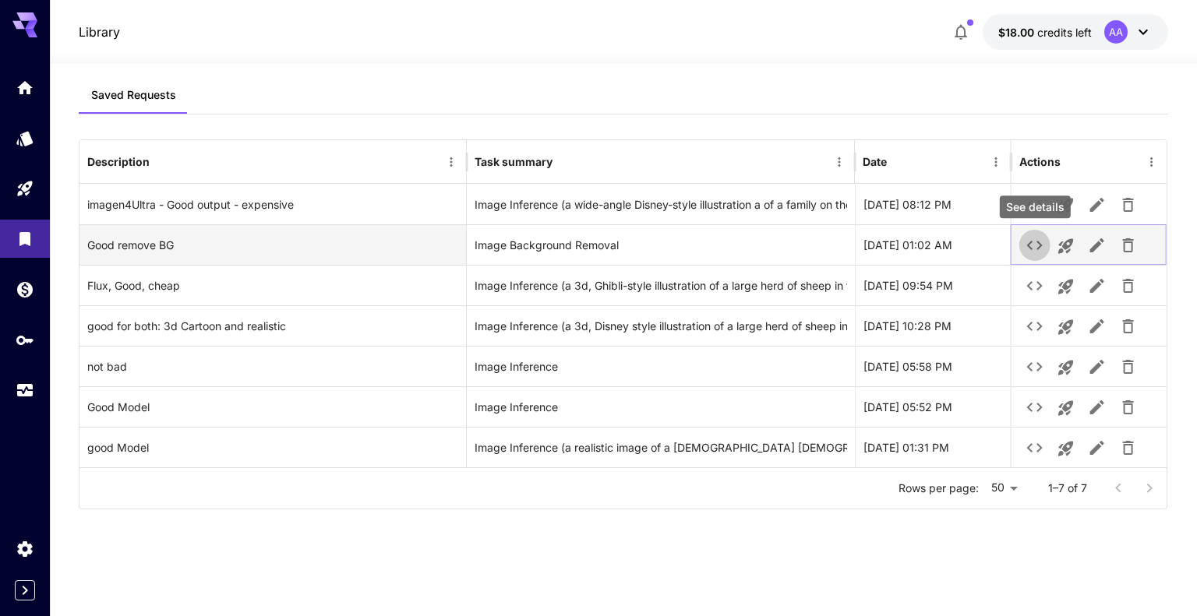
click at [1038, 249] on icon "See details" at bounding box center [1035, 245] width 19 height 19
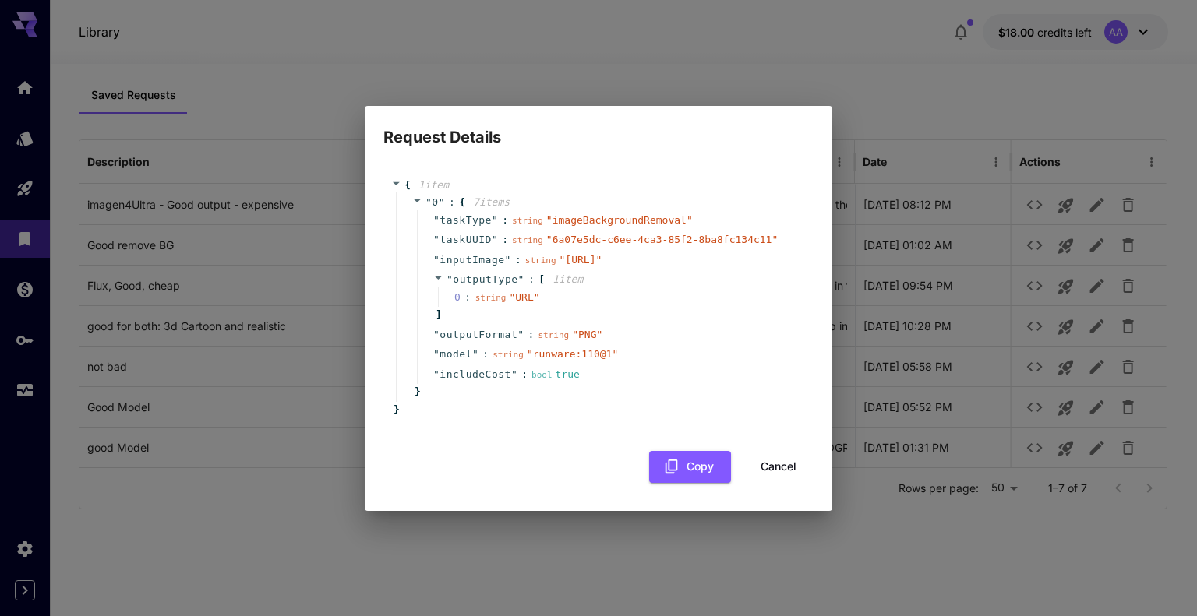
click at [701, 70] on div "Request Details { 1 item " 0 " : { 7 item s " taskType " : string " imageBackgr…" at bounding box center [598, 308] width 1197 height 616
click at [783, 483] on button "Cancel" at bounding box center [779, 467] width 70 height 32
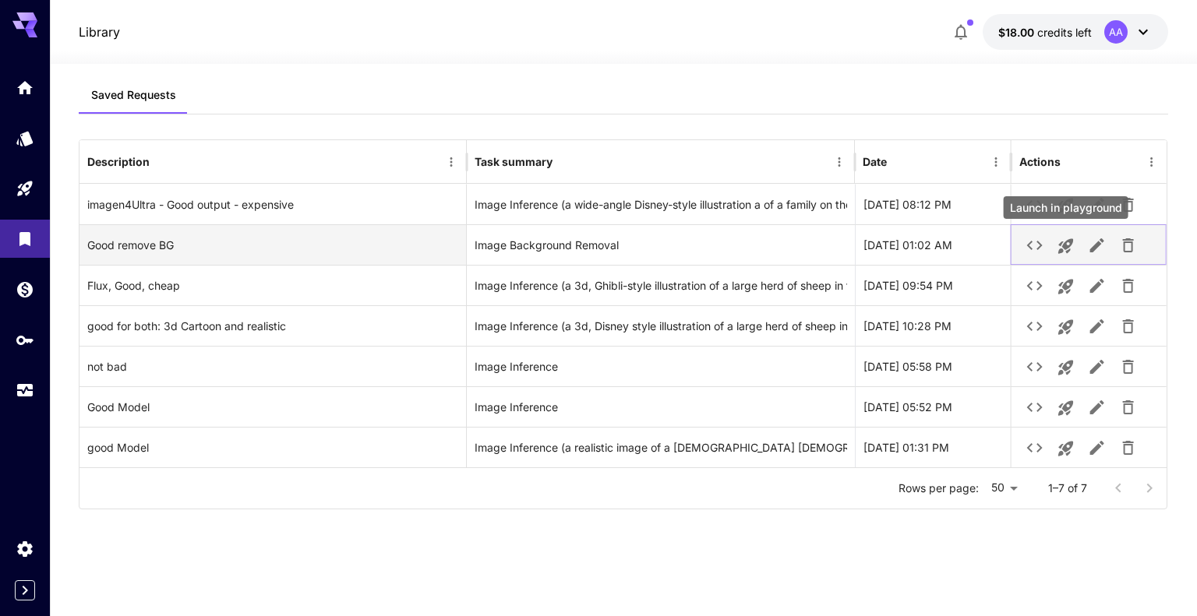
click at [1066, 250] on icon "Launch in playground" at bounding box center [1065, 246] width 15 height 15
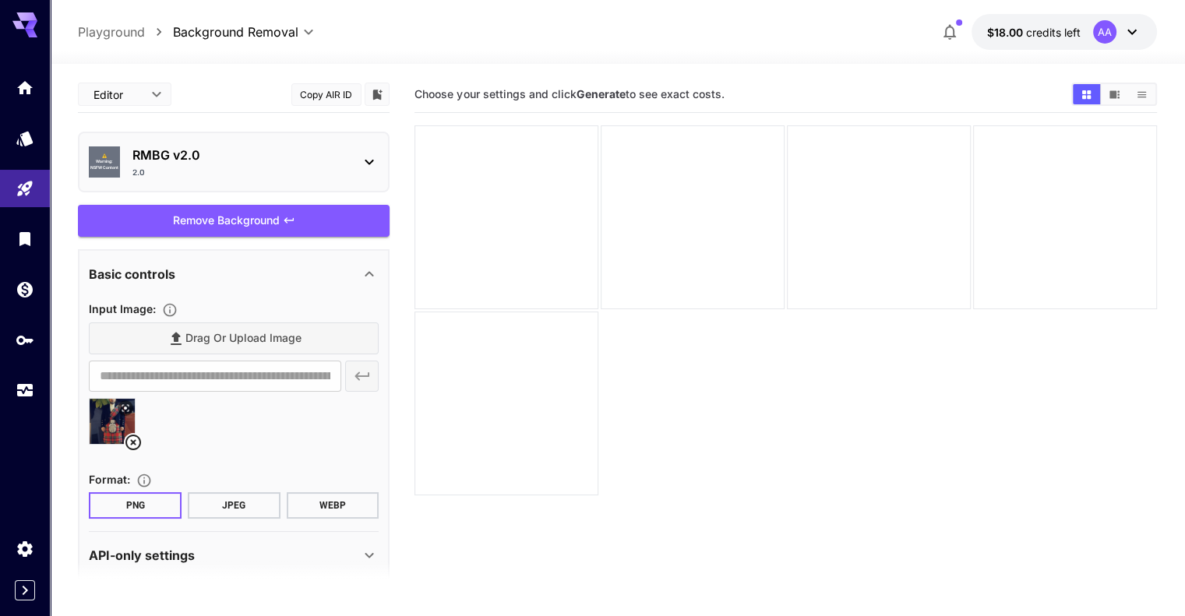
click at [137, 442] on icon at bounding box center [133, 442] width 19 height 19
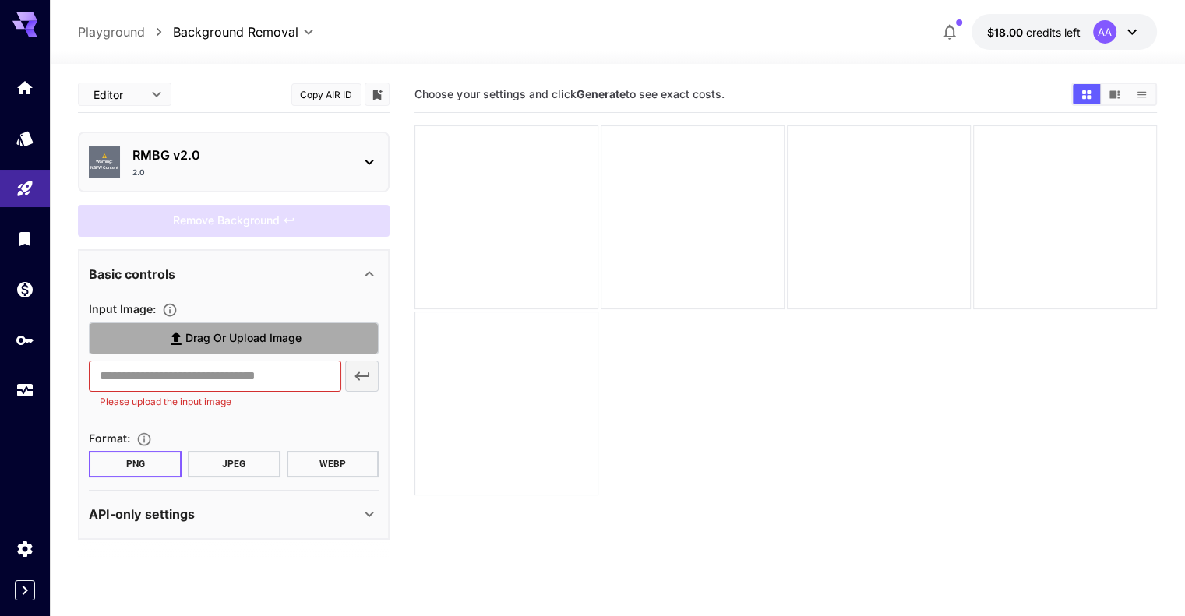
click at [206, 342] on span "Drag or upload image" at bounding box center [243, 338] width 116 height 19
click at [0, 0] on input "Drag or upload image" at bounding box center [0, 0] width 0 height 0
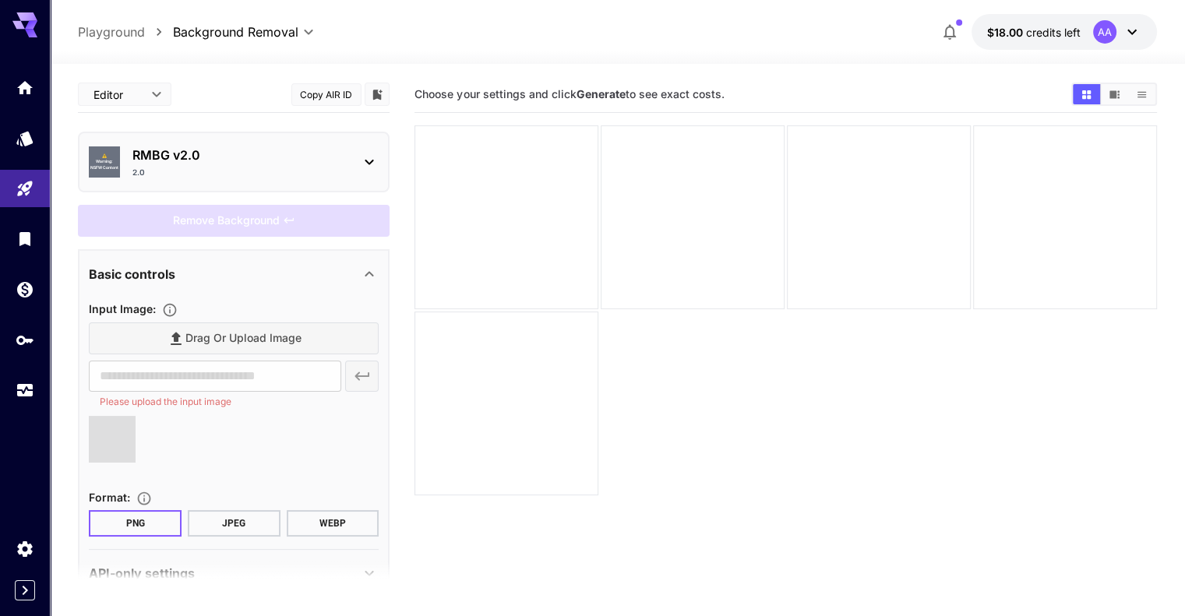
type input "**********"
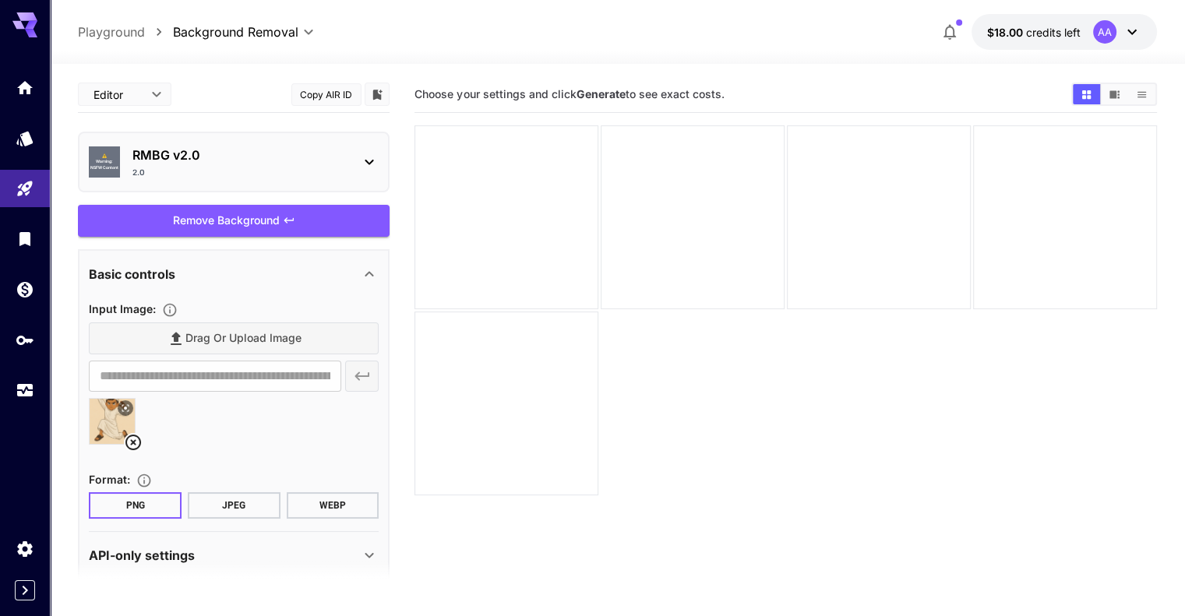
click at [270, 215] on div "Remove Background" at bounding box center [234, 221] width 312 height 32
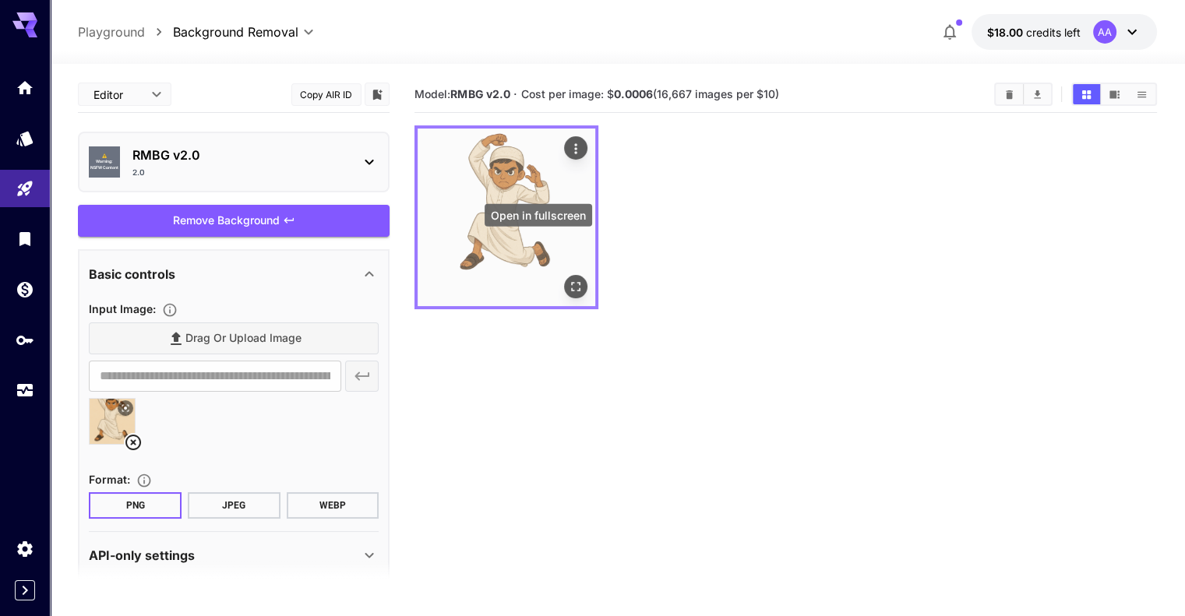
click at [568, 279] on icon "Open in fullscreen" at bounding box center [576, 287] width 16 height 16
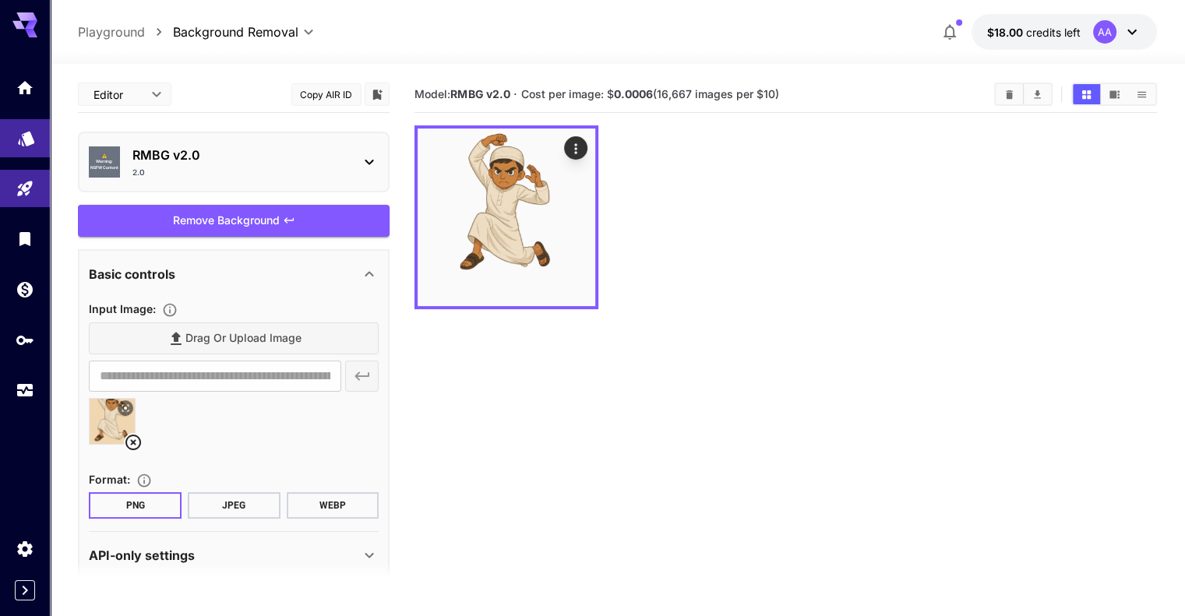
click at [40, 141] on link at bounding box center [25, 138] width 50 height 38
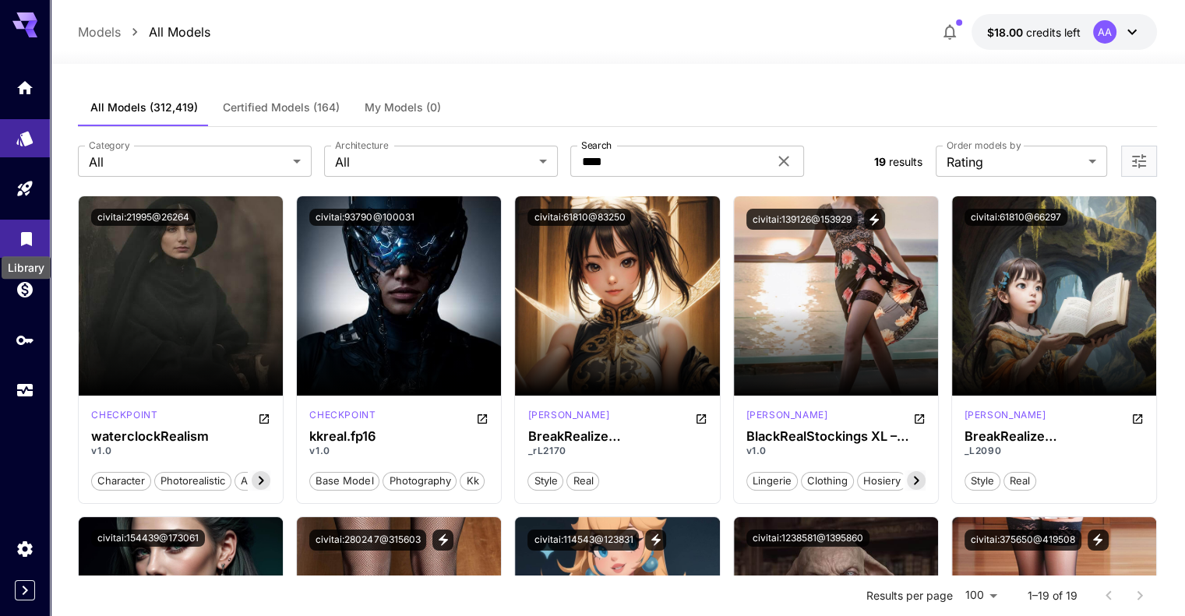
click at [24, 243] on icon "Library" at bounding box center [26, 234] width 19 height 19
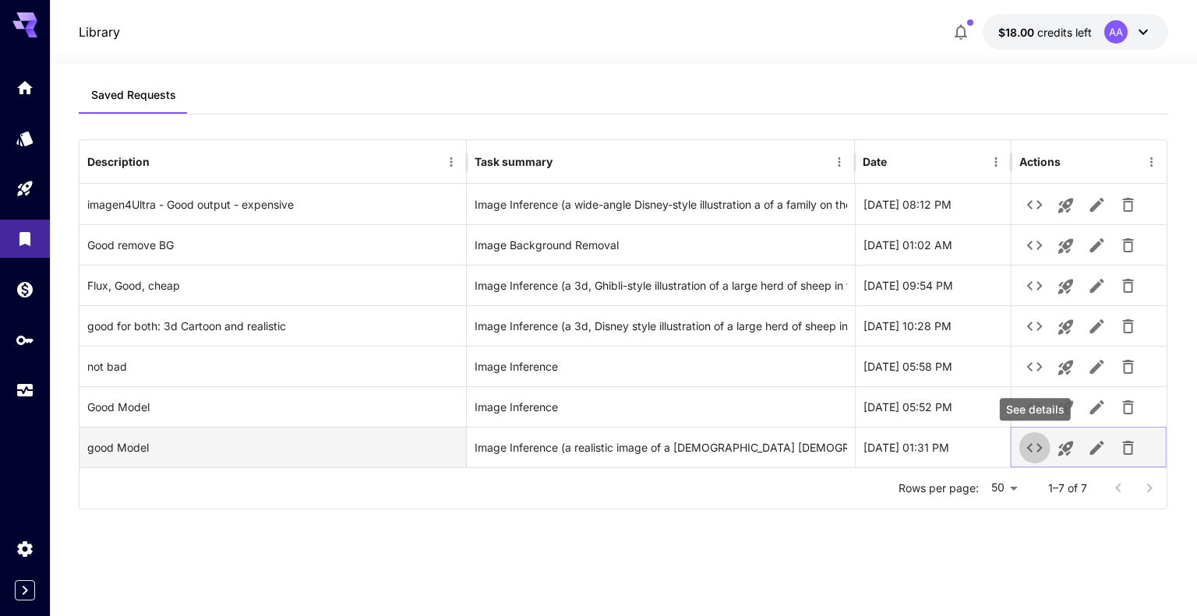
click at [1027, 447] on icon "See details" at bounding box center [1035, 447] width 16 height 9
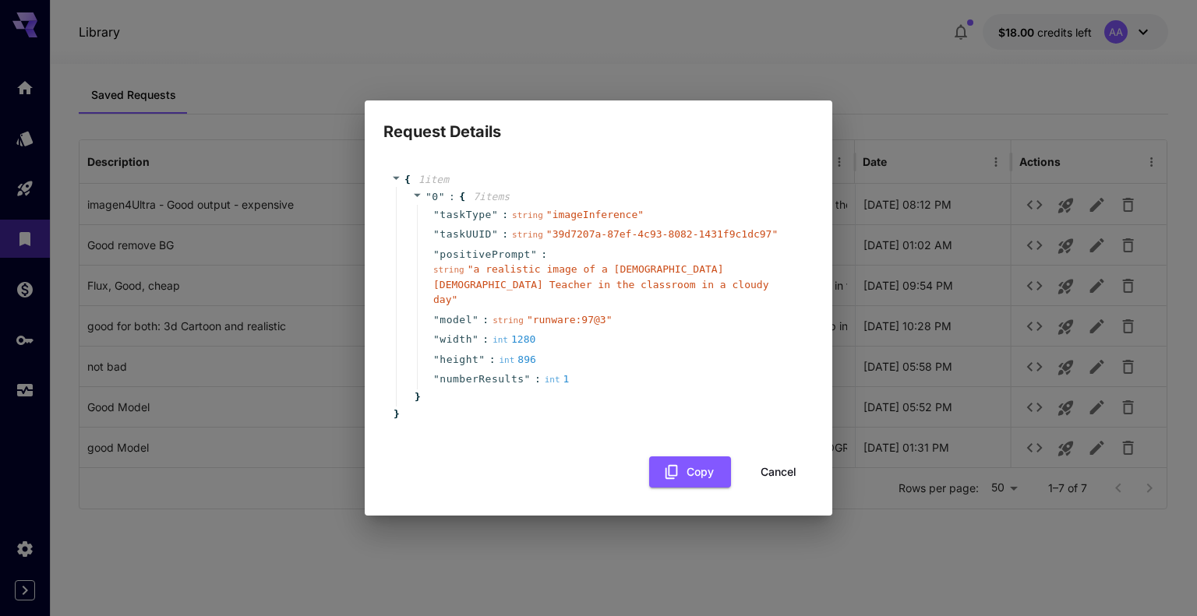
click at [611, 514] on div "Request Details { 1 item " 0 " : { 7 item s " taskType " : string " imageInfere…" at bounding box center [598, 308] width 1197 height 616
click at [761, 463] on button "Cancel" at bounding box center [779, 473] width 70 height 32
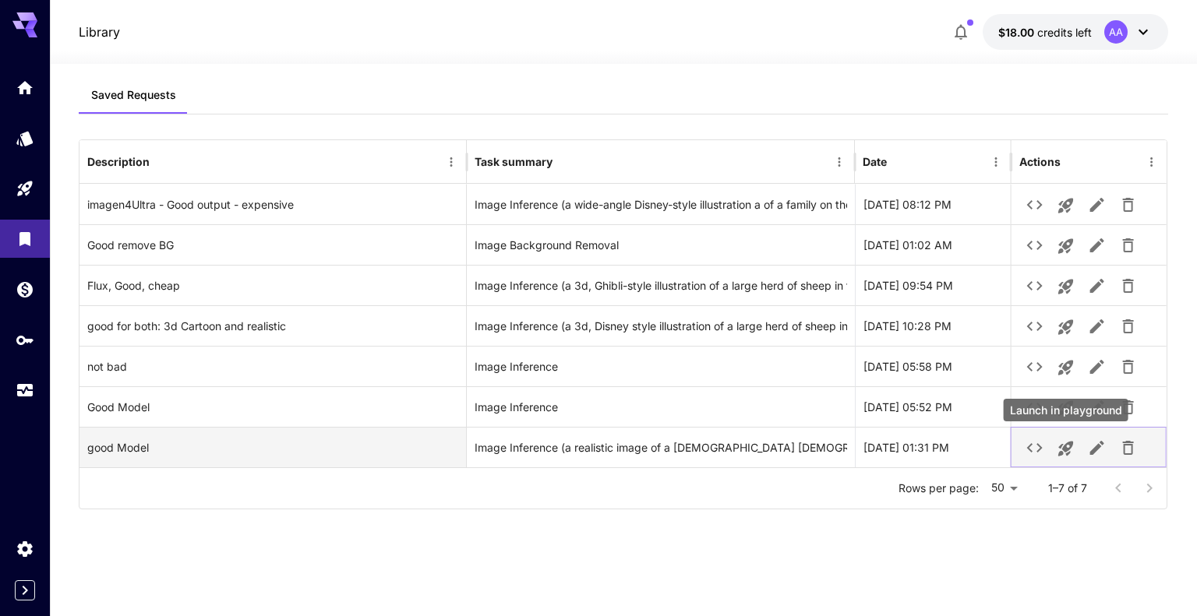
click at [1069, 451] on icon "Launch in playground" at bounding box center [1065, 449] width 15 height 15
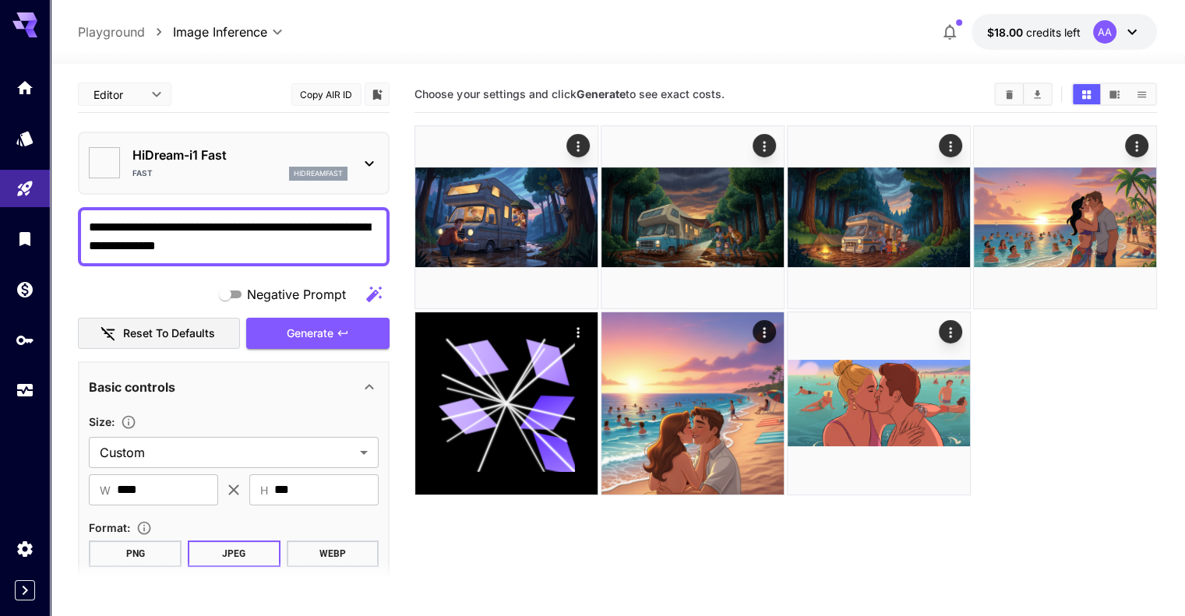
type input "*******"
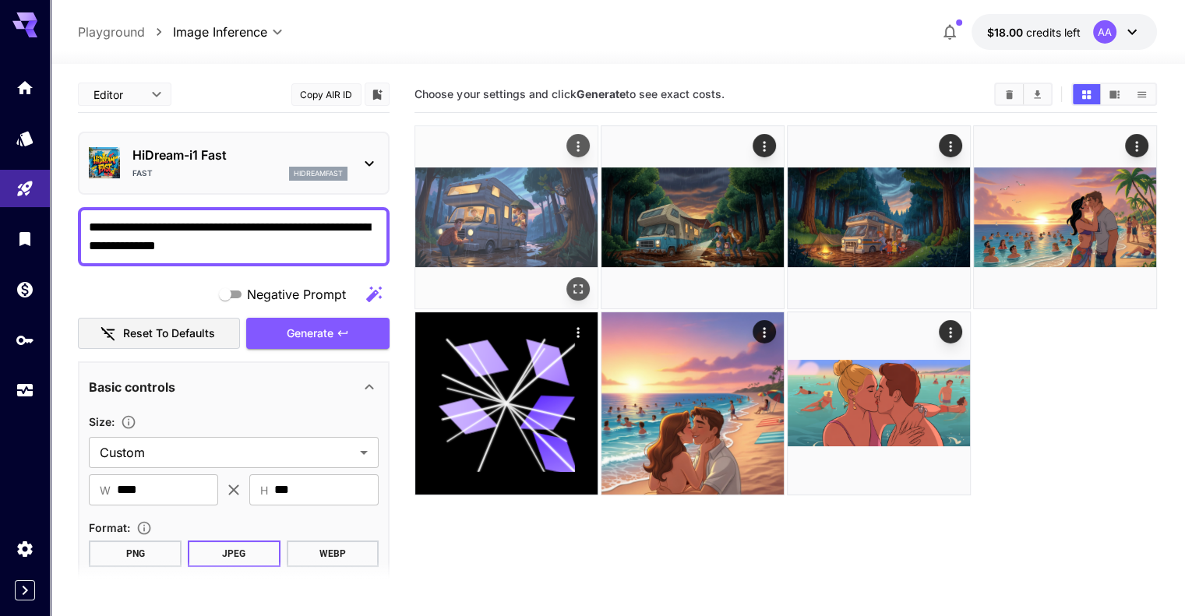
click at [478, 217] on img at bounding box center [506, 217] width 182 height 182
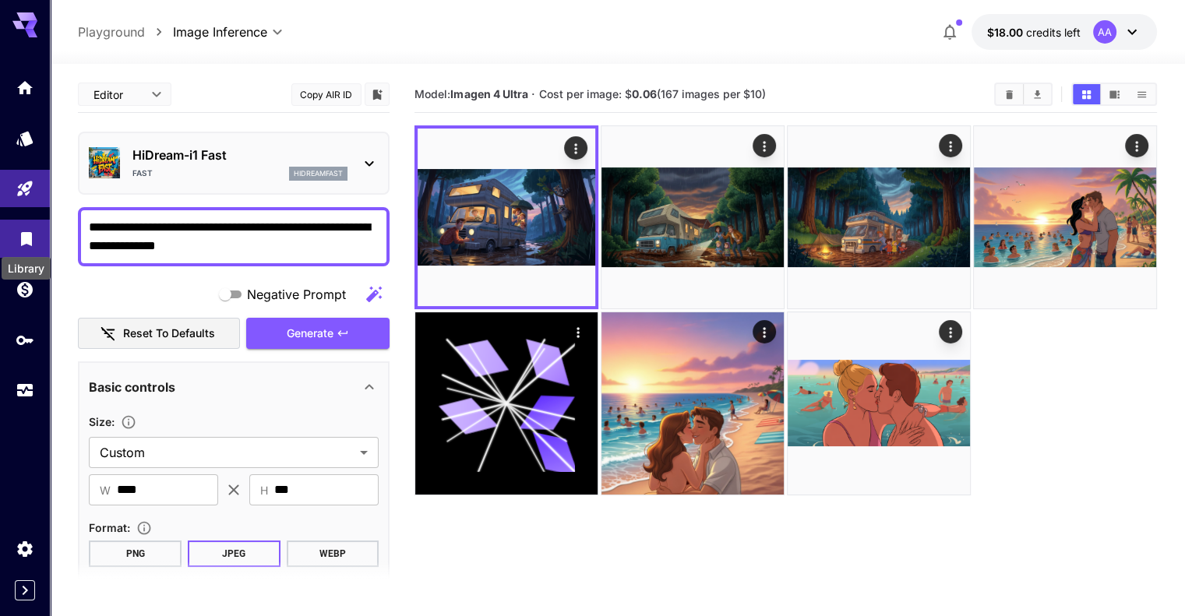
click at [31, 242] on icon "Library" at bounding box center [26, 235] width 11 height 14
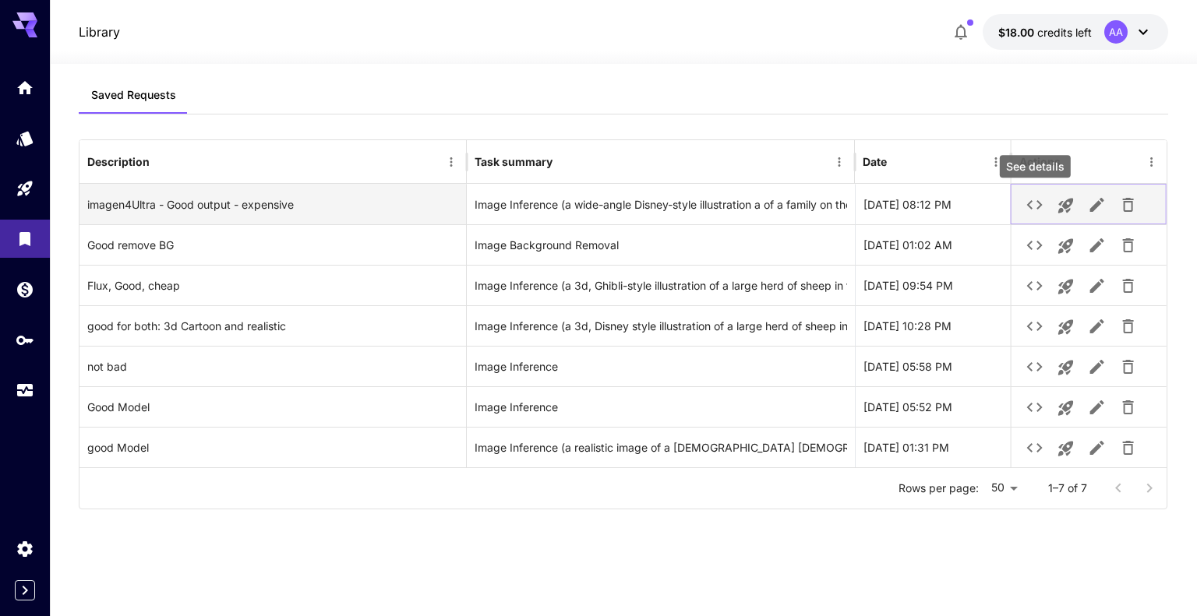
click at [1038, 202] on icon "See details" at bounding box center [1035, 205] width 19 height 19
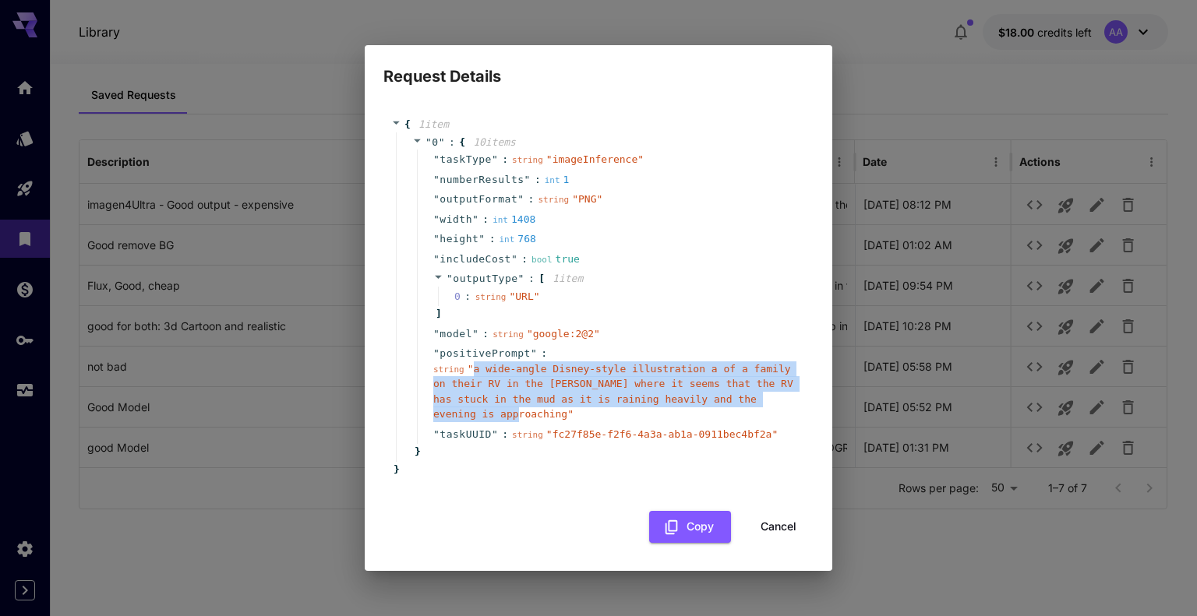
drag, startPoint x: 471, startPoint y: 376, endPoint x: 784, endPoint y: 408, distance: 314.9
click at [784, 408] on span "" a wide-angle Disney-style illustration a of a family on their RV in the woods…" at bounding box center [613, 392] width 360 height 58
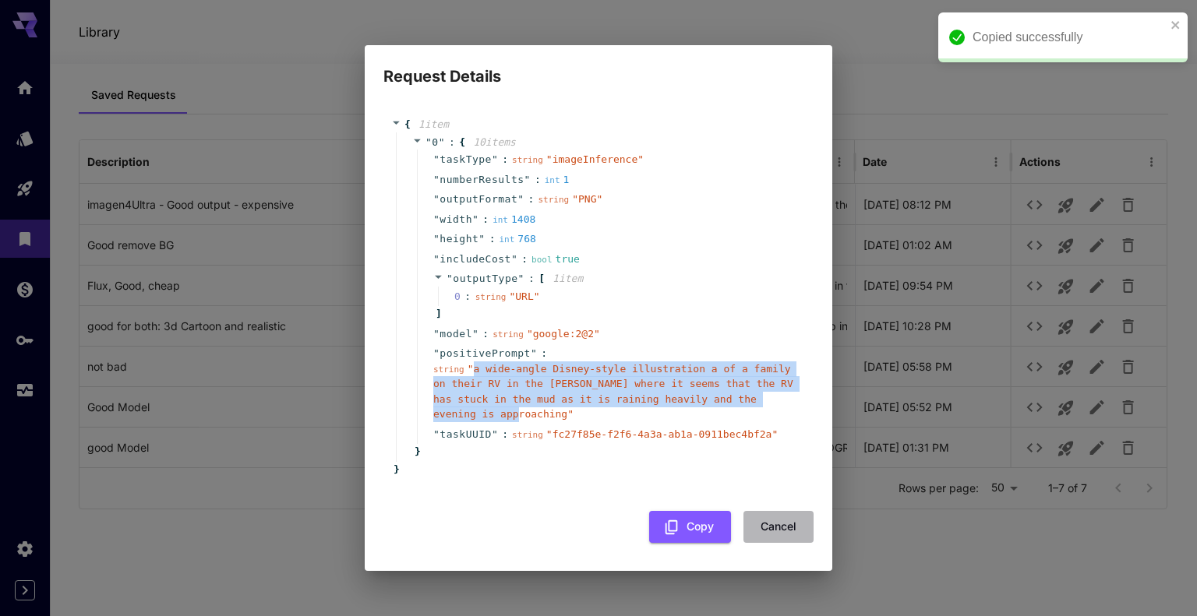
click at [781, 520] on button "Cancel" at bounding box center [779, 527] width 70 height 32
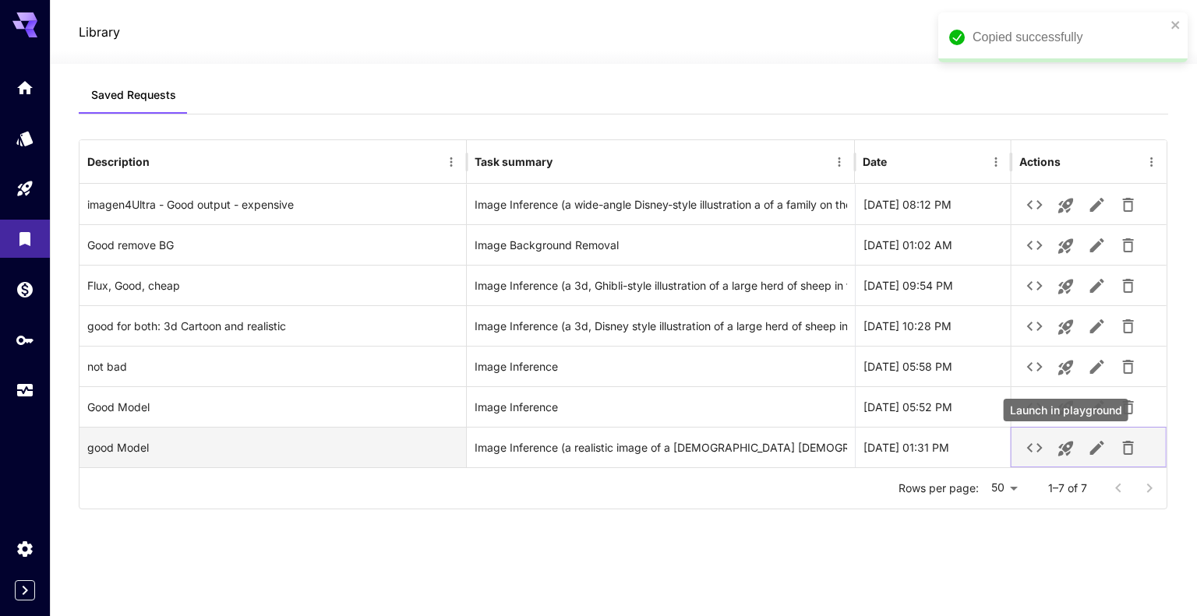
click at [1065, 449] on icon "Launch in playground" at bounding box center [1065, 449] width 15 height 15
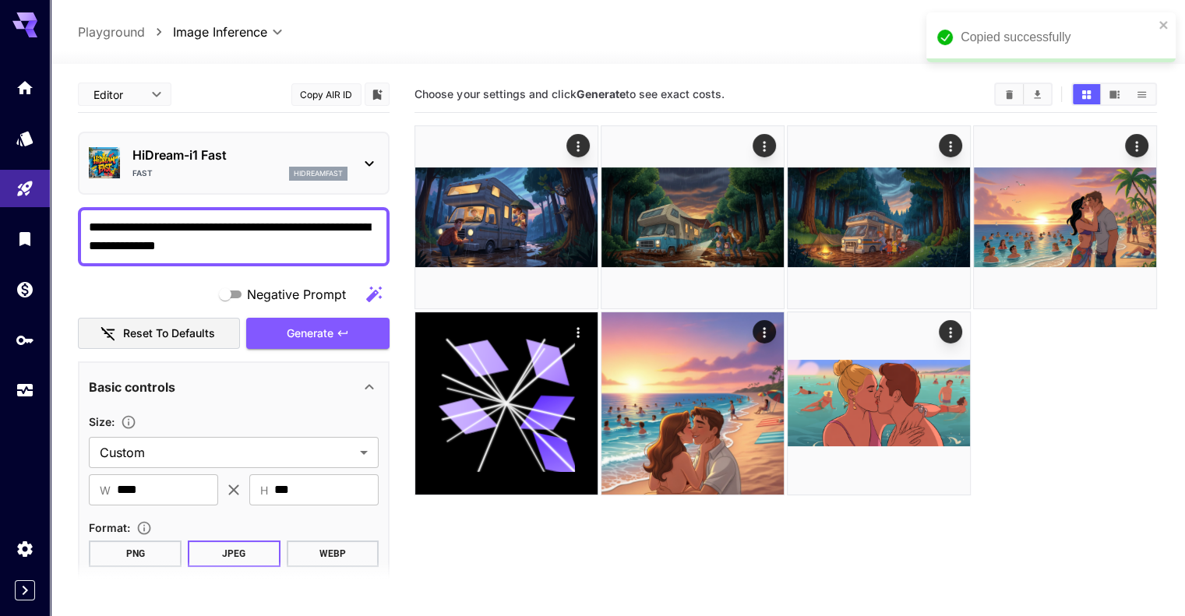
click at [175, 235] on textarea "**********" at bounding box center [234, 236] width 290 height 37
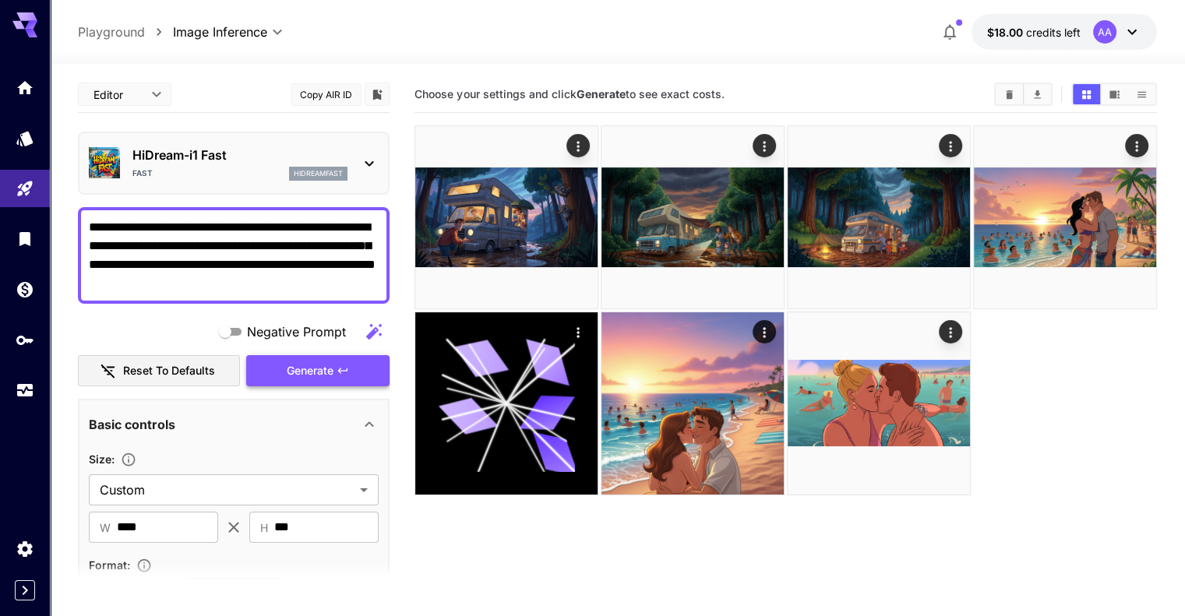
type textarea "**********"
click at [327, 370] on span "Generate" at bounding box center [310, 371] width 47 height 19
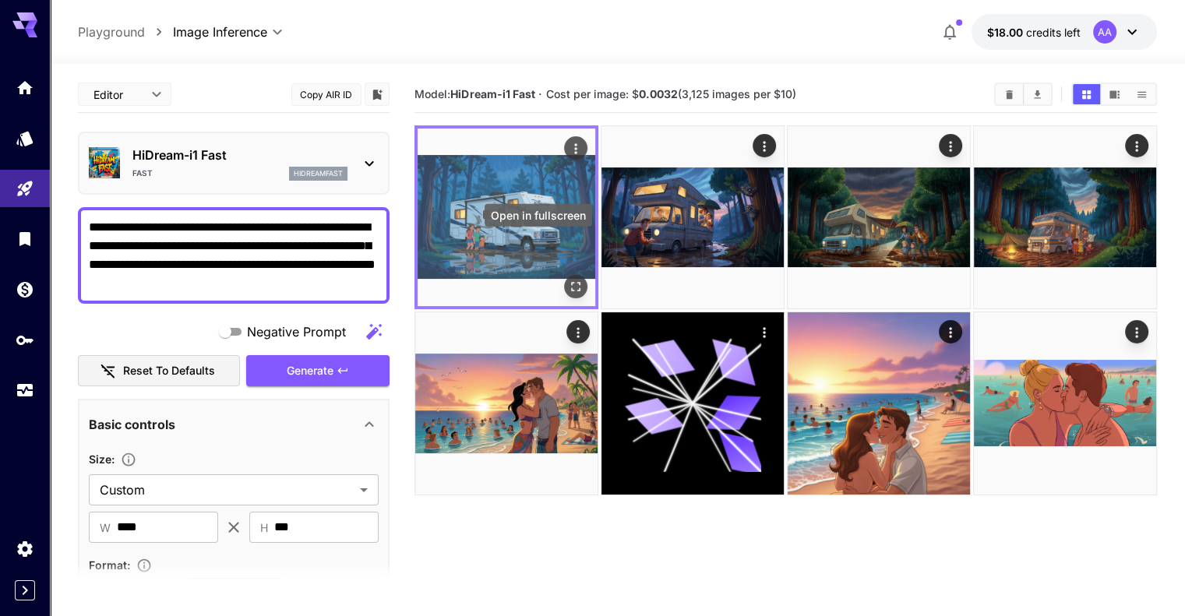
click at [571, 282] on icon "Open in fullscreen" at bounding box center [575, 286] width 9 height 9
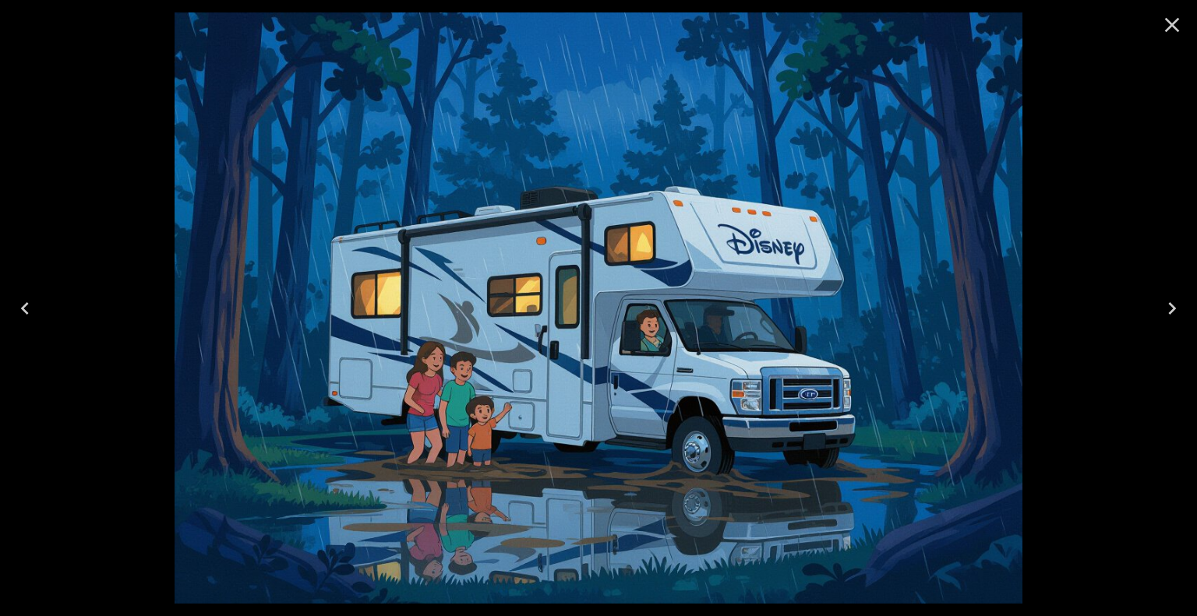
click at [1172, 24] on icon "Close" at bounding box center [1172, 25] width 15 height 15
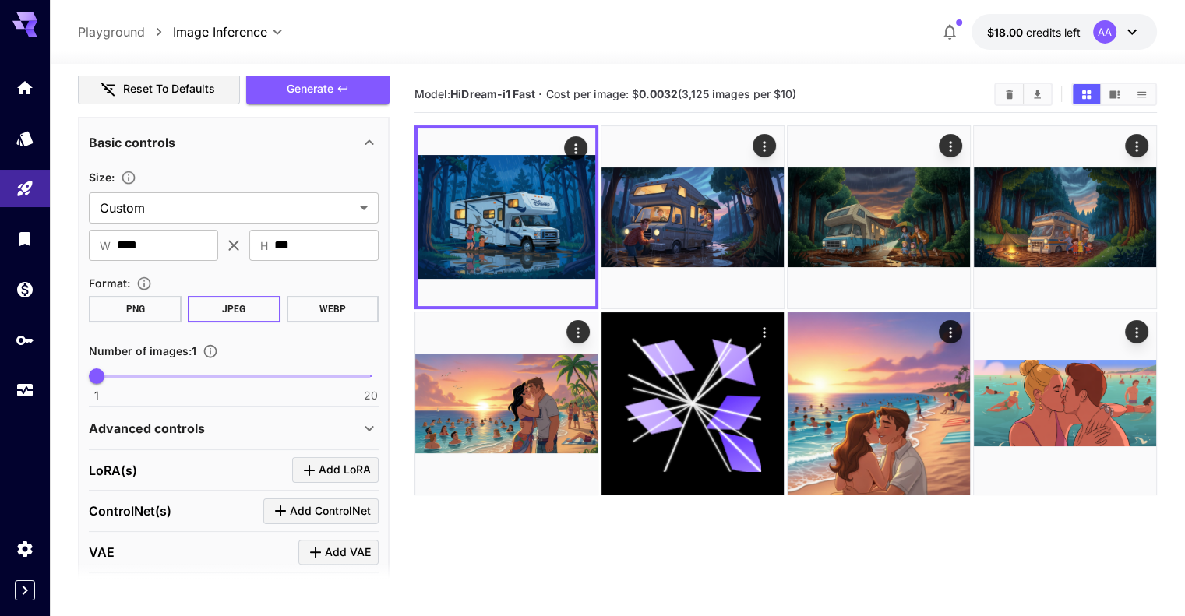
scroll to position [376, 0]
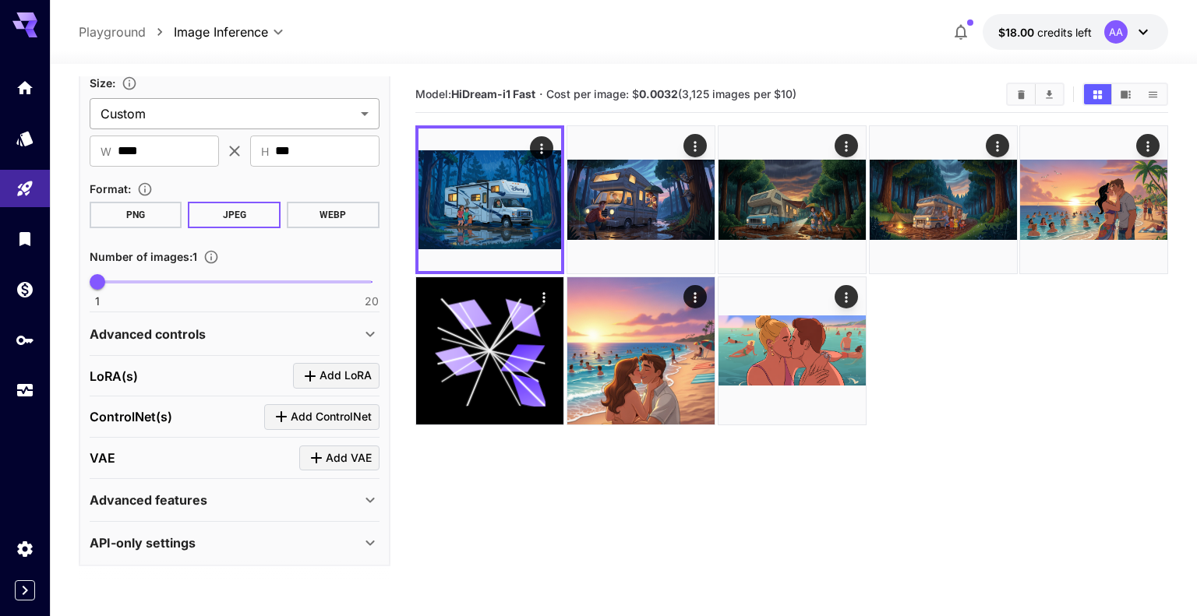
click at [212, 120] on body "**********" at bounding box center [598, 370] width 1197 height 740
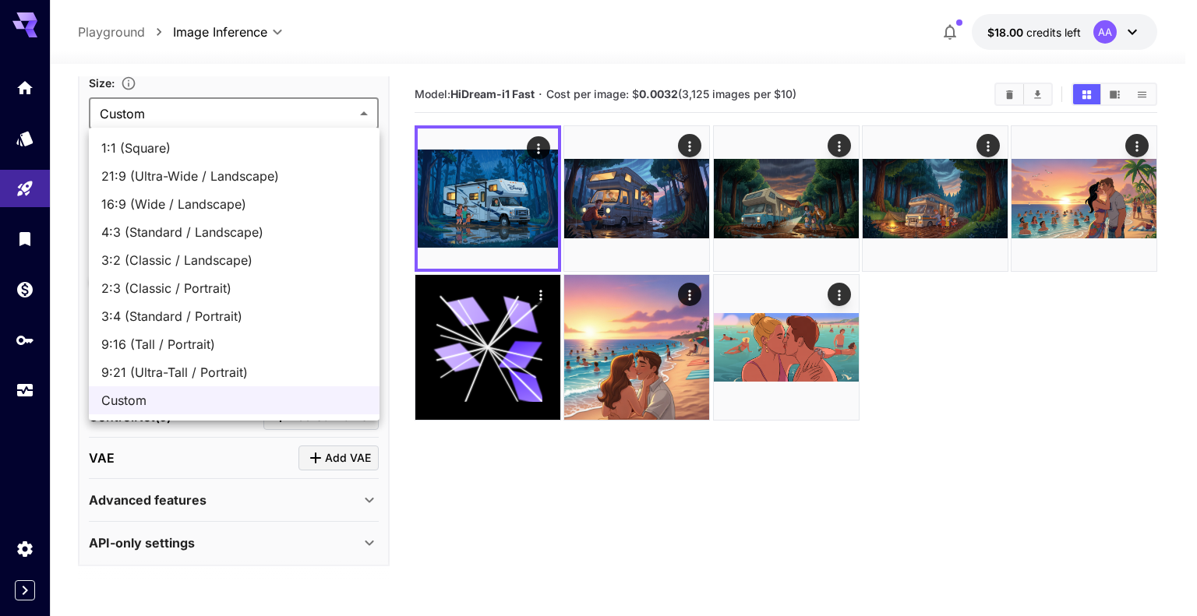
click at [206, 198] on span "16:9 (Wide / Landscape)" at bounding box center [234, 204] width 266 height 19
type input "**********"
type input "****"
type input "***"
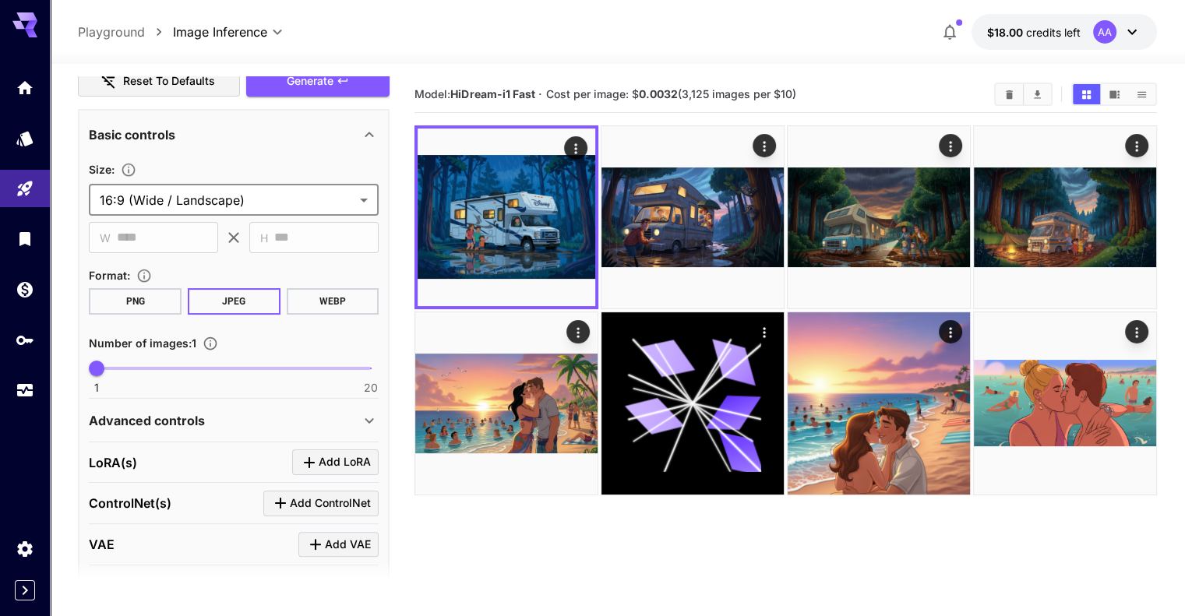
scroll to position [0, 0]
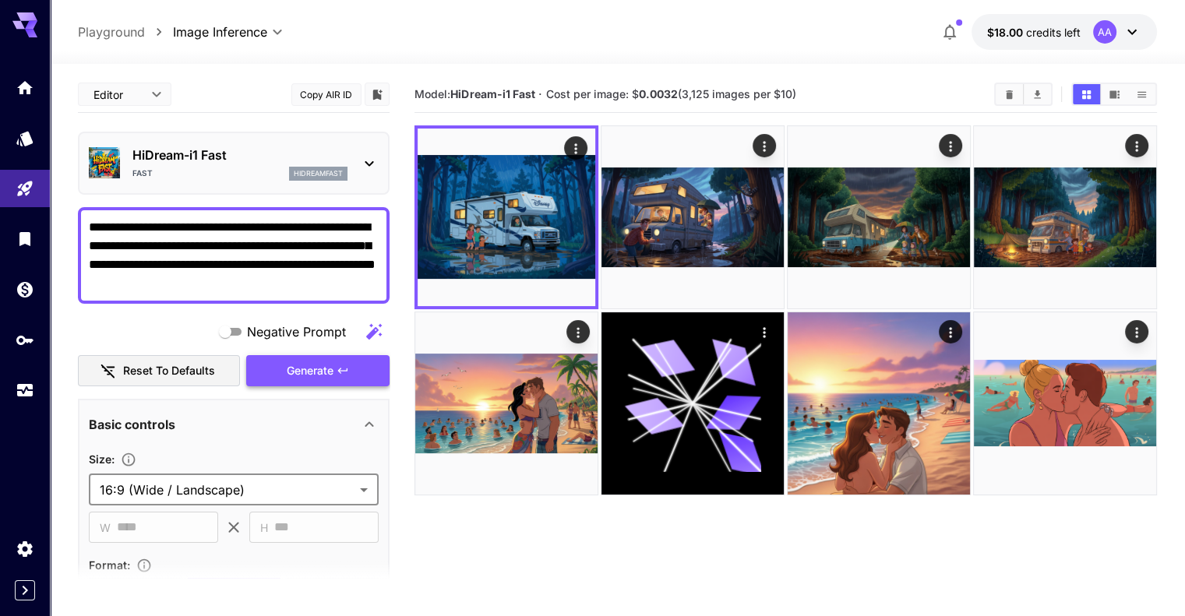
click at [301, 373] on span "Generate" at bounding box center [310, 371] width 47 height 19
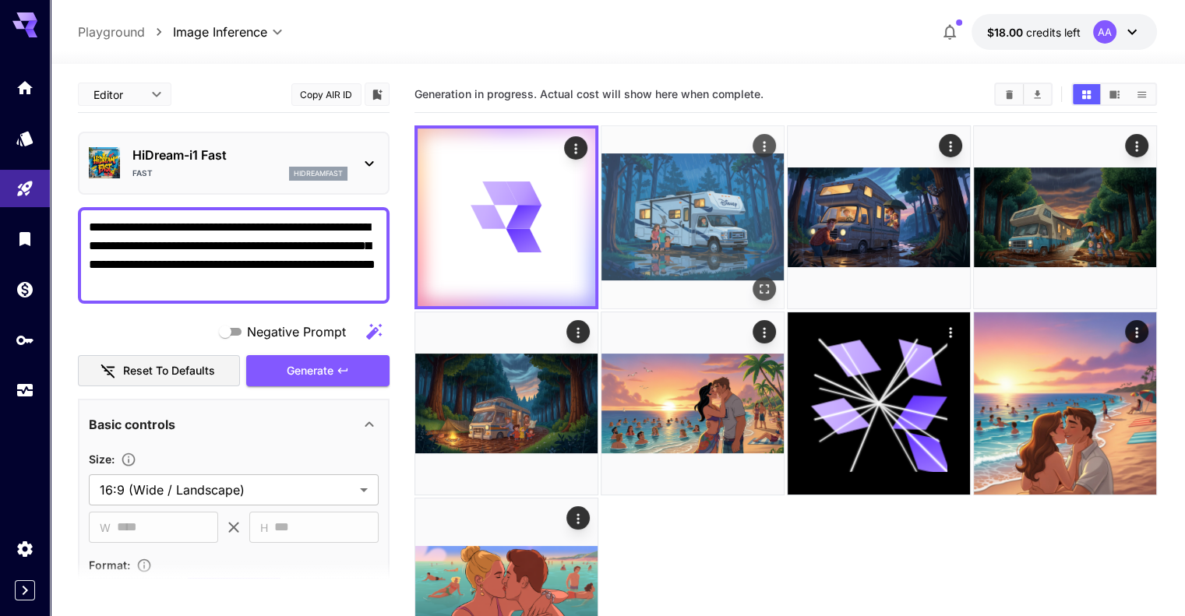
click at [652, 205] on img at bounding box center [693, 217] width 182 height 182
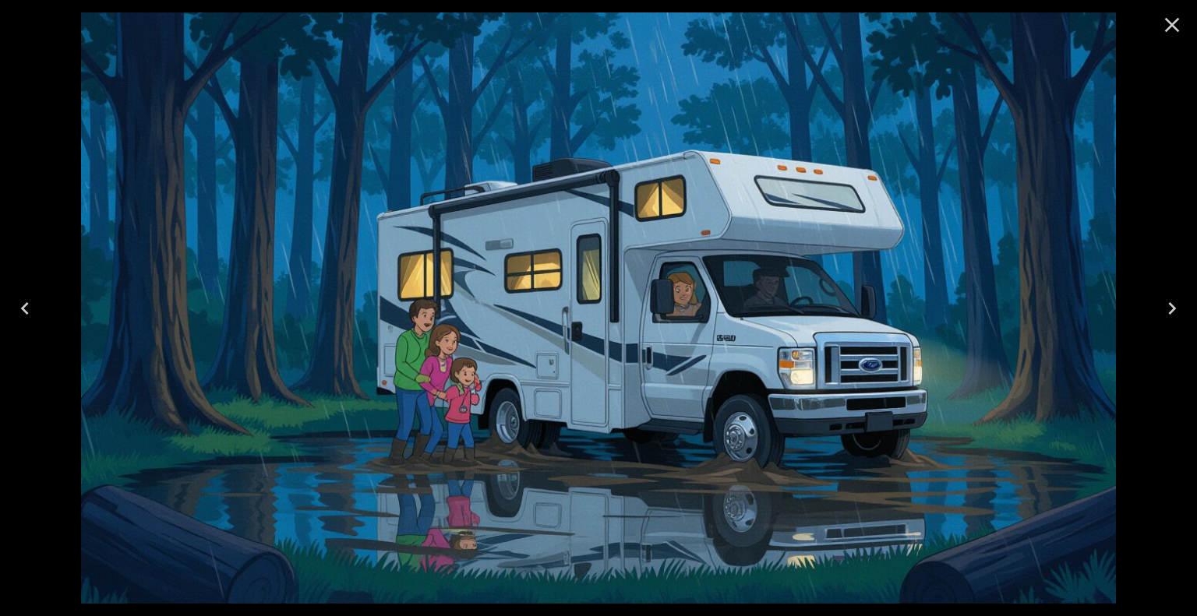
click at [1166, 20] on icon "Close" at bounding box center [1172, 24] width 25 height 25
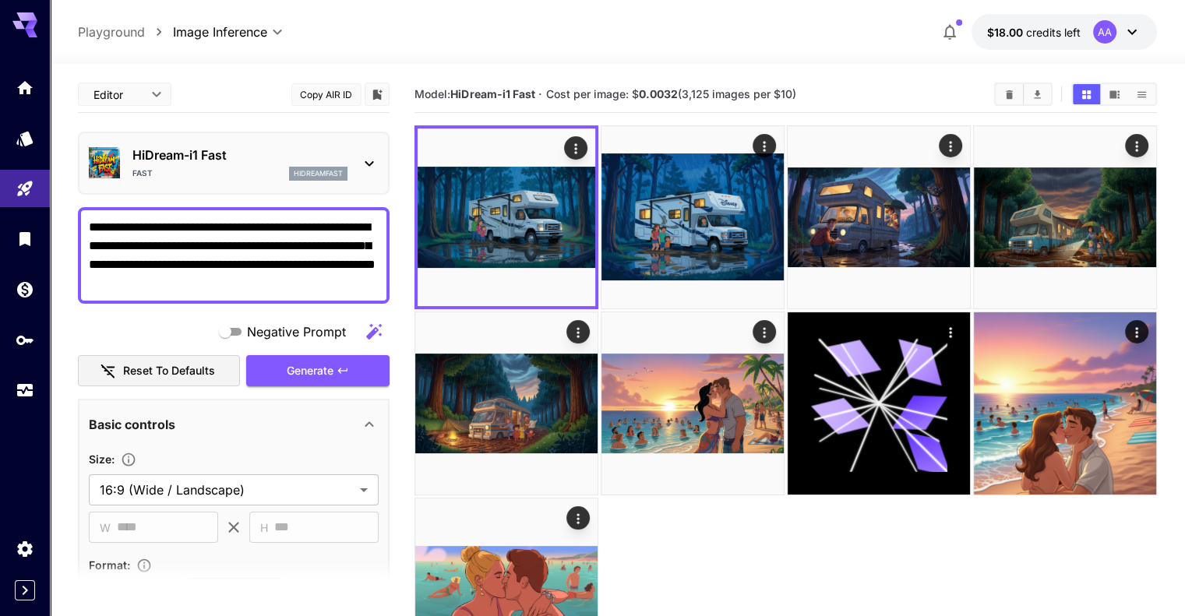
drag, startPoint x: 318, startPoint y: 224, endPoint x: 398, endPoint y: 310, distance: 117.5
click at [398, 310] on main "**********" at bounding box center [617, 390] width 1079 height 629
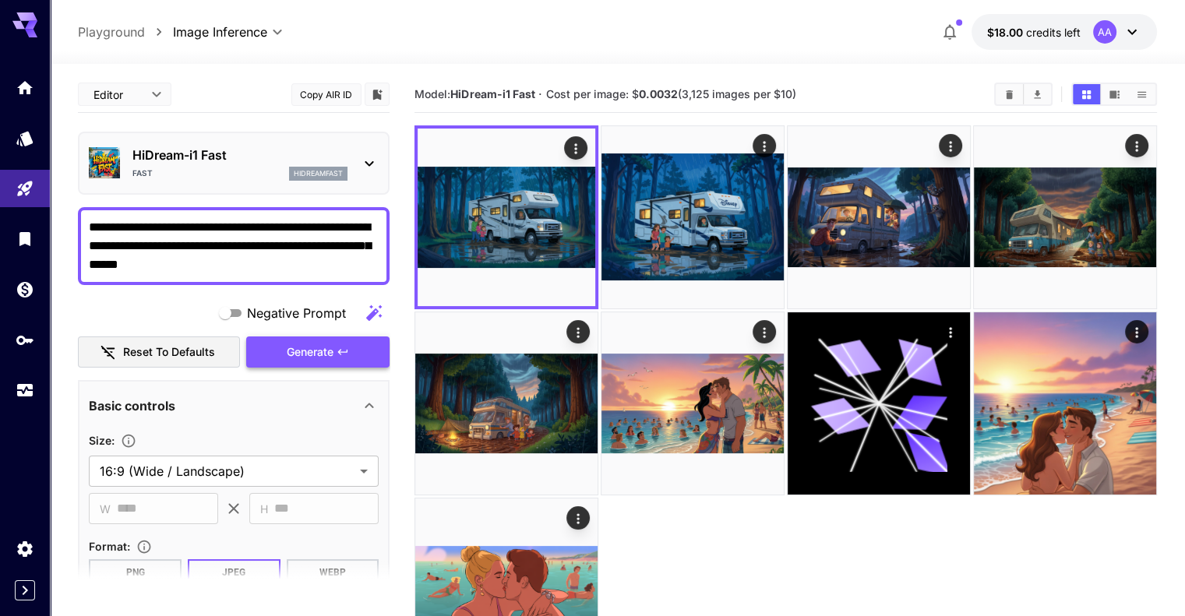
click at [332, 359] on span "Generate" at bounding box center [310, 352] width 47 height 19
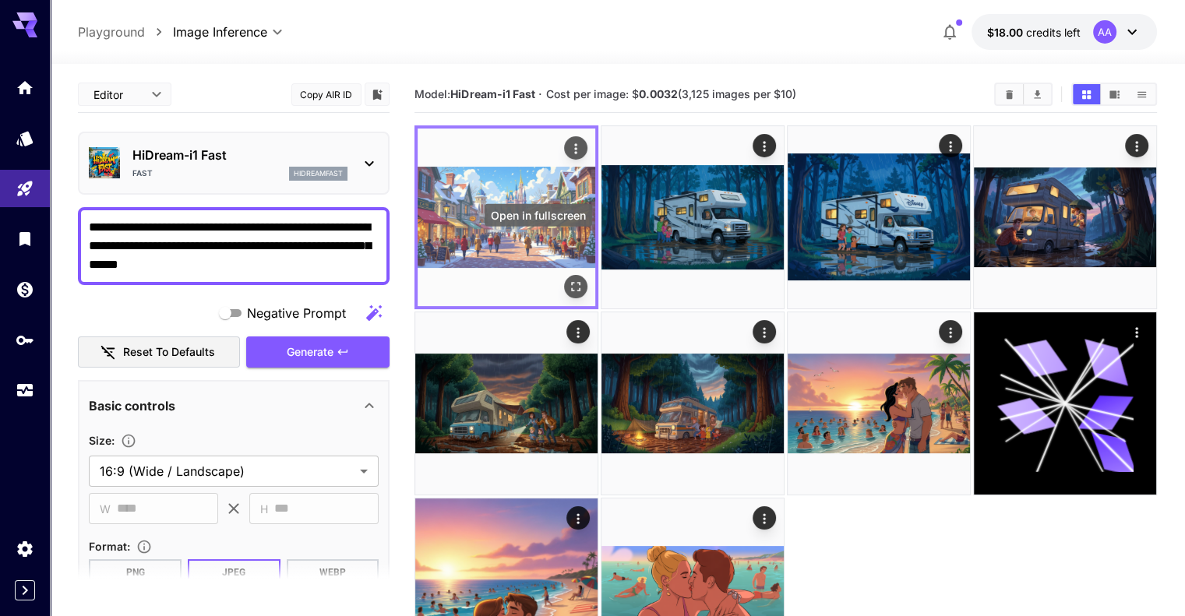
click at [568, 279] on icon "Open in fullscreen" at bounding box center [576, 287] width 16 height 16
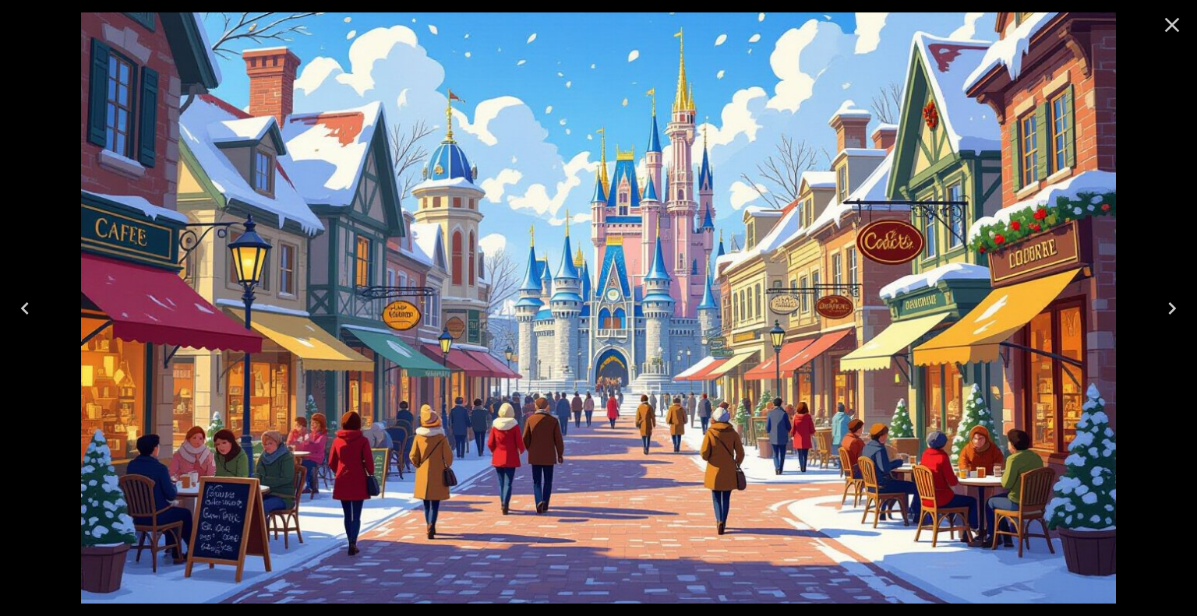
click at [1166, 26] on icon "Close" at bounding box center [1172, 24] width 25 height 25
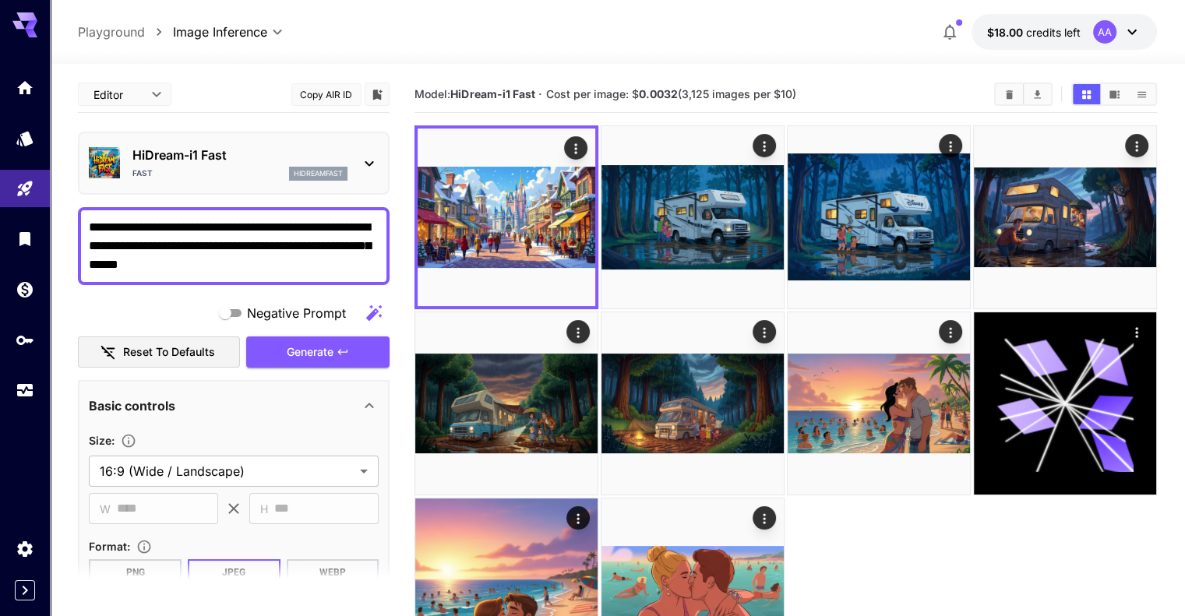
click at [184, 262] on textarea "**********" at bounding box center [234, 246] width 290 height 56
click at [182, 261] on textarea "**********" at bounding box center [234, 246] width 290 height 56
click at [170, 263] on textarea "**********" at bounding box center [234, 246] width 290 height 56
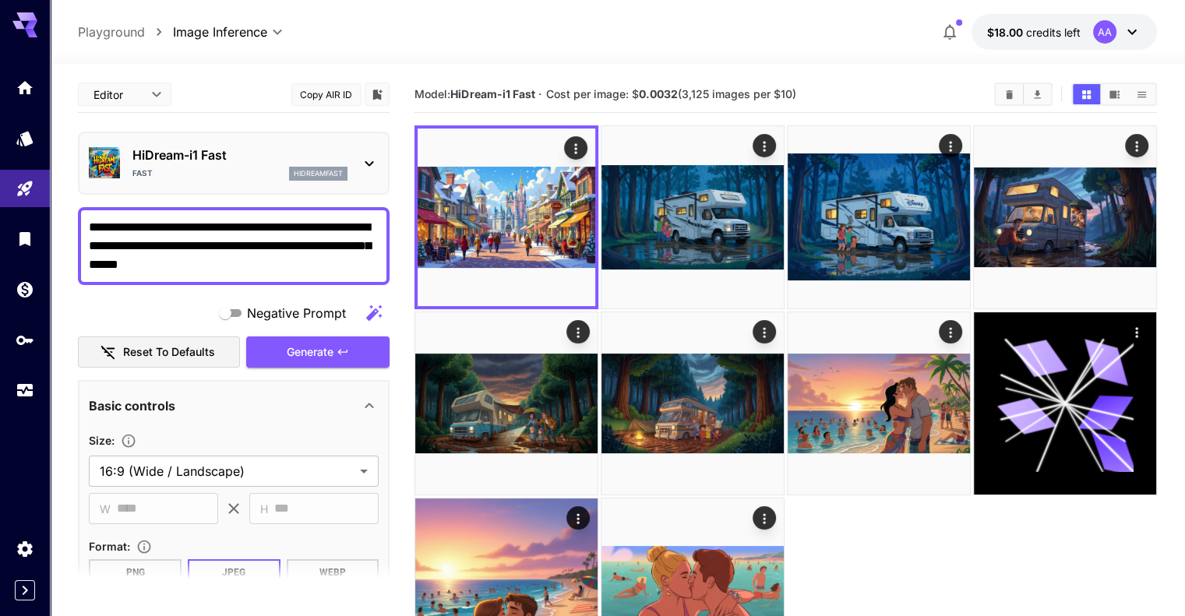
click at [170, 263] on textarea "**********" at bounding box center [234, 246] width 290 height 56
type textarea "**********"
click at [287, 345] on span "Generate" at bounding box center [310, 352] width 47 height 19
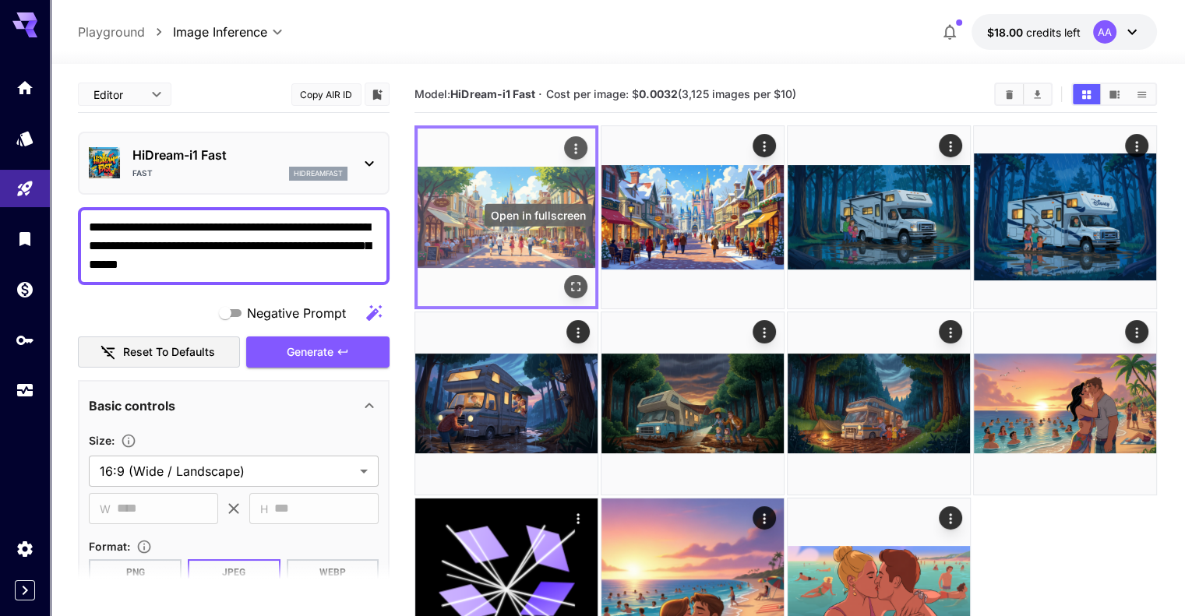
click at [568, 279] on icon "Open in fullscreen" at bounding box center [576, 287] width 16 height 16
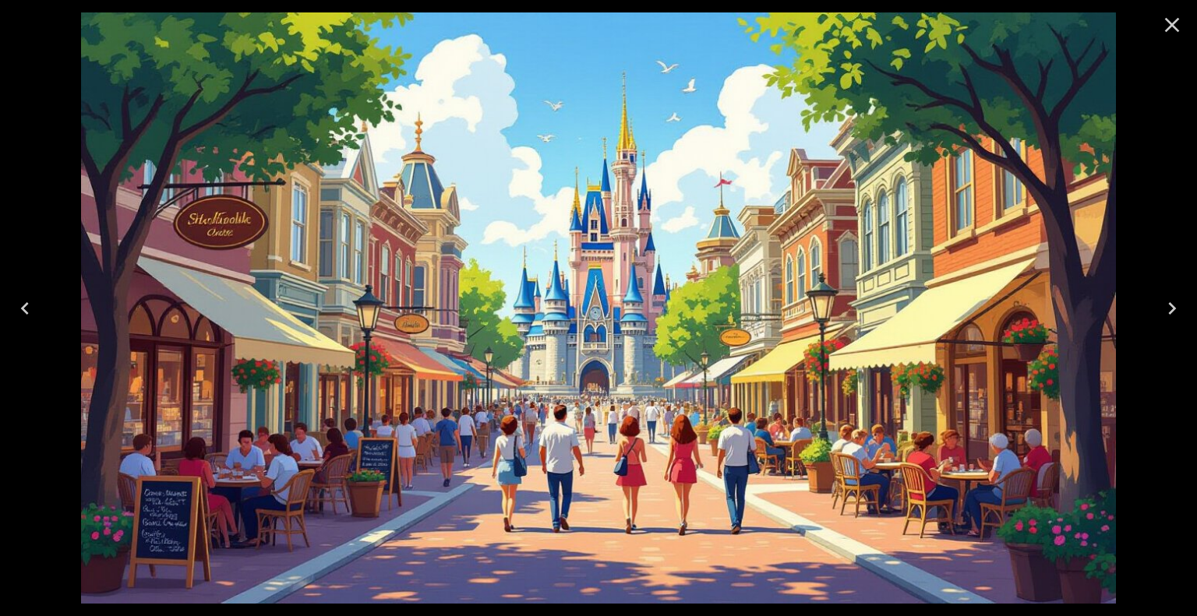
click at [1171, 23] on icon "Close" at bounding box center [1172, 25] width 15 height 15
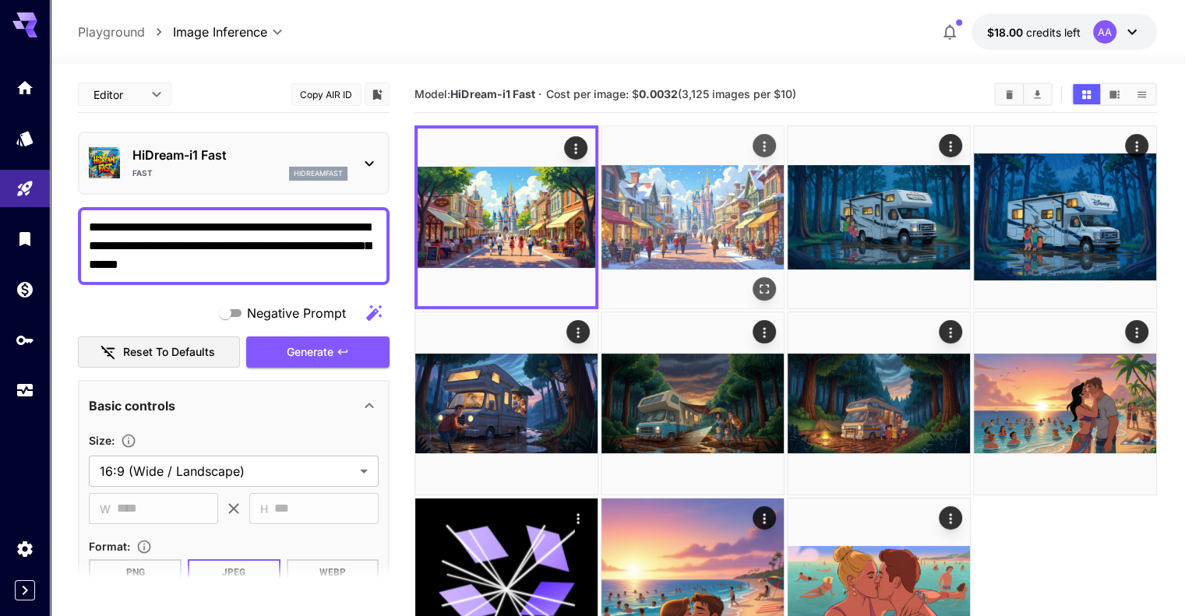
click at [655, 202] on img at bounding box center [693, 217] width 182 height 182
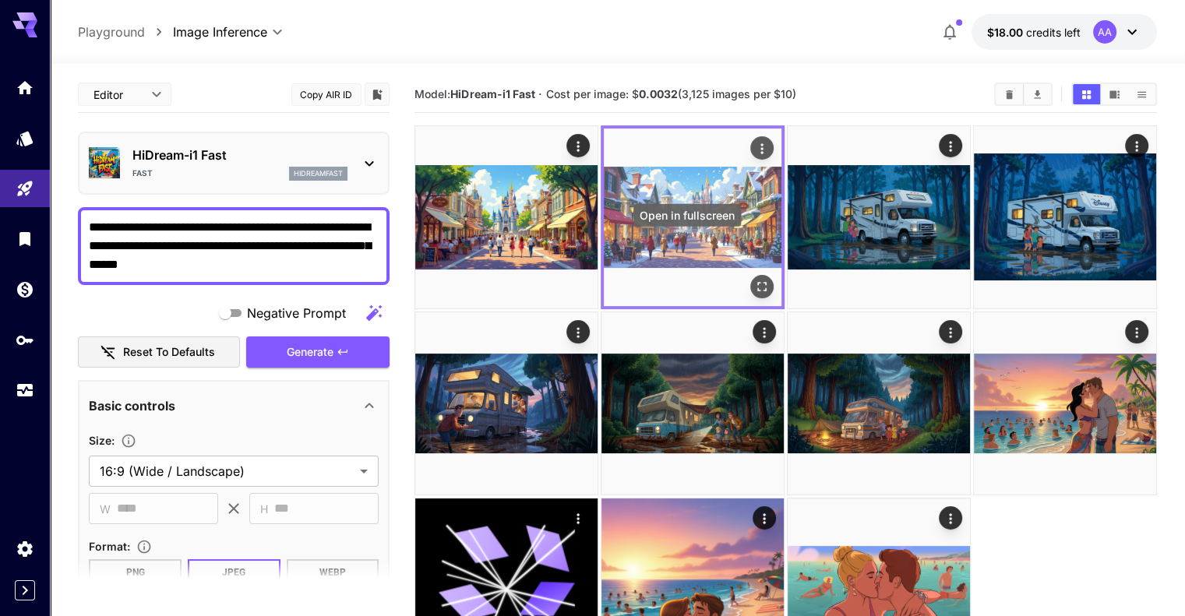
click at [758, 282] on icon "Open in fullscreen" at bounding box center [762, 286] width 9 height 9
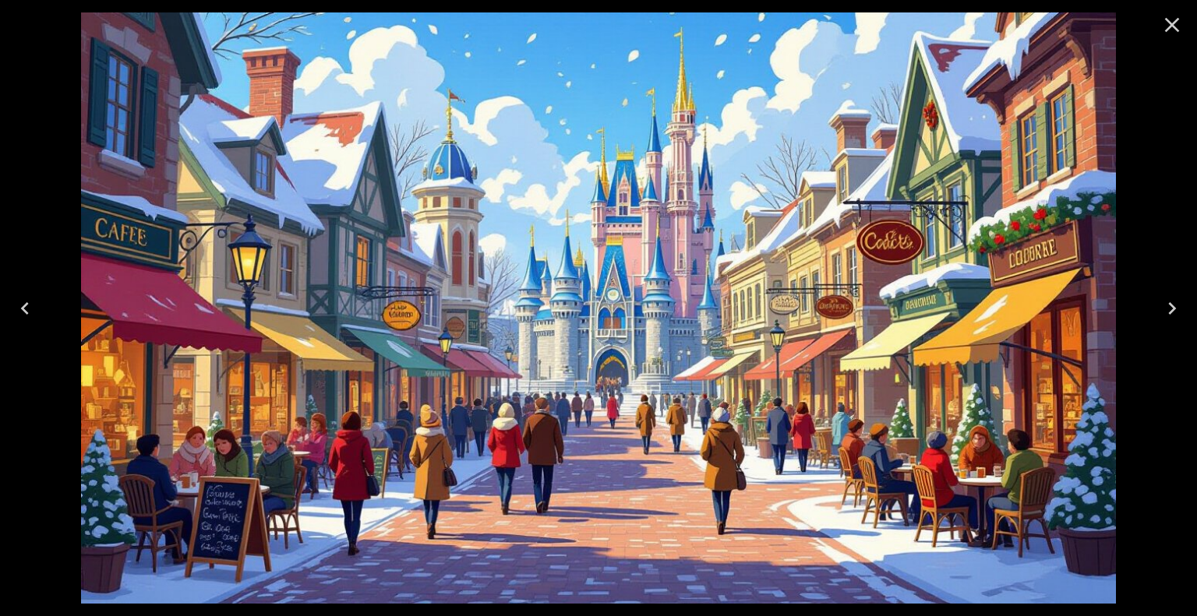
click at [1177, 26] on icon "Close" at bounding box center [1172, 24] width 25 height 25
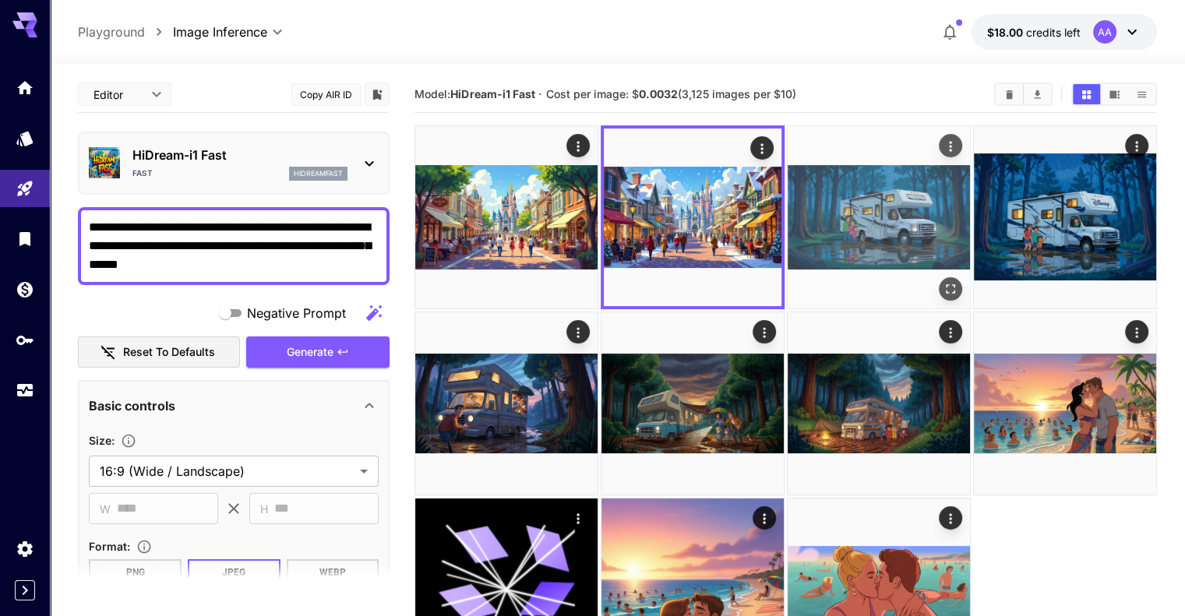
click at [788, 205] on img at bounding box center [879, 217] width 182 height 182
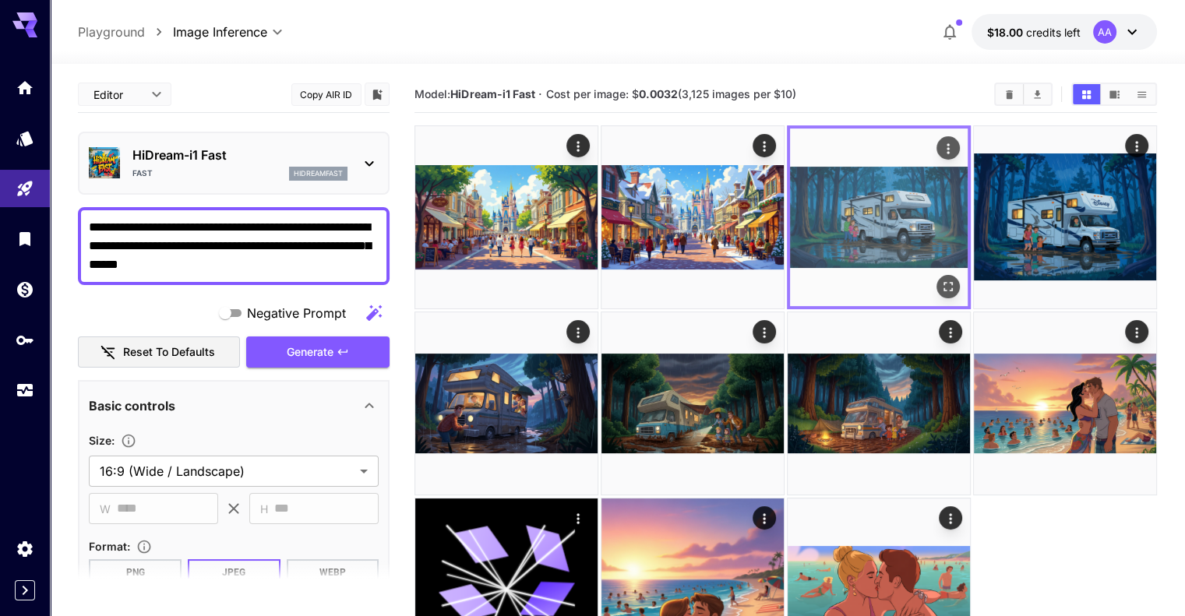
drag, startPoint x: 771, startPoint y: 205, endPoint x: 837, endPoint y: 141, distance: 92.1
click at [941, 141] on div "Actions" at bounding box center [949, 148] width 16 height 19
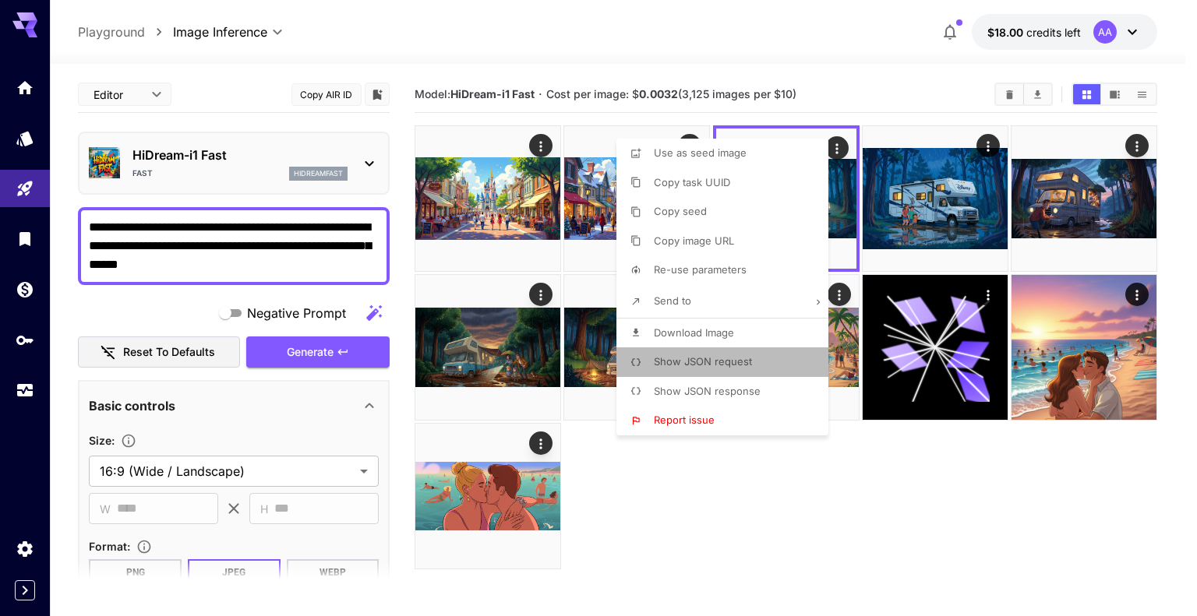
click at [754, 354] on li "Show JSON request" at bounding box center [726, 363] width 221 height 30
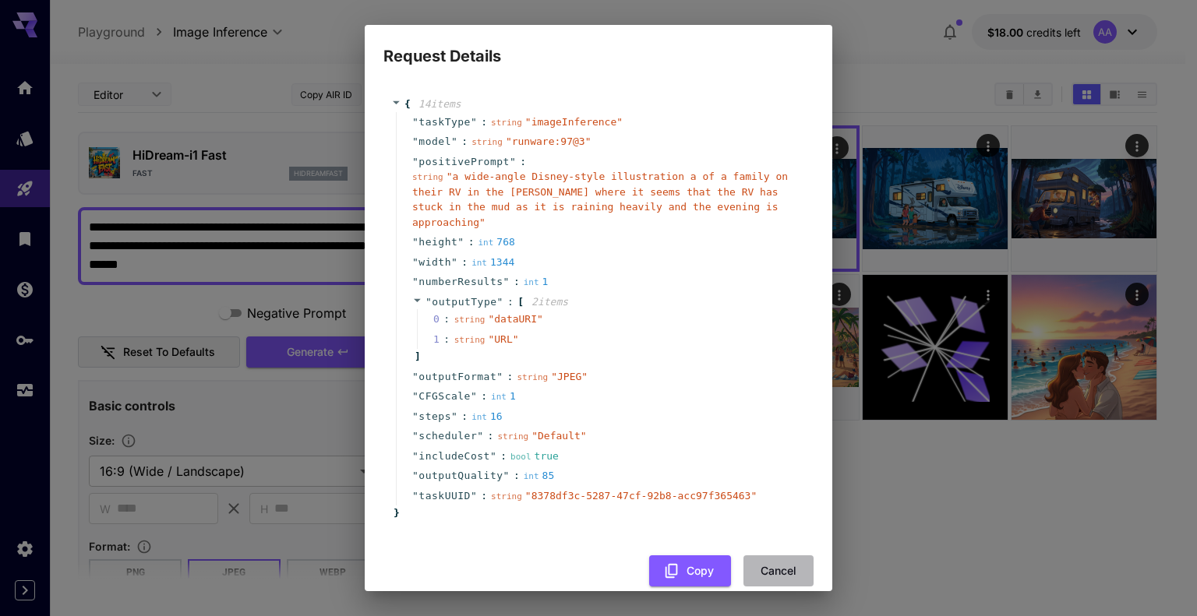
click at [765, 556] on button "Cancel" at bounding box center [779, 572] width 70 height 32
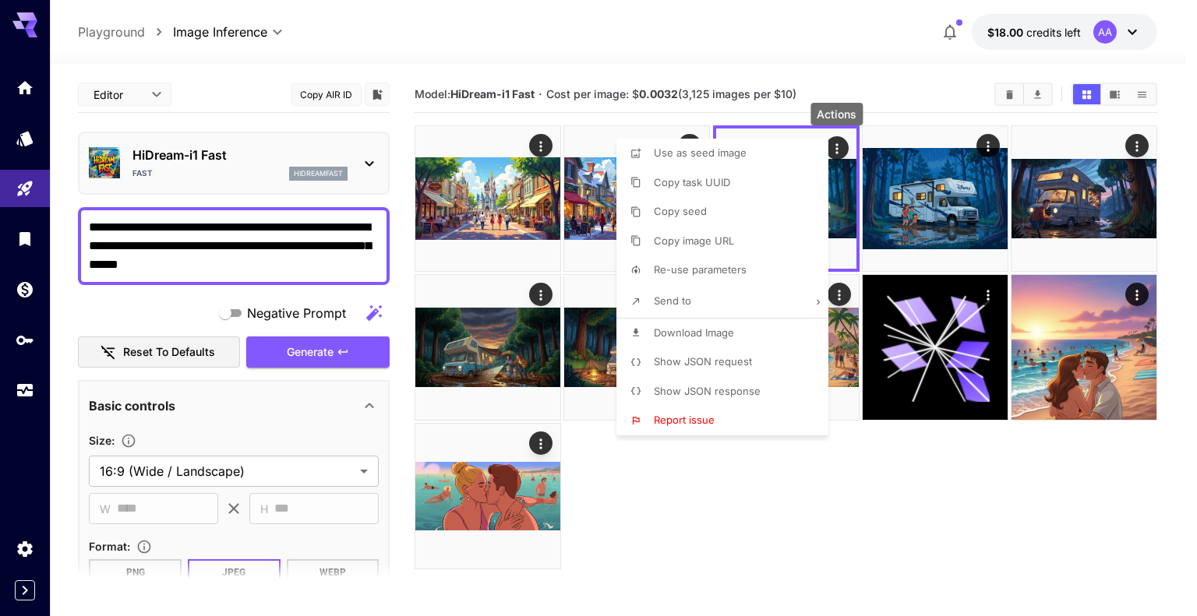
click at [367, 161] on div at bounding box center [598, 308] width 1197 height 616
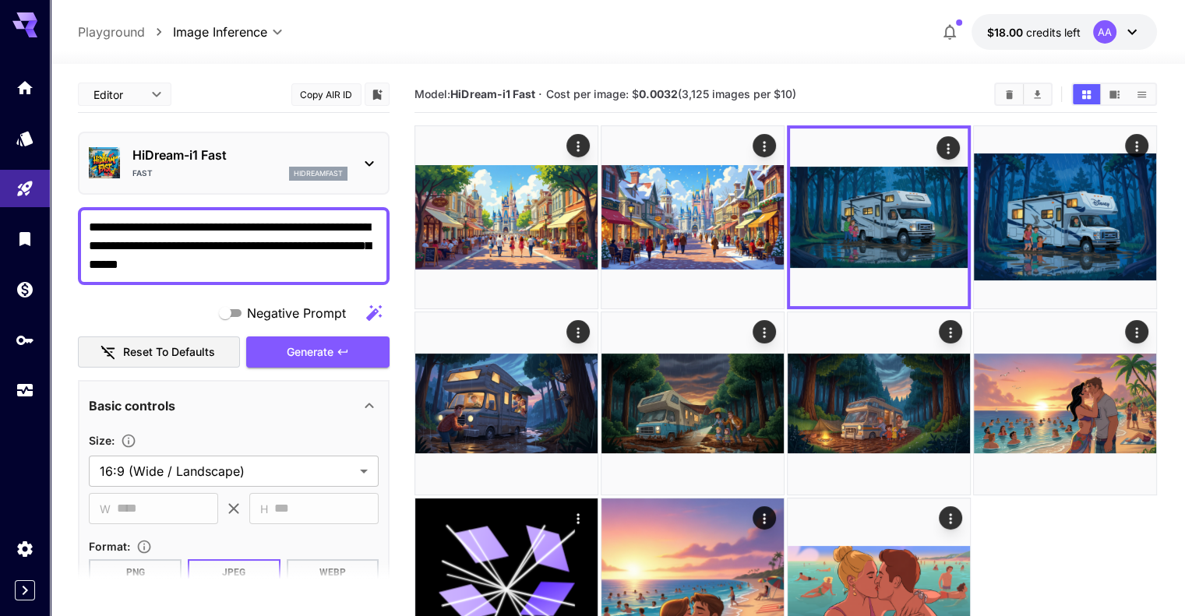
click at [347, 163] on p "HiDream-i1 Fast" at bounding box center [239, 155] width 215 height 19
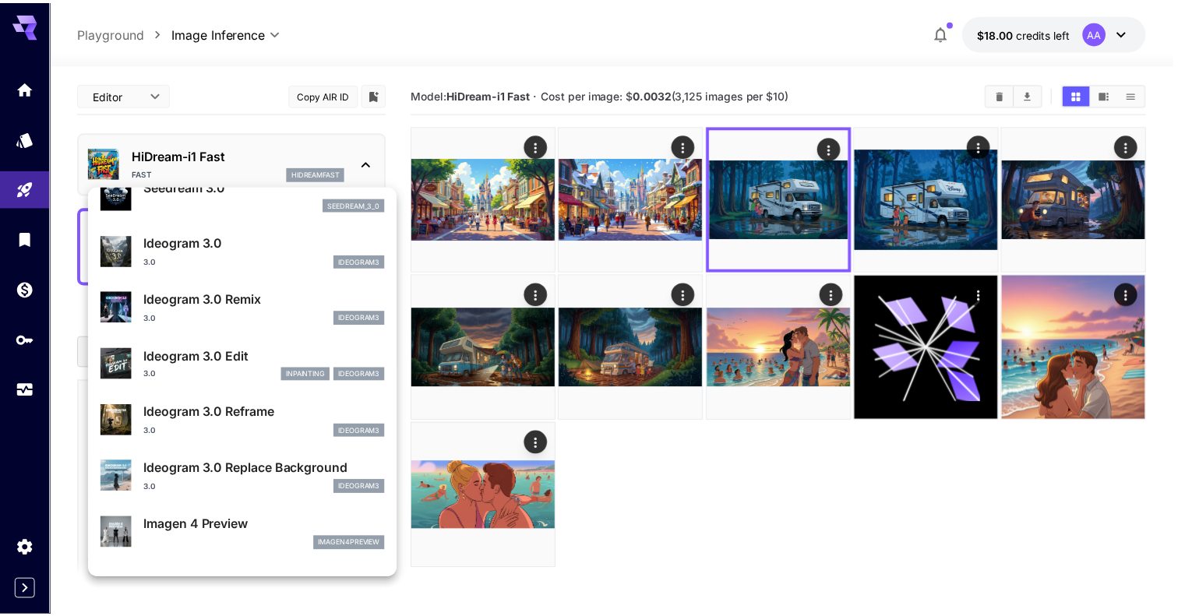
scroll to position [390, 0]
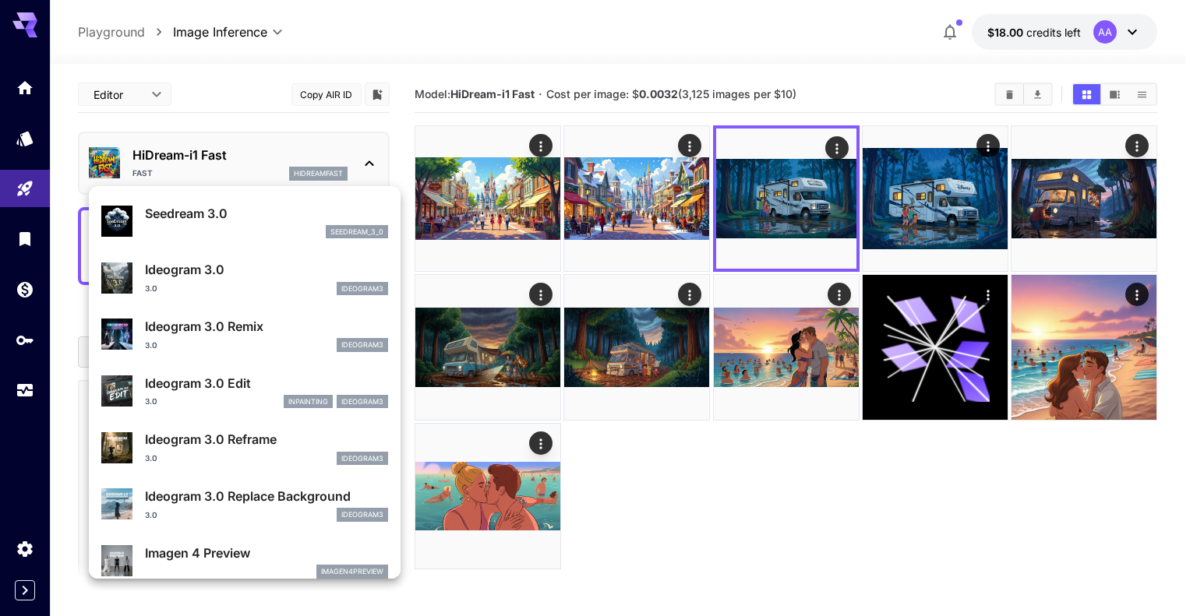
click at [291, 270] on p "Ideogram 3.0" at bounding box center [266, 269] width 243 height 19
type input "**********"
type input "****"
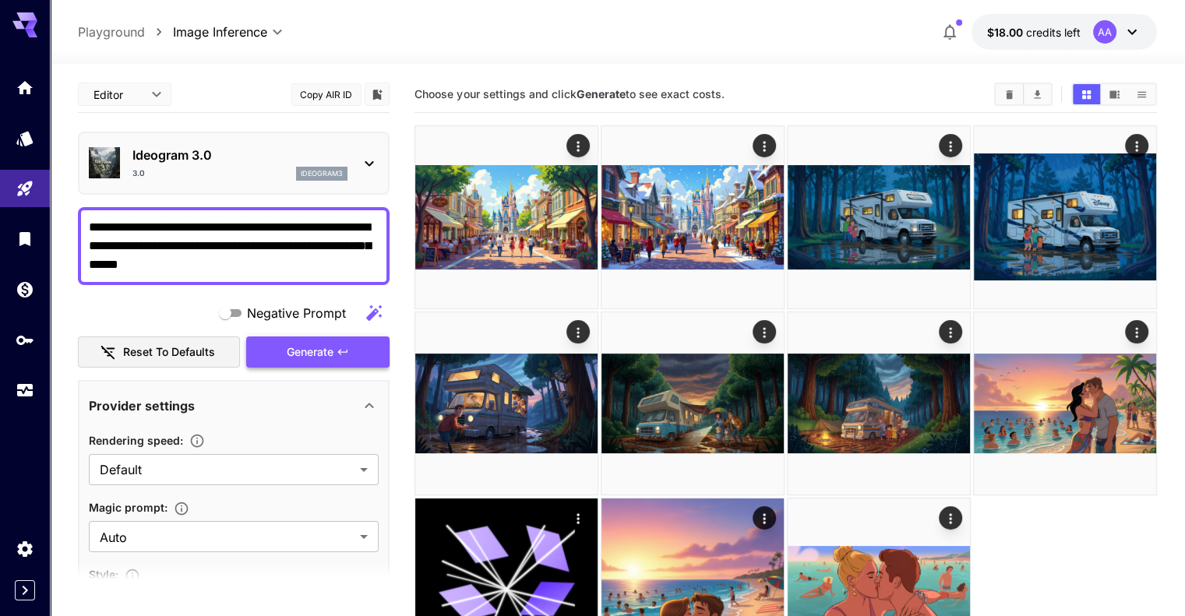
click at [330, 343] on span "Generate" at bounding box center [310, 352] width 47 height 19
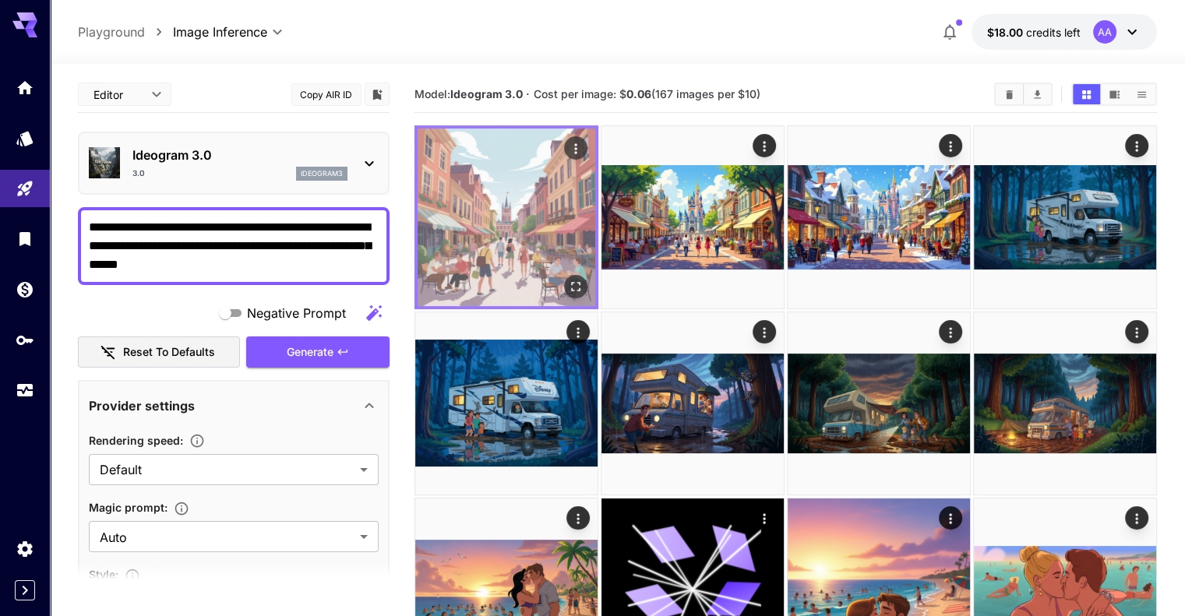
click at [568, 279] on icon "Open in fullscreen" at bounding box center [576, 287] width 16 height 16
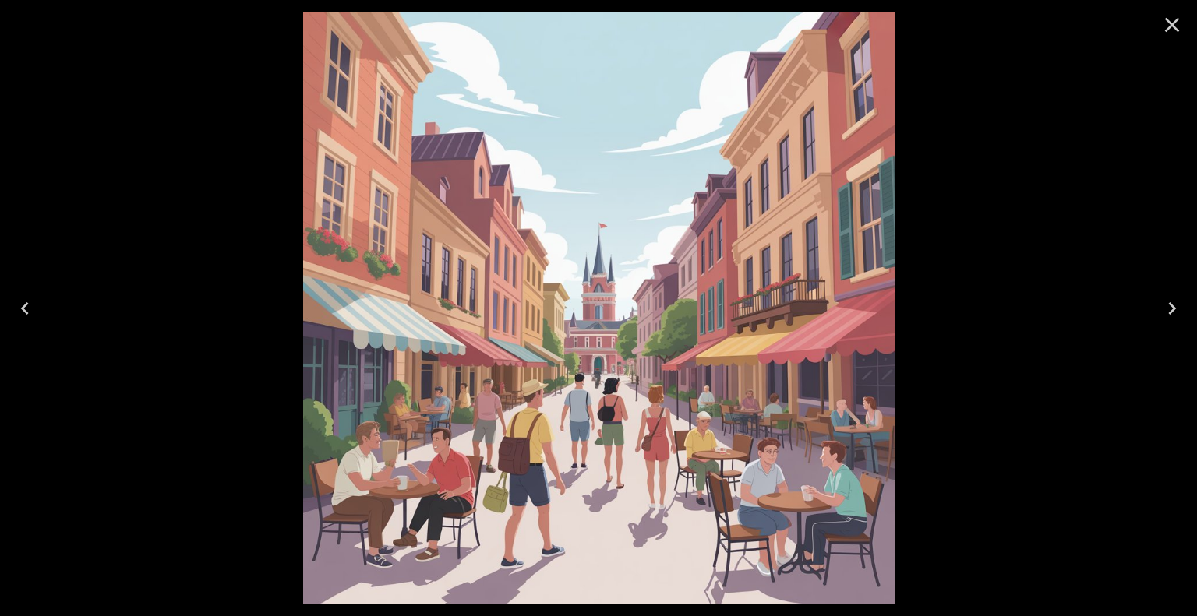
click at [1177, 27] on icon "Close" at bounding box center [1172, 24] width 25 height 25
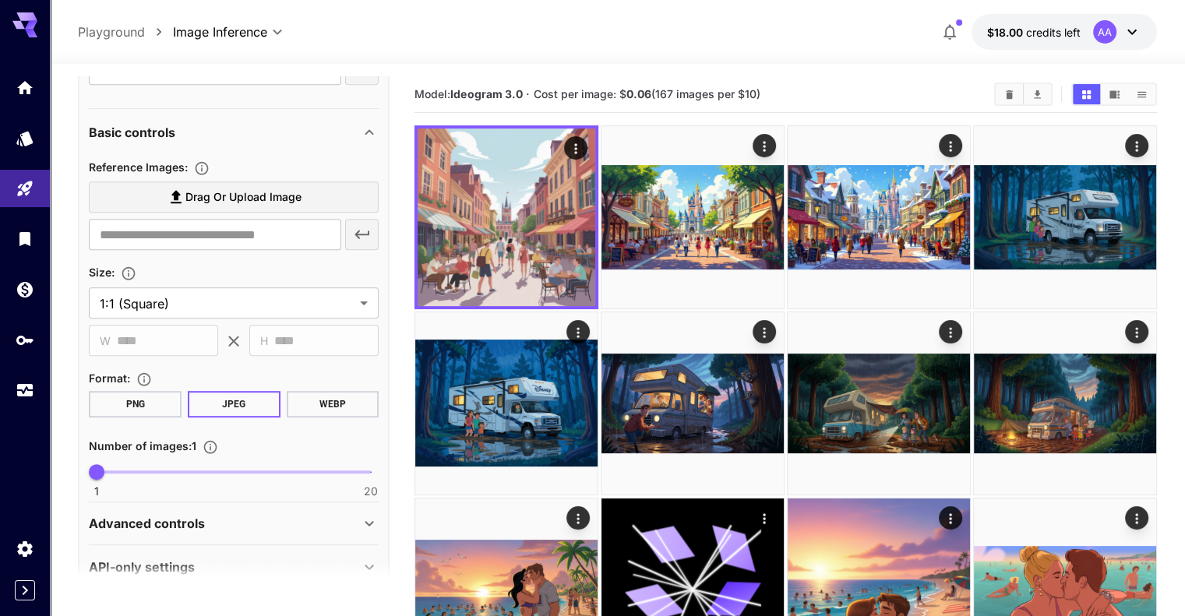
scroll to position [776, 0]
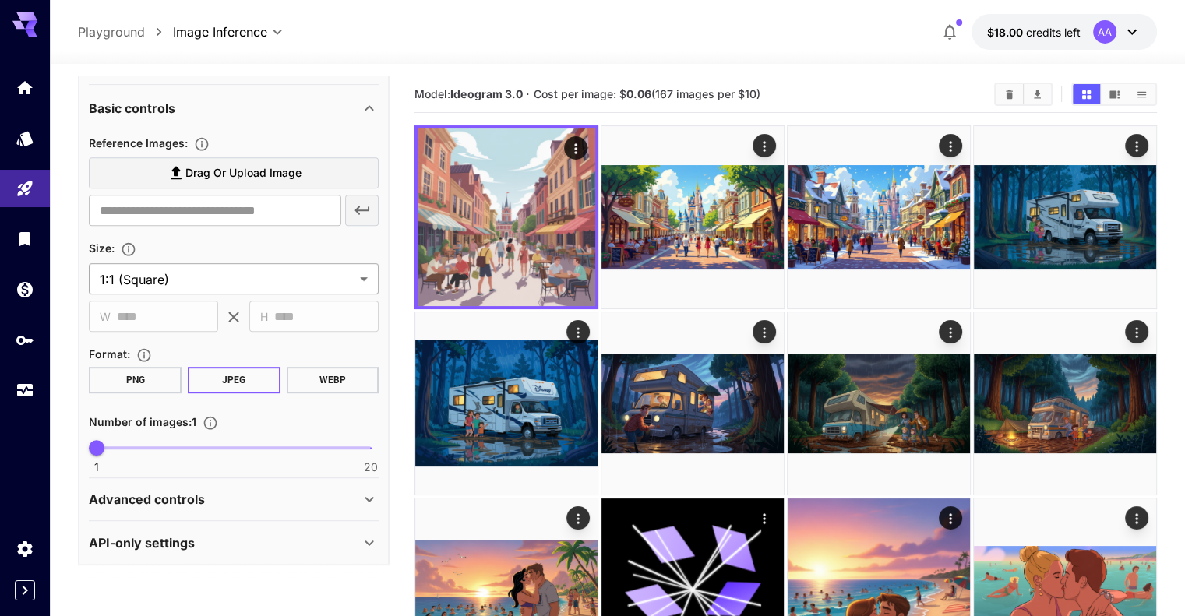
click at [214, 281] on body "**********" at bounding box center [592, 370] width 1185 height 740
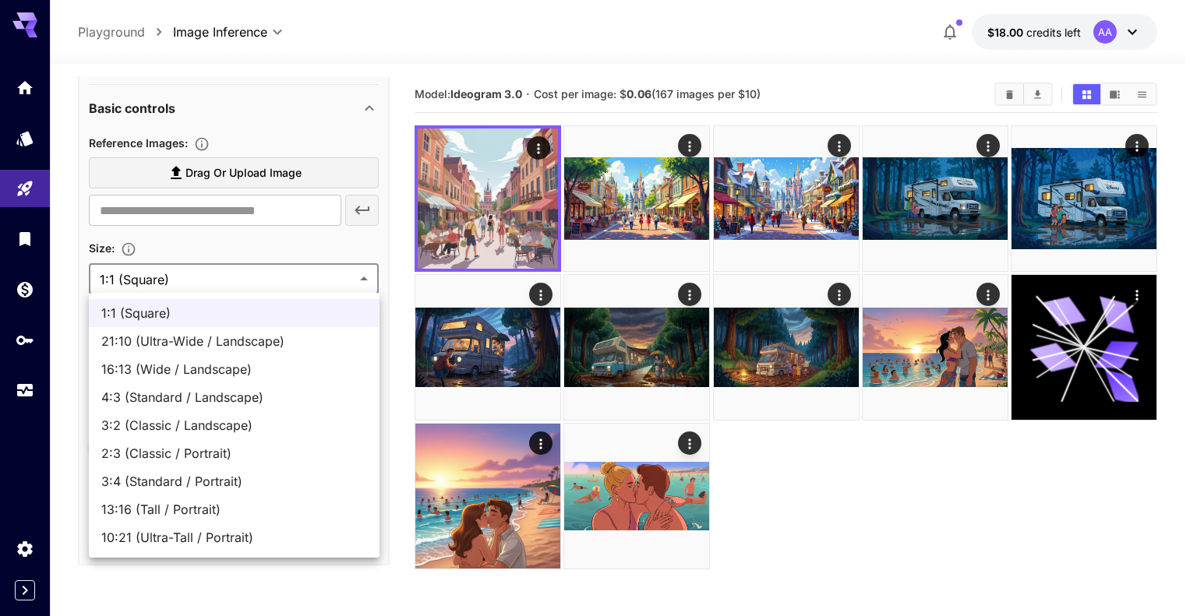
click at [256, 395] on span "4:3 (Standard / Landscape)" at bounding box center [234, 397] width 266 height 19
type input "**********"
type input "****"
type input "***"
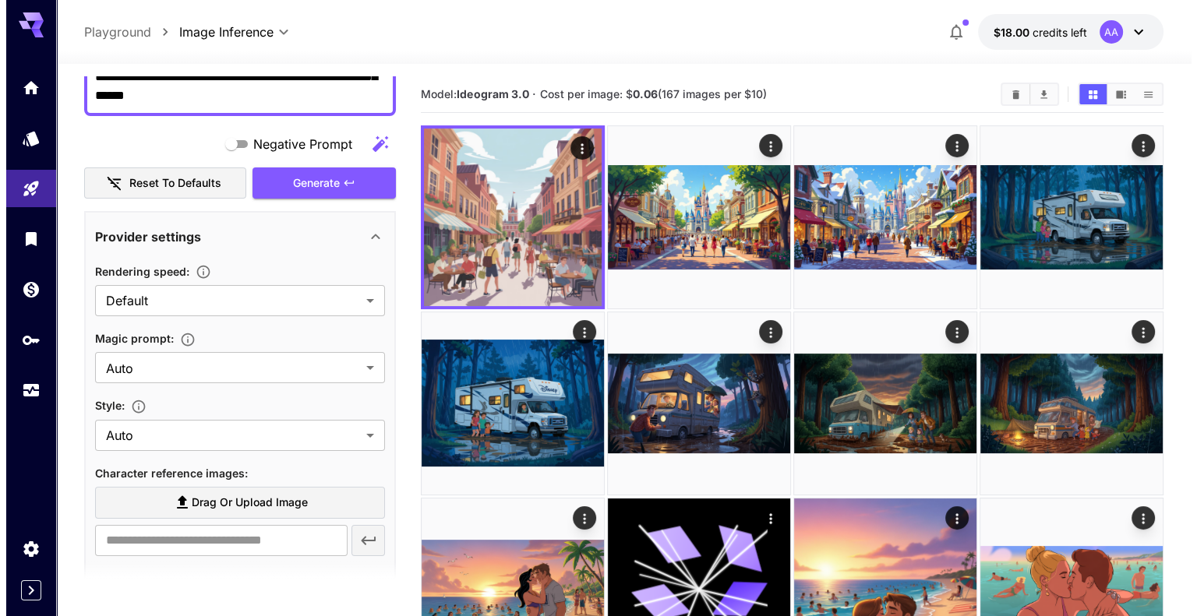
scroll to position [0, 0]
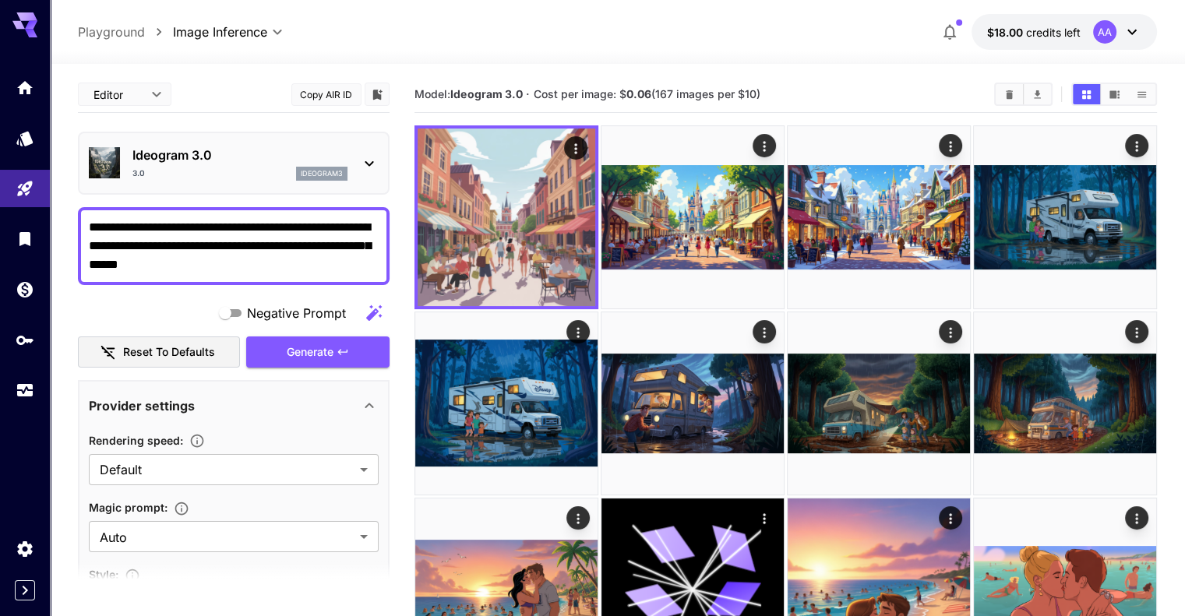
click at [348, 178] on div "Ideogram 3.0 3.0 ideogram3" at bounding box center [234, 164] width 290 height 48
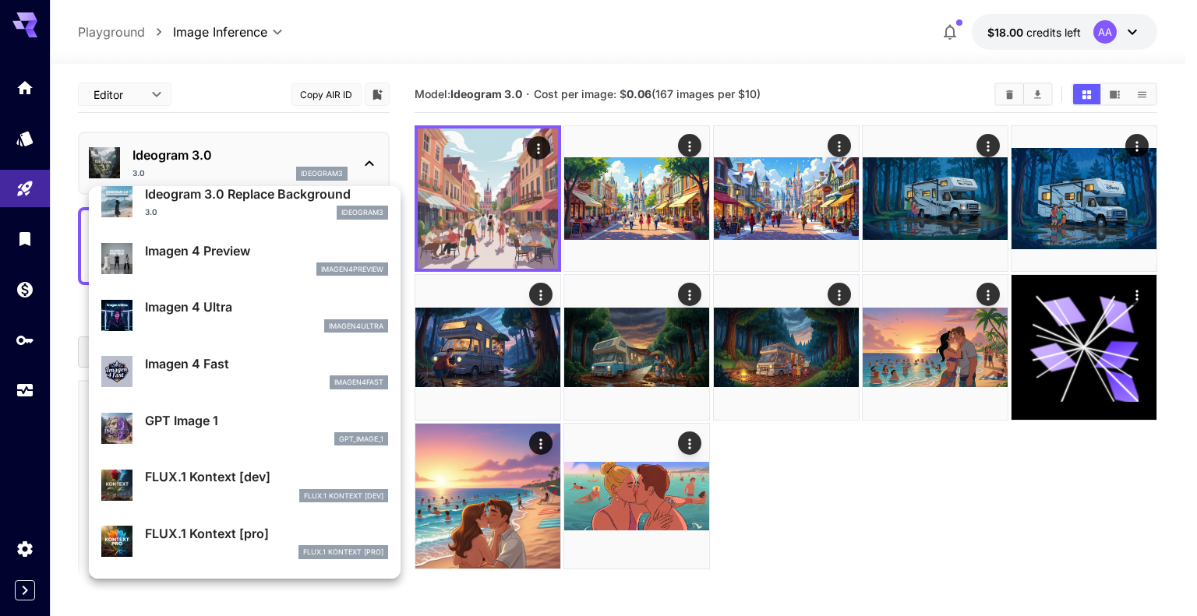
scroll to position [704, 0]
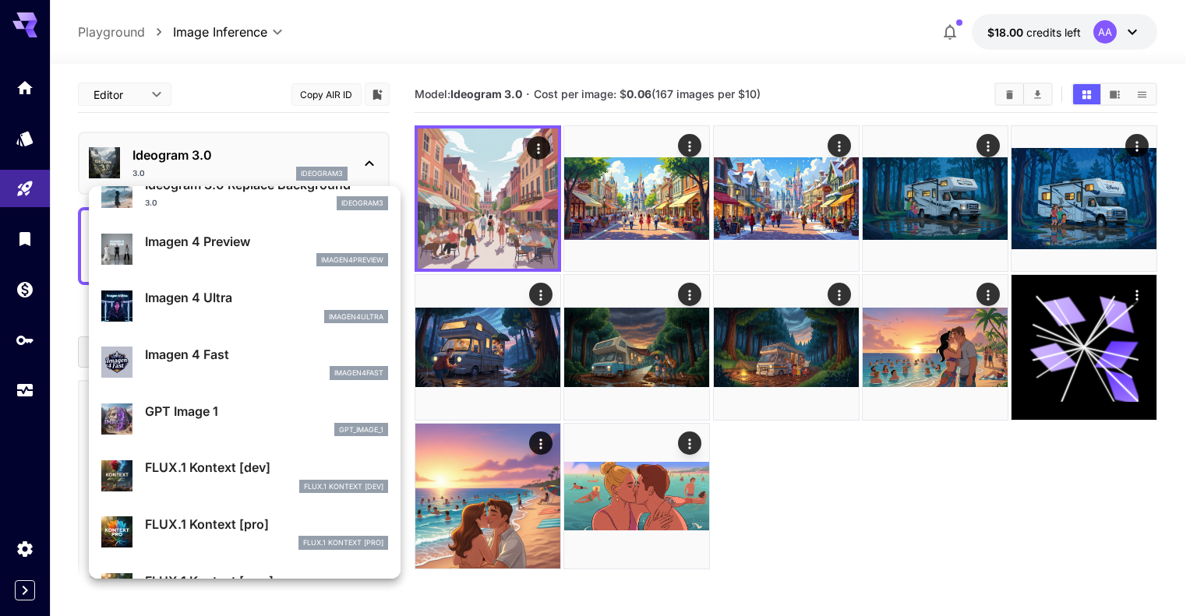
click at [256, 359] on p "Imagen 4 Fast" at bounding box center [266, 354] width 243 height 19
type input "**********"
type input "****"
type input "***"
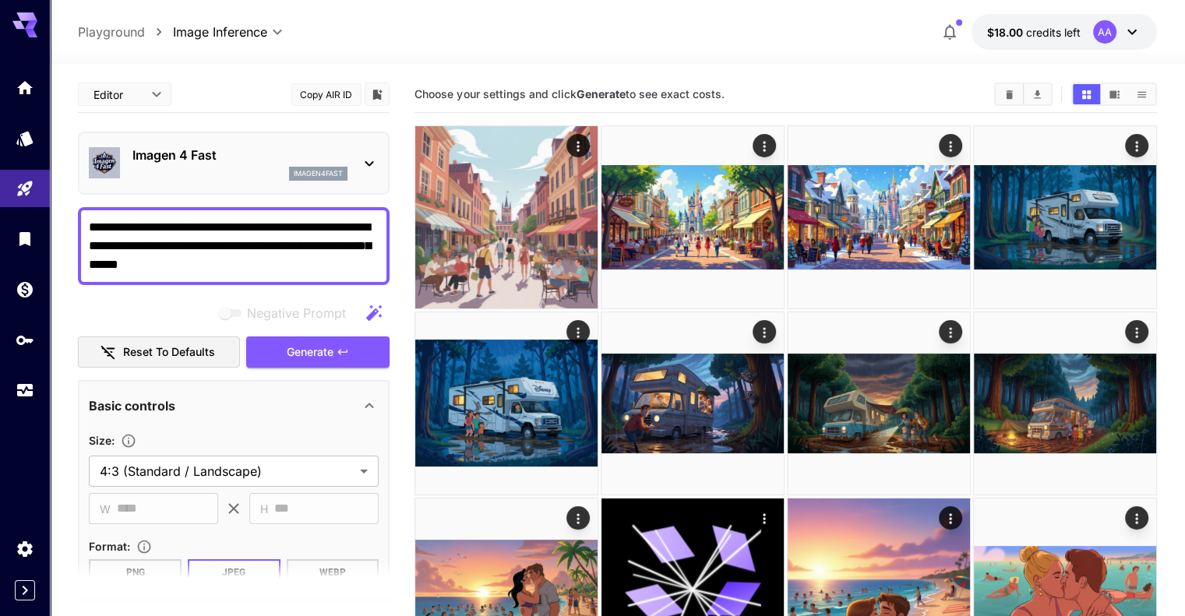
click at [343, 367] on div "**********" at bounding box center [234, 416] width 312 height 681
click at [343, 360] on button "Generate" at bounding box center [317, 353] width 143 height 32
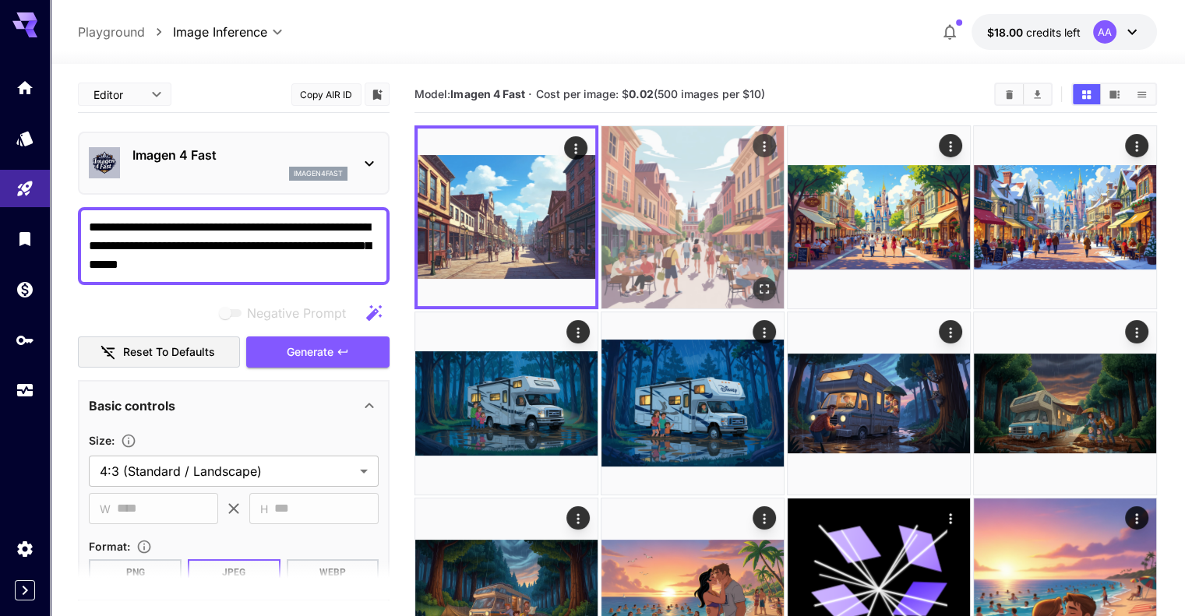
click at [638, 196] on img at bounding box center [693, 217] width 182 height 182
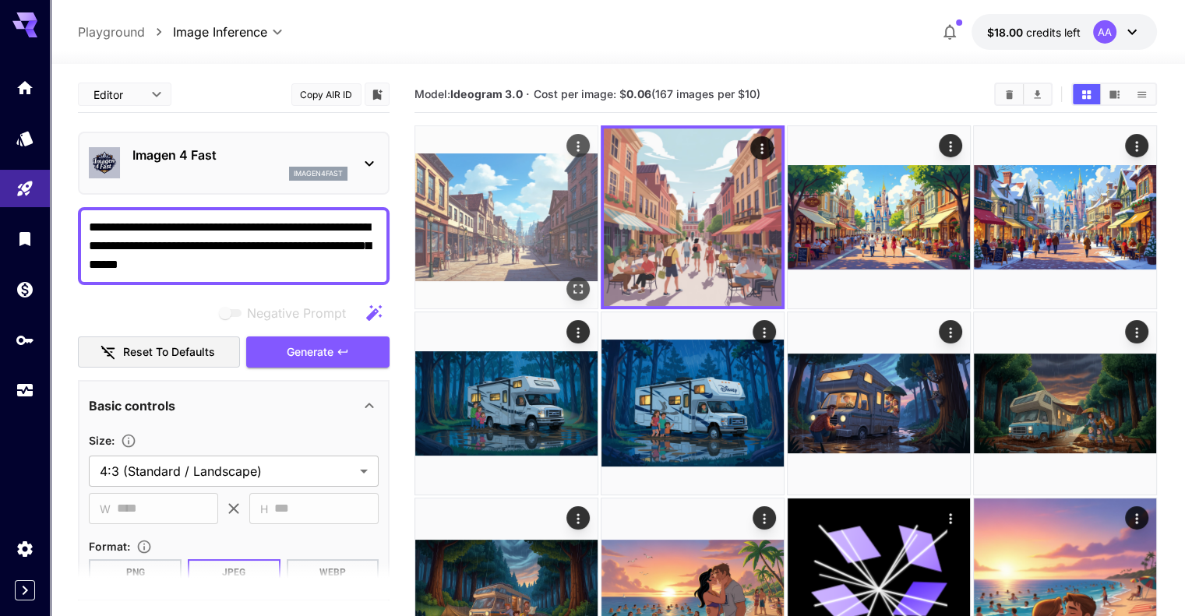
click at [496, 213] on img at bounding box center [506, 217] width 182 height 182
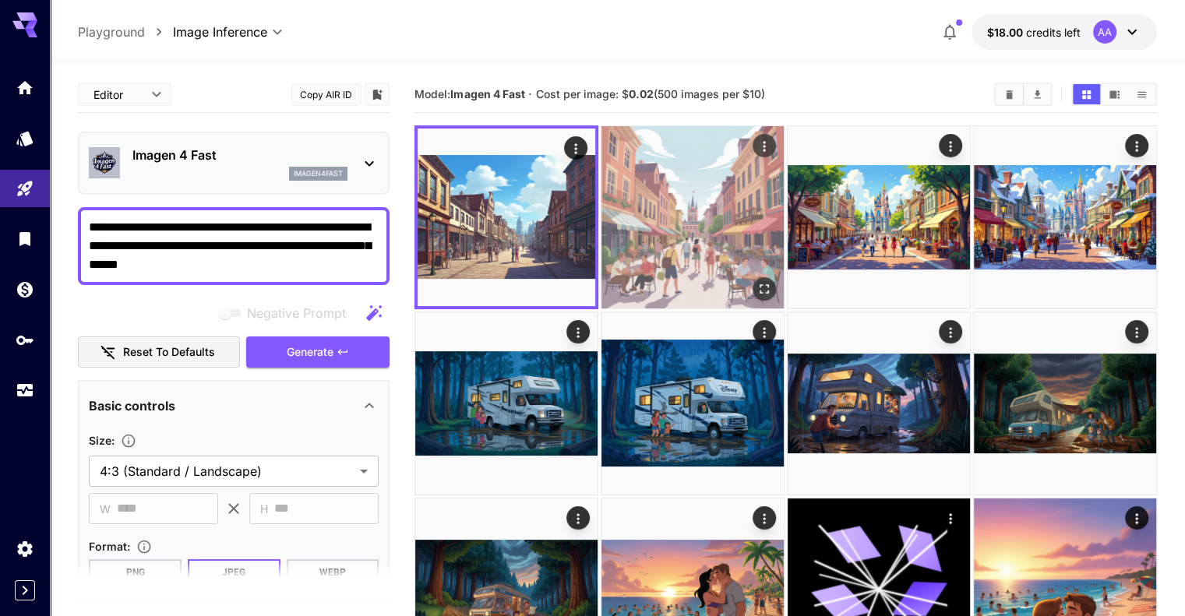
click at [602, 214] on img at bounding box center [693, 217] width 182 height 182
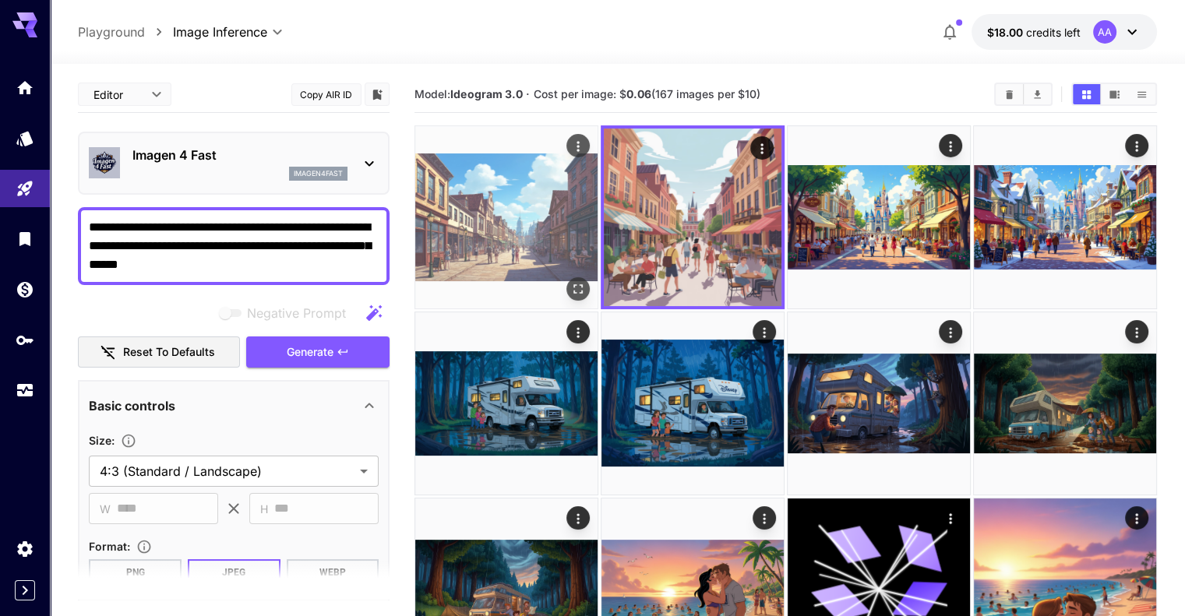
click at [510, 217] on img at bounding box center [506, 217] width 182 height 182
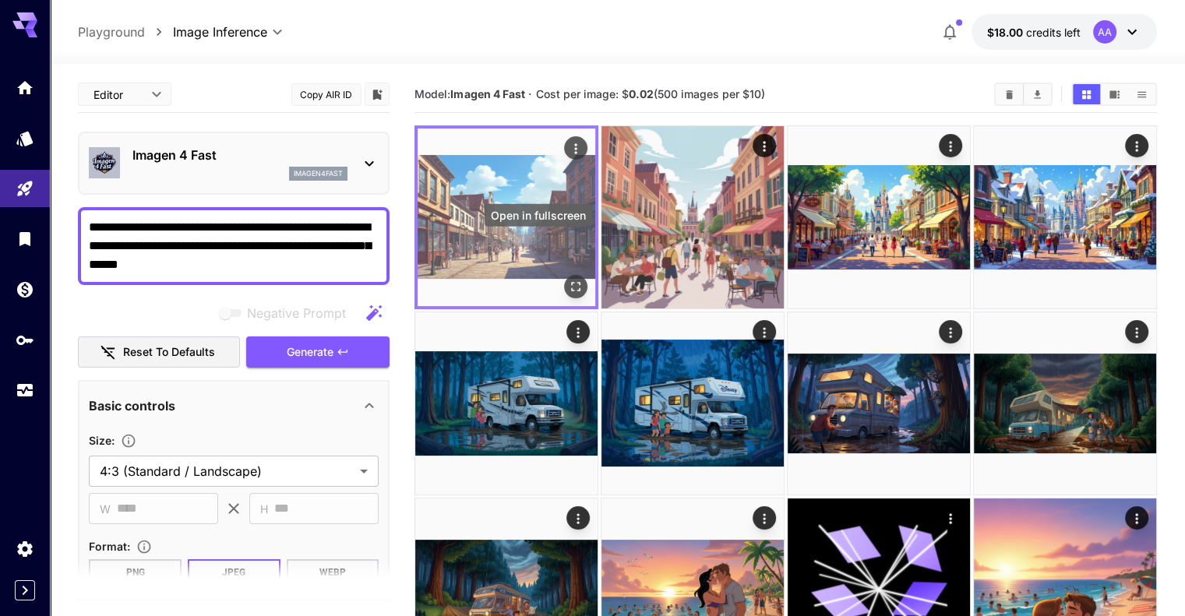
click at [568, 279] on icon "Open in fullscreen" at bounding box center [576, 287] width 16 height 16
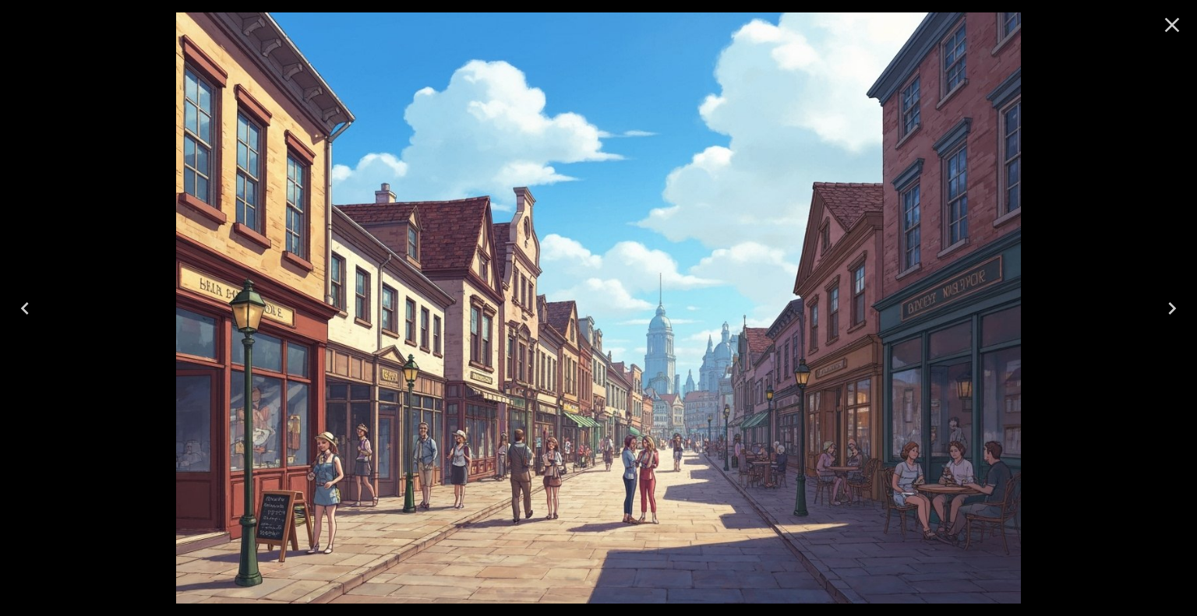
click at [1168, 26] on icon "Close" at bounding box center [1172, 24] width 25 height 25
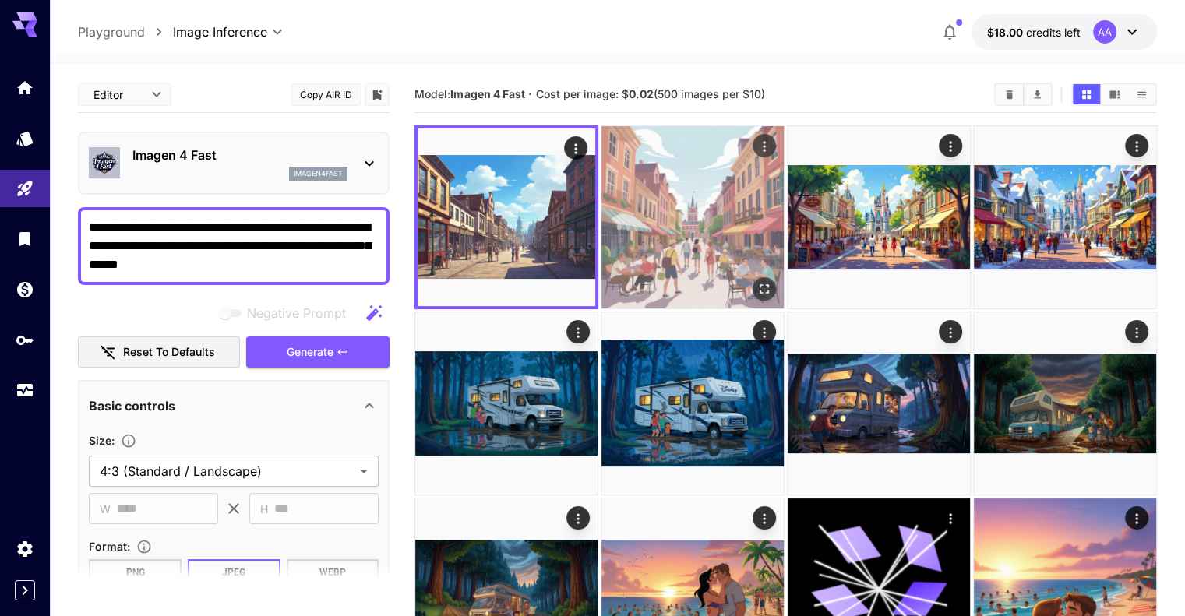
click at [642, 213] on img at bounding box center [693, 217] width 182 height 182
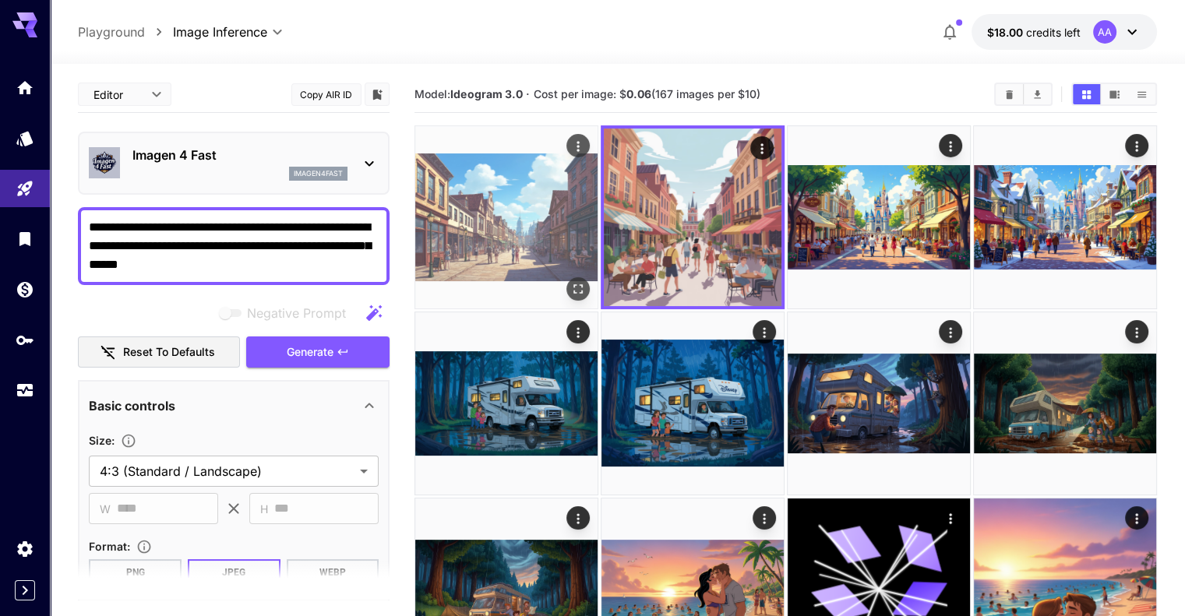
click at [530, 214] on img at bounding box center [506, 217] width 182 height 182
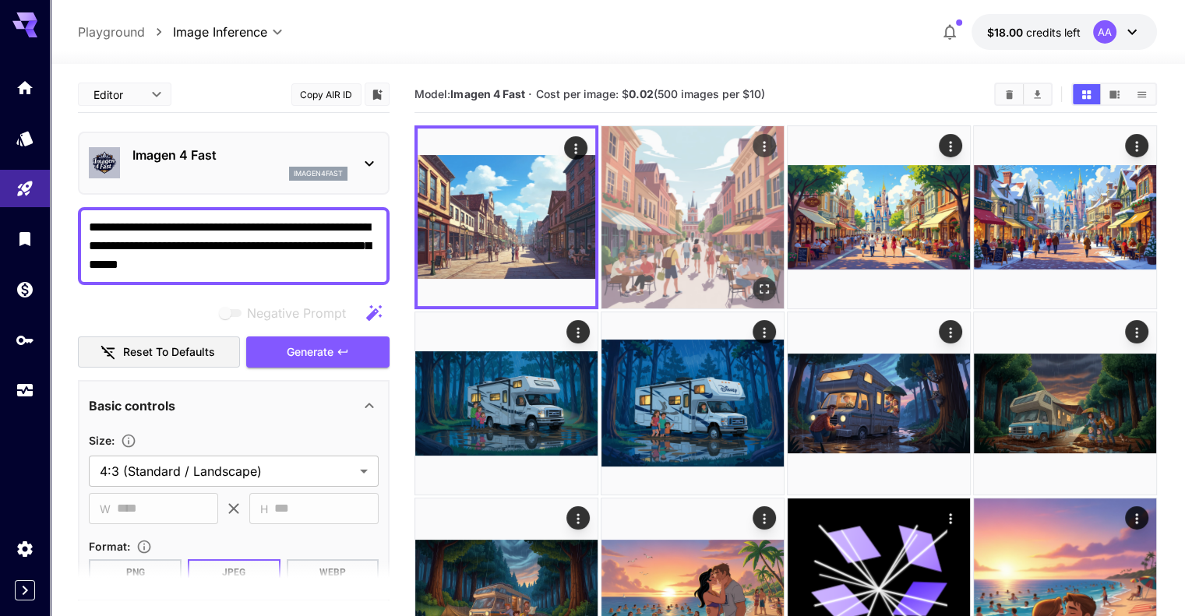
click at [638, 209] on img at bounding box center [693, 217] width 182 height 182
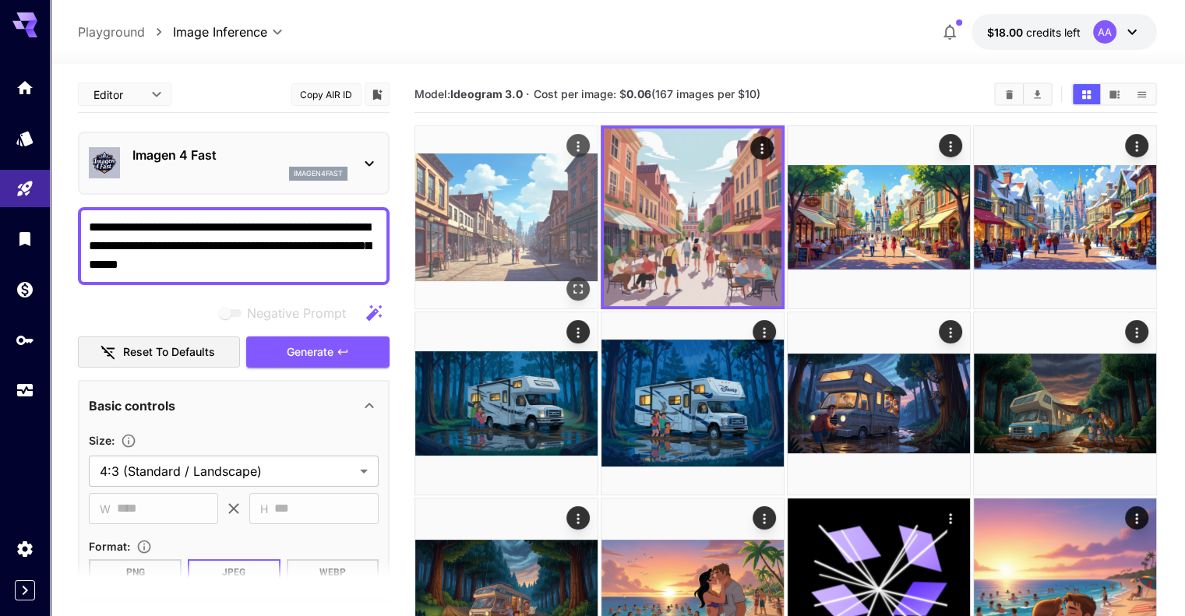
click at [535, 202] on img at bounding box center [506, 217] width 182 height 182
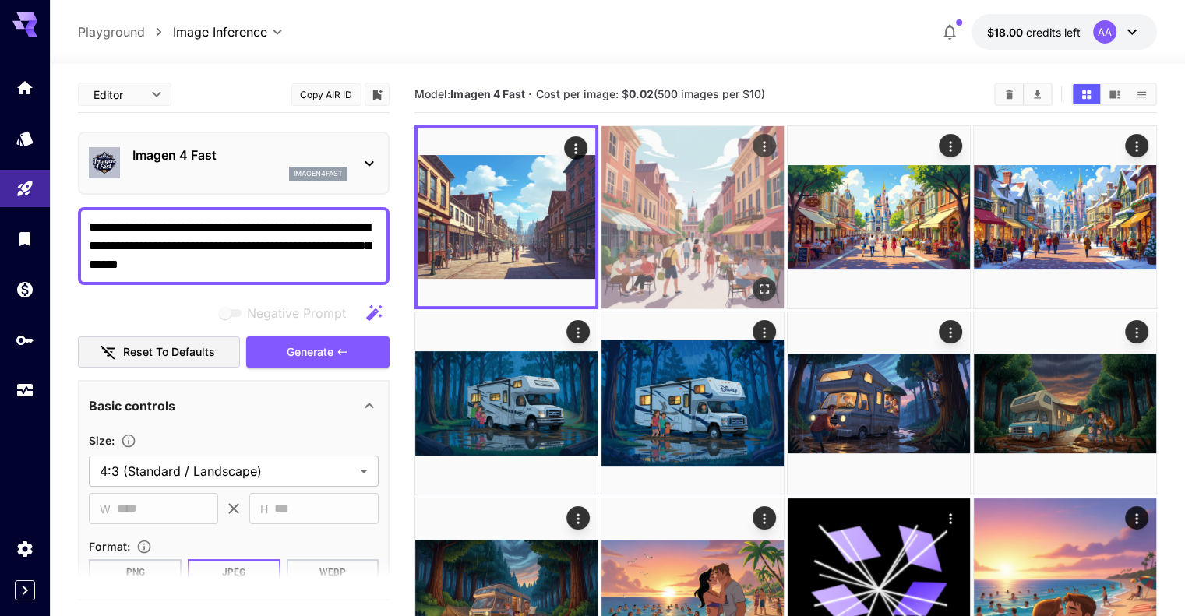
click at [672, 202] on img at bounding box center [693, 217] width 182 height 182
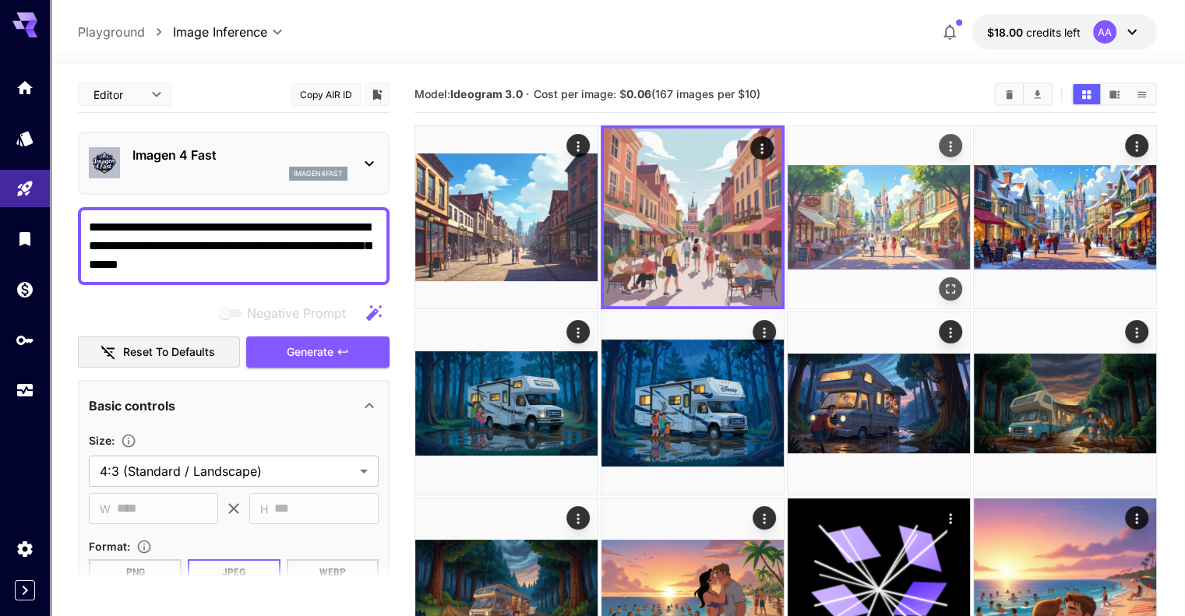
click at [788, 194] on img at bounding box center [879, 217] width 182 height 182
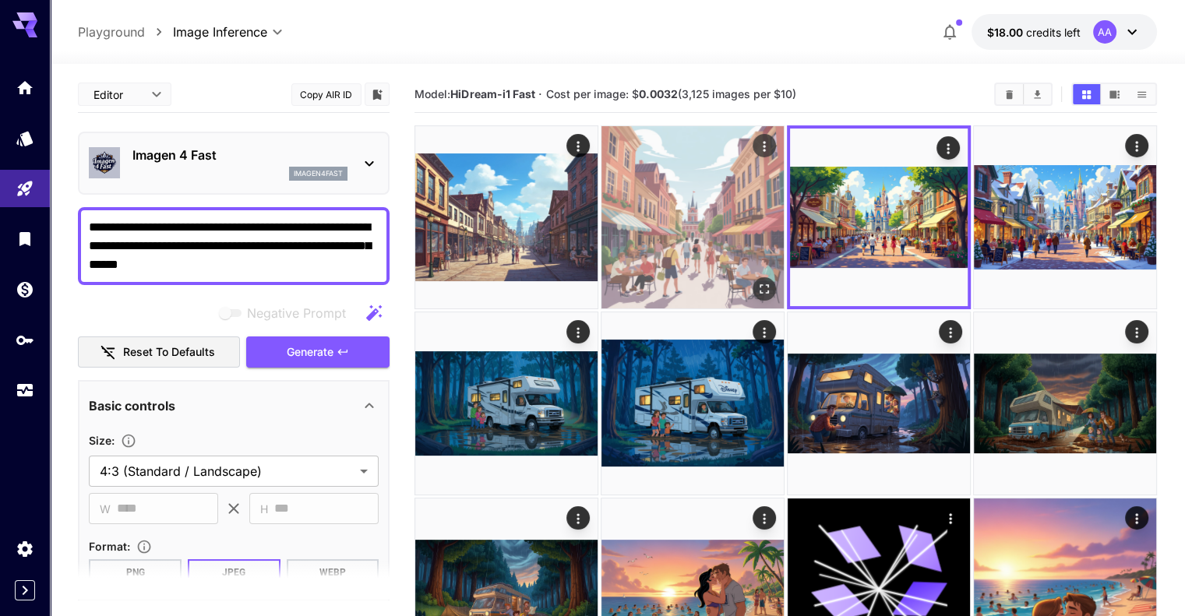
click at [666, 200] on img at bounding box center [693, 217] width 182 height 182
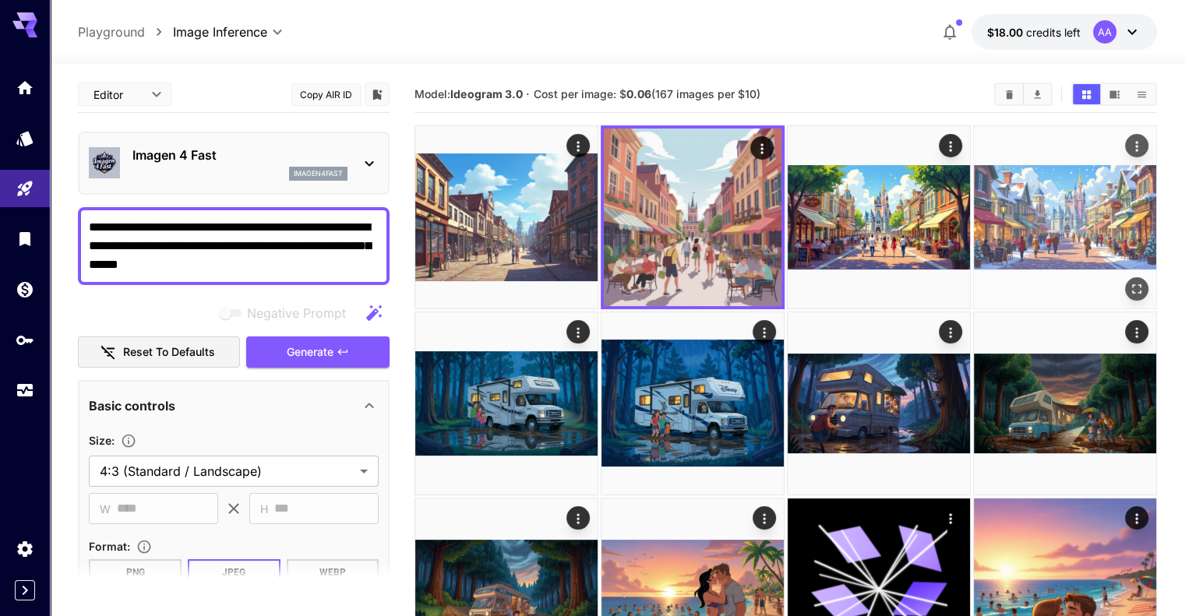
click at [974, 203] on img at bounding box center [1065, 217] width 182 height 182
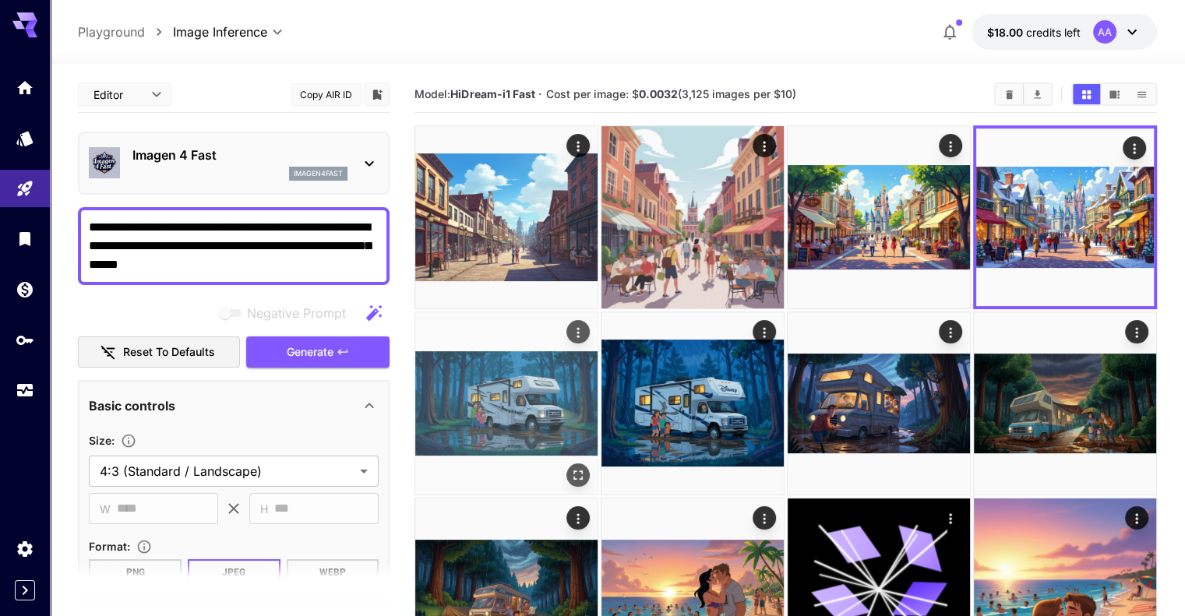
click at [598, 313] on img at bounding box center [506, 404] width 182 height 182
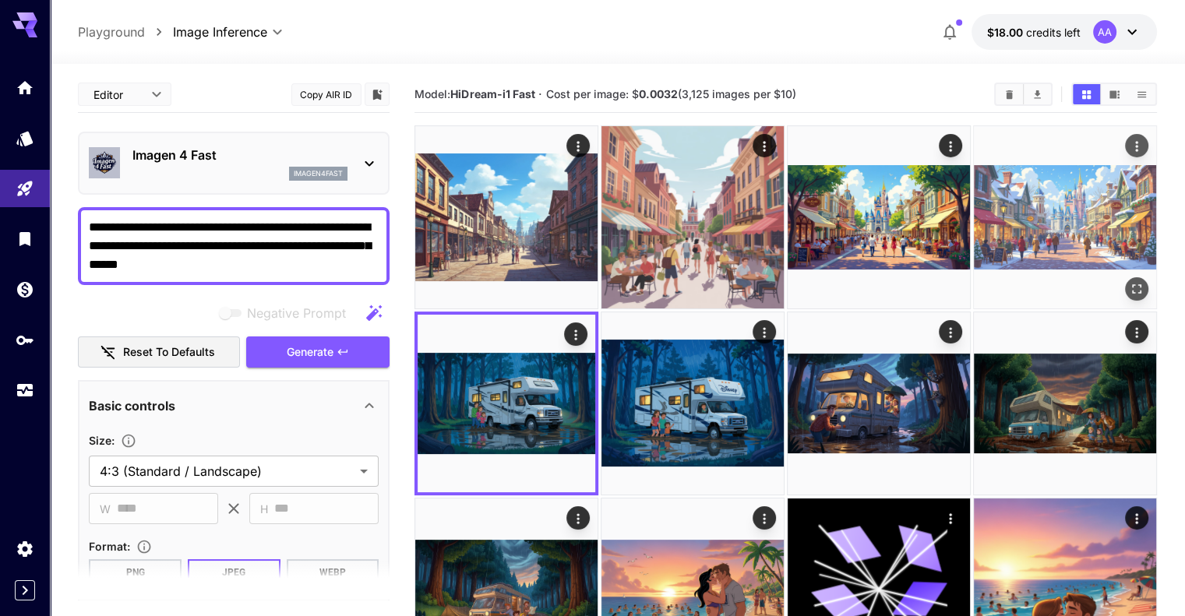
click at [974, 203] on img at bounding box center [1065, 217] width 182 height 182
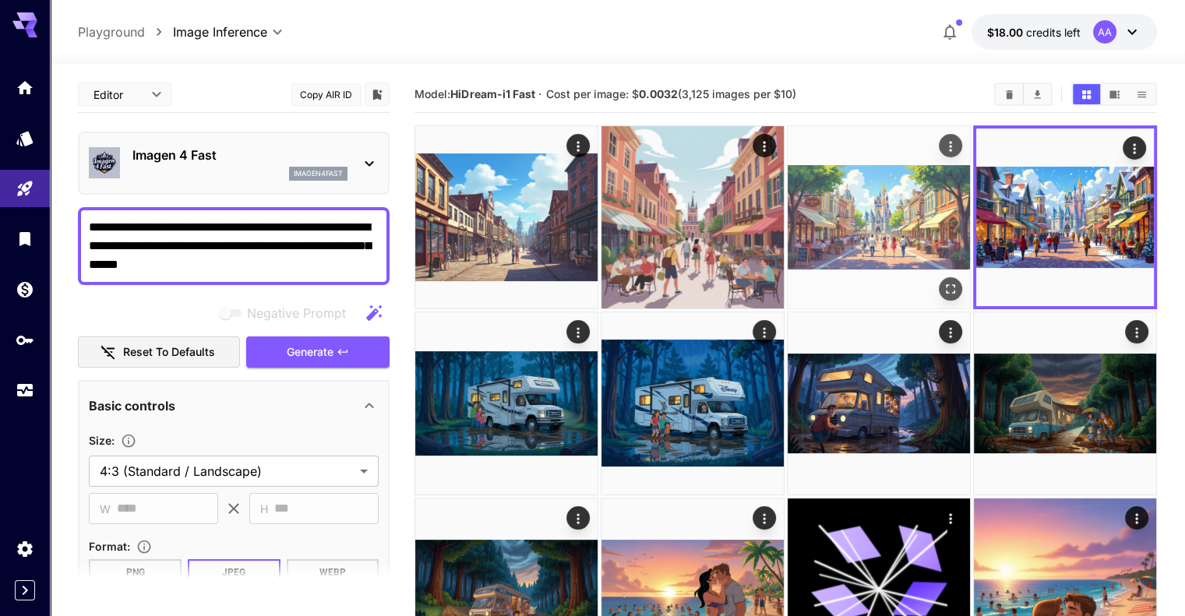
click at [820, 197] on img at bounding box center [879, 217] width 182 height 182
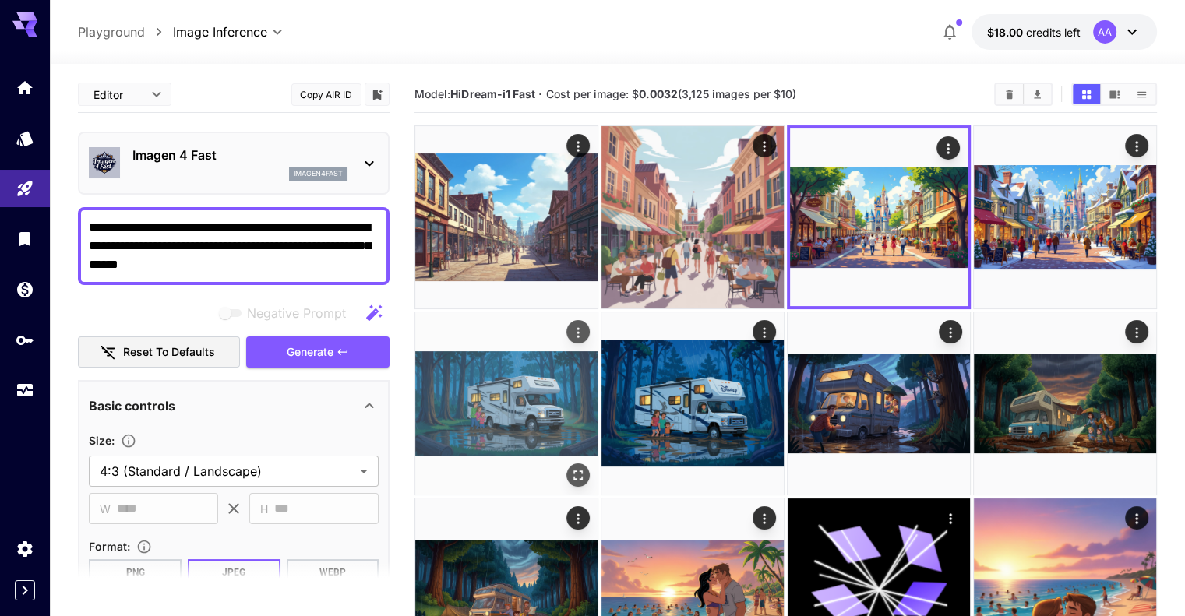
click at [598, 313] on img at bounding box center [506, 404] width 182 height 182
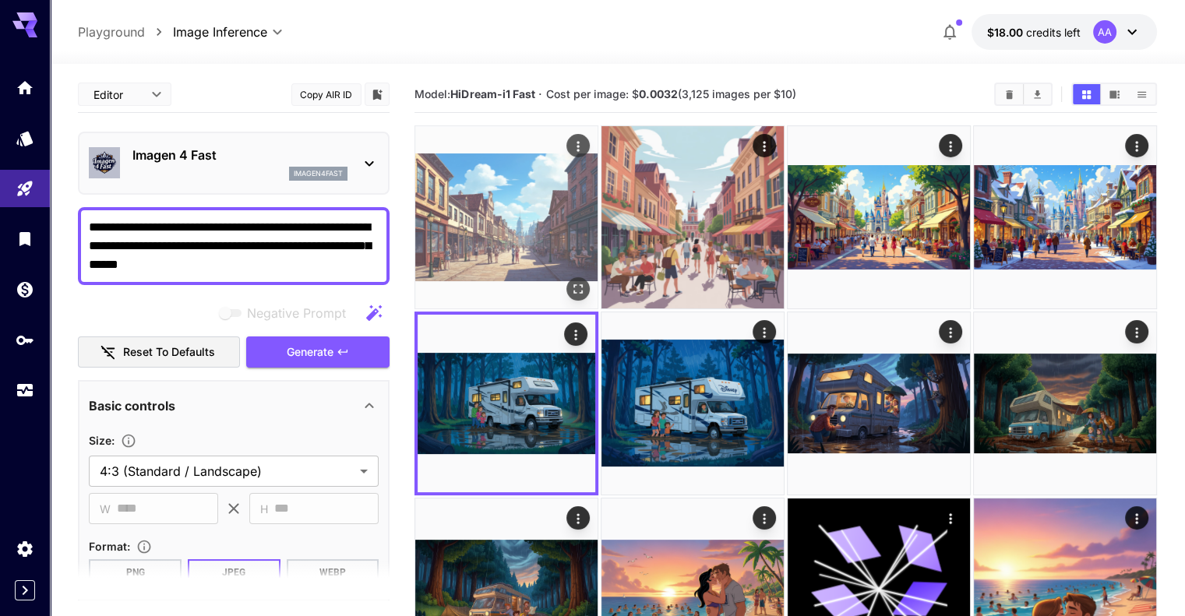
click at [487, 217] on img at bounding box center [506, 217] width 182 height 182
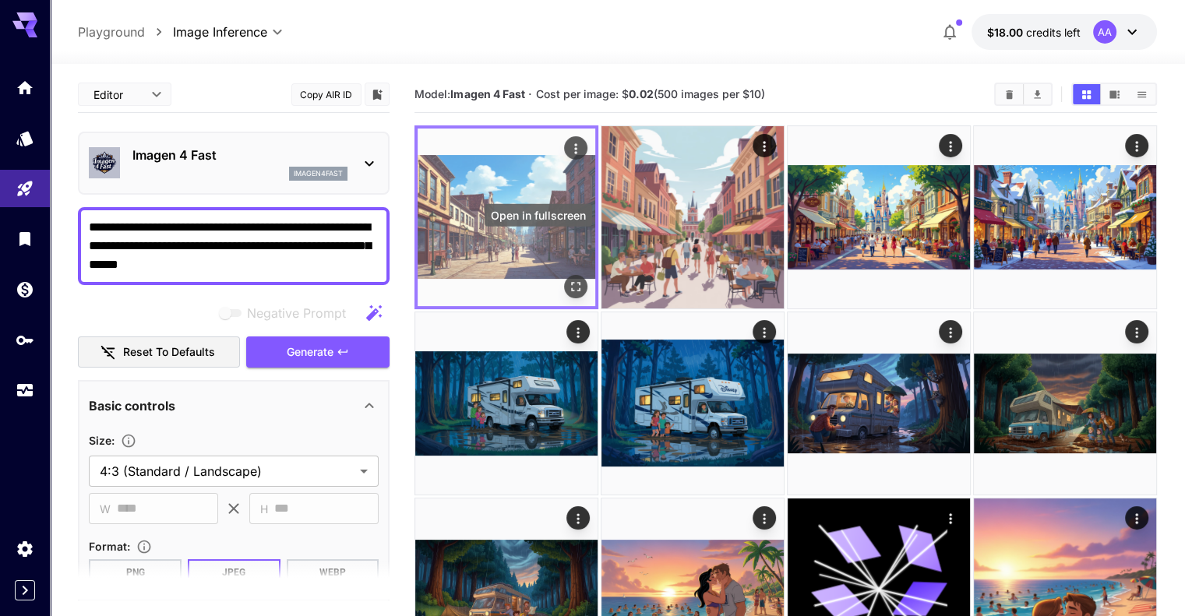
click at [568, 279] on icon "Open in fullscreen" at bounding box center [576, 287] width 16 height 16
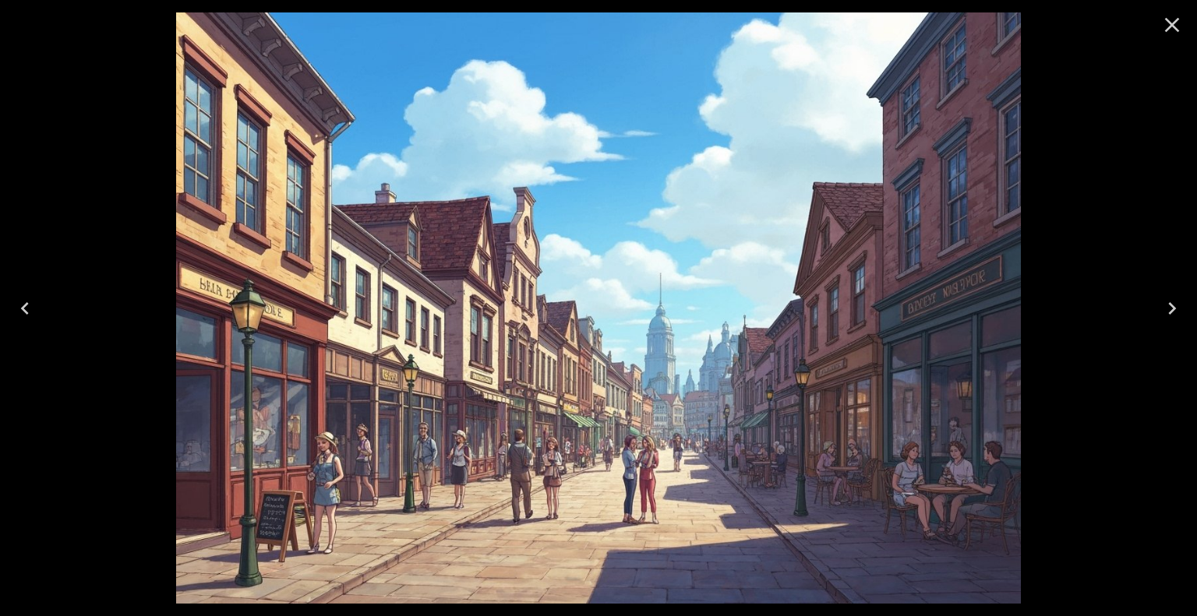
click at [1170, 34] on icon "Close" at bounding box center [1172, 24] width 25 height 25
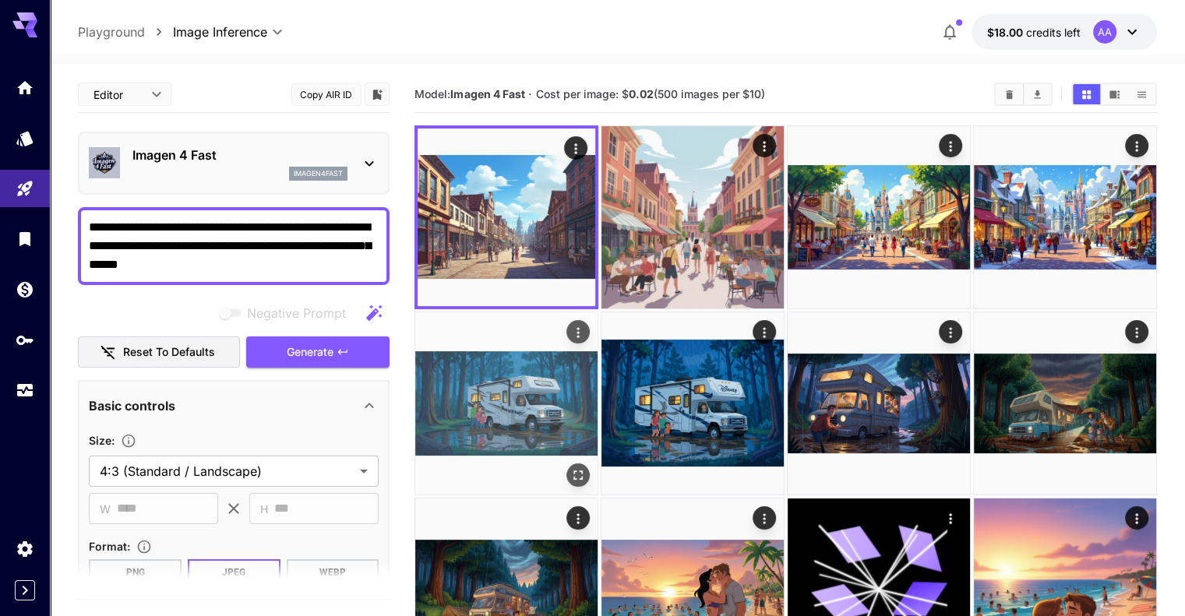
click at [586, 325] on icon "Actions" at bounding box center [579, 333] width 16 height 16
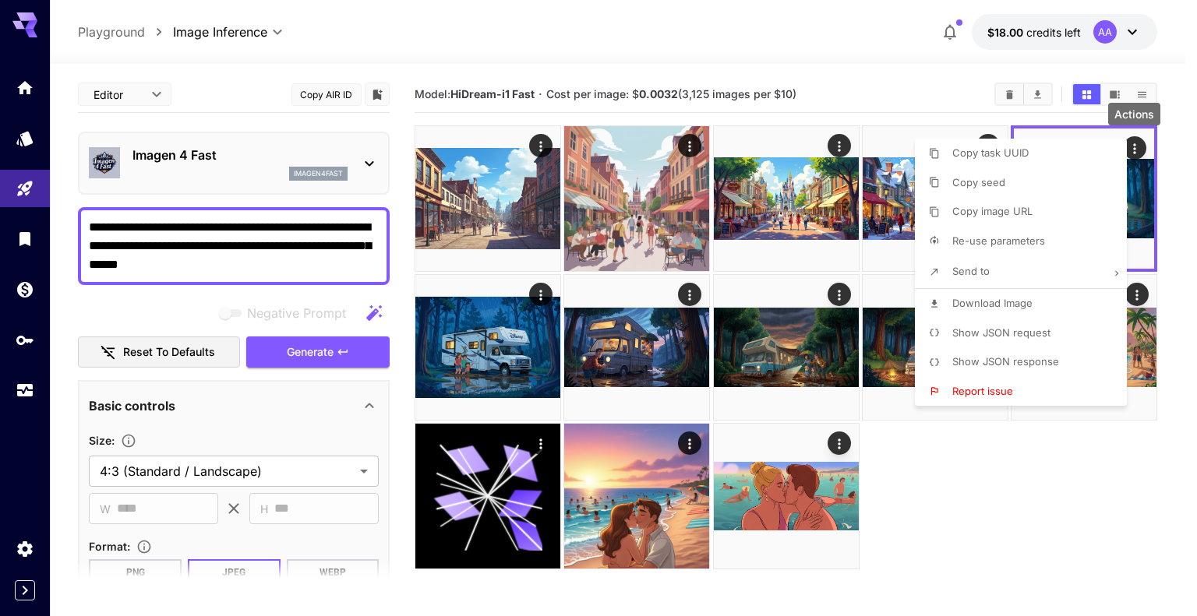
click at [1053, 327] on li "Show JSON request" at bounding box center [1025, 334] width 221 height 30
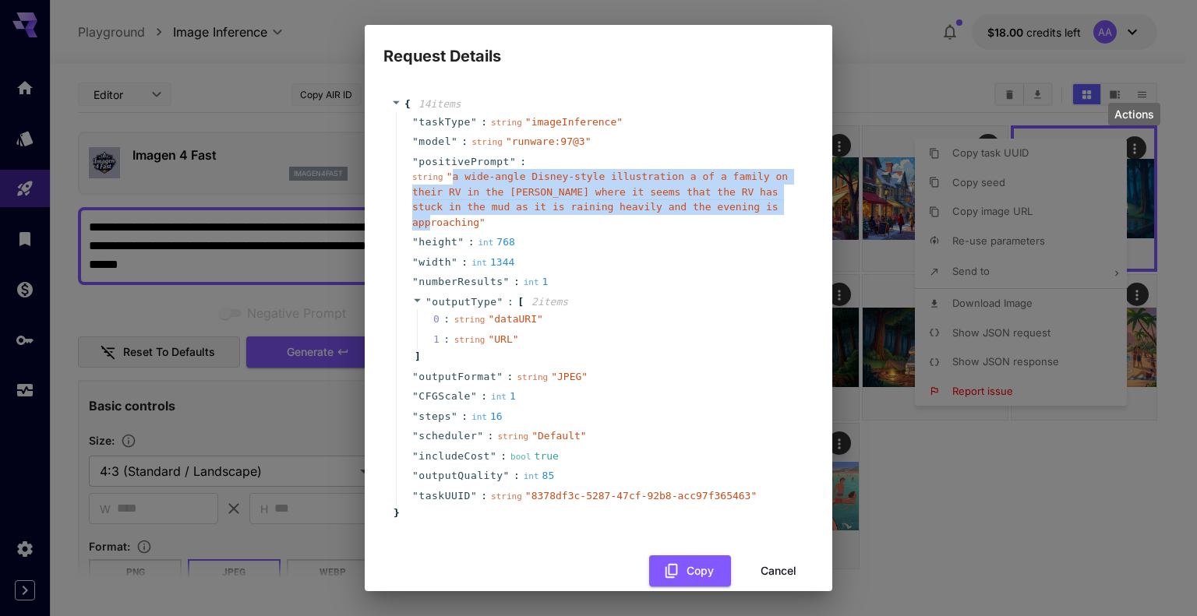
drag, startPoint x: 448, startPoint y: 177, endPoint x: 739, endPoint y: 208, distance: 292.4
click at [739, 208] on span "" a wide-angle Disney-style illustration a of a family on their RV in the woods…" at bounding box center [600, 200] width 376 height 58
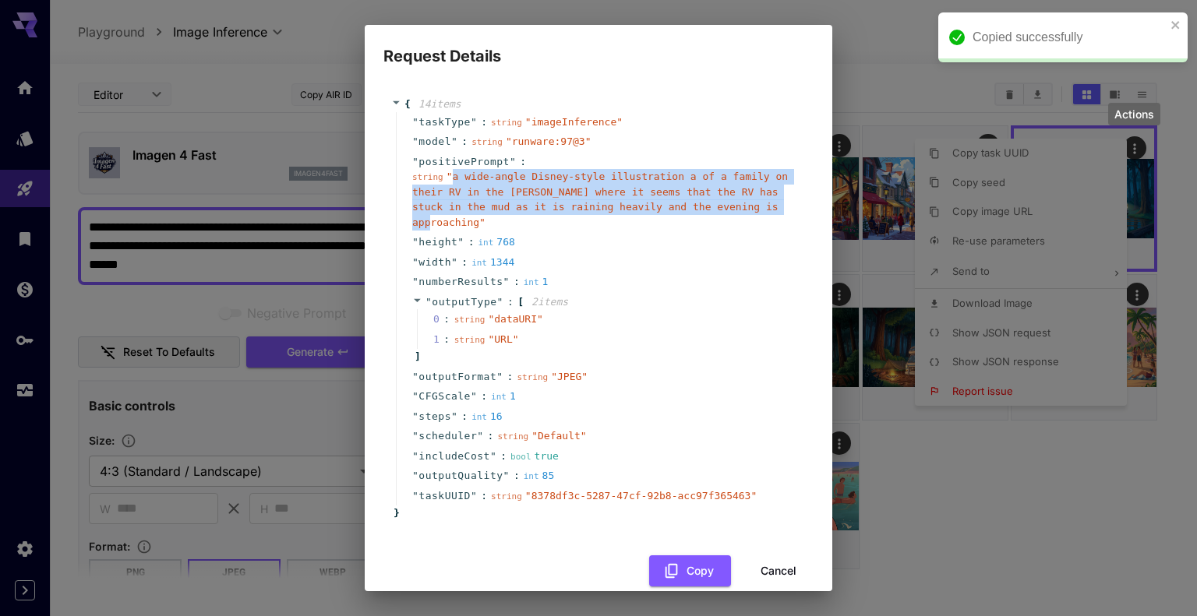
copy span "a wide-angle Disney-style illustration a of a family on their RV in the woods w…"
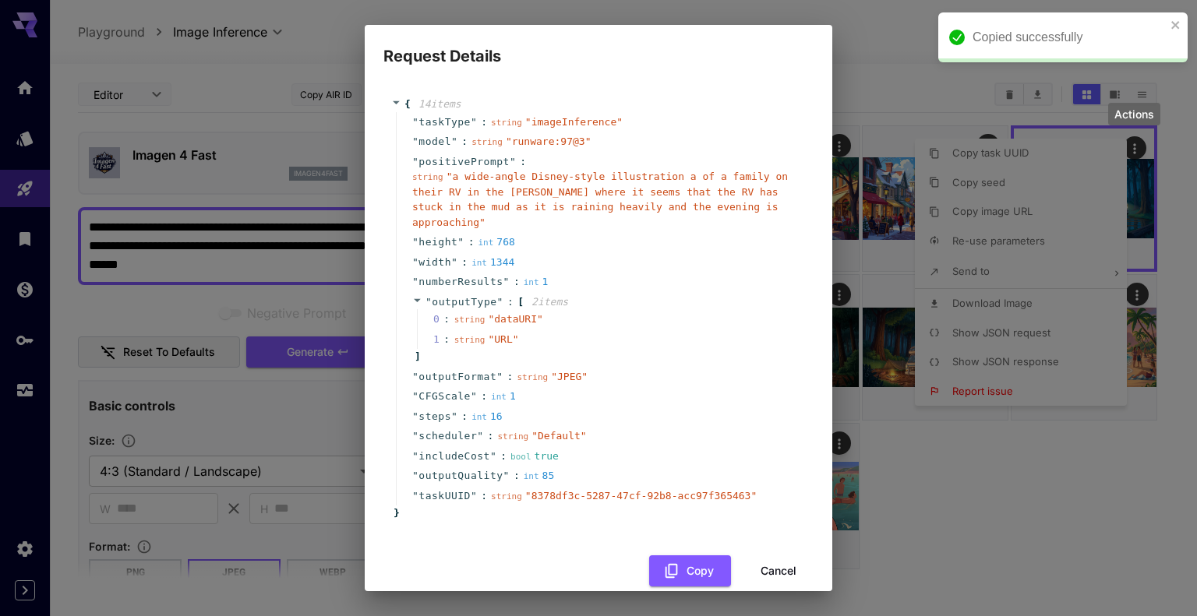
click at [263, 252] on div "Request Details { 14 item s " taskType " : string " imageInference " " model " …" at bounding box center [598, 308] width 1197 height 616
click at [256, 249] on div "Request Details { 14 item s " taskType " : string " imageInference " " model " …" at bounding box center [598, 308] width 1197 height 616
click at [761, 556] on button "Cancel" at bounding box center [779, 572] width 70 height 32
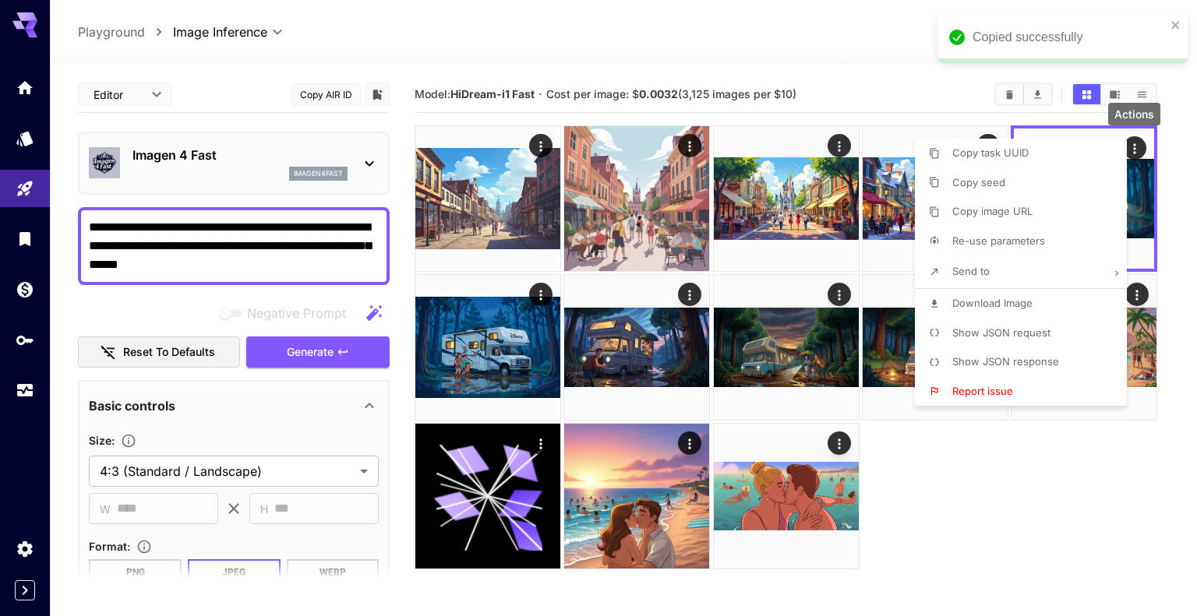
click at [150, 246] on div at bounding box center [598, 308] width 1197 height 616
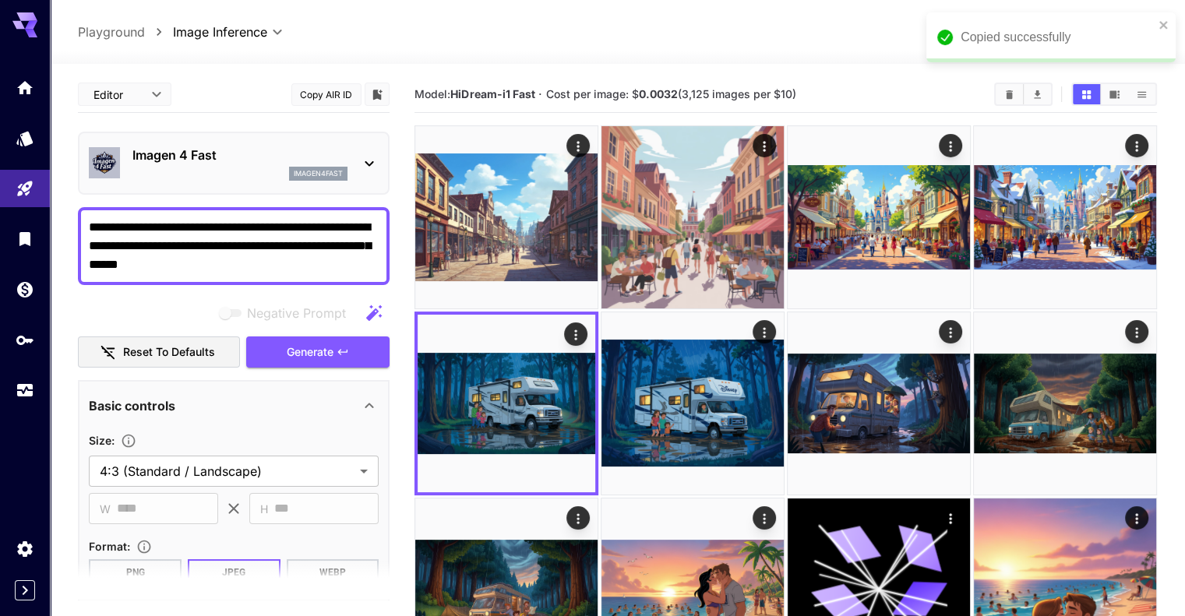
click at [150, 246] on div "Copy task UUID Copy seed Copy image URL Re-use parameters Send to Download Imag…" at bounding box center [118, 308] width 237 height 616
click at [215, 270] on textarea "**********" at bounding box center [234, 246] width 290 height 56
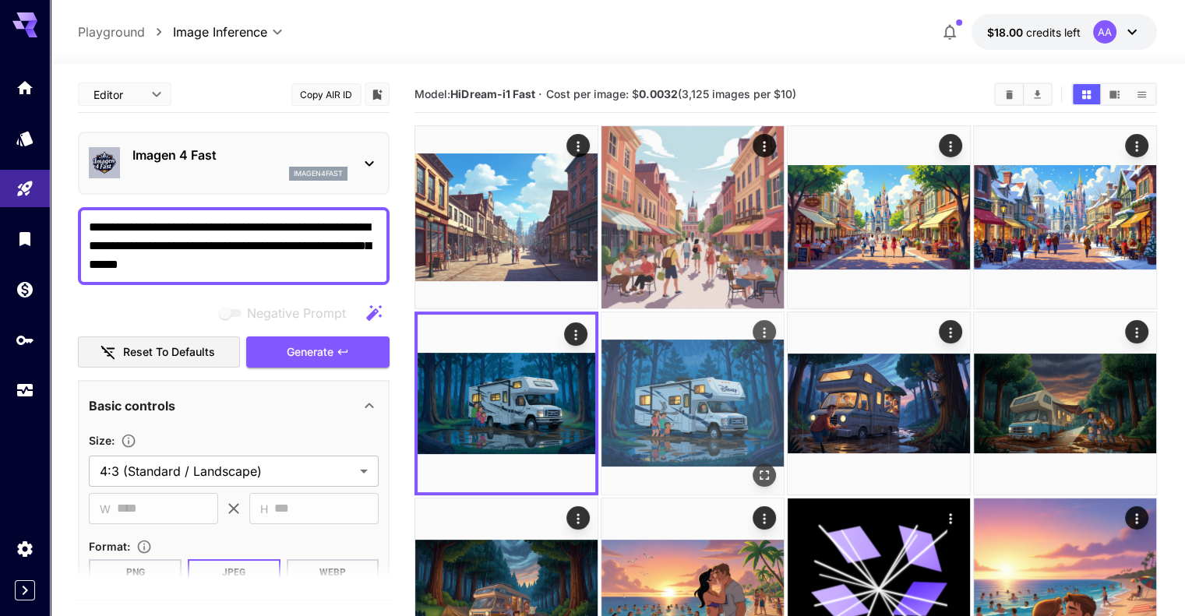
paste textarea "**********"
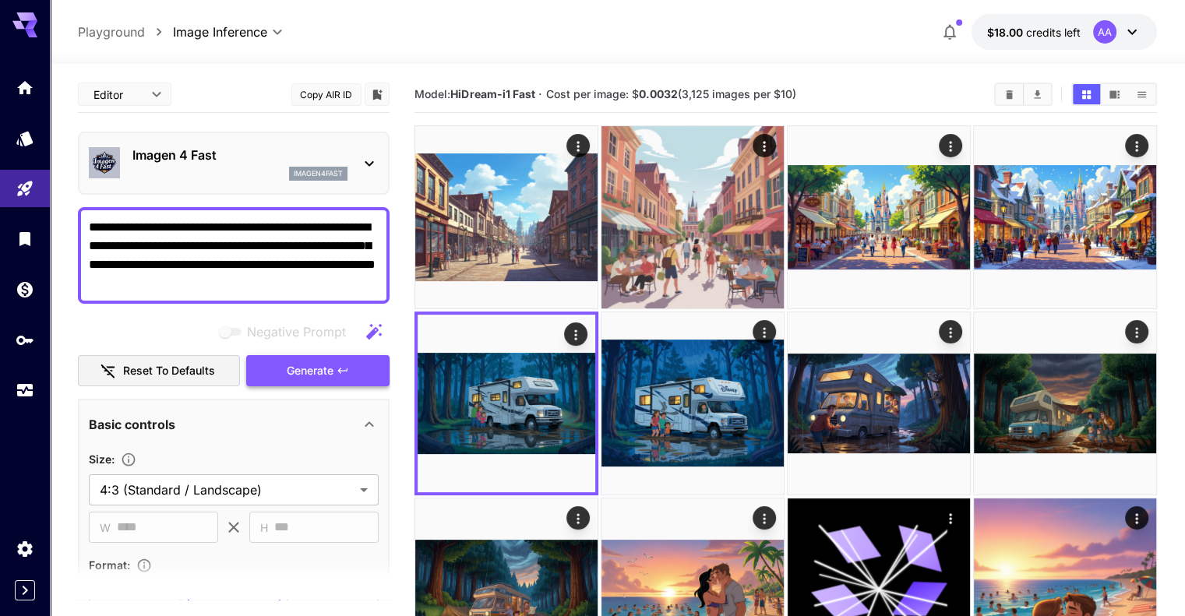
type textarea "**********"
click at [326, 373] on span "Generate" at bounding box center [310, 371] width 47 height 19
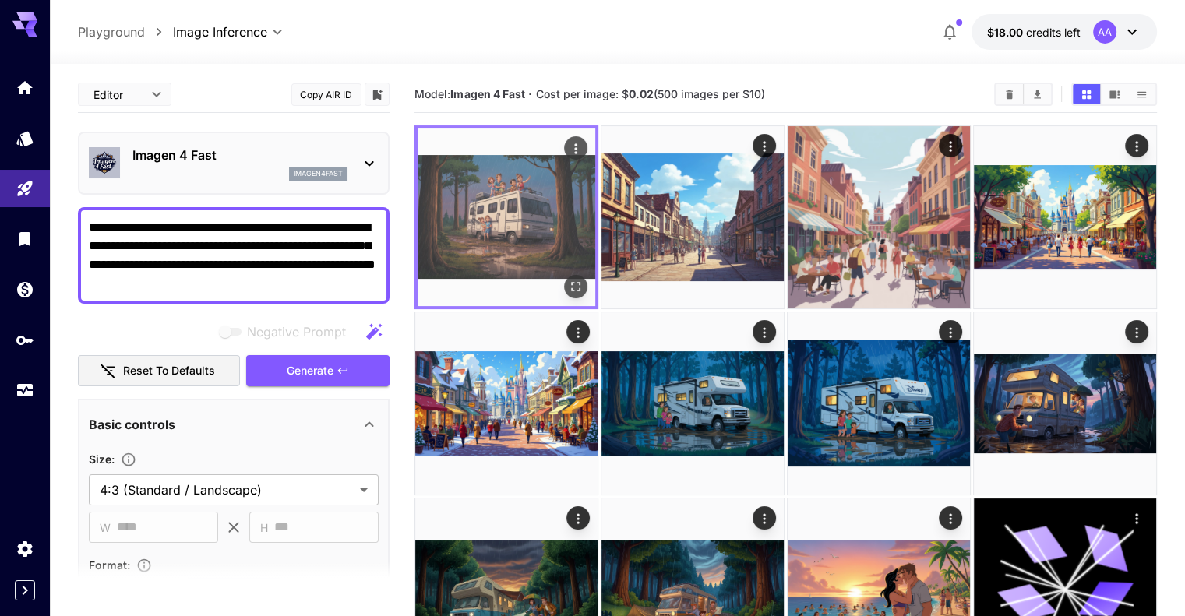
click at [568, 279] on icon "Open in fullscreen" at bounding box center [576, 287] width 16 height 16
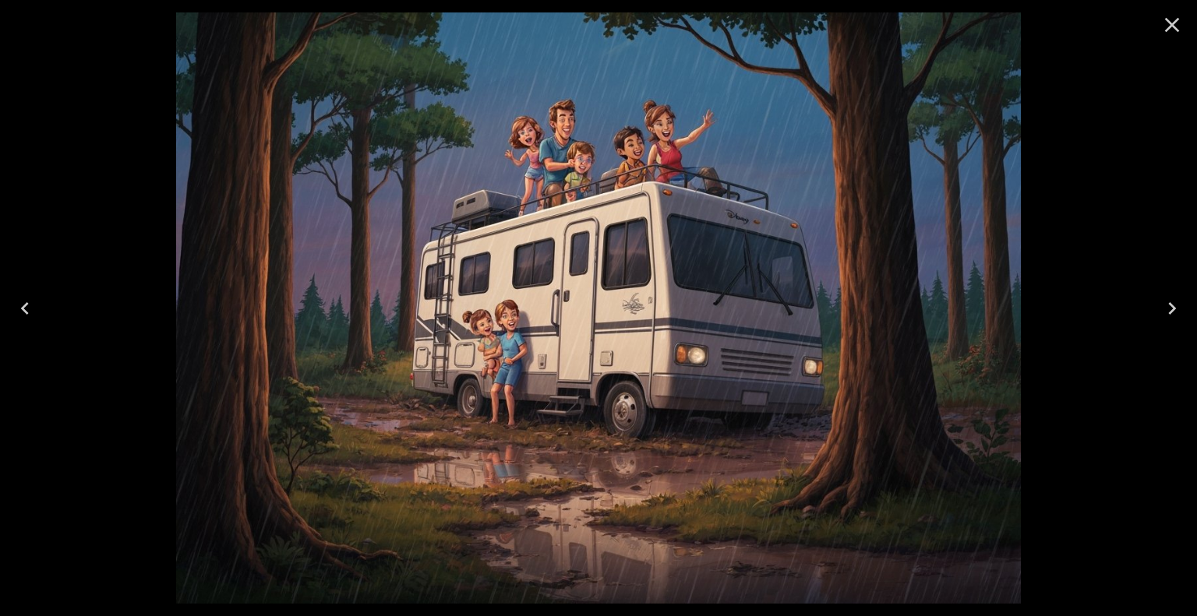
click at [1175, 23] on icon "Close" at bounding box center [1172, 24] width 25 height 25
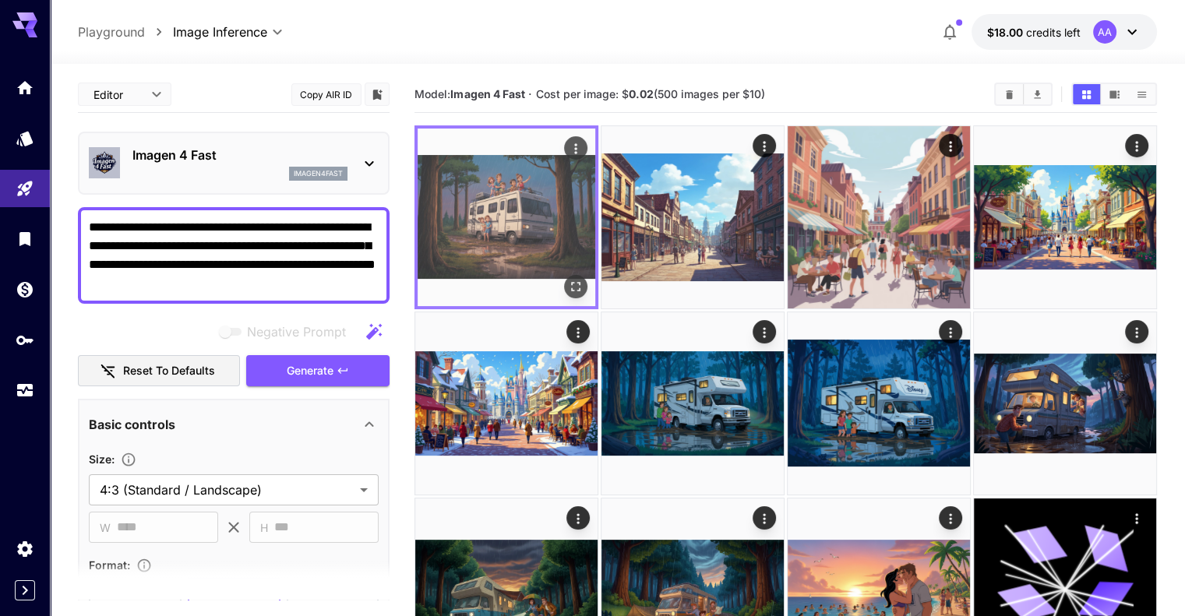
click at [568, 279] on icon "Open in fullscreen" at bounding box center [576, 287] width 16 height 16
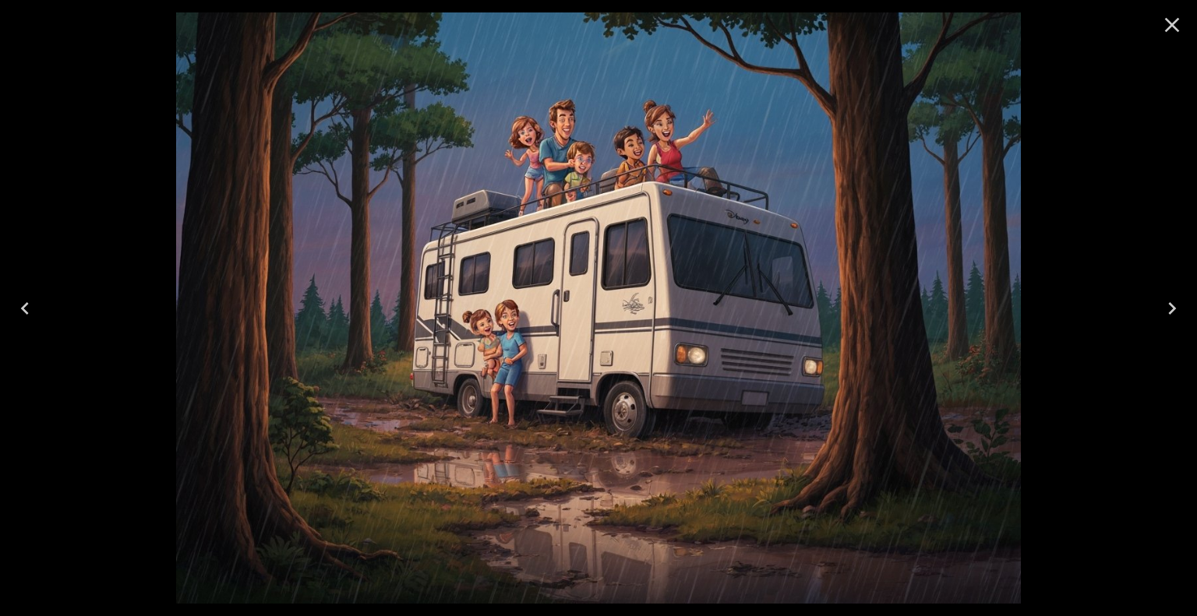
click at [1170, 27] on icon "Close" at bounding box center [1172, 25] width 15 height 15
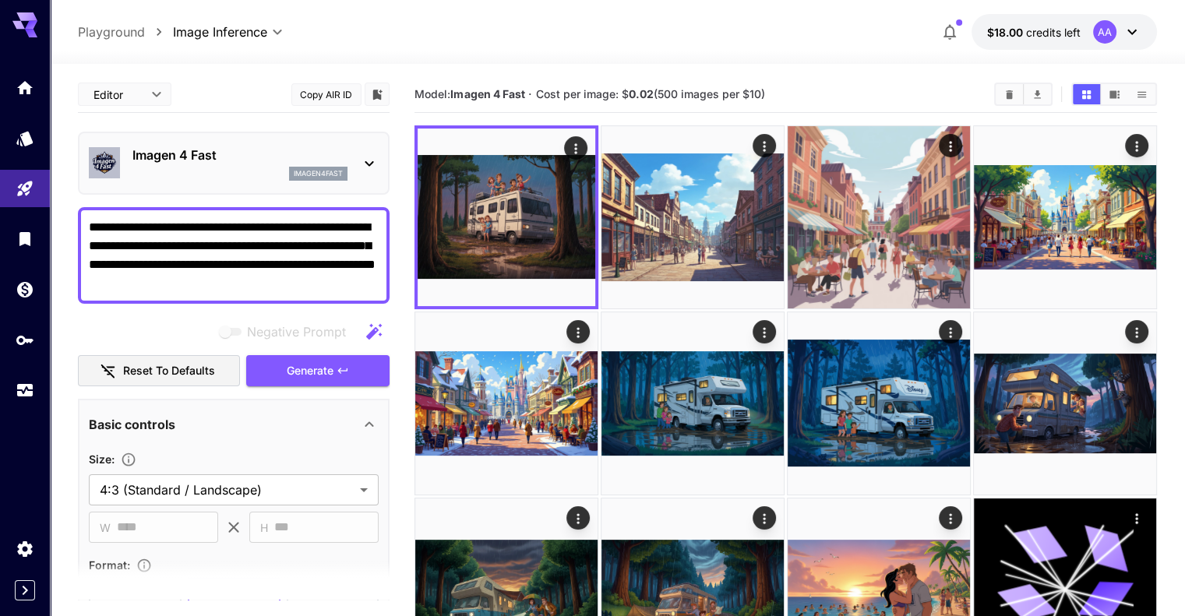
click at [297, 277] on textarea "**********" at bounding box center [234, 255] width 290 height 75
click at [1121, 38] on div "AA" at bounding box center [1117, 31] width 48 height 23
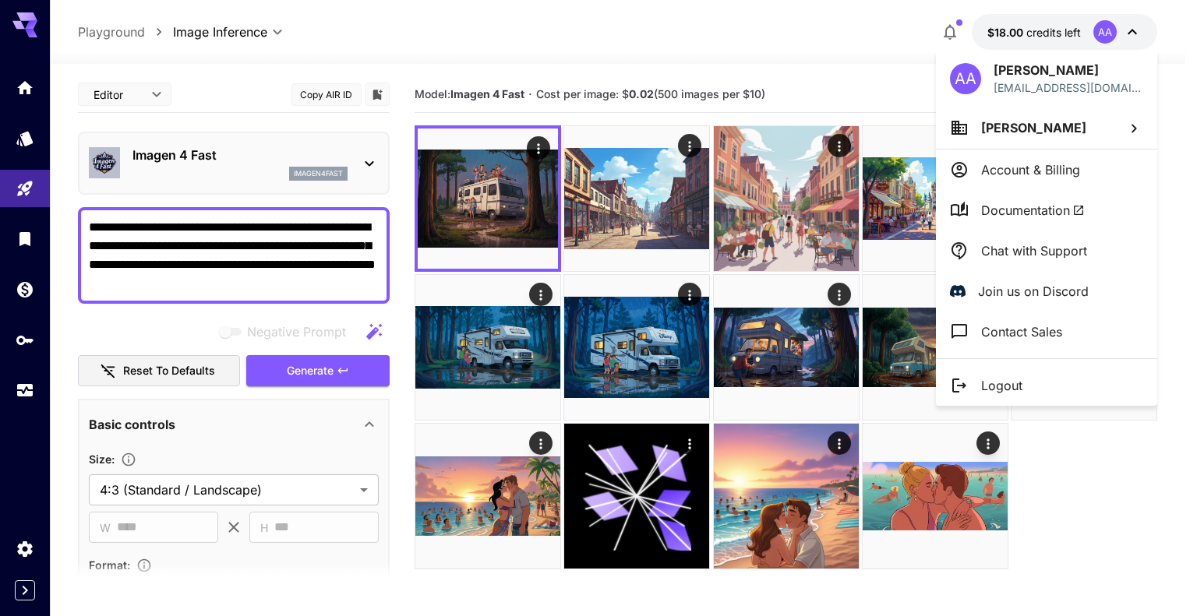
click at [1065, 174] on p "Account & Billing" at bounding box center [1030, 170] width 99 height 19
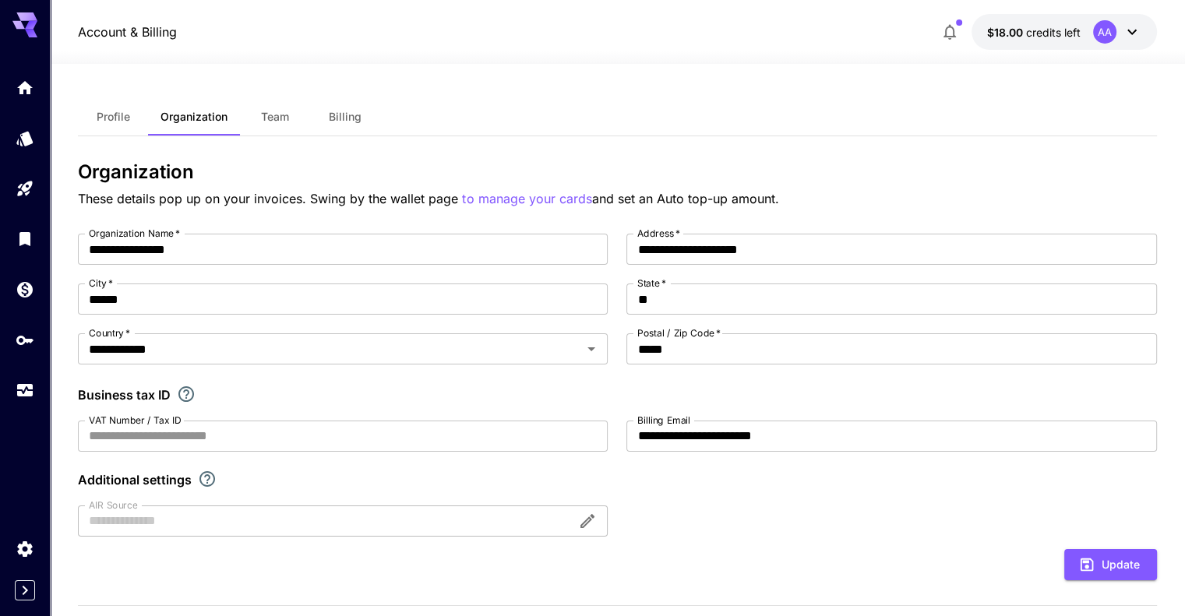
click at [341, 118] on span "Billing" at bounding box center [345, 117] width 33 height 14
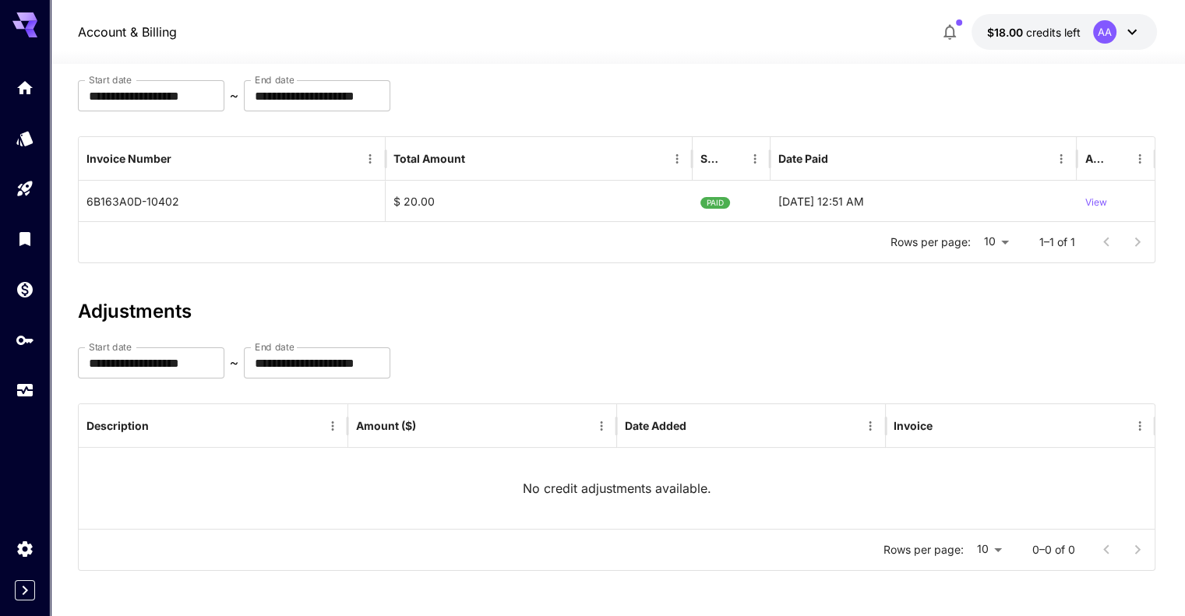
scroll to position [128, 0]
click at [26, 280] on link at bounding box center [25, 289] width 50 height 38
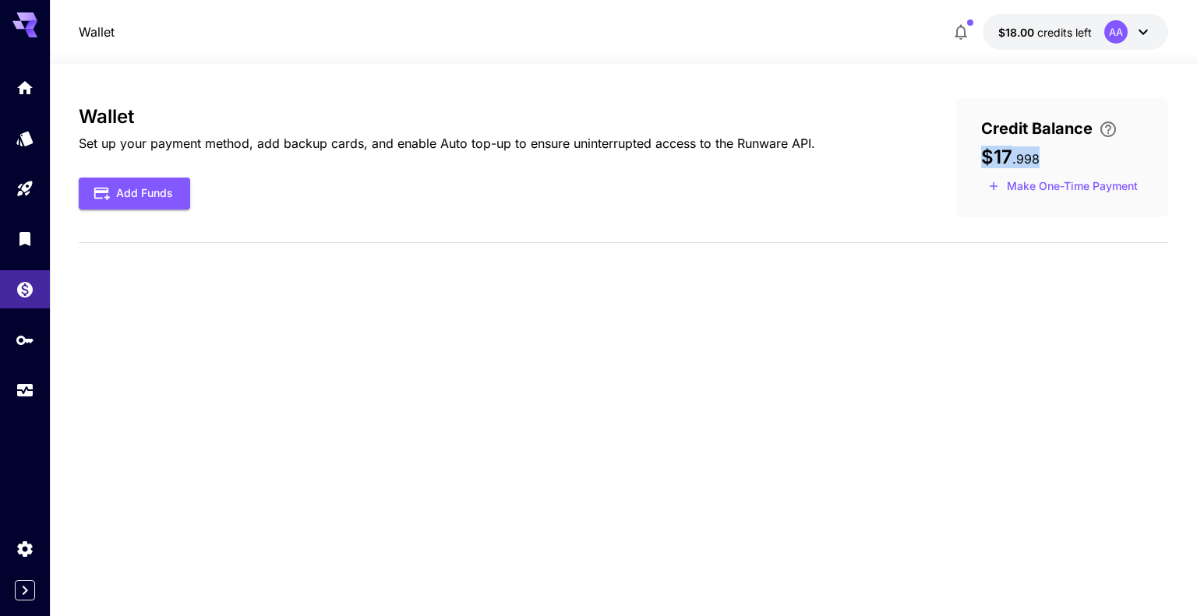
drag, startPoint x: 1053, startPoint y: 154, endPoint x: 958, endPoint y: 152, distance: 95.1
click at [958, 152] on div "Credit Balance $17 . 998 Make One-Time Payment" at bounding box center [1062, 157] width 212 height 119
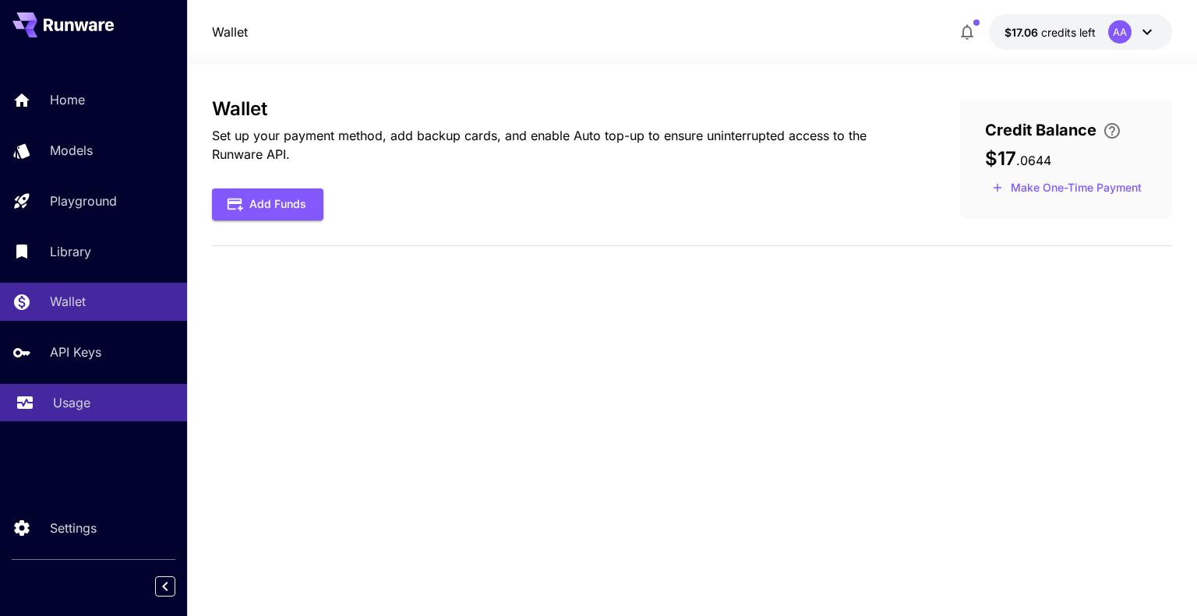
click at [104, 403] on div "Usage" at bounding box center [114, 403] width 122 height 19
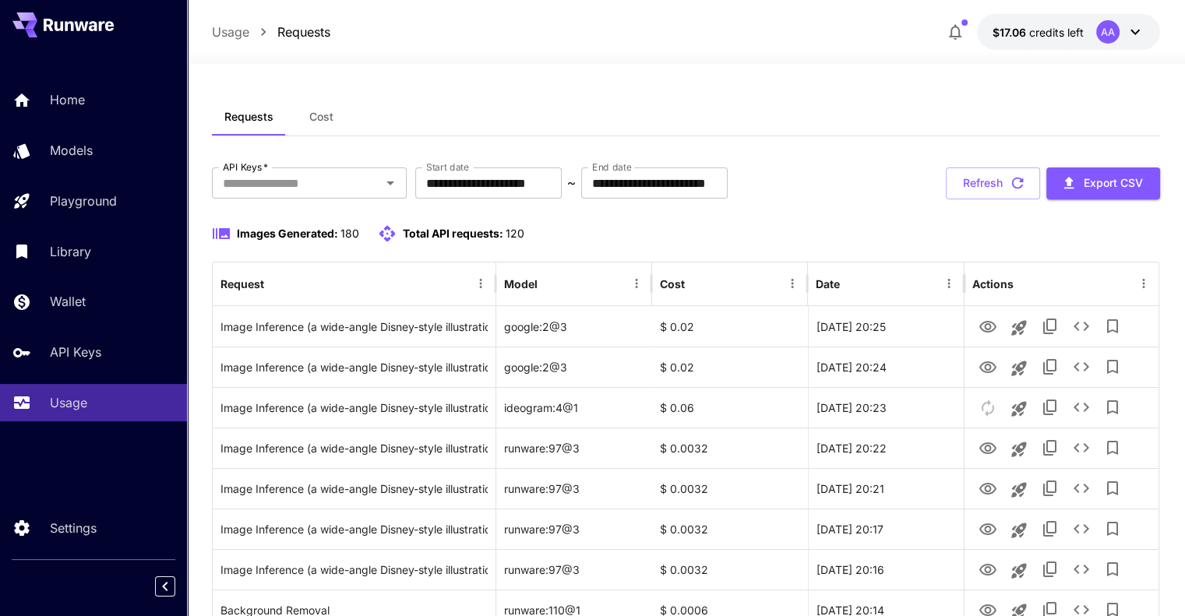
click at [318, 122] on span "Cost" at bounding box center [321, 117] width 24 height 14
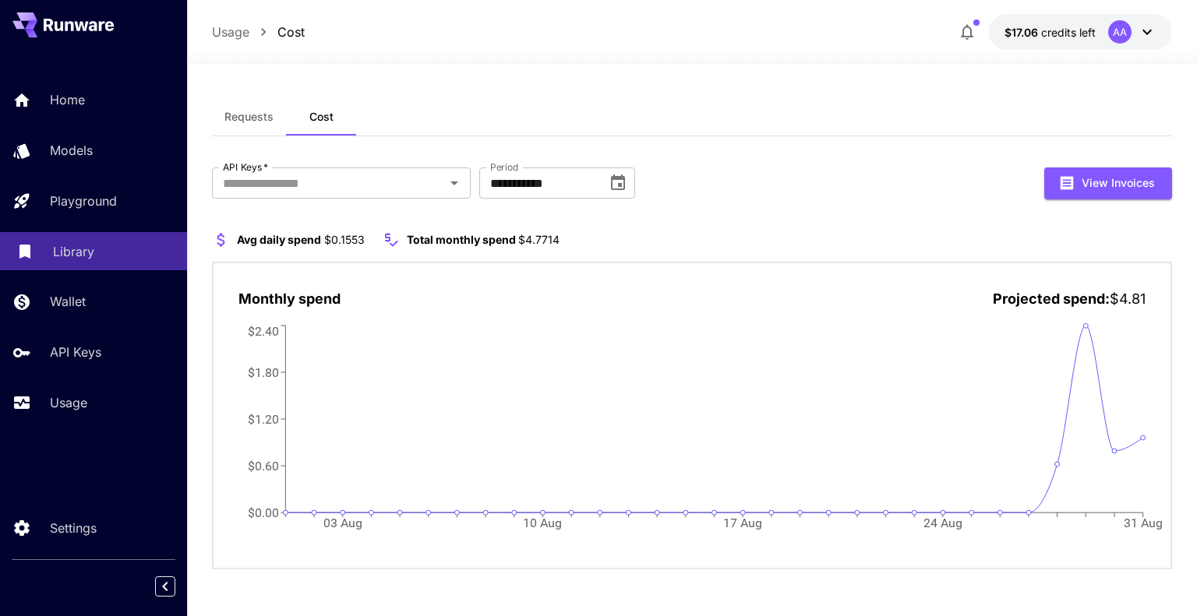
click at [122, 264] on link "Library" at bounding box center [93, 251] width 187 height 38
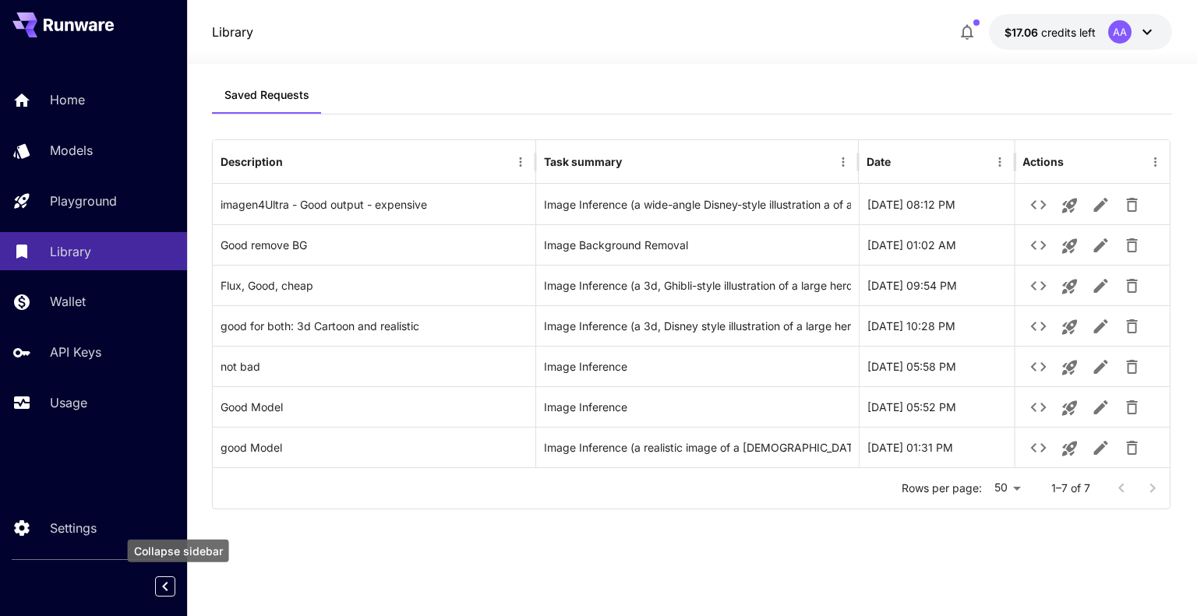
click at [164, 585] on icon "Collapse sidebar" at bounding box center [164, 586] width 5 height 9
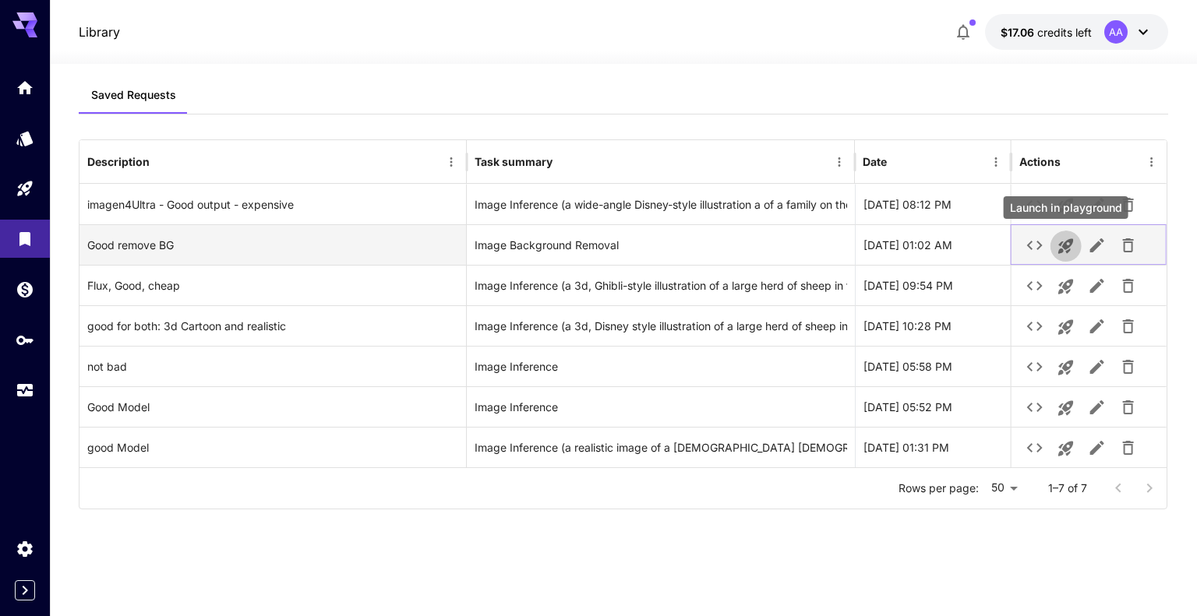
click at [1065, 245] on icon "Launch in playground" at bounding box center [1065, 246] width 15 height 15
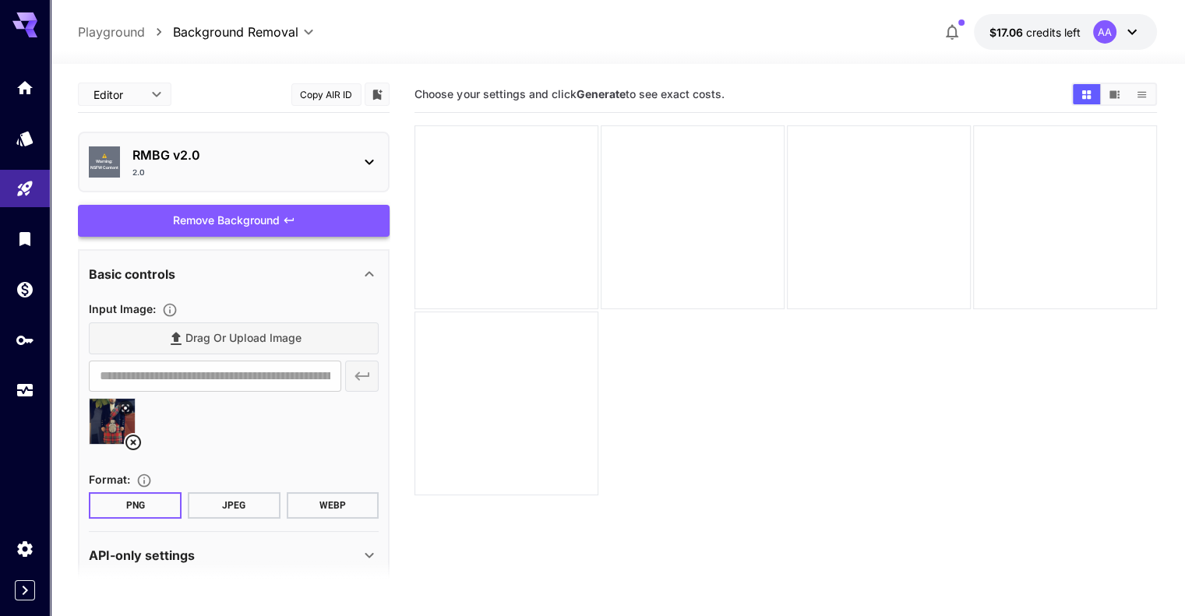
click at [219, 219] on div "Remove Background" at bounding box center [234, 221] width 312 height 32
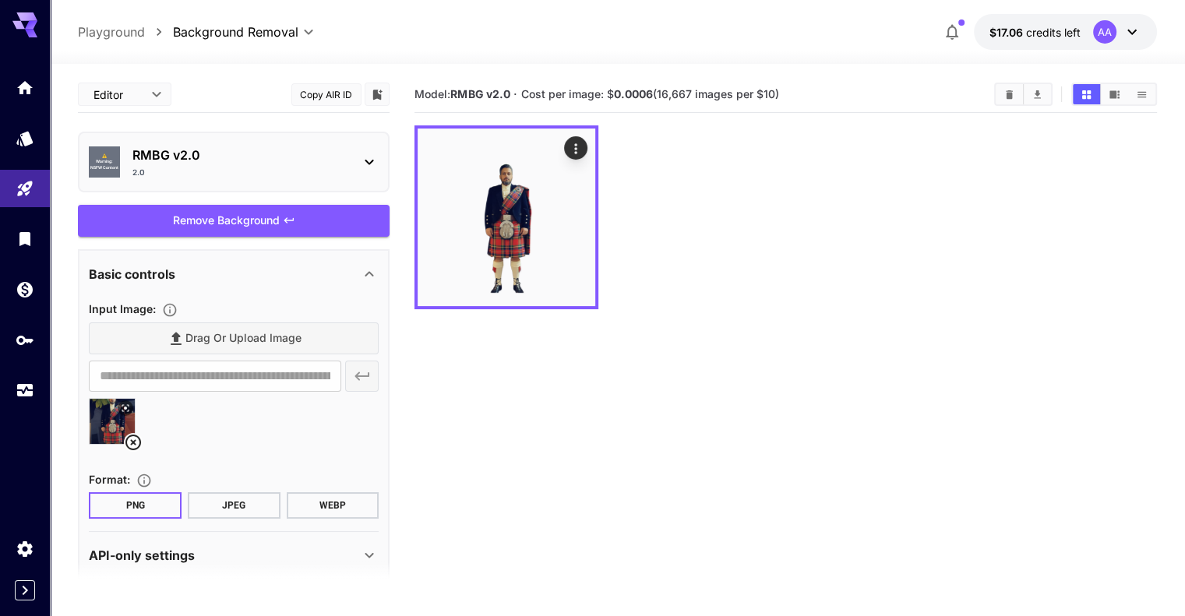
click at [306, 37] on body "**********" at bounding box center [592, 370] width 1185 height 740
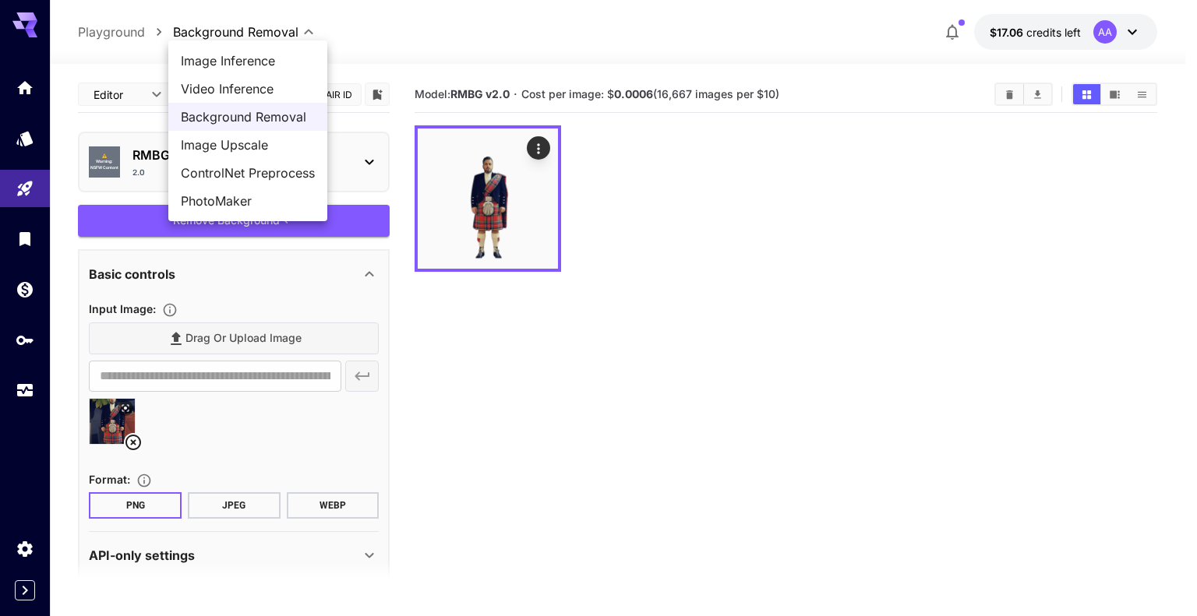
click at [545, 232] on div at bounding box center [598, 308] width 1197 height 616
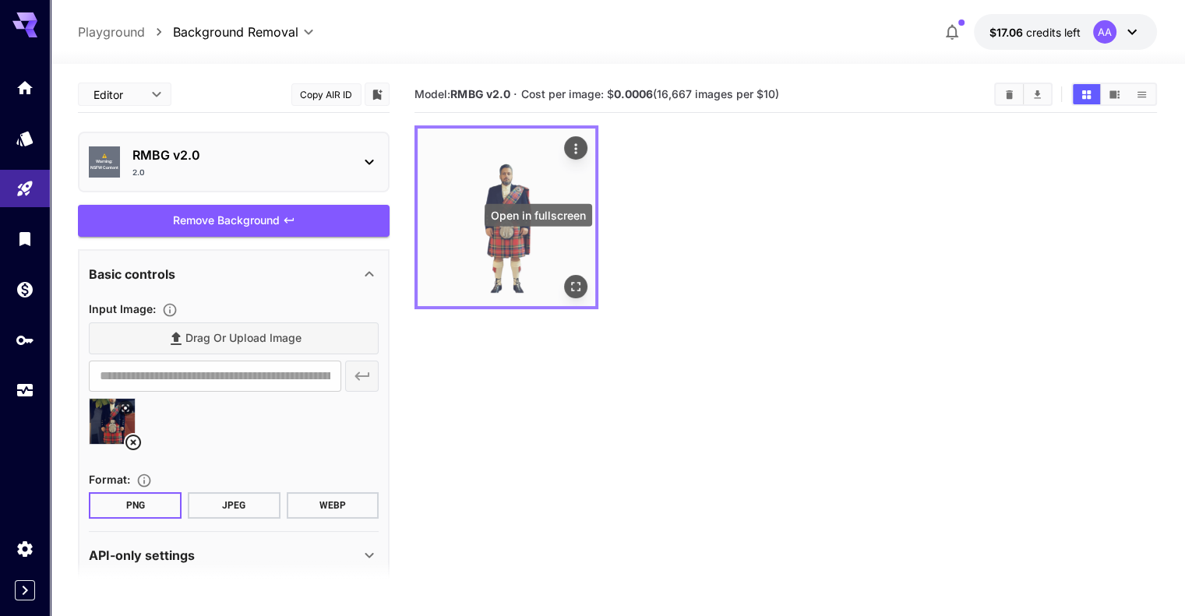
click at [568, 279] on icon "Open in fullscreen" at bounding box center [576, 287] width 16 height 16
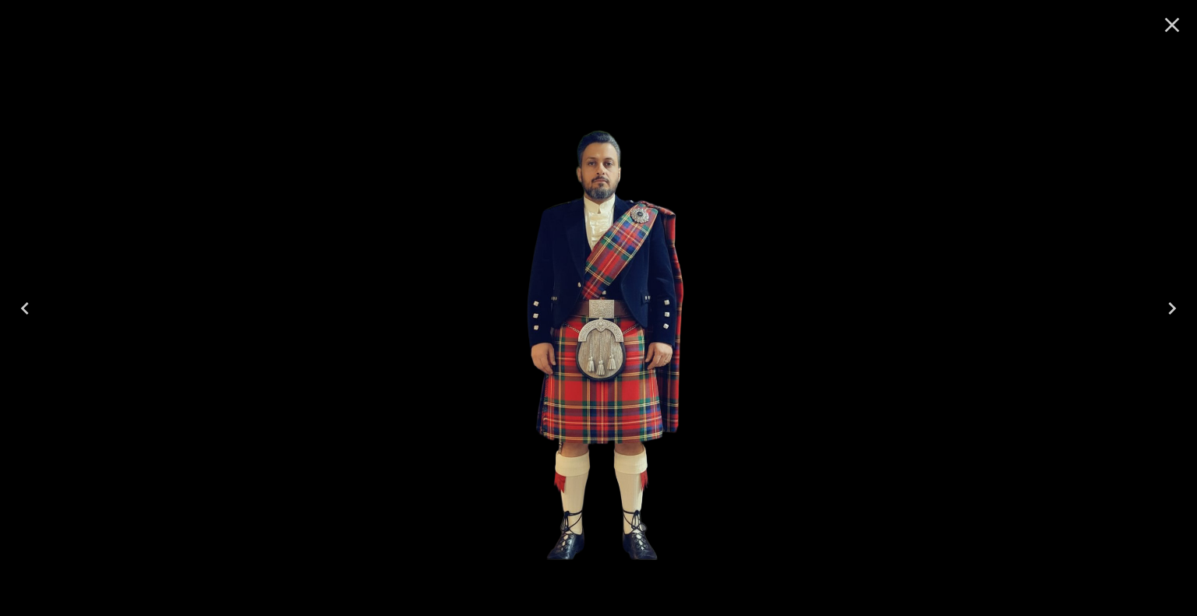
click at [1174, 24] on icon "Close" at bounding box center [1172, 25] width 15 height 15
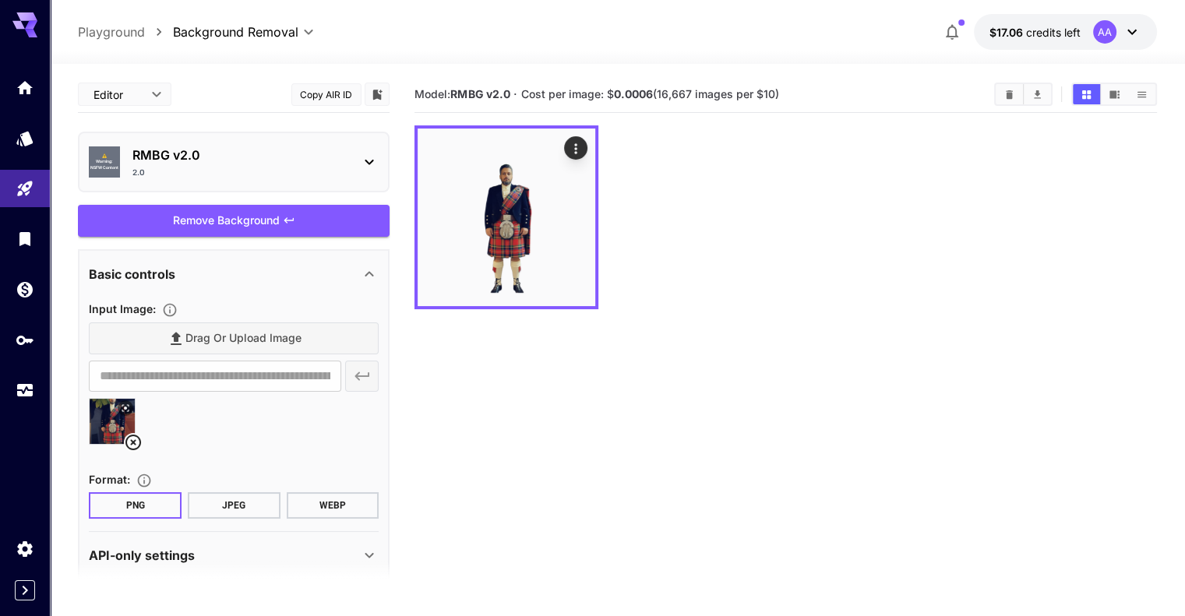
click at [369, 165] on icon at bounding box center [369, 162] width 19 height 19
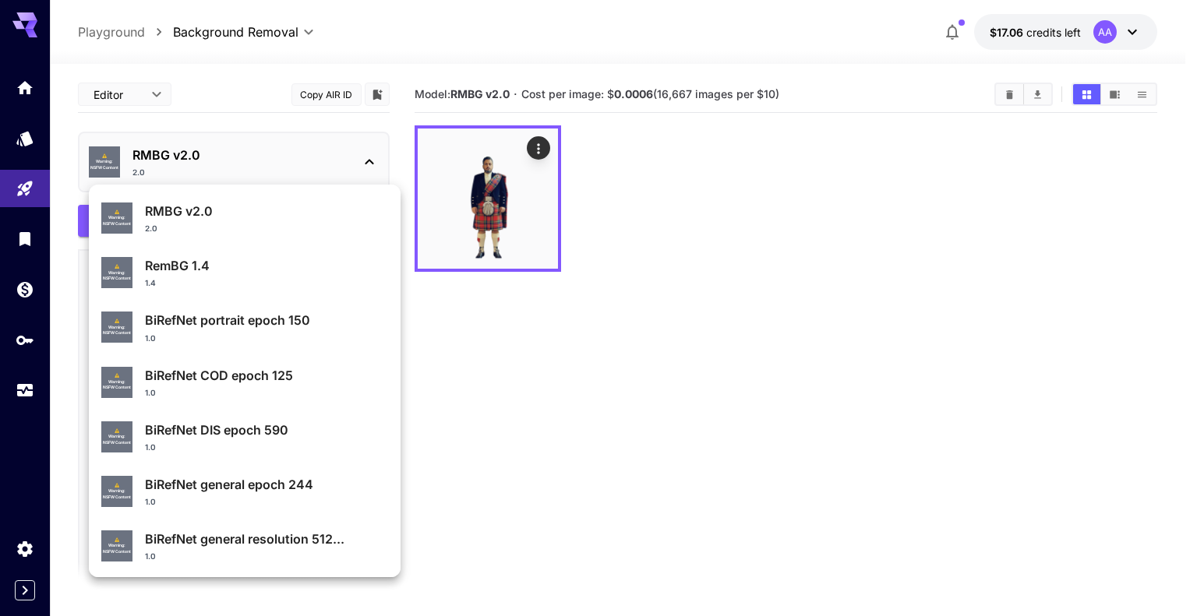
click at [525, 398] on div at bounding box center [598, 308] width 1197 height 616
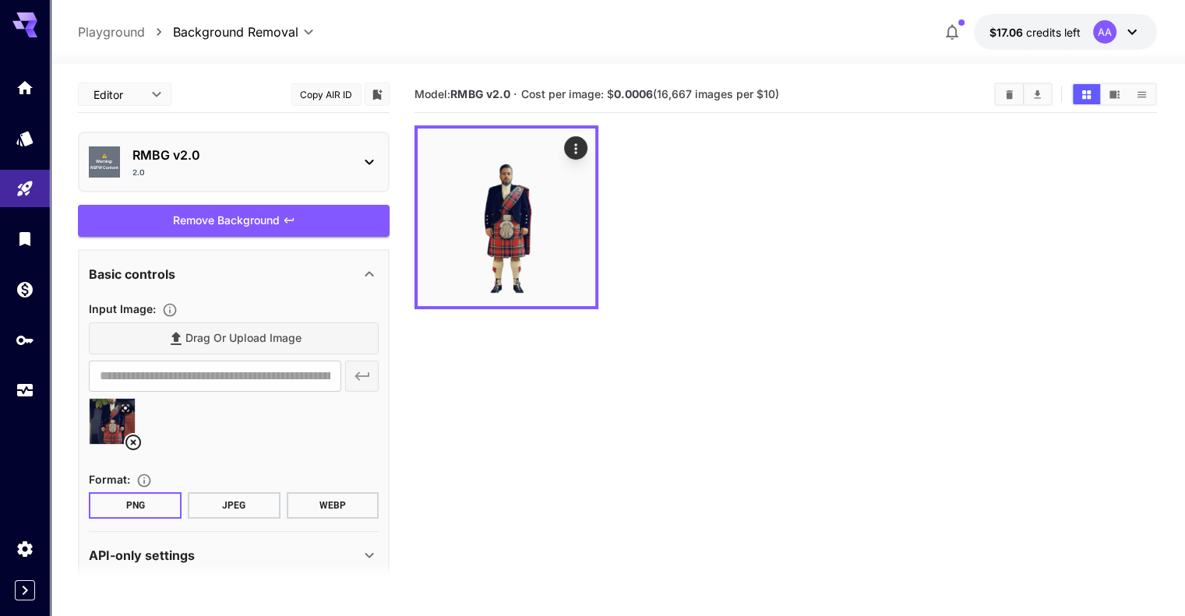
click at [828, 98] on section "Model: RMBG v2.0 · Cost per image: $ 0.0006 (16,667 images per $10)" at bounding box center [698, 94] width 567 height 19
click at [29, 149] on link at bounding box center [25, 138] width 50 height 38
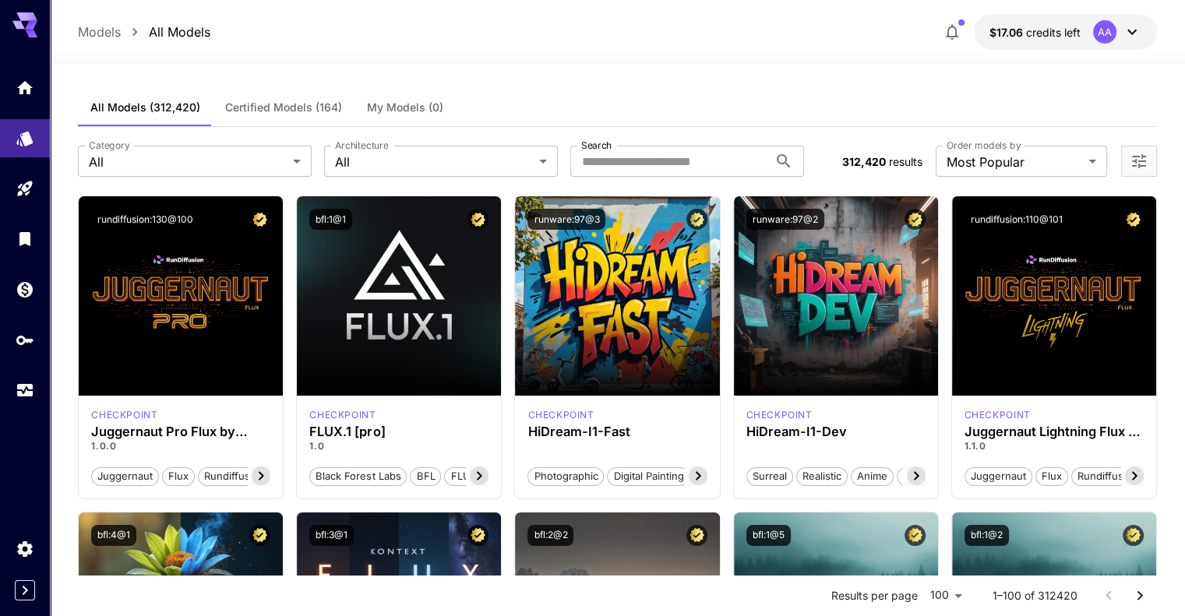
click at [276, 115] on button "Certified Models (164)" at bounding box center [284, 107] width 142 height 37
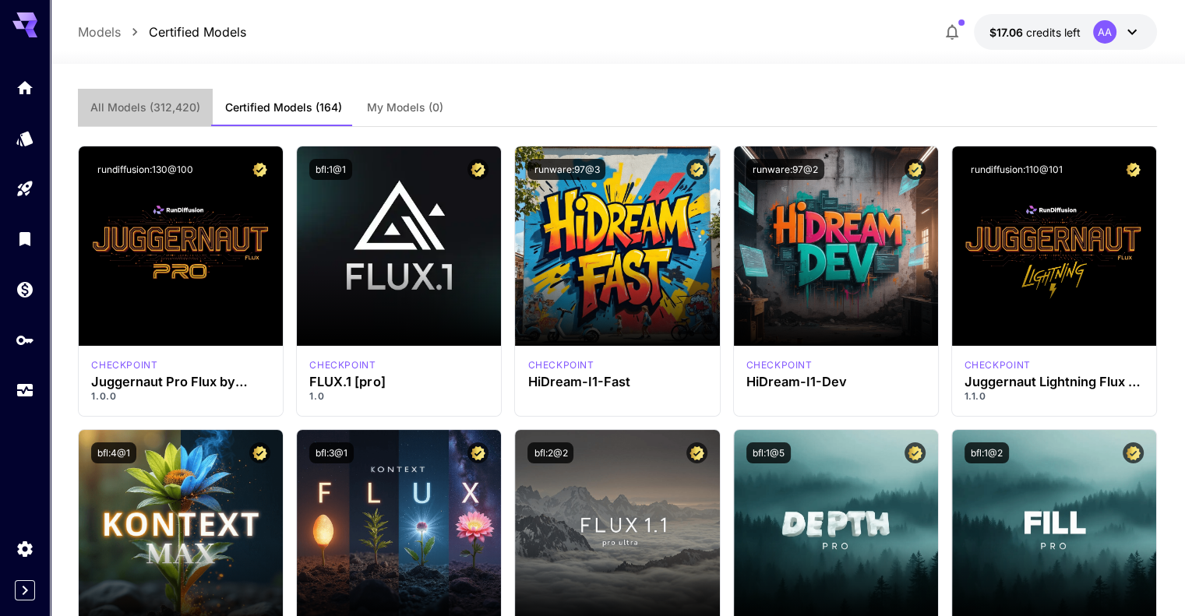
click at [166, 122] on button "All Models (312,420)" at bounding box center [145, 107] width 135 height 37
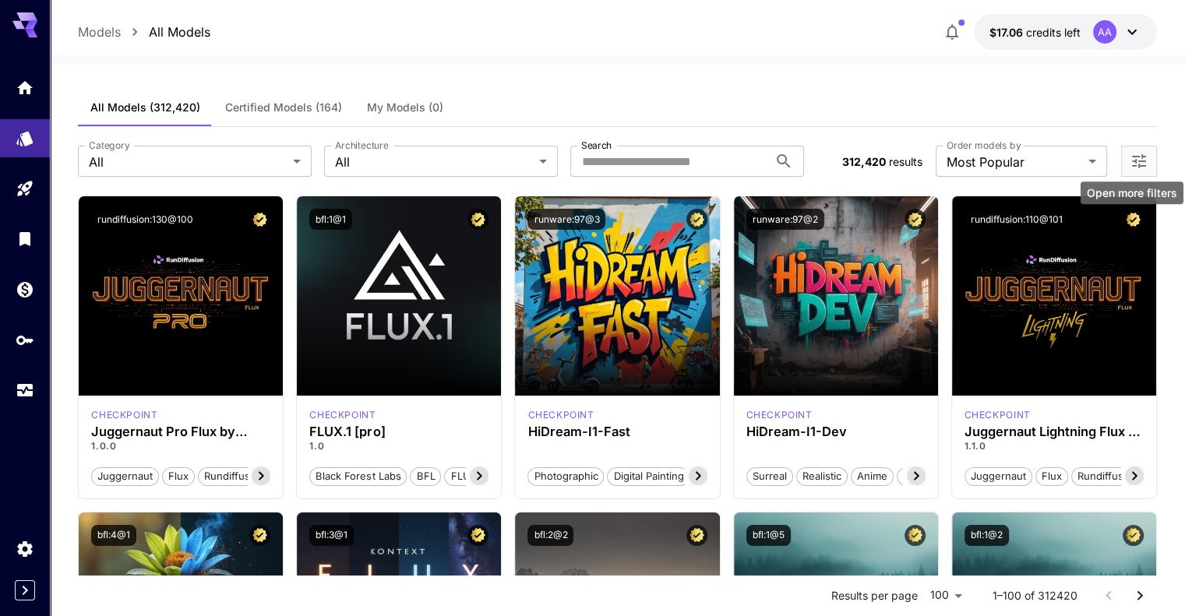
click at [1146, 165] on icon "Open more filters" at bounding box center [1139, 161] width 19 height 19
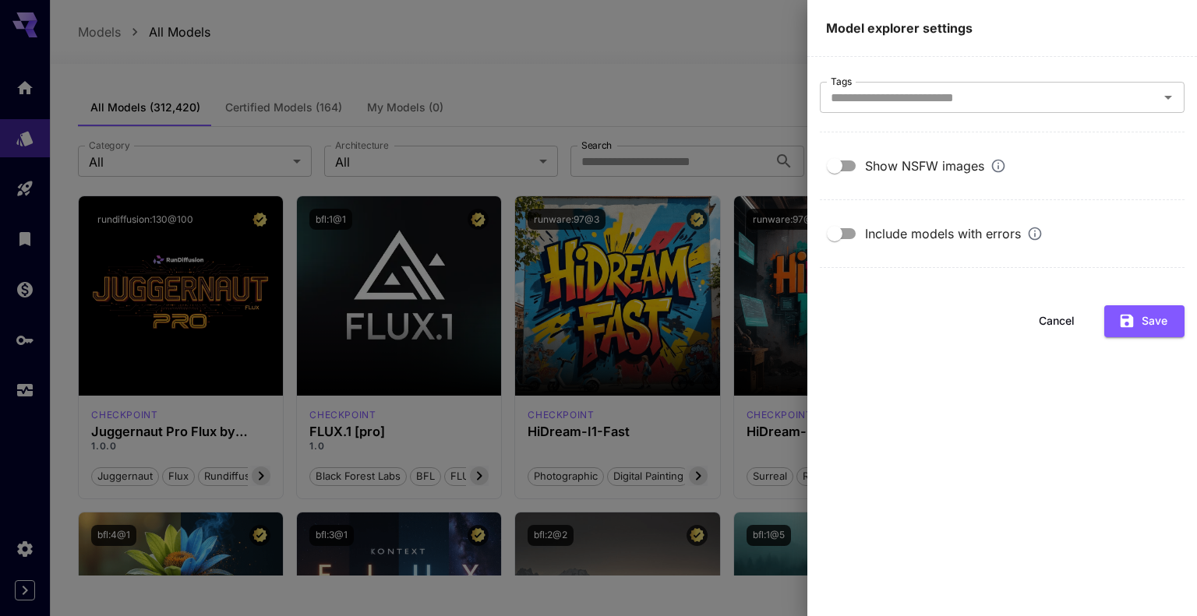
click at [730, 102] on div at bounding box center [598, 308] width 1197 height 616
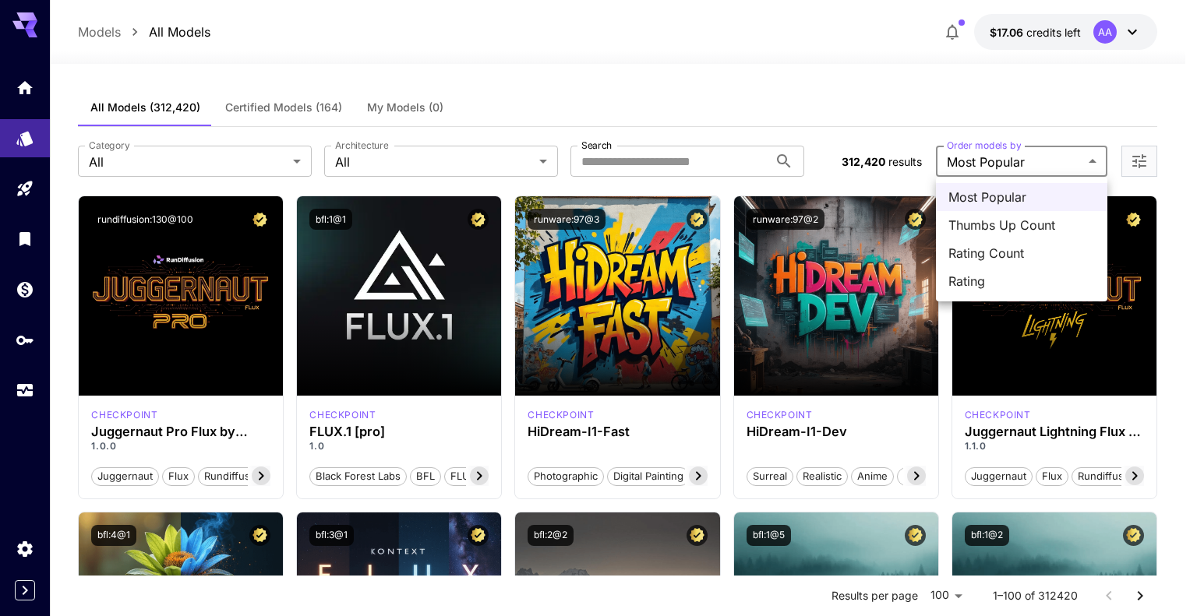
click at [829, 115] on div at bounding box center [598, 308] width 1197 height 616
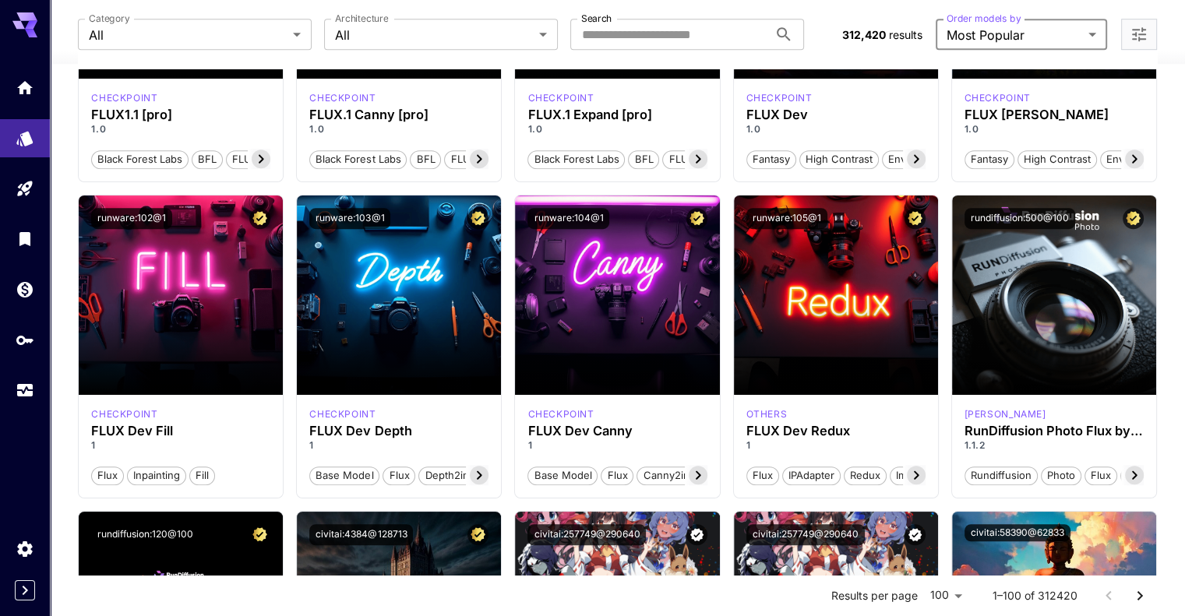
scroll to position [951, 0]
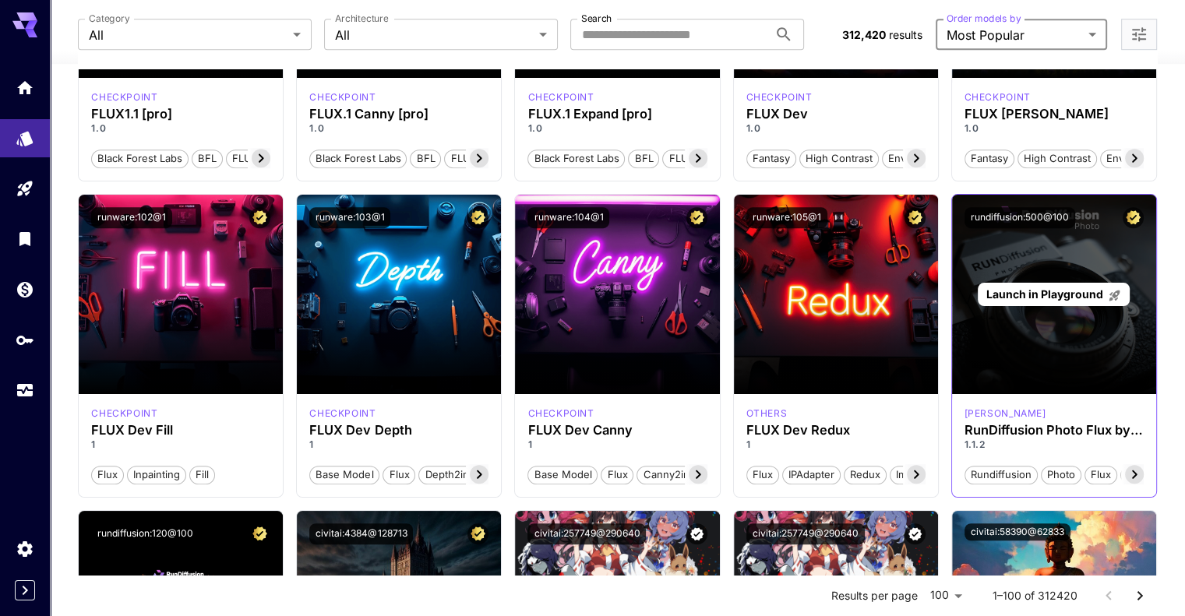
click at [1069, 320] on div "Launch in Playground" at bounding box center [1054, 295] width 204 height 200
click at [1055, 294] on span "Launch in Playground" at bounding box center [1045, 294] width 117 height 13
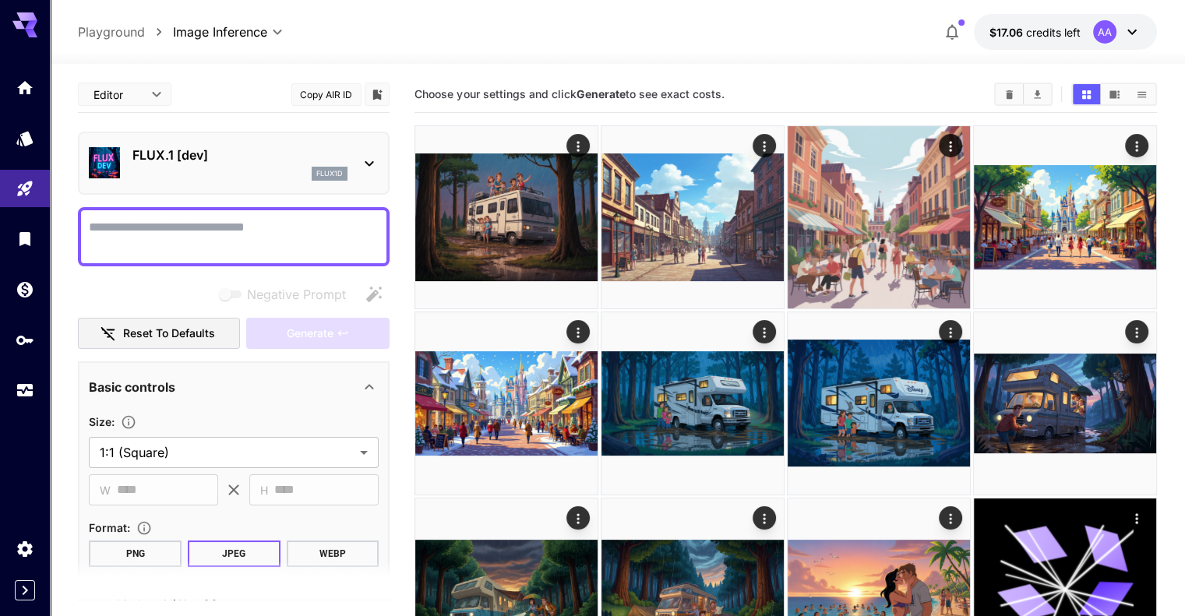
click at [348, 233] on textarea "Negative Prompt" at bounding box center [234, 236] width 290 height 37
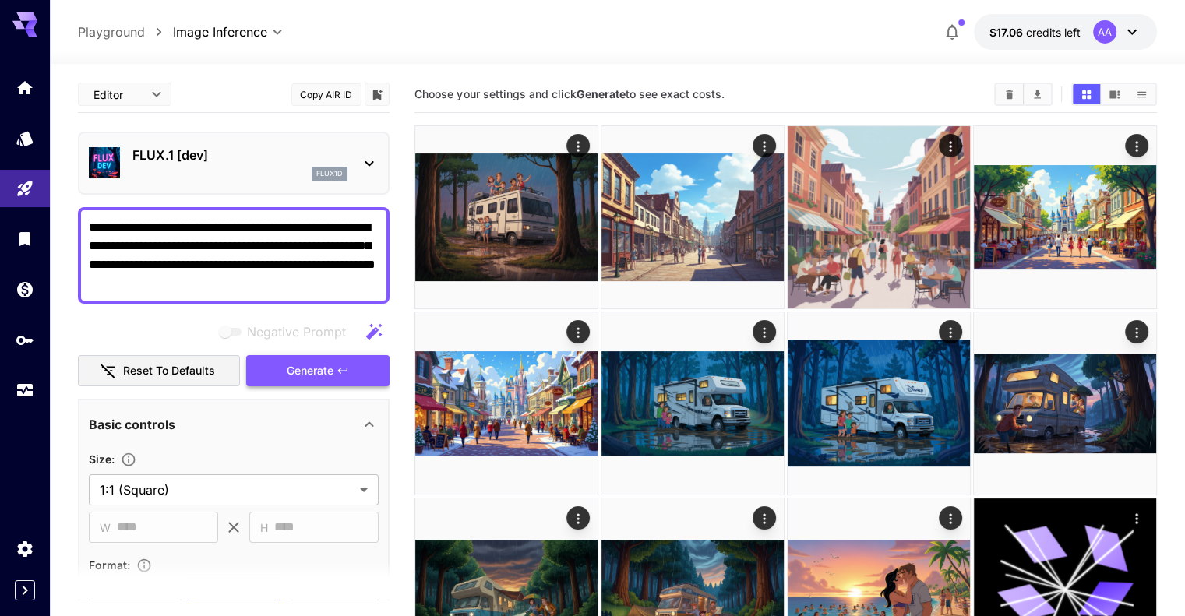
type textarea "**********"
click at [312, 372] on span "Generate" at bounding box center [310, 371] width 47 height 19
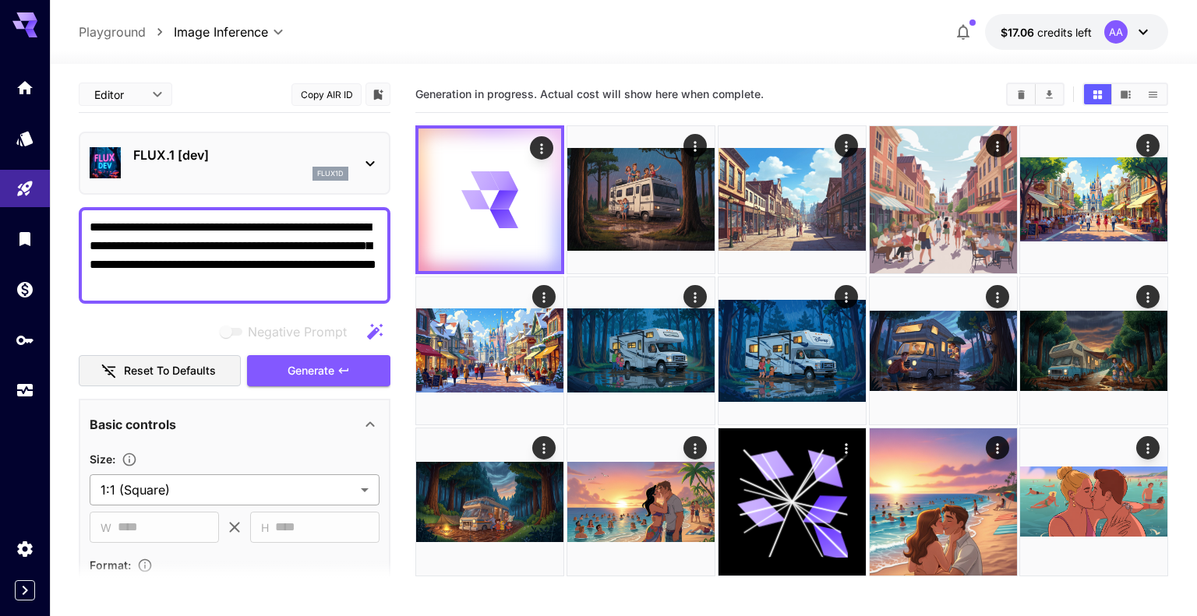
click at [255, 489] on body "**********" at bounding box center [598, 370] width 1197 height 740
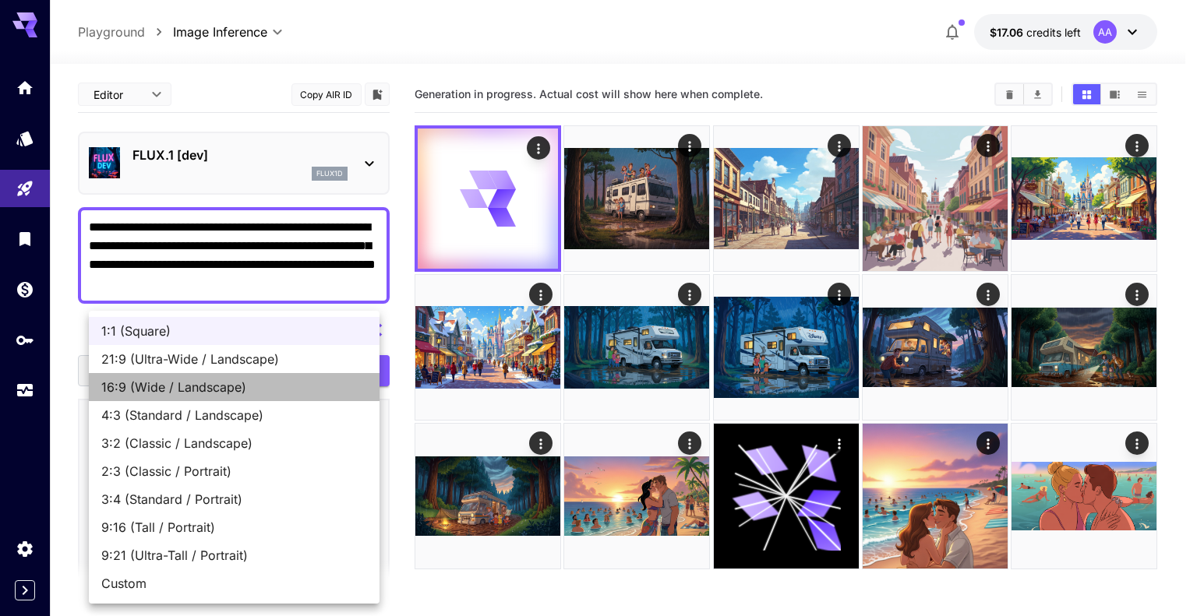
click at [235, 386] on span "16:9 (Wide / Landscape)" at bounding box center [234, 387] width 266 height 19
type input "**********"
type input "****"
type input "***"
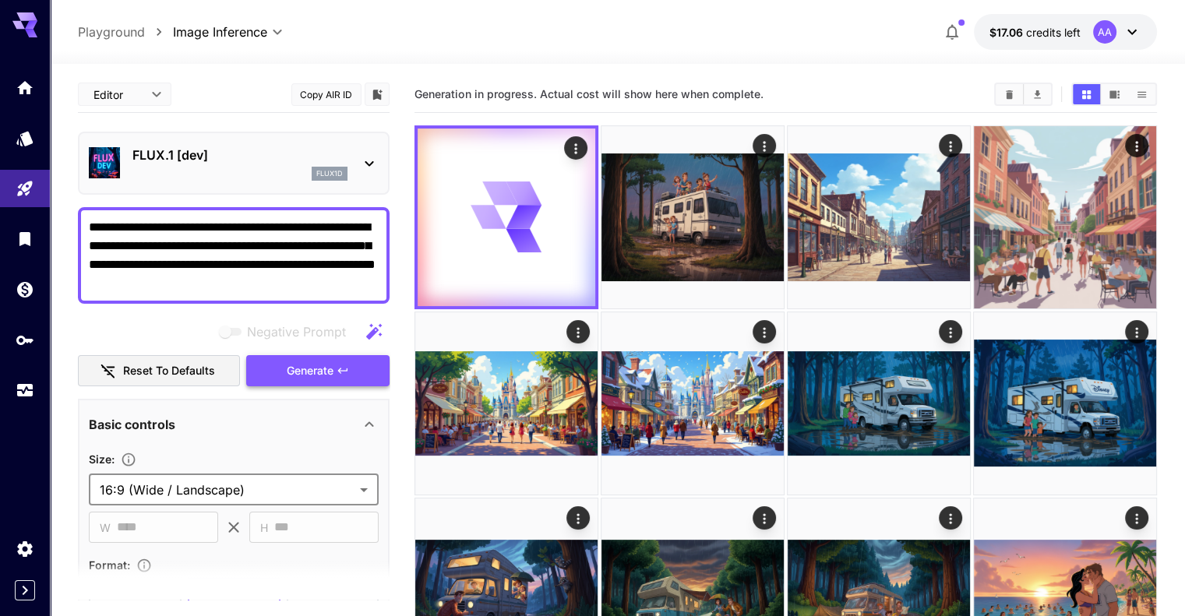
click at [300, 372] on span "Generate" at bounding box center [310, 371] width 47 height 19
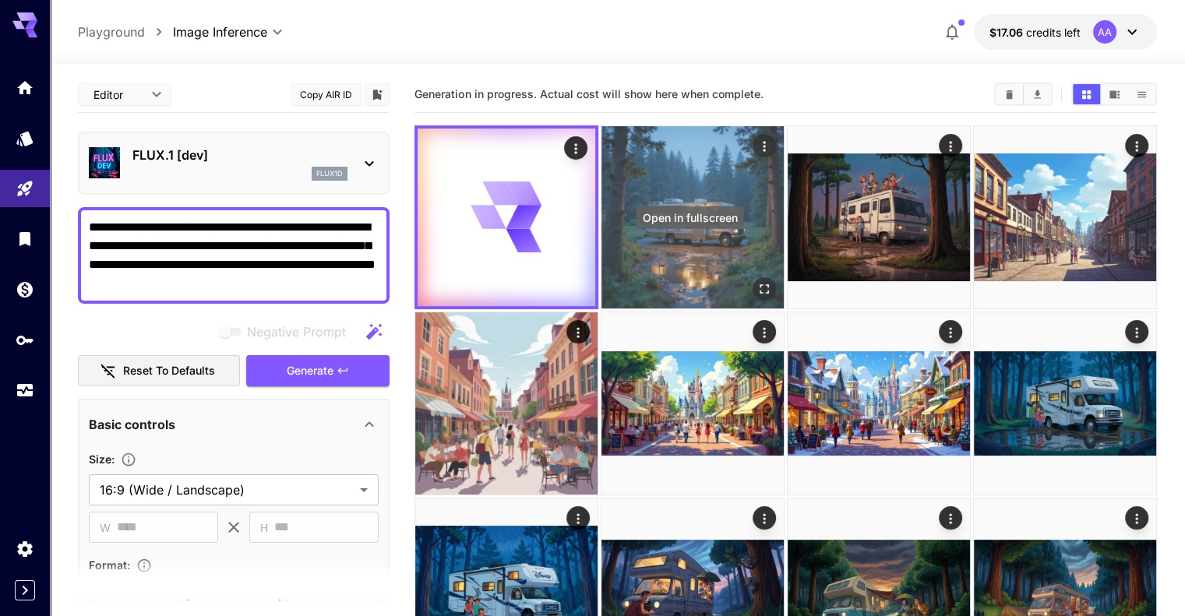
click at [757, 281] on icon "Open in fullscreen" at bounding box center [765, 289] width 16 height 16
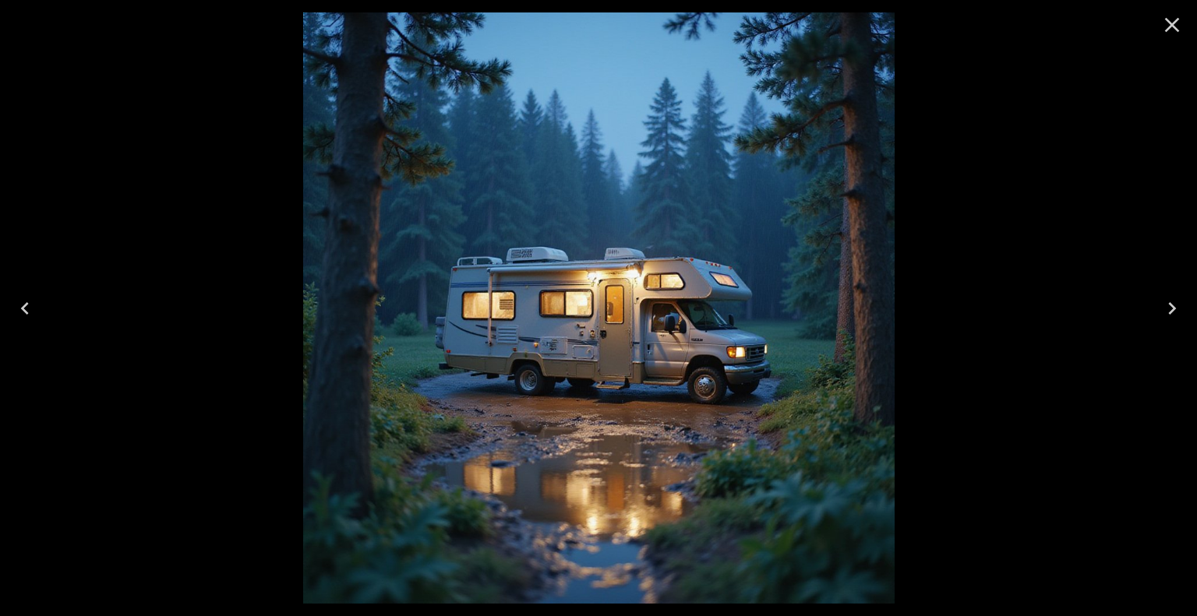
click at [1172, 26] on icon "Close" at bounding box center [1172, 25] width 15 height 15
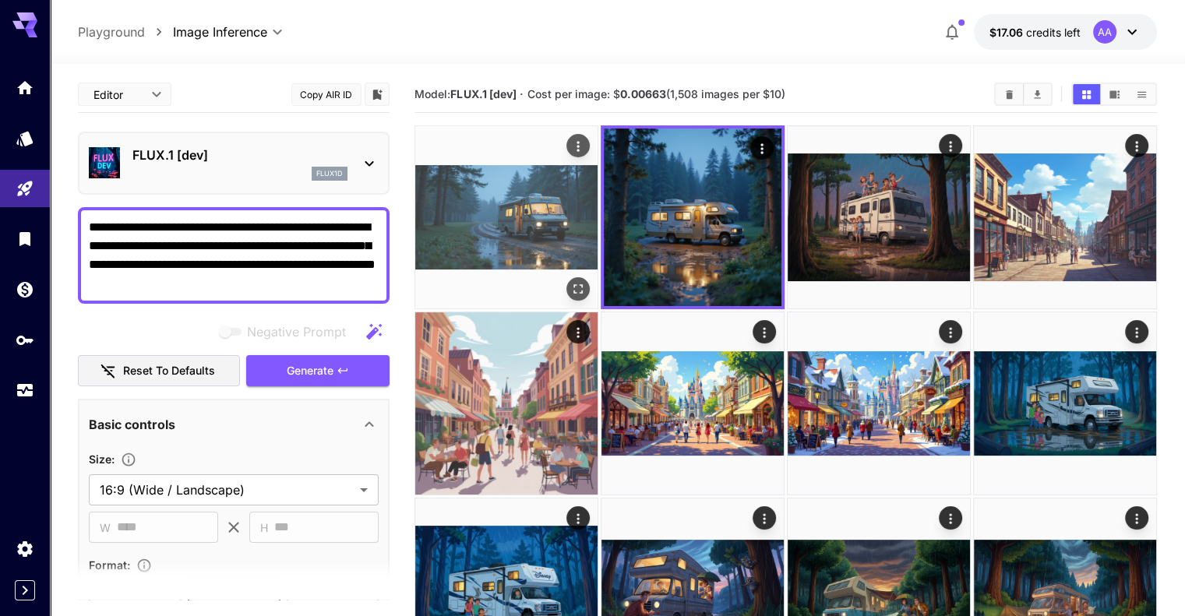
click at [504, 203] on img at bounding box center [506, 217] width 182 height 182
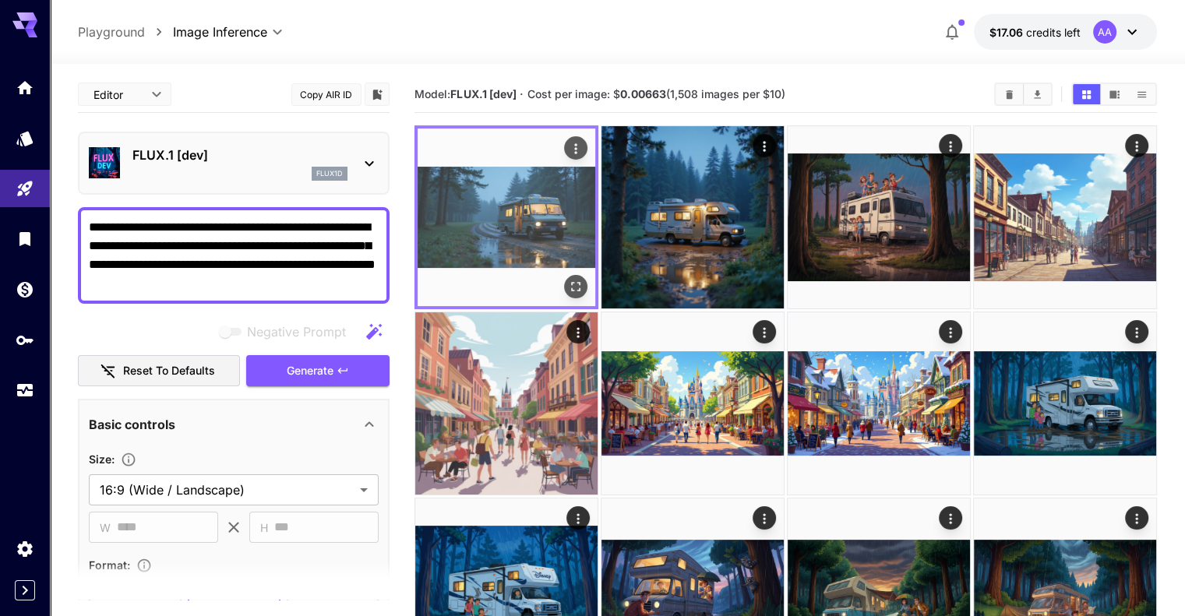
click at [568, 279] on icon "Open in fullscreen" at bounding box center [576, 287] width 16 height 16
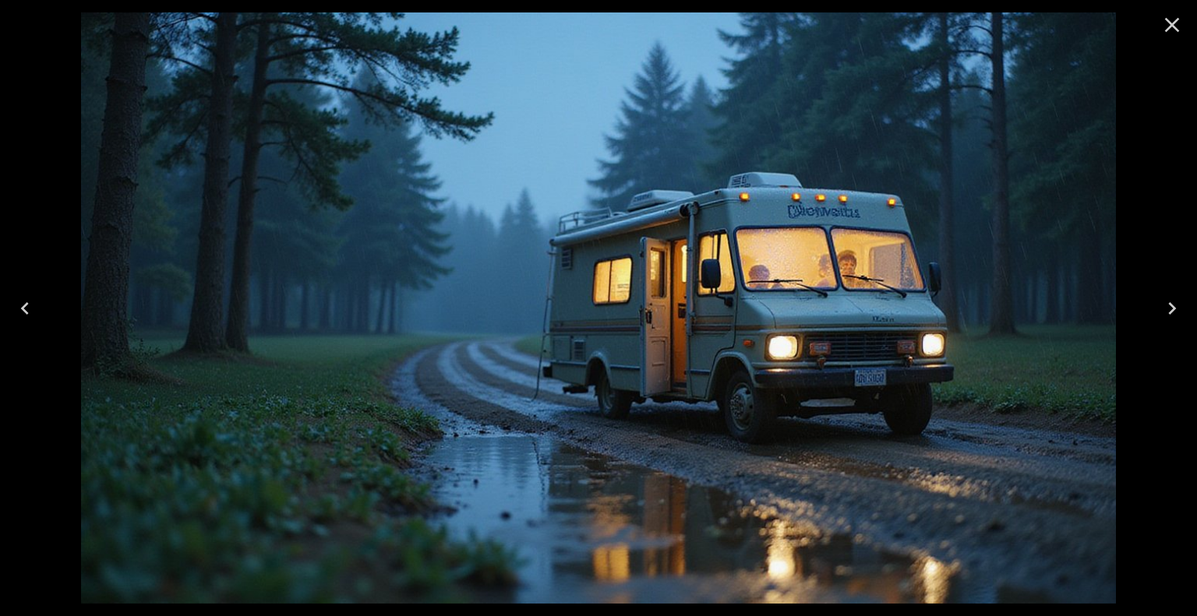
click at [1175, 28] on icon "Close" at bounding box center [1172, 25] width 15 height 15
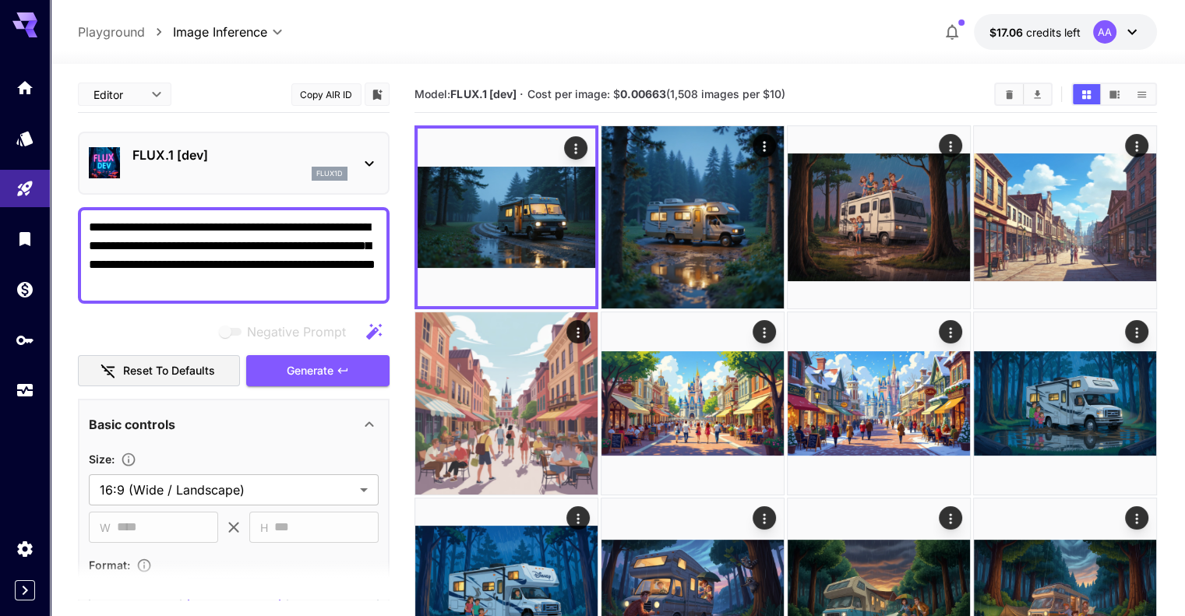
click at [325, 147] on p "FLUX.1 [dev]" at bounding box center [239, 155] width 215 height 19
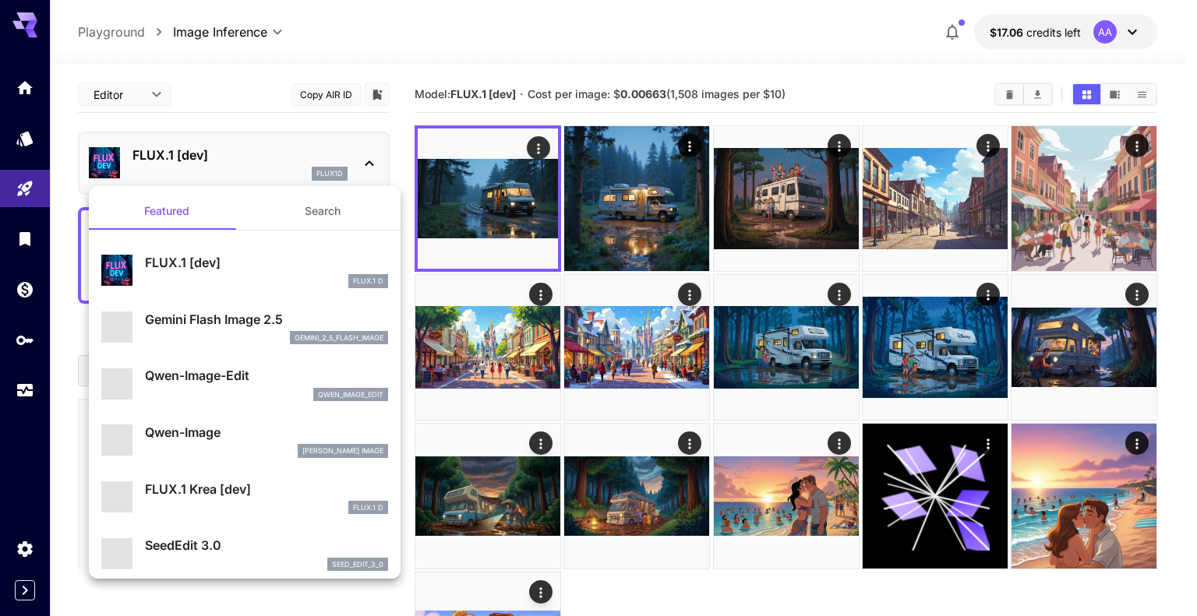
click at [314, 337] on p "gemini_2_5_flash_image" at bounding box center [339, 338] width 89 height 11
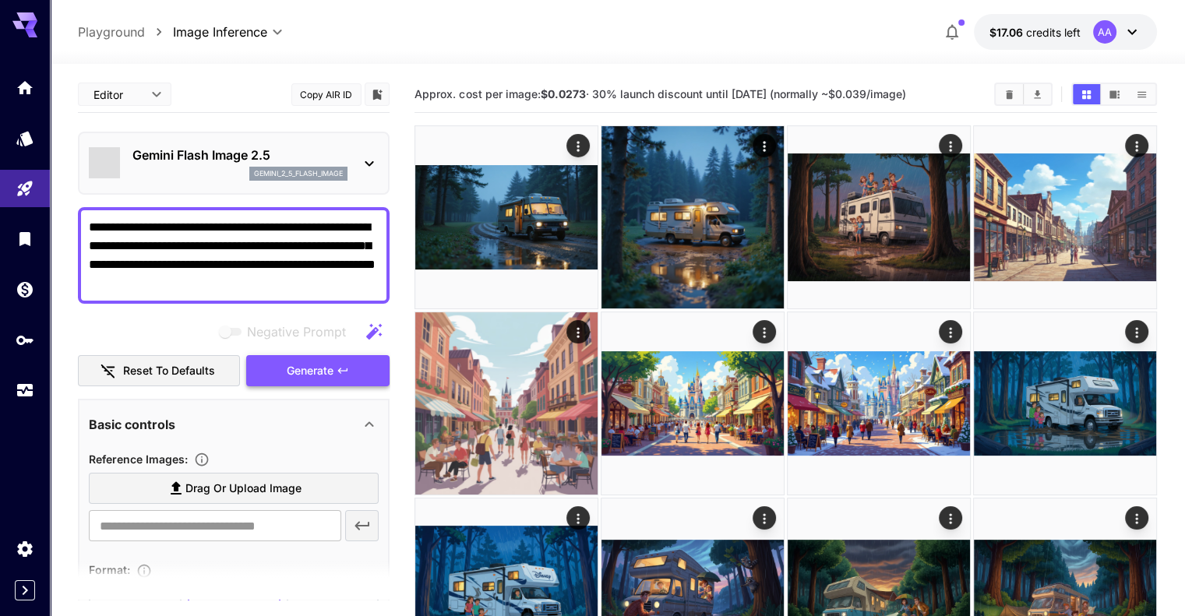
click at [349, 380] on button "Generate" at bounding box center [317, 371] width 143 height 32
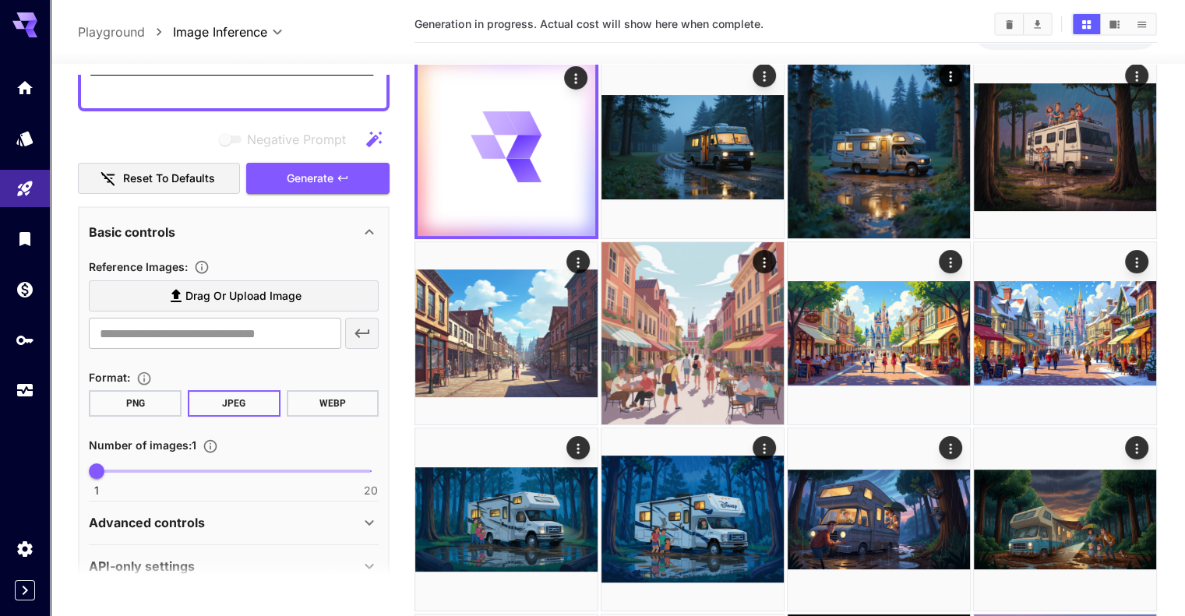
scroll to position [217, 0]
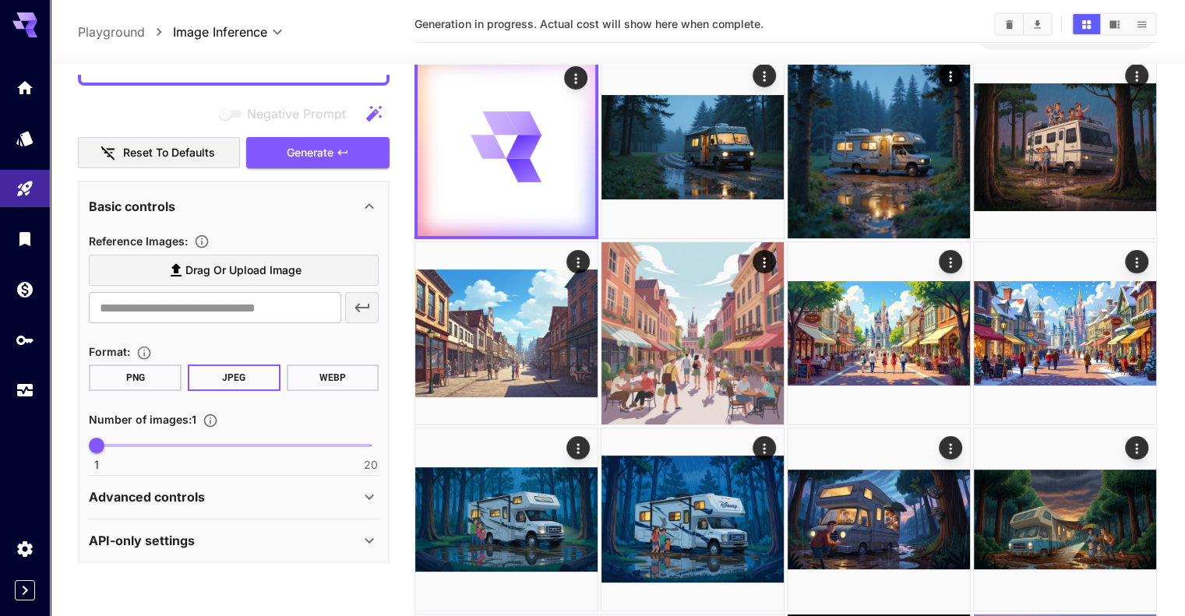
click at [339, 492] on div "Advanced controls" at bounding box center [224, 497] width 271 height 19
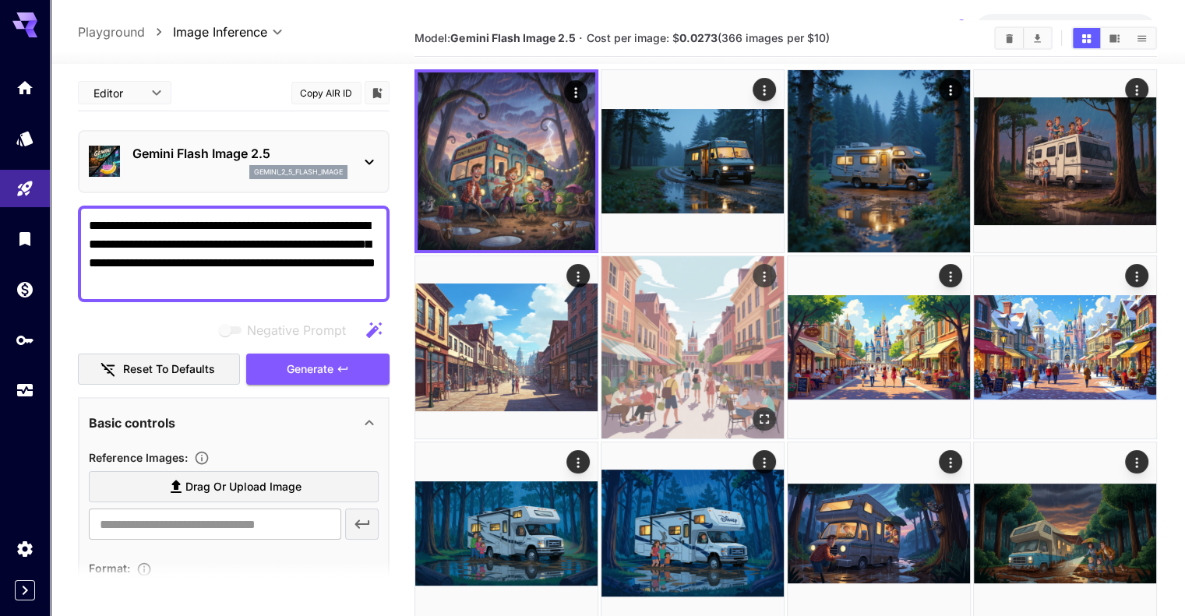
scroll to position [0, 0]
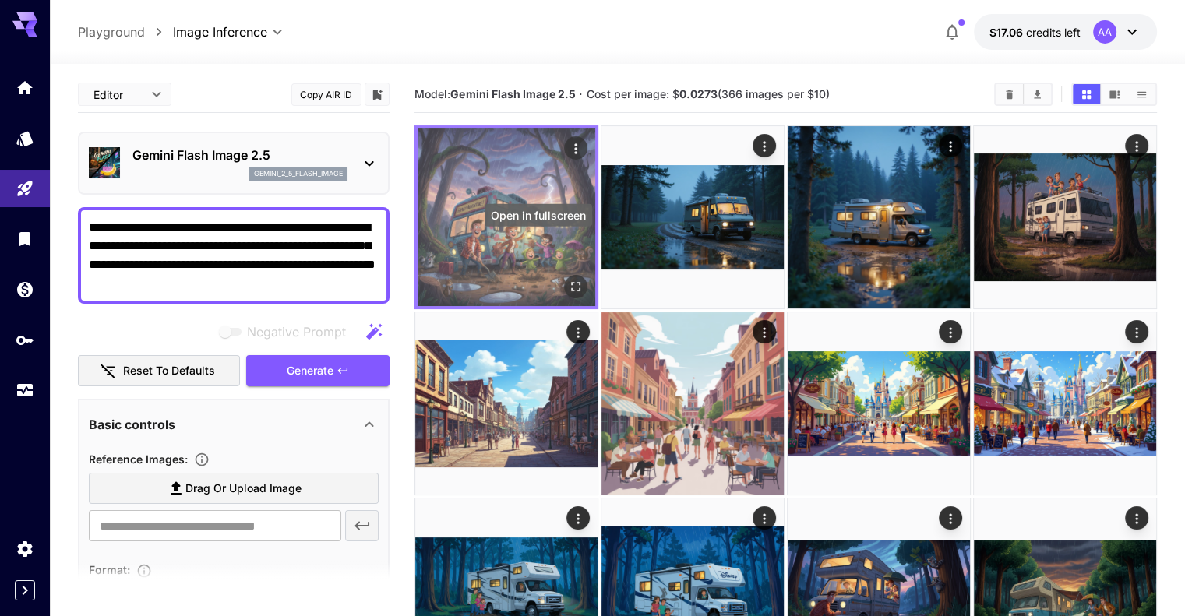
click at [568, 279] on icon "Open in fullscreen" at bounding box center [576, 287] width 16 height 16
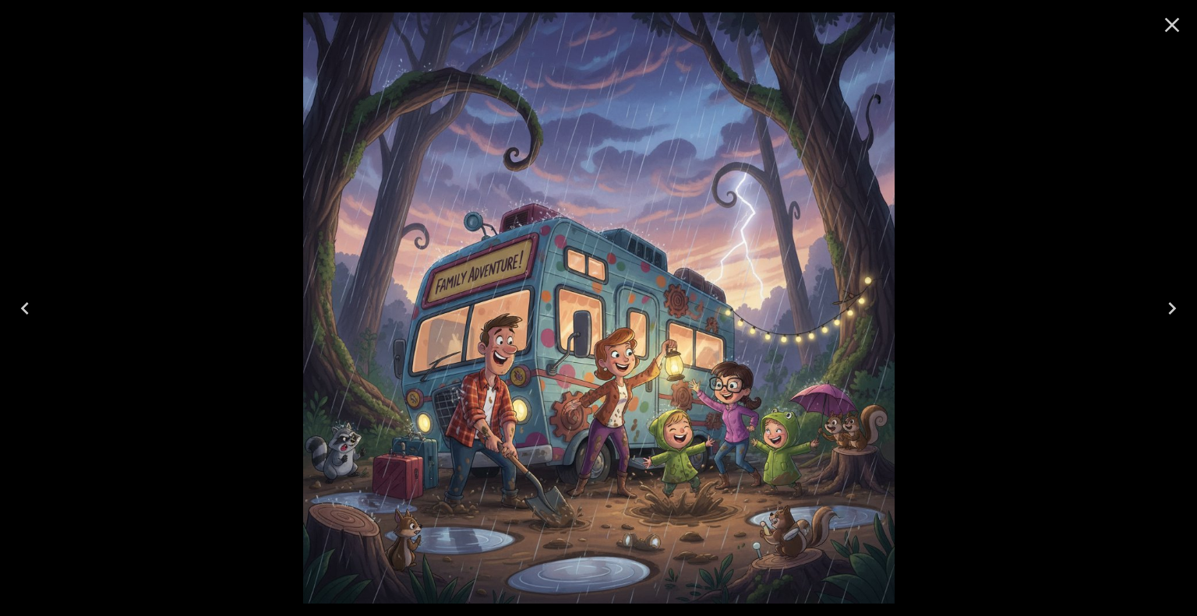
click at [1166, 24] on icon "Close" at bounding box center [1172, 24] width 25 height 25
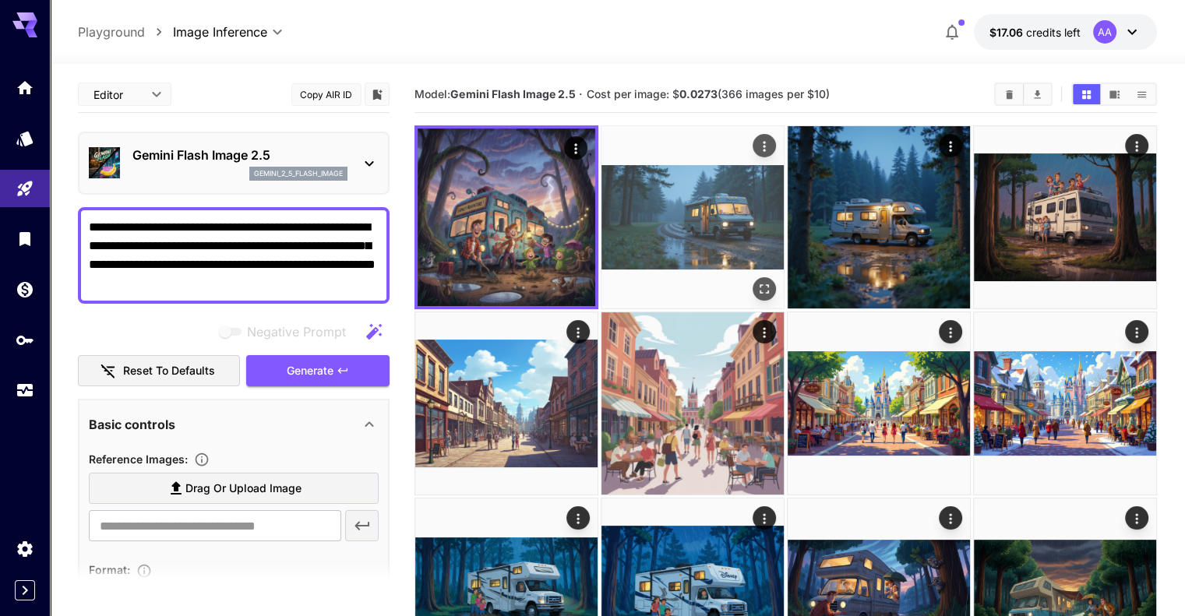
click at [611, 189] on img at bounding box center [693, 217] width 182 height 182
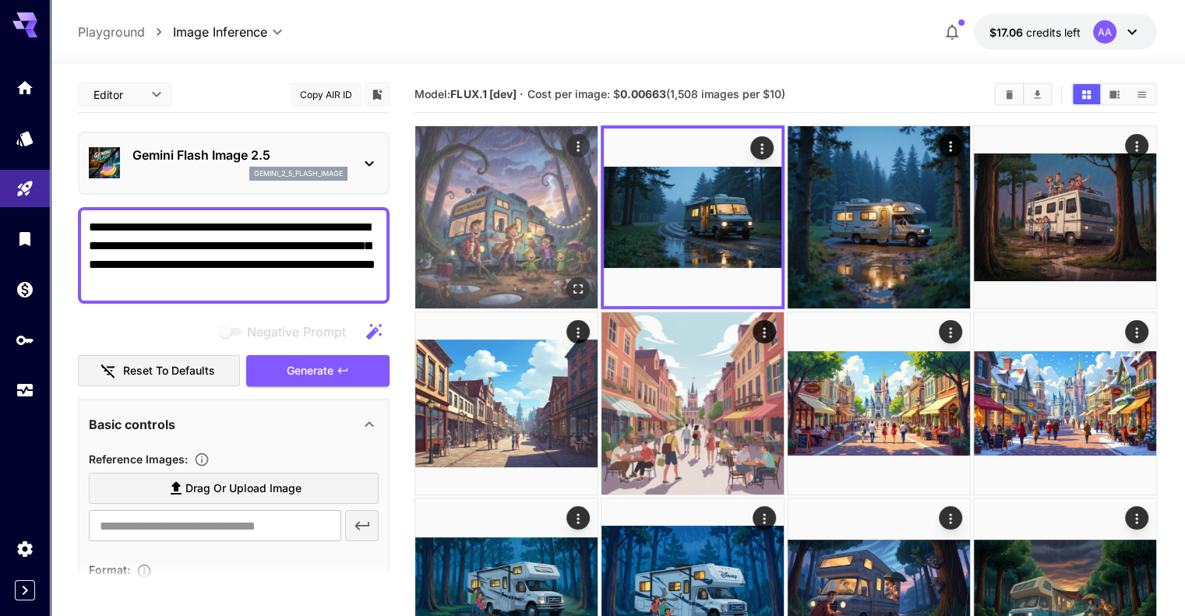
click at [507, 201] on img at bounding box center [506, 217] width 182 height 182
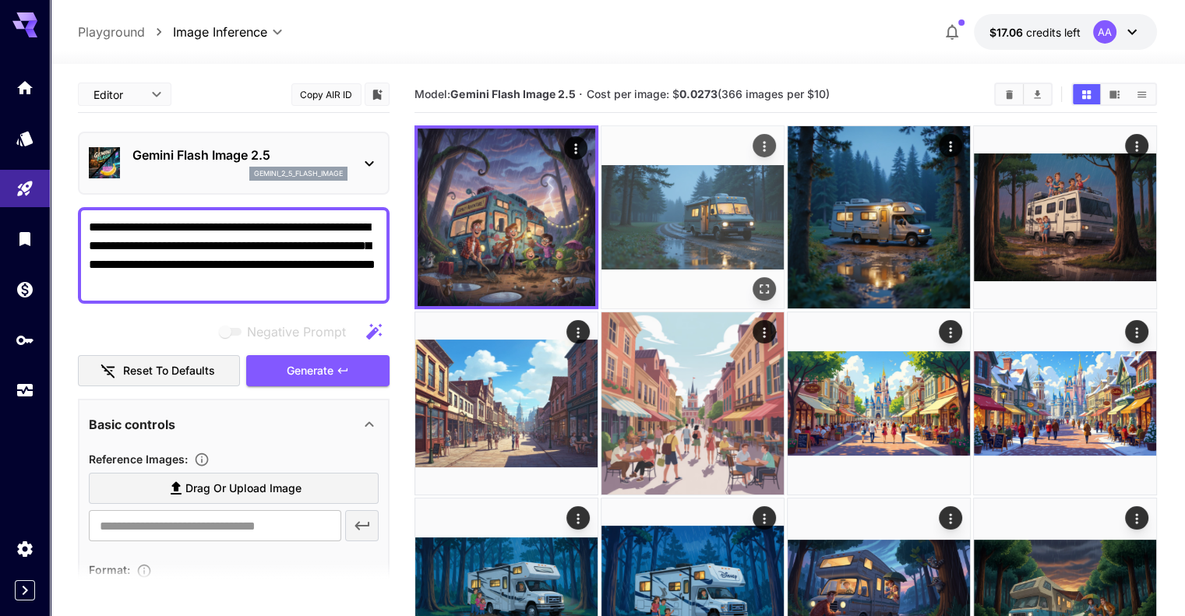
click at [645, 202] on img at bounding box center [693, 217] width 182 height 182
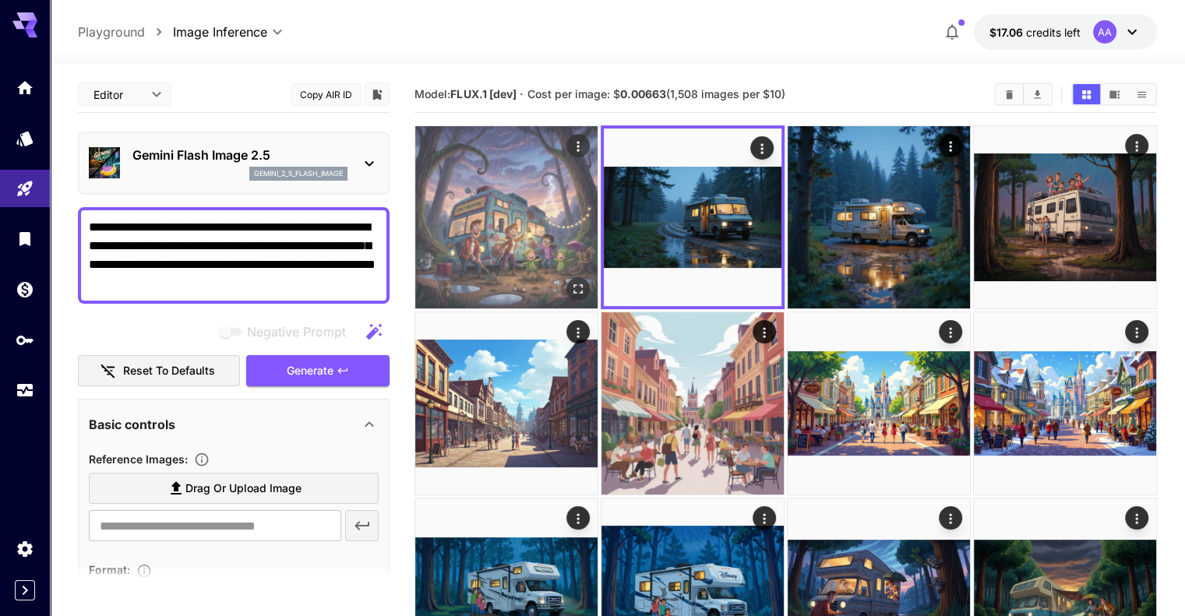
click at [511, 213] on img at bounding box center [506, 217] width 182 height 182
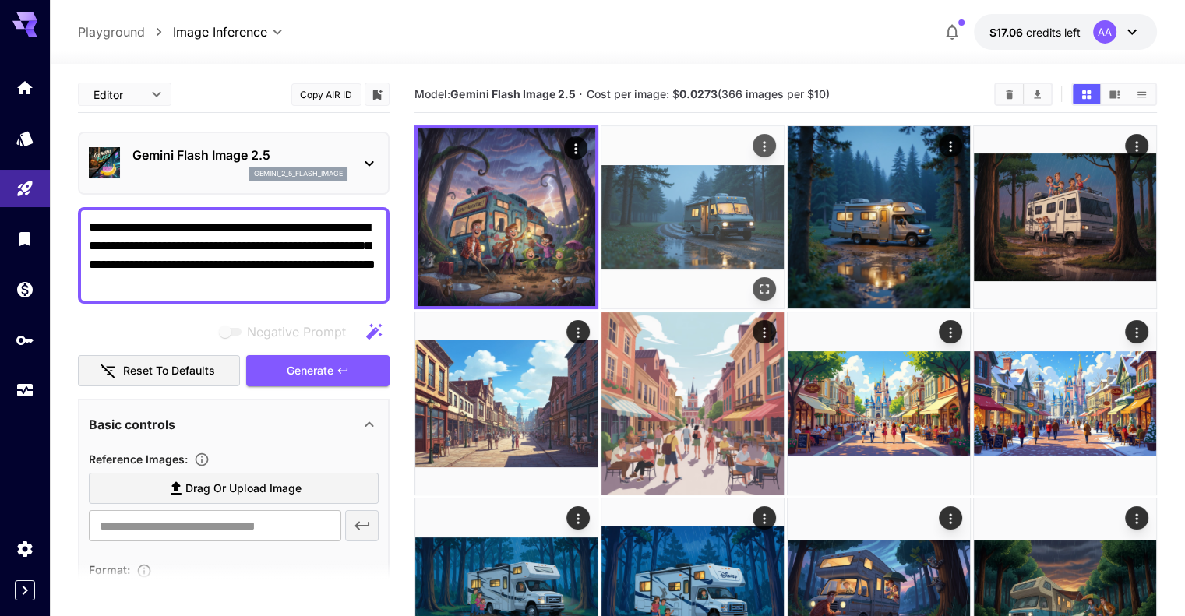
click at [627, 205] on img at bounding box center [693, 217] width 182 height 182
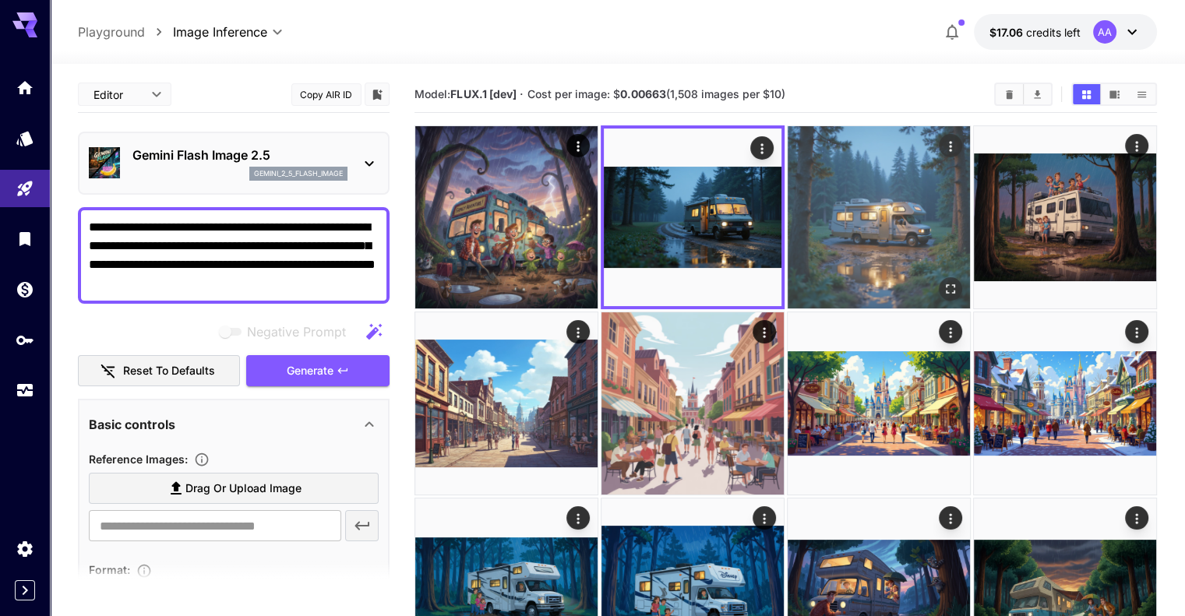
click at [788, 211] on img at bounding box center [879, 217] width 182 height 182
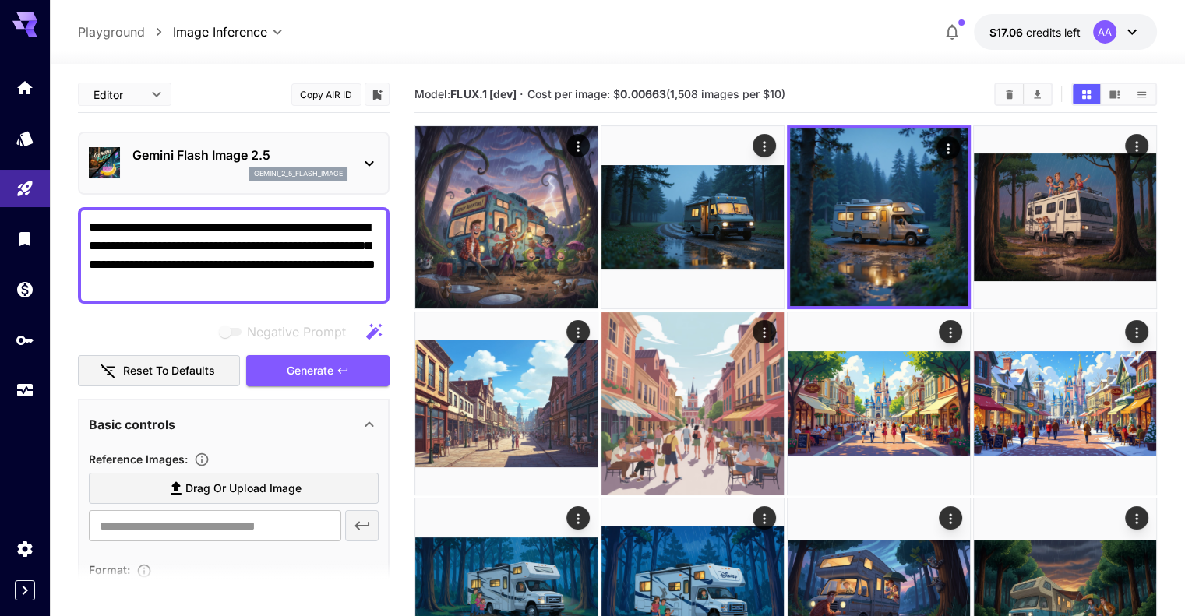
click at [318, 274] on textarea "**********" at bounding box center [234, 255] width 290 height 75
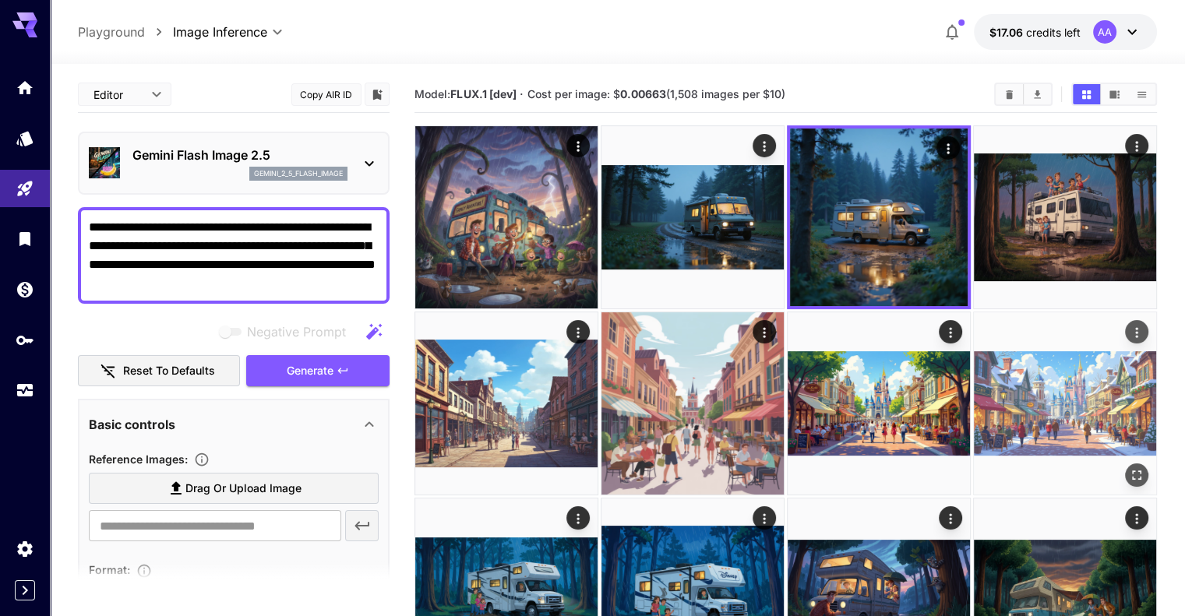
click at [1129, 325] on icon "Actions" at bounding box center [1137, 333] width 16 height 16
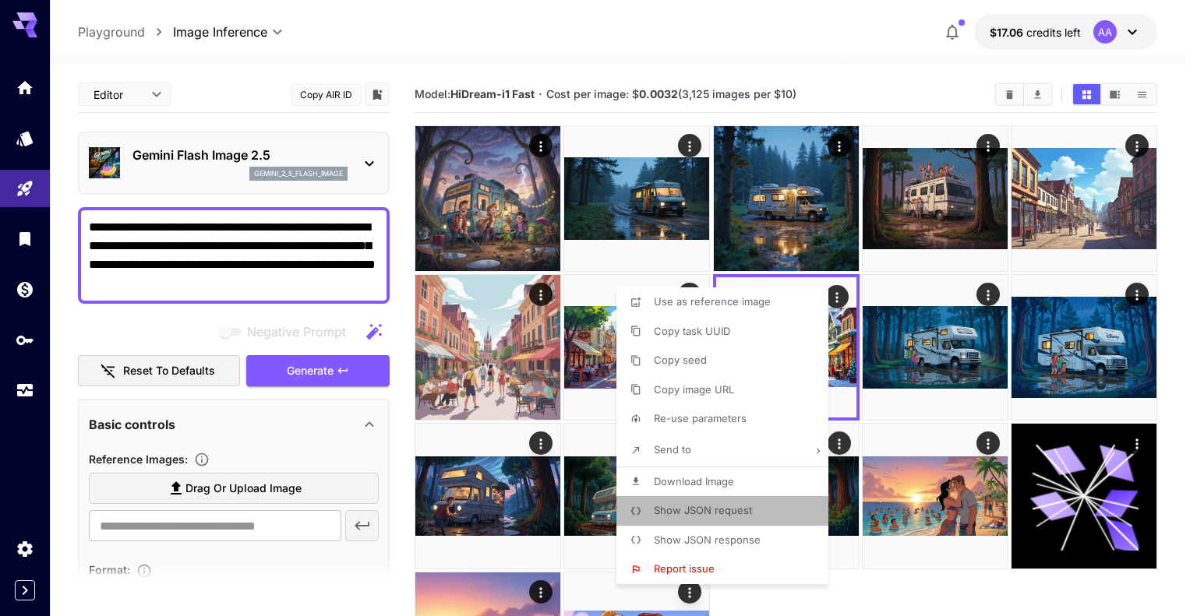
click at [731, 514] on span "Show JSON request" at bounding box center [703, 510] width 98 height 12
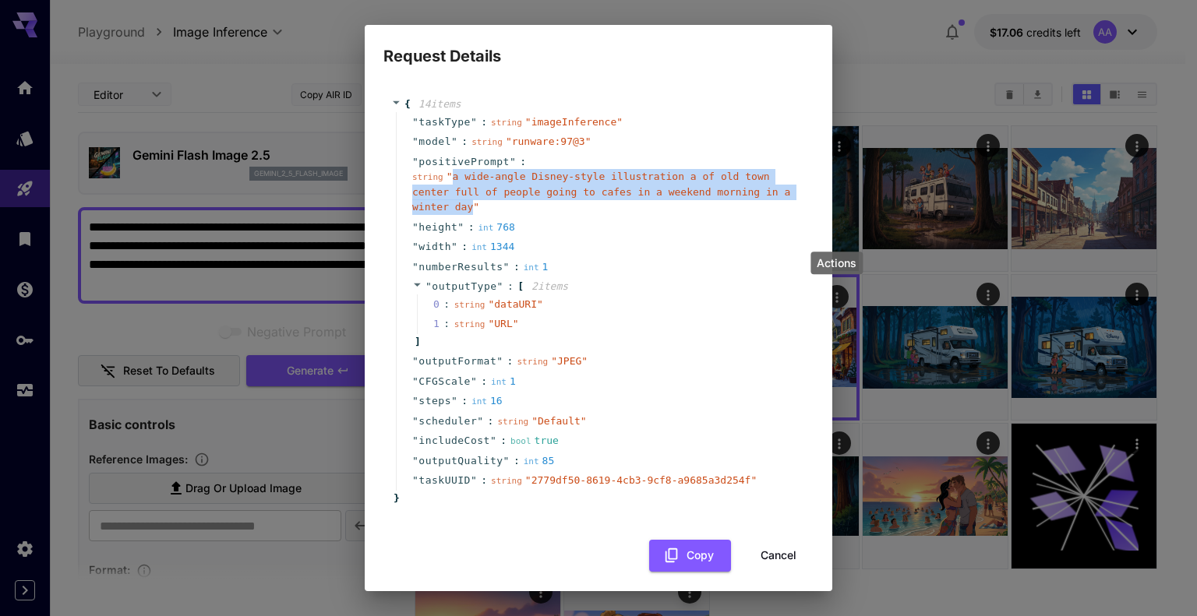
drag, startPoint x: 450, startPoint y: 177, endPoint x: 779, endPoint y: 202, distance: 329.8
click at [779, 202] on div "string " a wide-angle Disney-style illustration a of old town center full of pe…" at bounding box center [604, 192] width 385 height 46
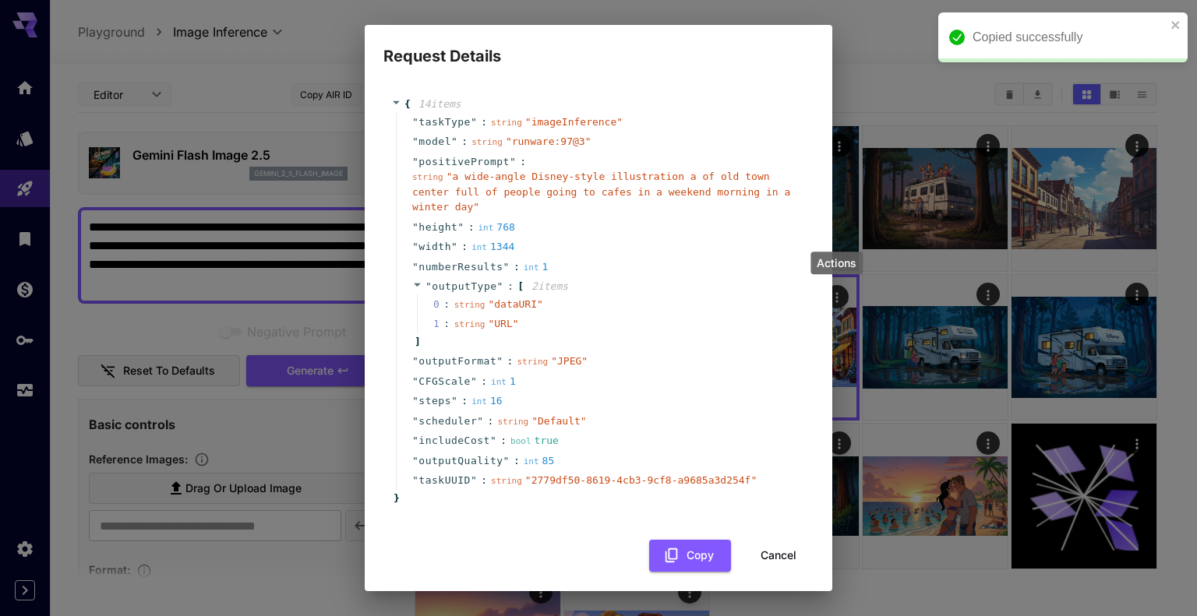
click at [251, 264] on div "Request Details { 14 item s " taskType " : string " imageInference " " model " …" at bounding box center [598, 308] width 1197 height 616
click at [249, 264] on div "Request Details { 14 item s " taskType " : string " imageInference " " model " …" at bounding box center [598, 308] width 1197 height 616
click at [787, 540] on button "Cancel" at bounding box center [779, 556] width 70 height 32
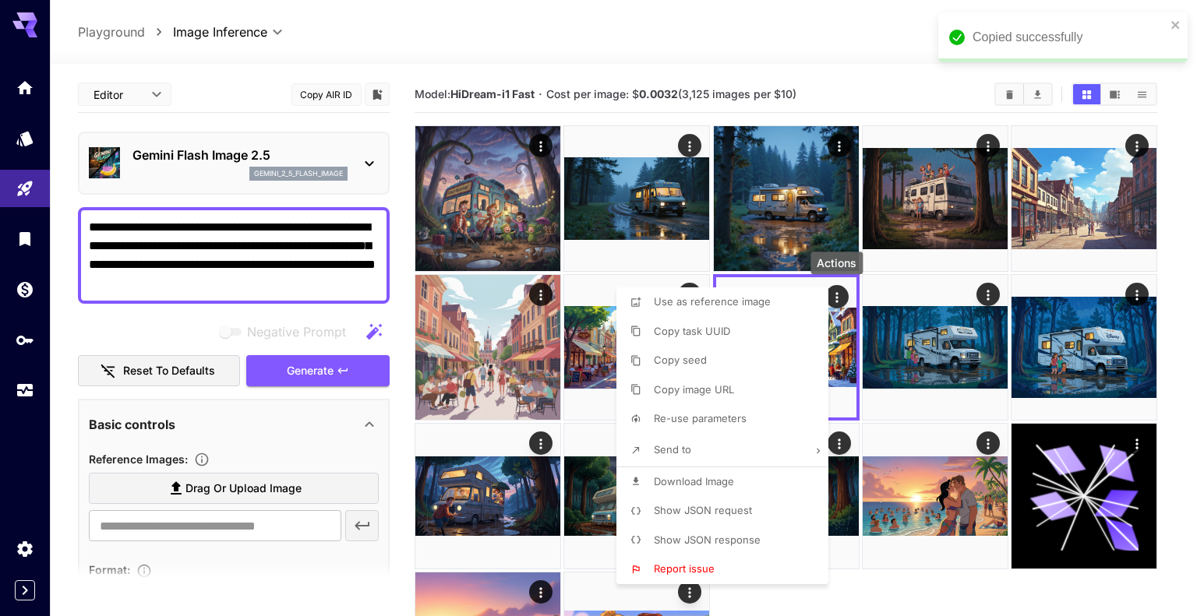
click at [256, 277] on div at bounding box center [598, 308] width 1197 height 616
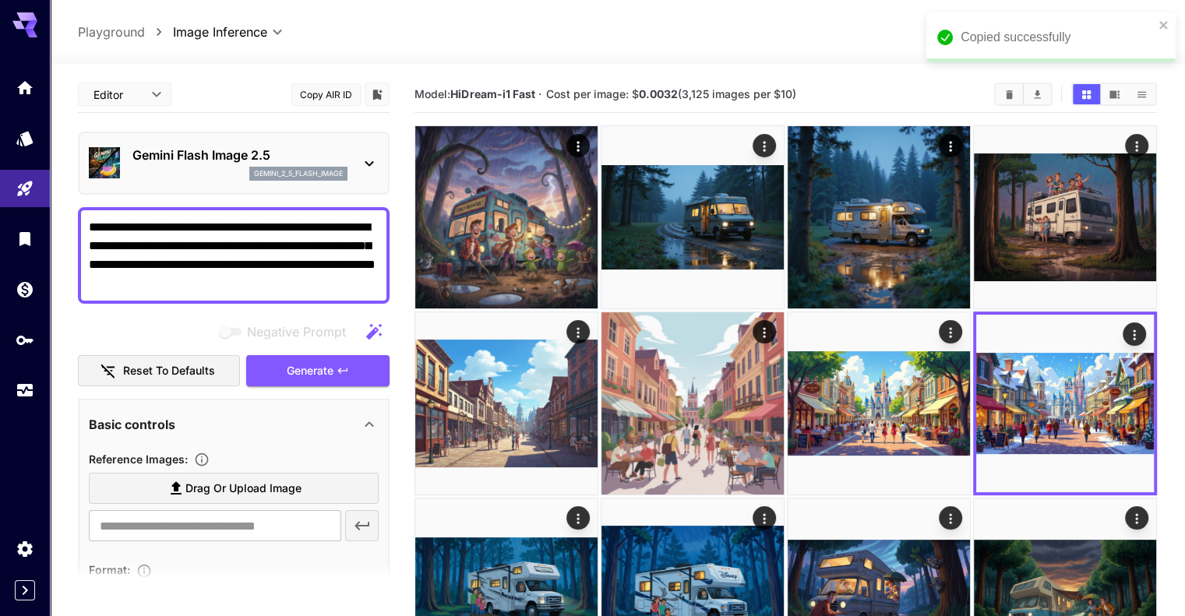
click at [256, 277] on textarea "**********" at bounding box center [234, 255] width 290 height 75
paste textarea
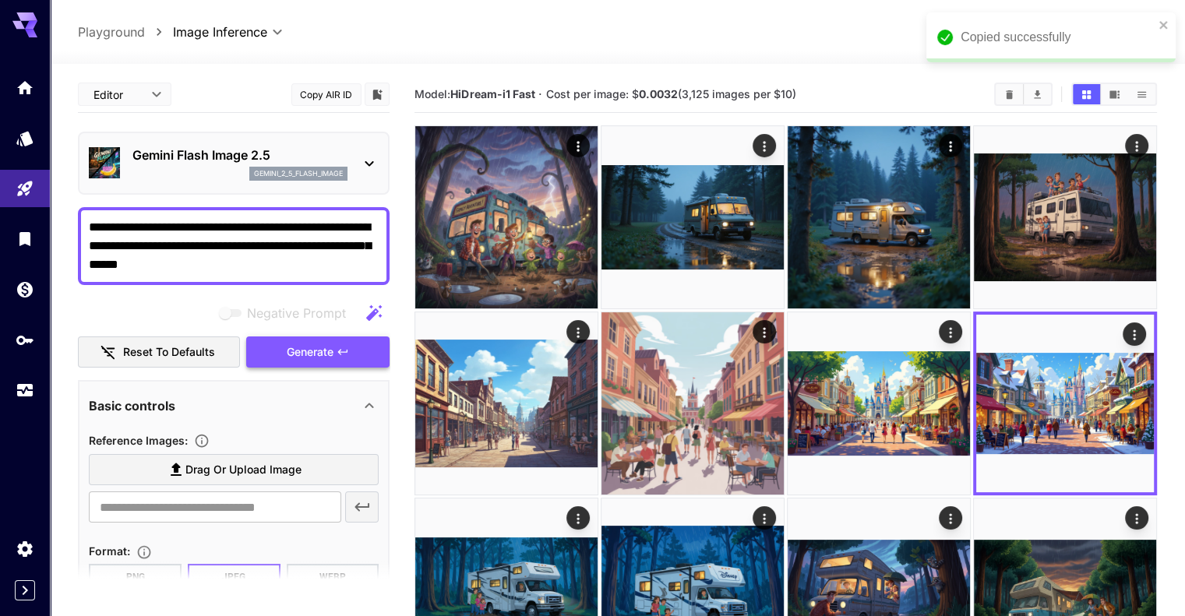
type textarea "**********"
click at [332, 348] on span "Generate" at bounding box center [310, 352] width 47 height 19
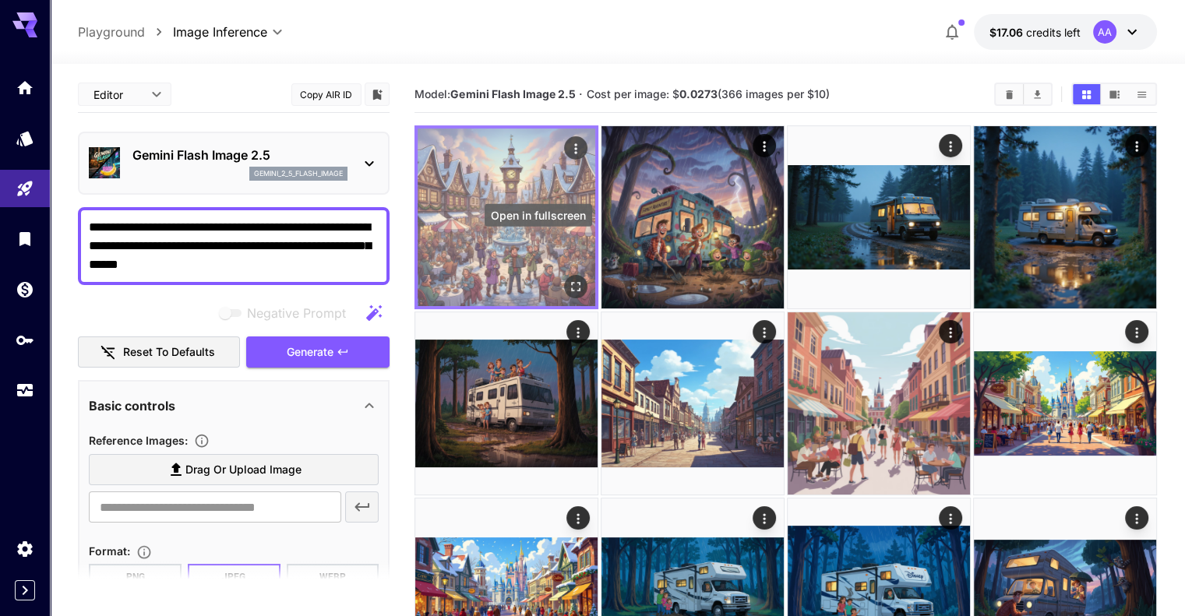
click at [568, 279] on icon "Open in fullscreen" at bounding box center [576, 287] width 16 height 16
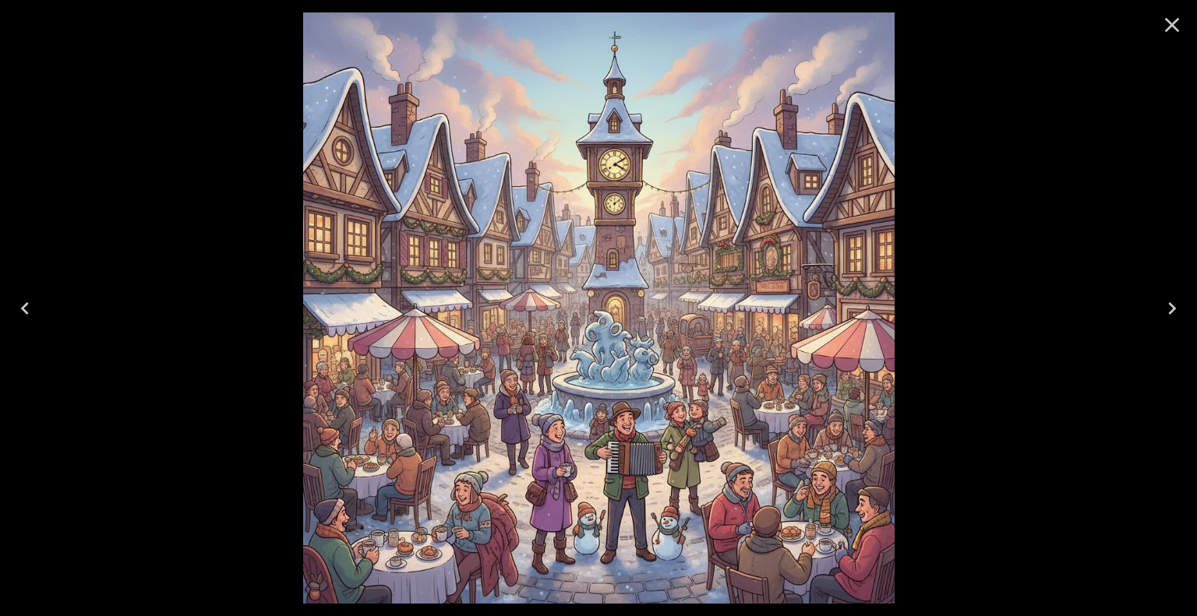
click at [1171, 26] on icon "Close" at bounding box center [1172, 25] width 15 height 15
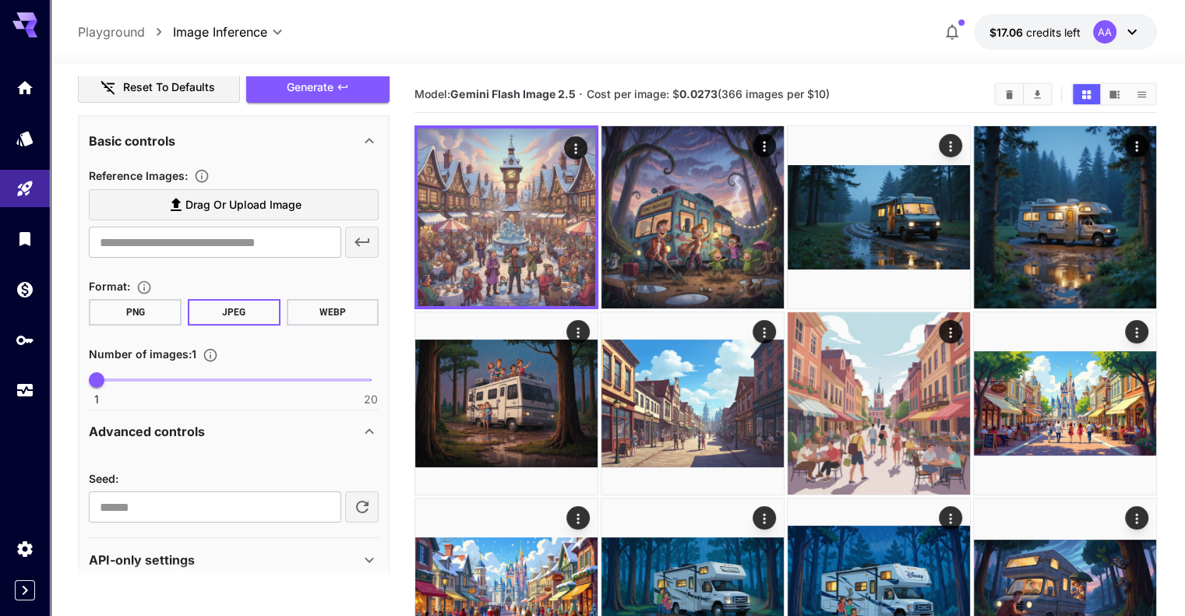
scroll to position [283, 0]
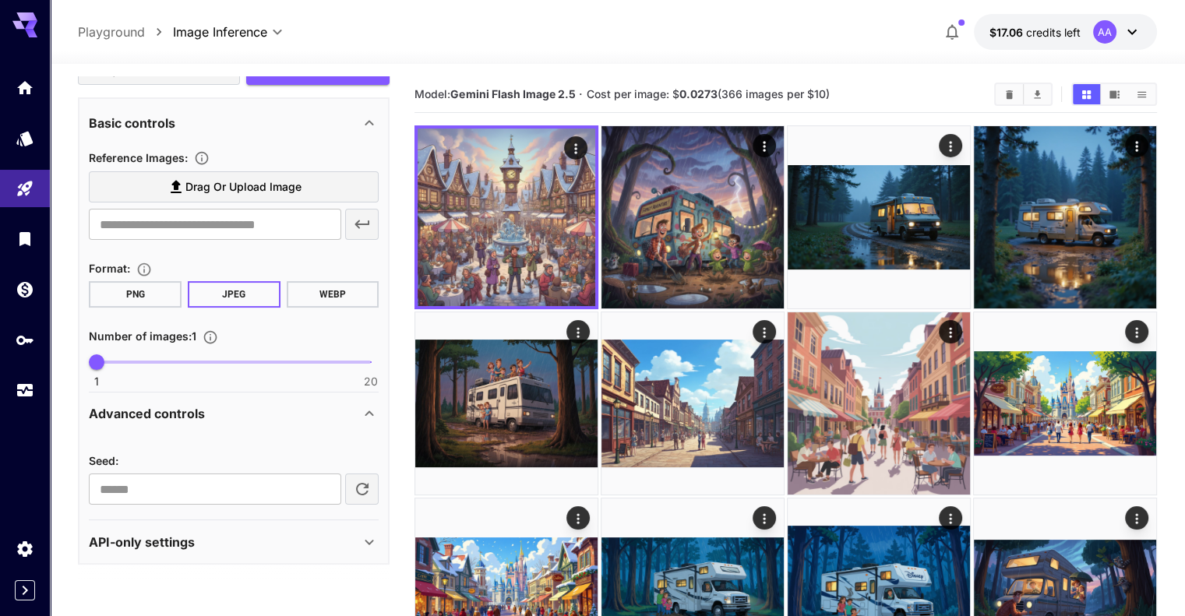
click at [371, 538] on icon at bounding box center [369, 542] width 19 height 19
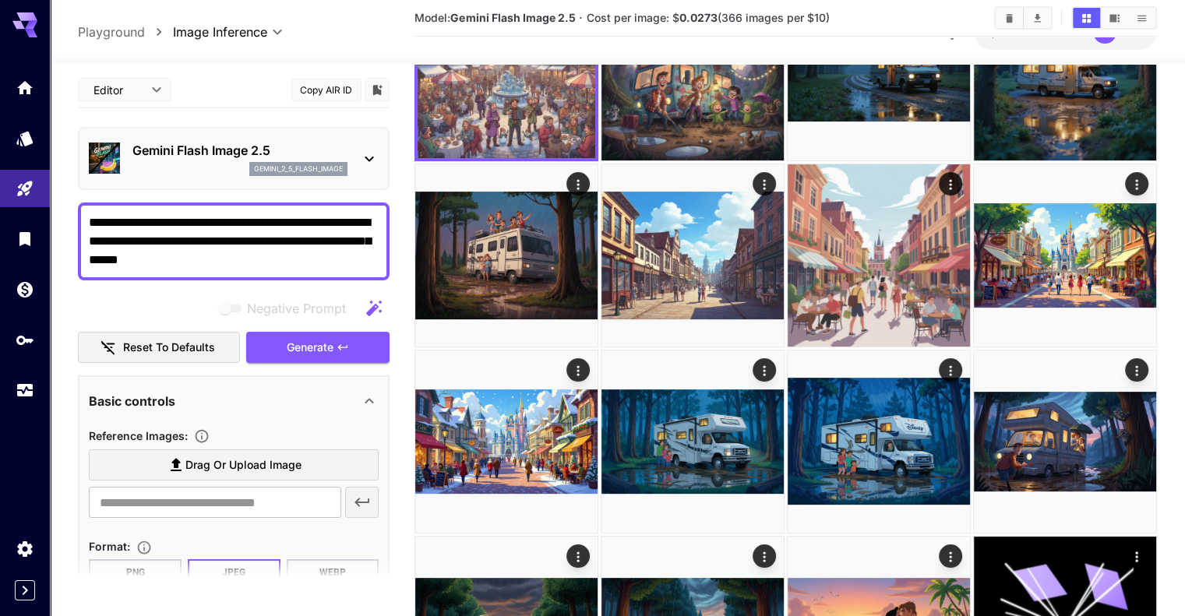
scroll to position [0, 0]
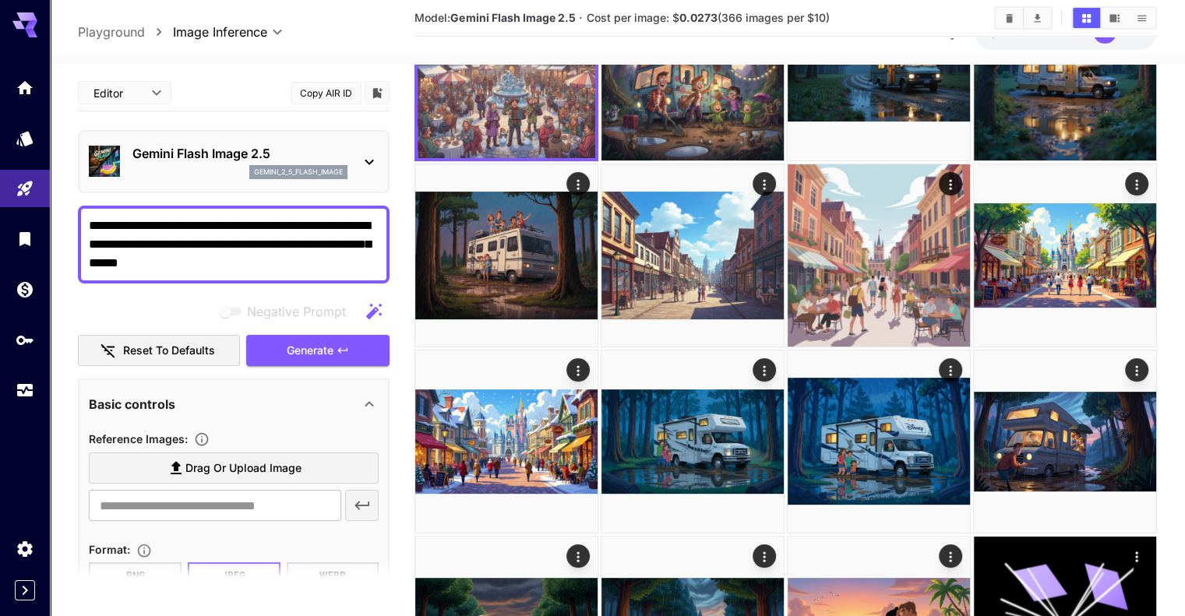
click at [371, 153] on icon at bounding box center [369, 162] width 19 height 19
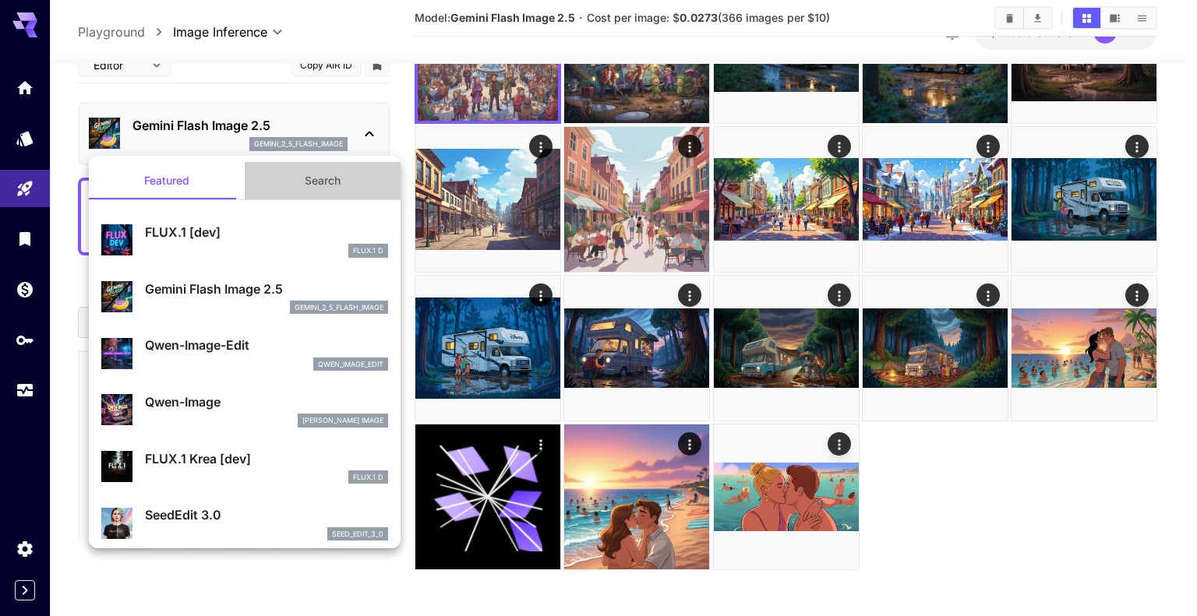
click at [330, 180] on button "Search" at bounding box center [323, 180] width 156 height 37
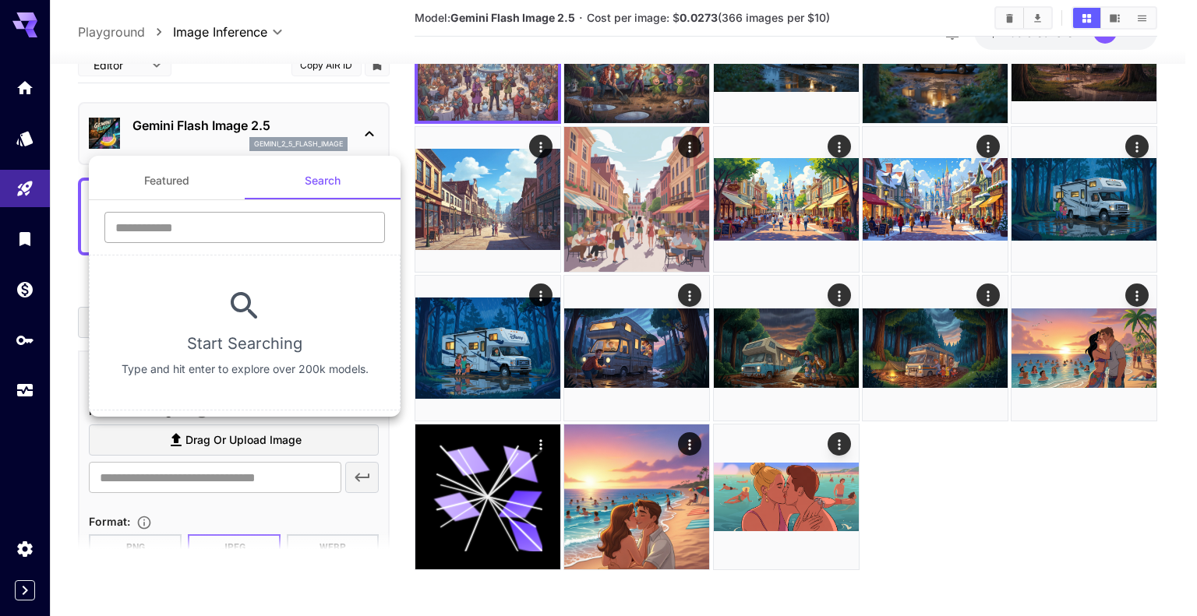
click at [229, 237] on input "text" at bounding box center [244, 227] width 281 height 31
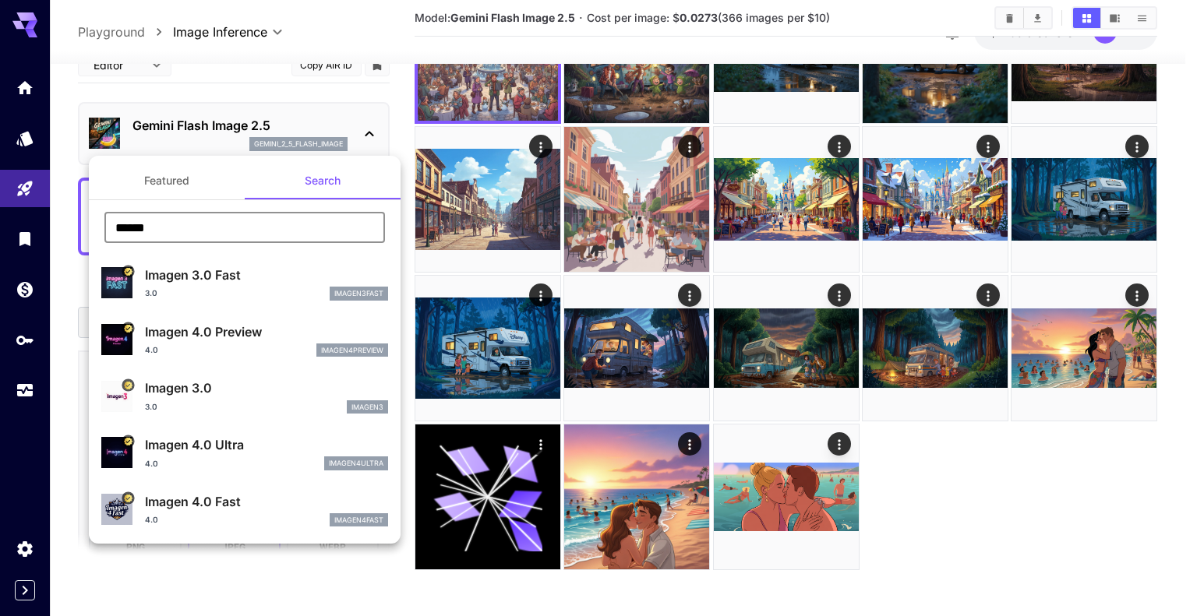
type input "******"
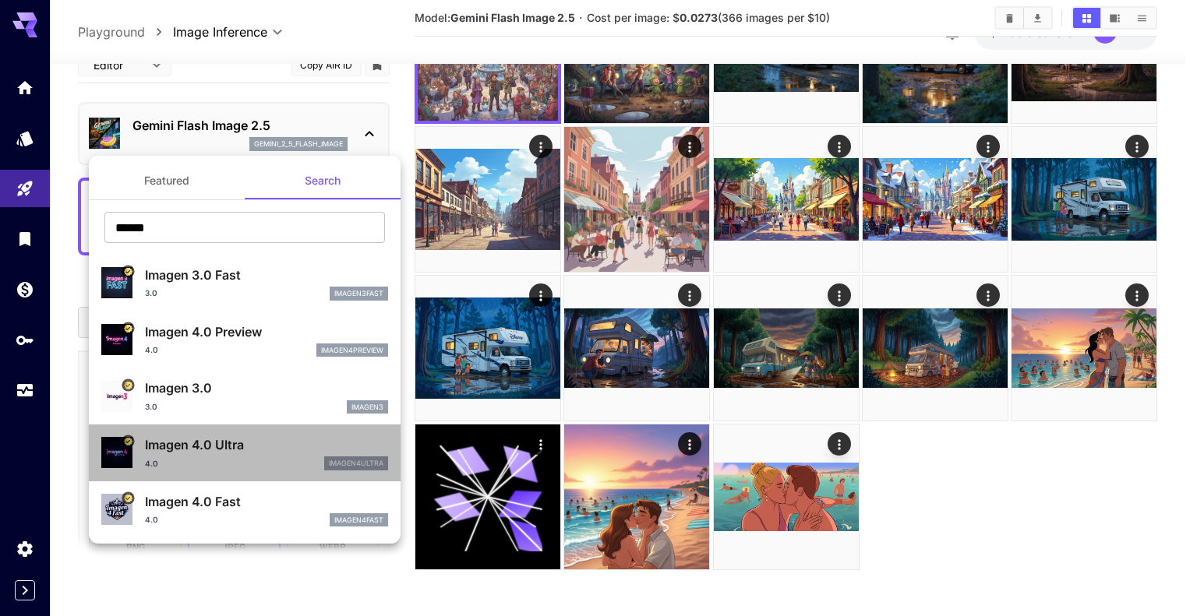
click at [248, 461] on div "4.0 imagen4ultra" at bounding box center [266, 464] width 243 height 14
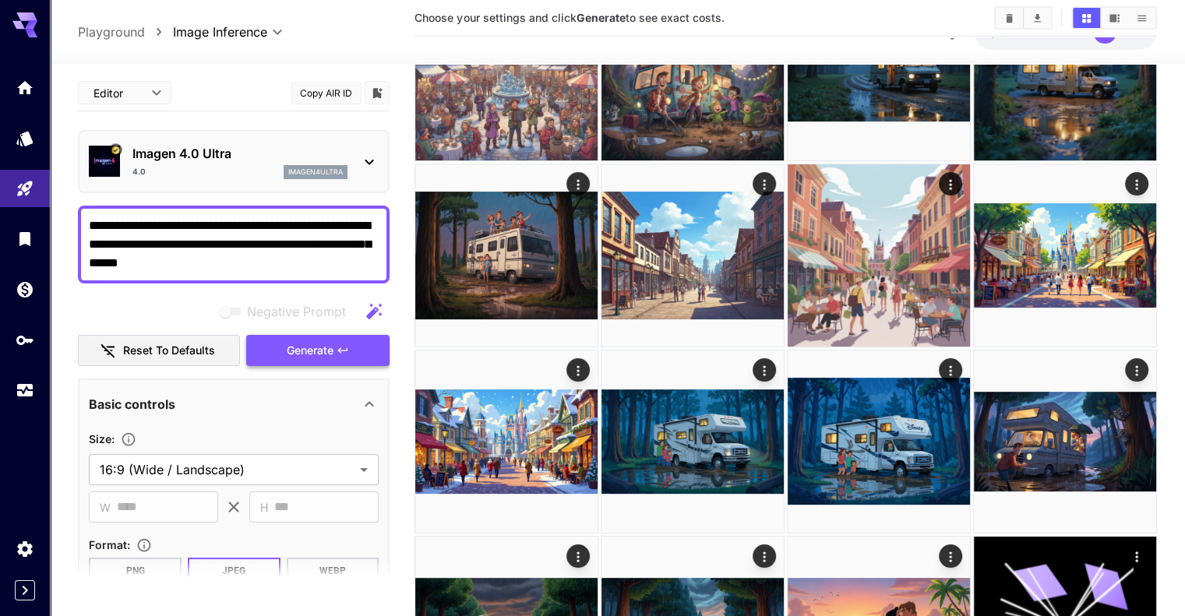
click at [327, 335] on button "Generate" at bounding box center [317, 351] width 143 height 32
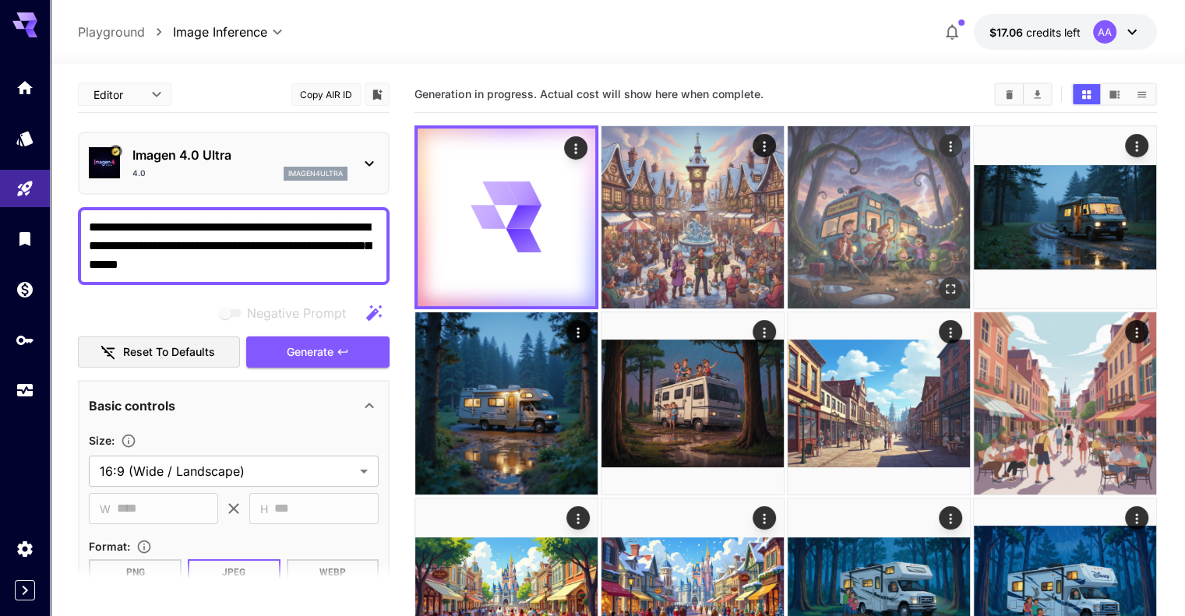
click at [788, 202] on img at bounding box center [879, 217] width 182 height 182
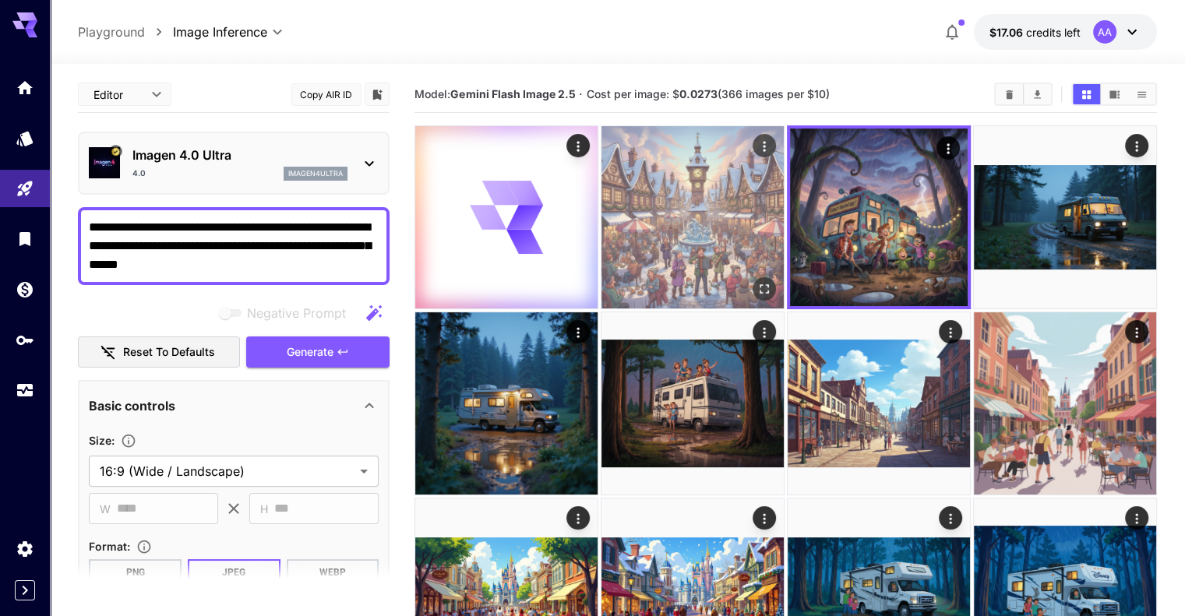
click at [630, 214] on img at bounding box center [693, 217] width 182 height 182
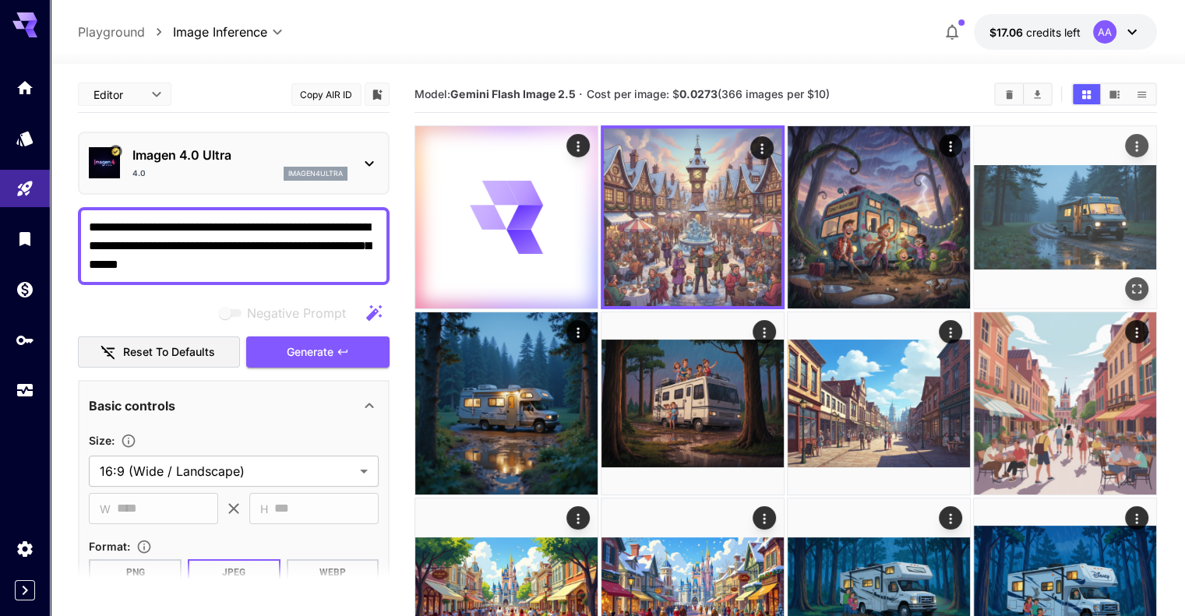
click at [974, 205] on img at bounding box center [1065, 217] width 182 height 182
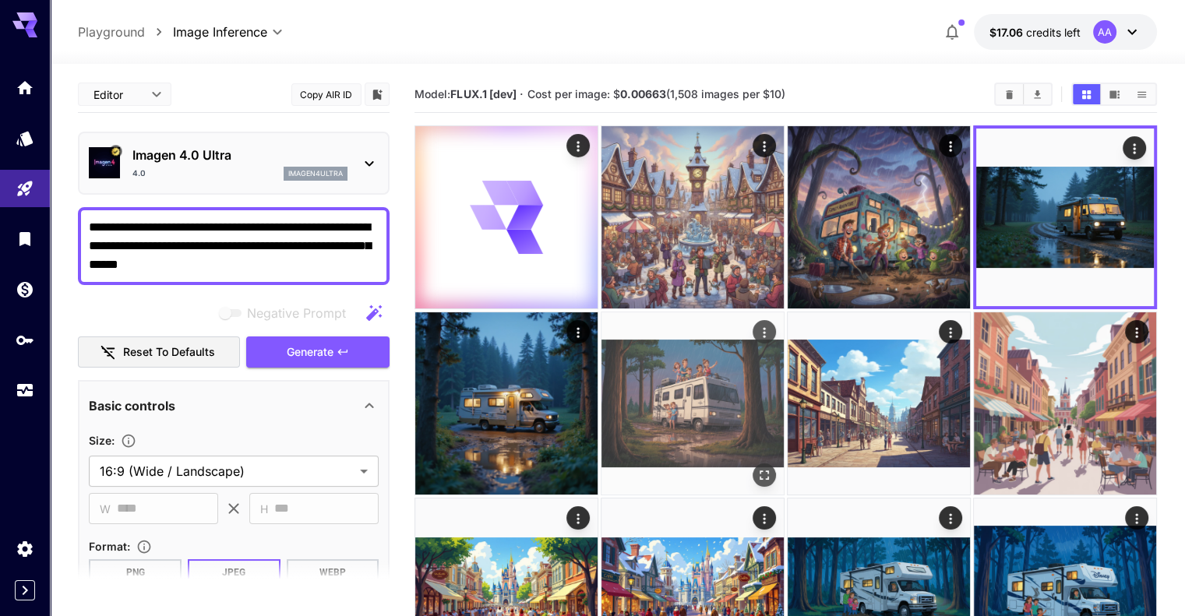
click at [602, 359] on img at bounding box center [693, 404] width 182 height 182
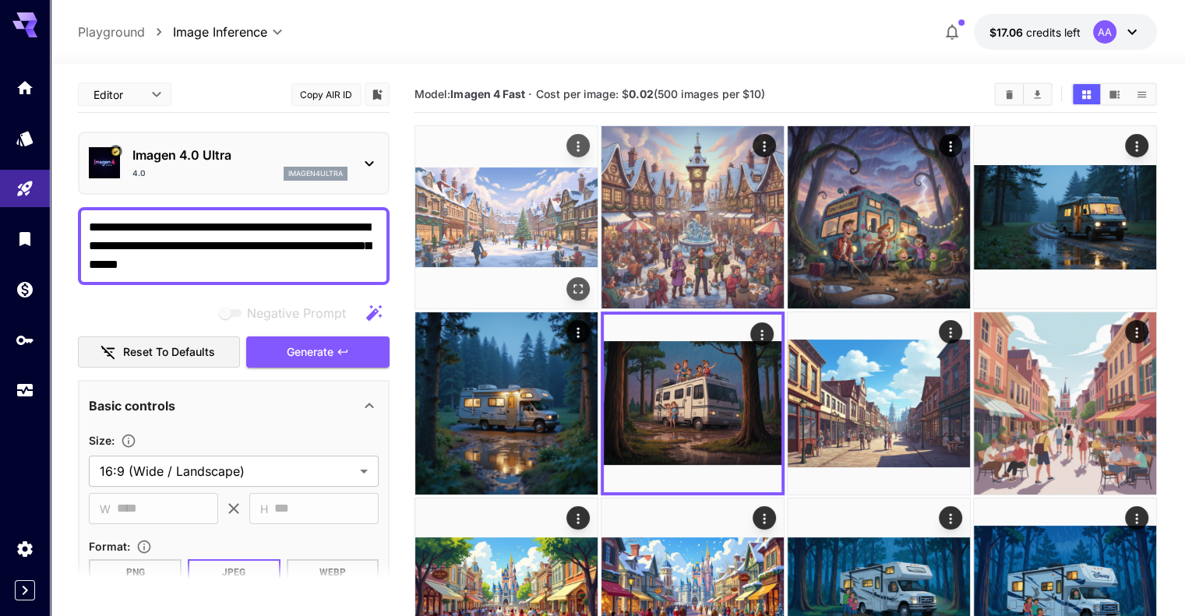
click at [490, 183] on img at bounding box center [506, 217] width 182 height 182
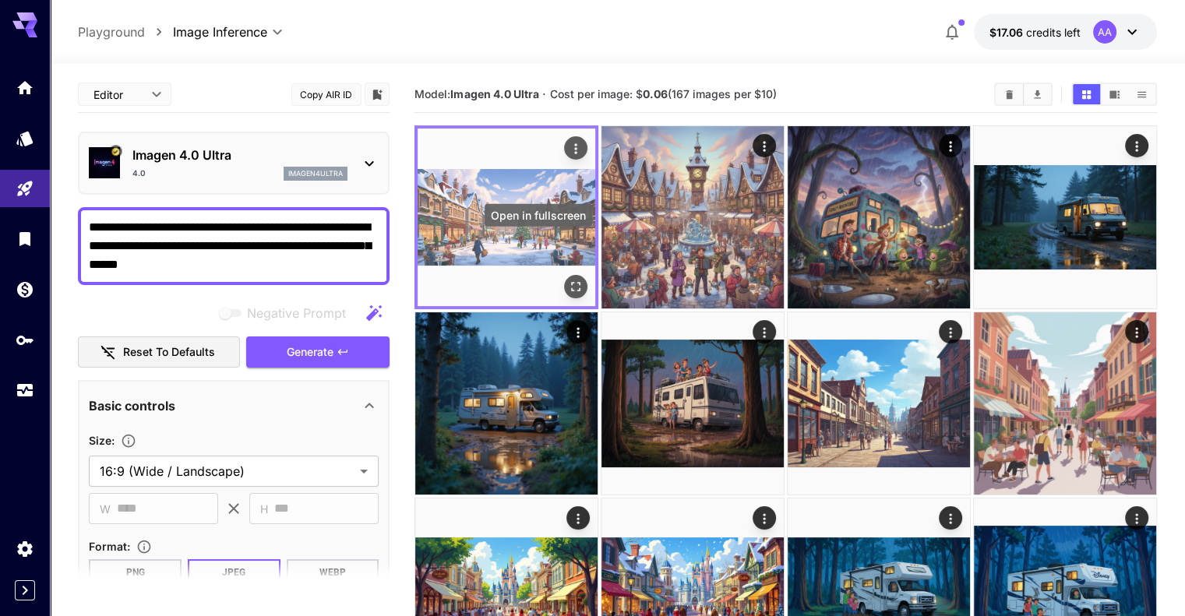
click at [568, 279] on icon "Open in fullscreen" at bounding box center [576, 287] width 16 height 16
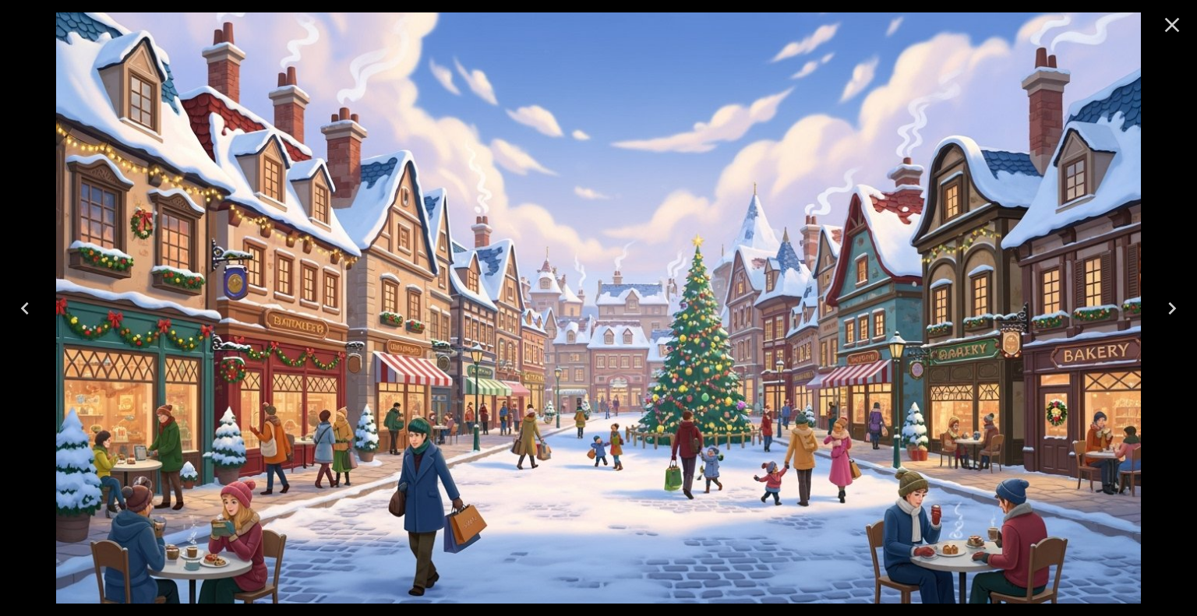
click at [1175, 26] on icon "Close" at bounding box center [1172, 25] width 15 height 15
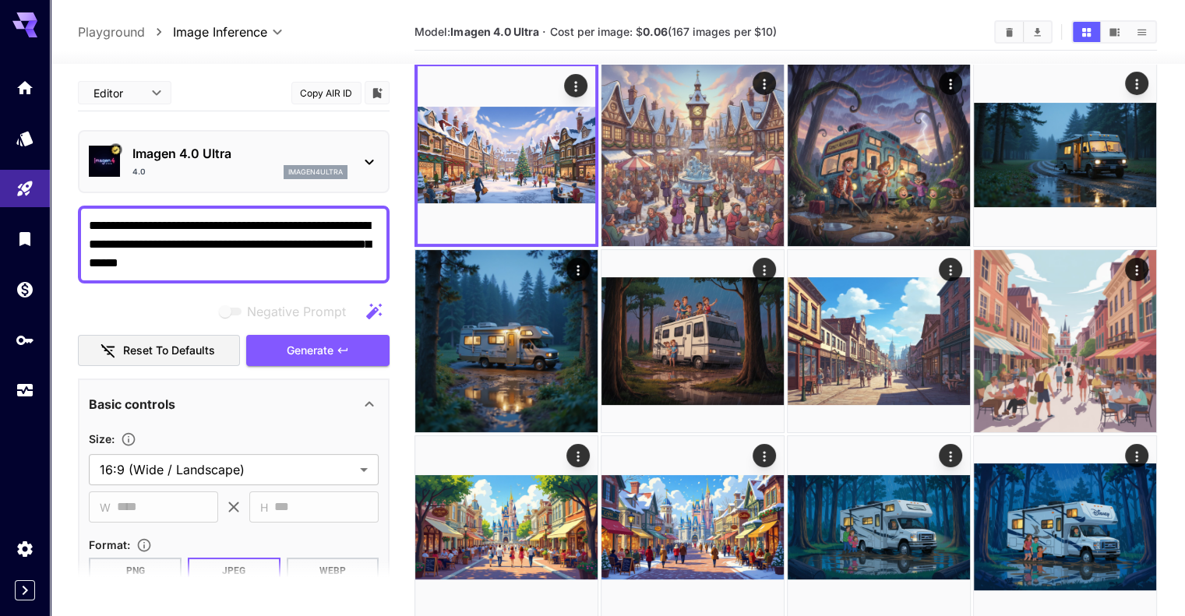
scroll to position [148, 0]
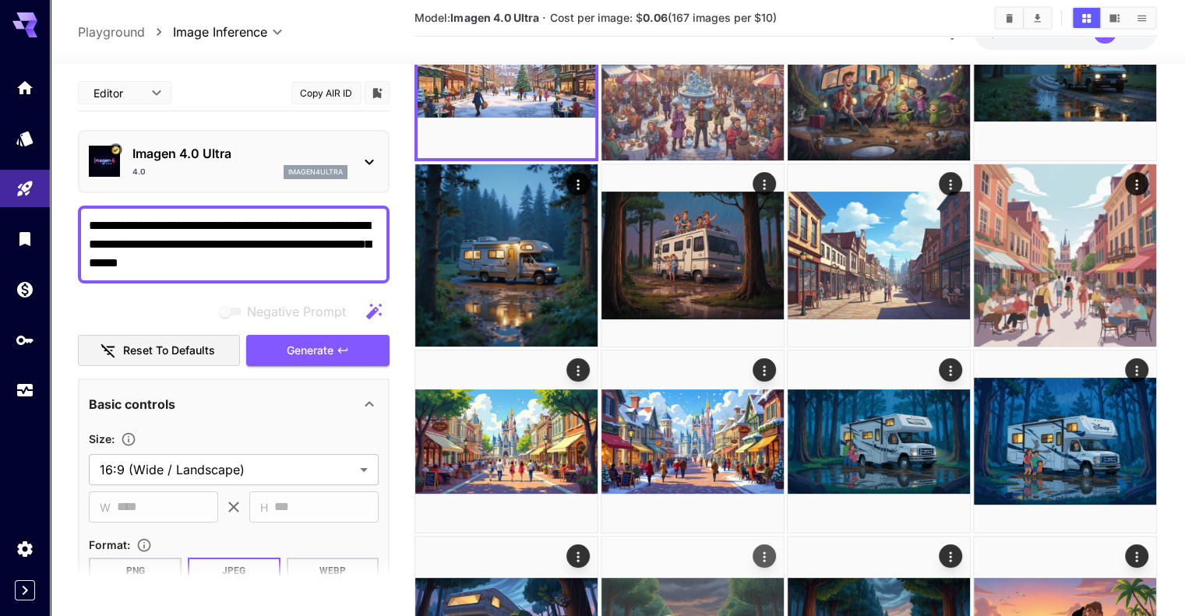
click at [784, 537] on img at bounding box center [693, 628] width 182 height 182
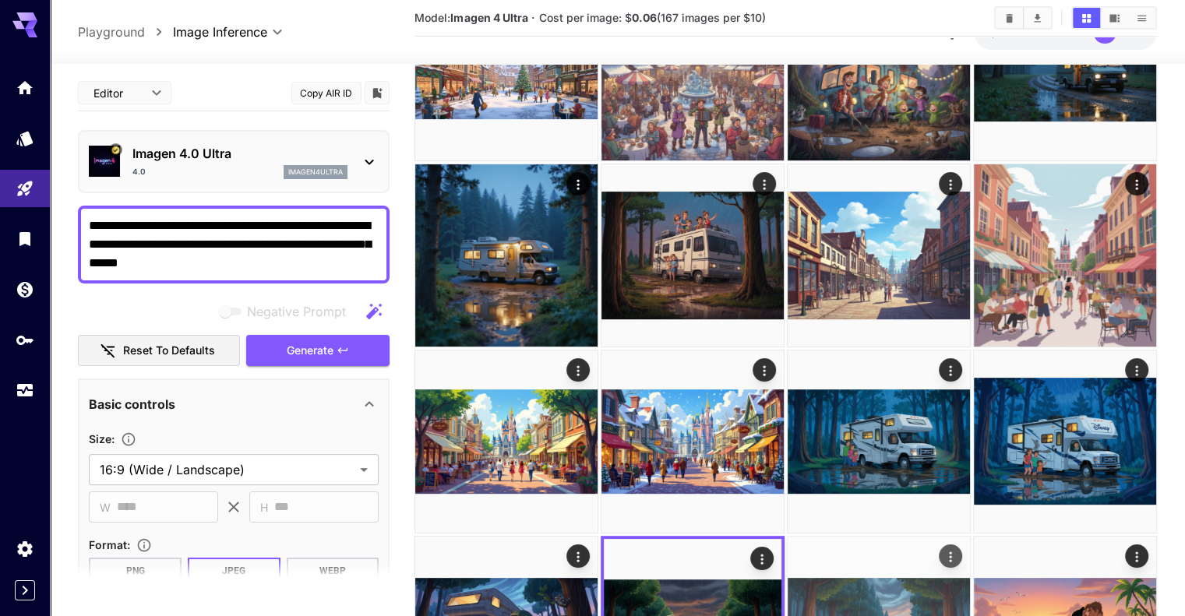
click at [970, 537] on img at bounding box center [879, 628] width 182 height 182
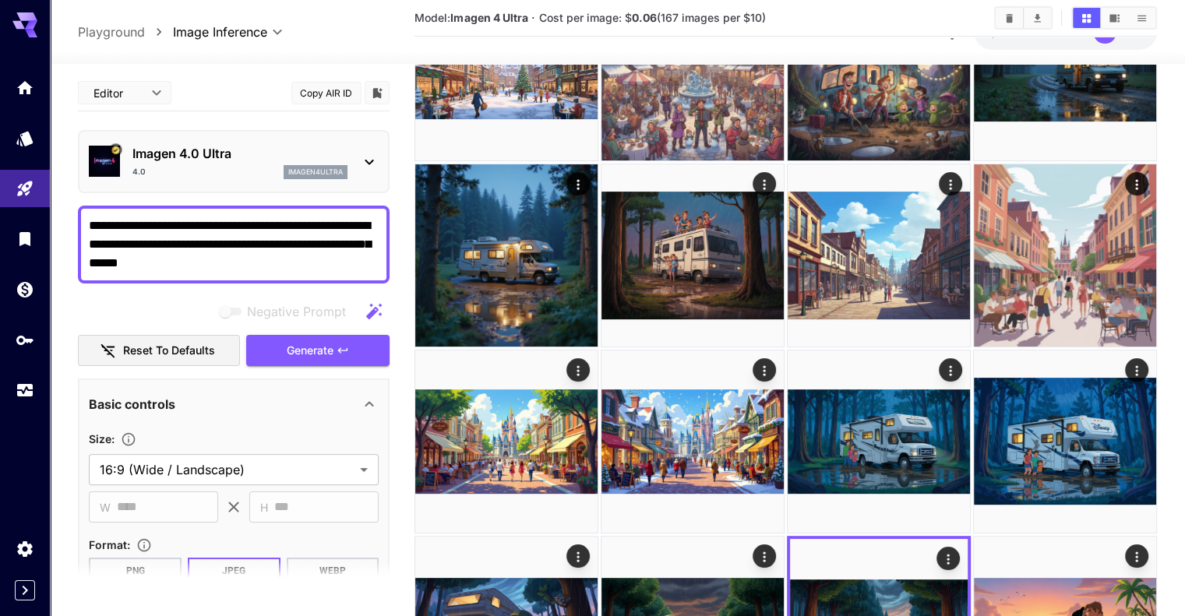
click at [256, 217] on textarea "**********" at bounding box center [234, 245] width 290 height 56
type textarea "**********"
click at [365, 335] on button "Generate" at bounding box center [317, 351] width 143 height 32
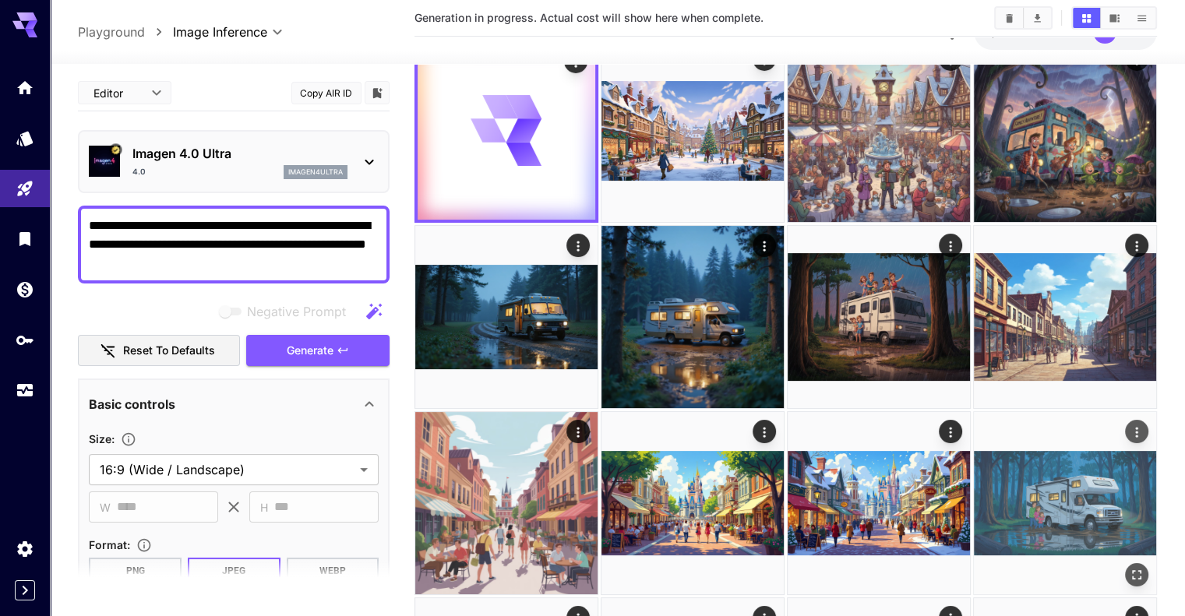
scroll to position [0, 0]
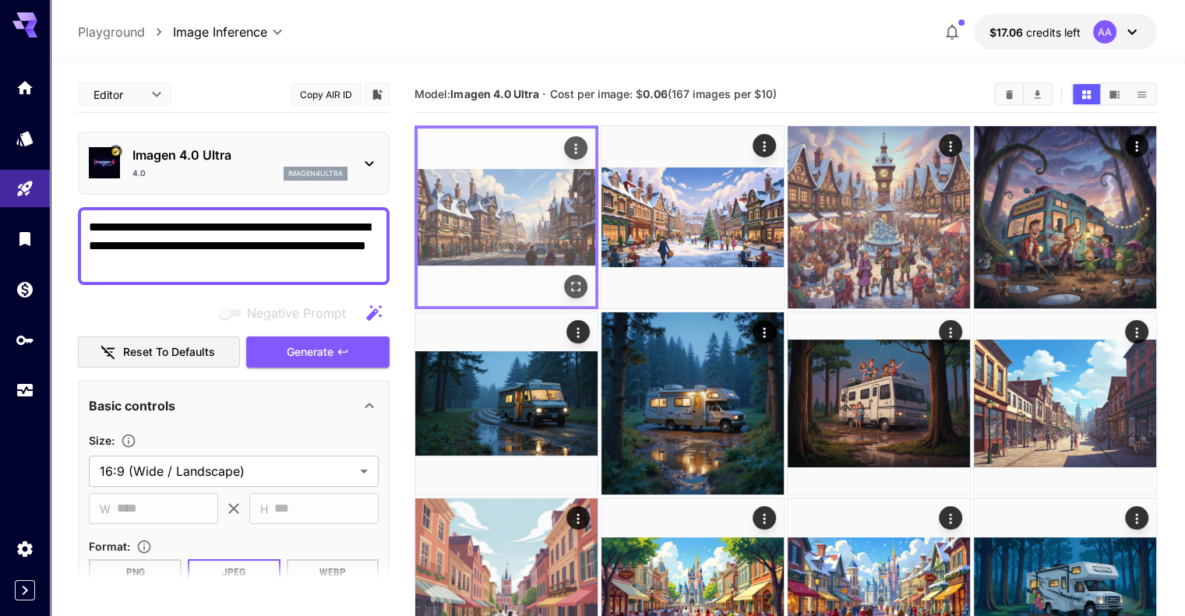
click at [571, 282] on icon "Open in fullscreen" at bounding box center [575, 286] width 9 height 9
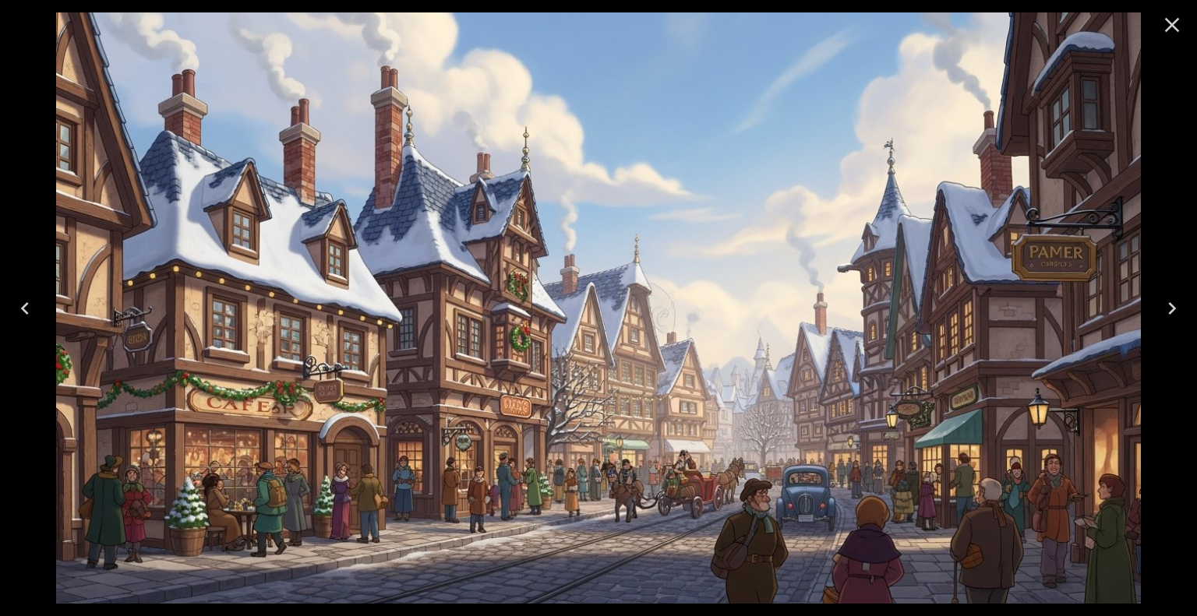
click at [1172, 25] on icon "Close" at bounding box center [1172, 25] width 15 height 15
